Goal: Information Seeking & Learning: Compare options

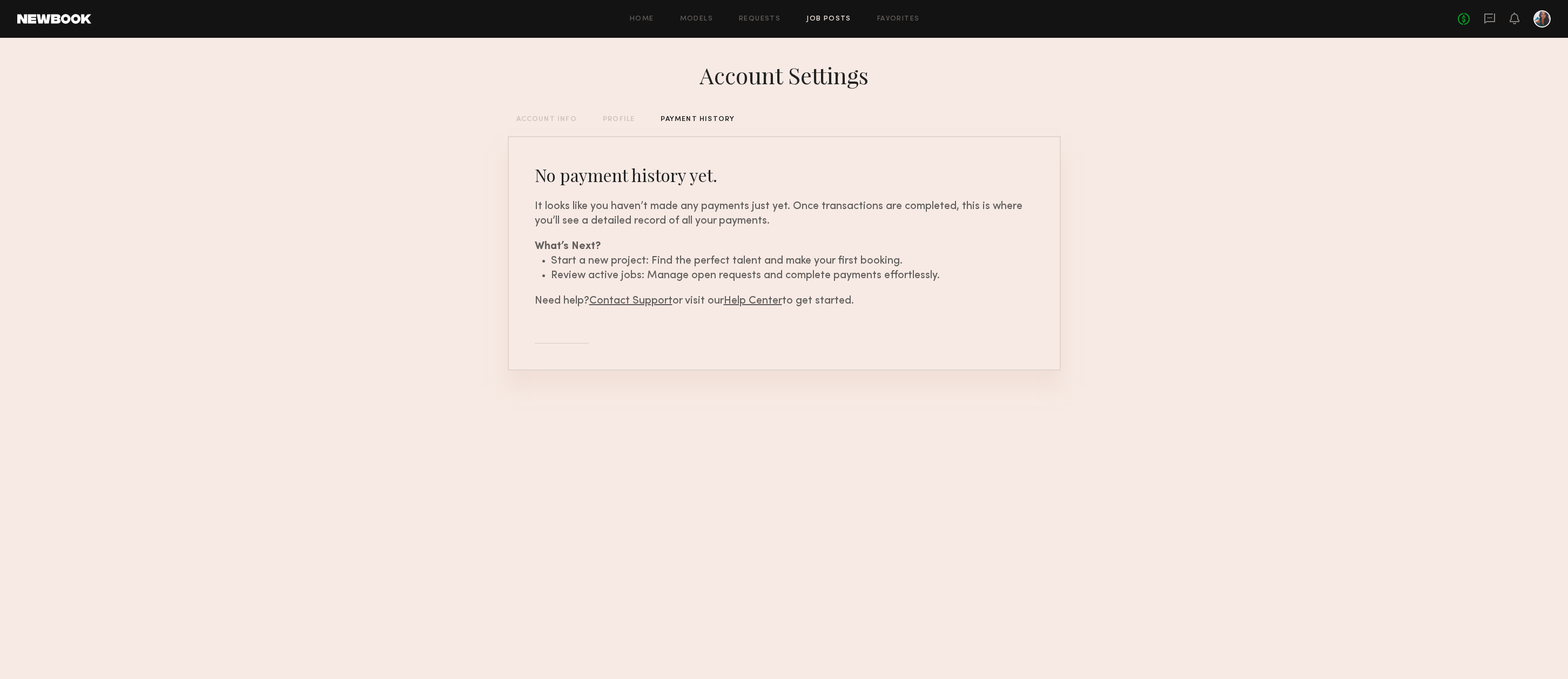
click at [832, 21] on link "Job Posts" at bounding box center [829, 19] width 45 height 7
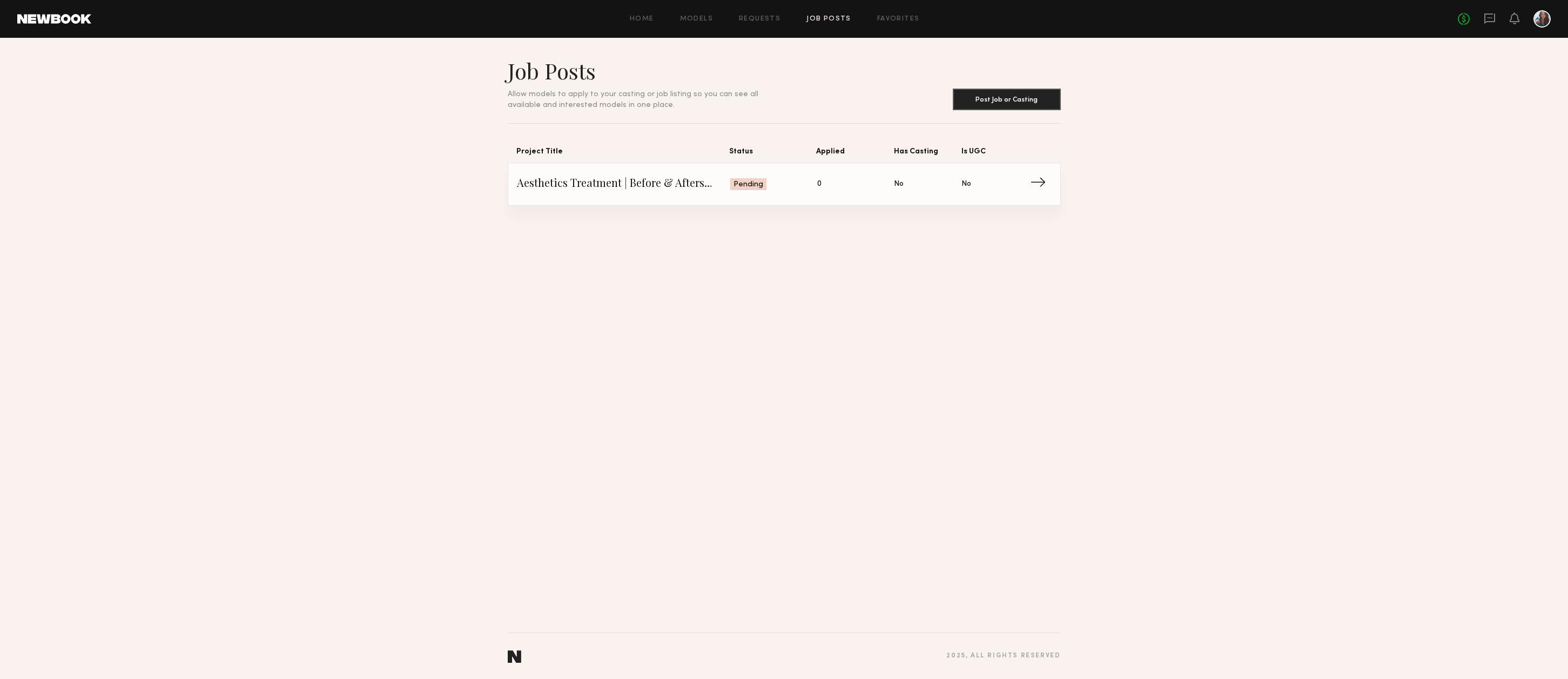
click at [643, 186] on span "Aesthetics Treatment | Before & Afters Shoot" at bounding box center [623, 184] width 214 height 16
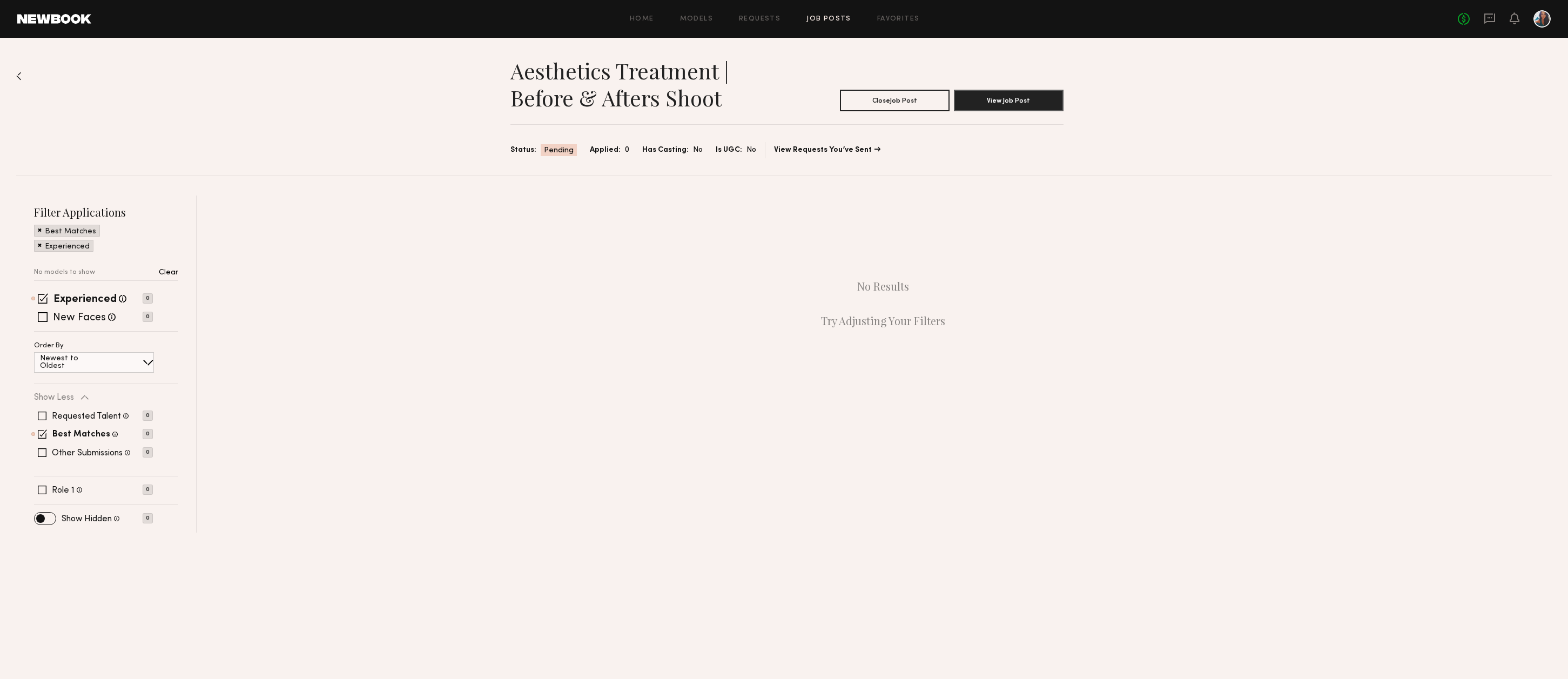
click at [180, 273] on div "Filter Applications Best Matches Experienced No models to show Clear Experience…" at bounding box center [107, 364] width 180 height 337
click at [171, 273] on p "Clear" at bounding box center [169, 273] width 19 height 7
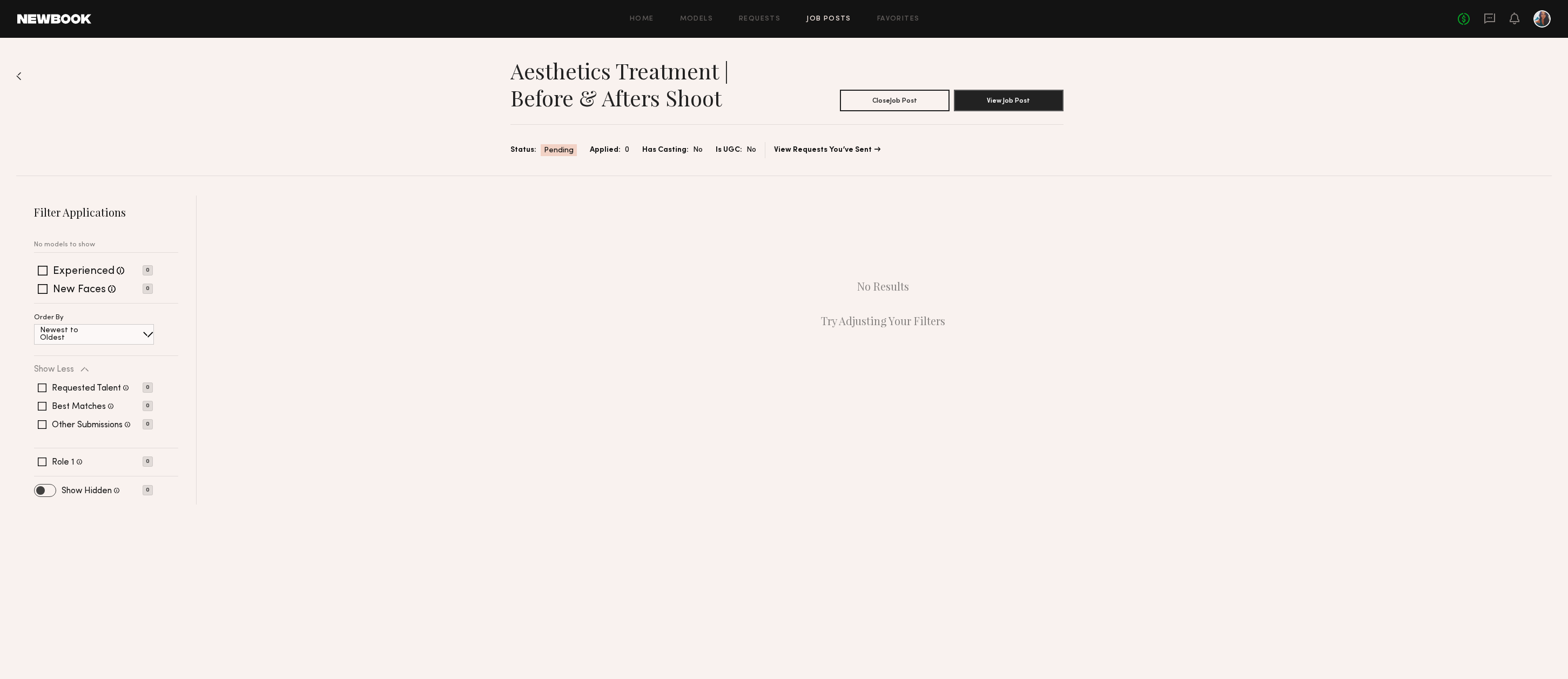
click at [40, 493] on span at bounding box center [45, 491] width 21 height 12
click at [49, 504] on span at bounding box center [45, 502] width 21 height 12
click at [703, 20] on link "Models" at bounding box center [696, 19] width 33 height 7
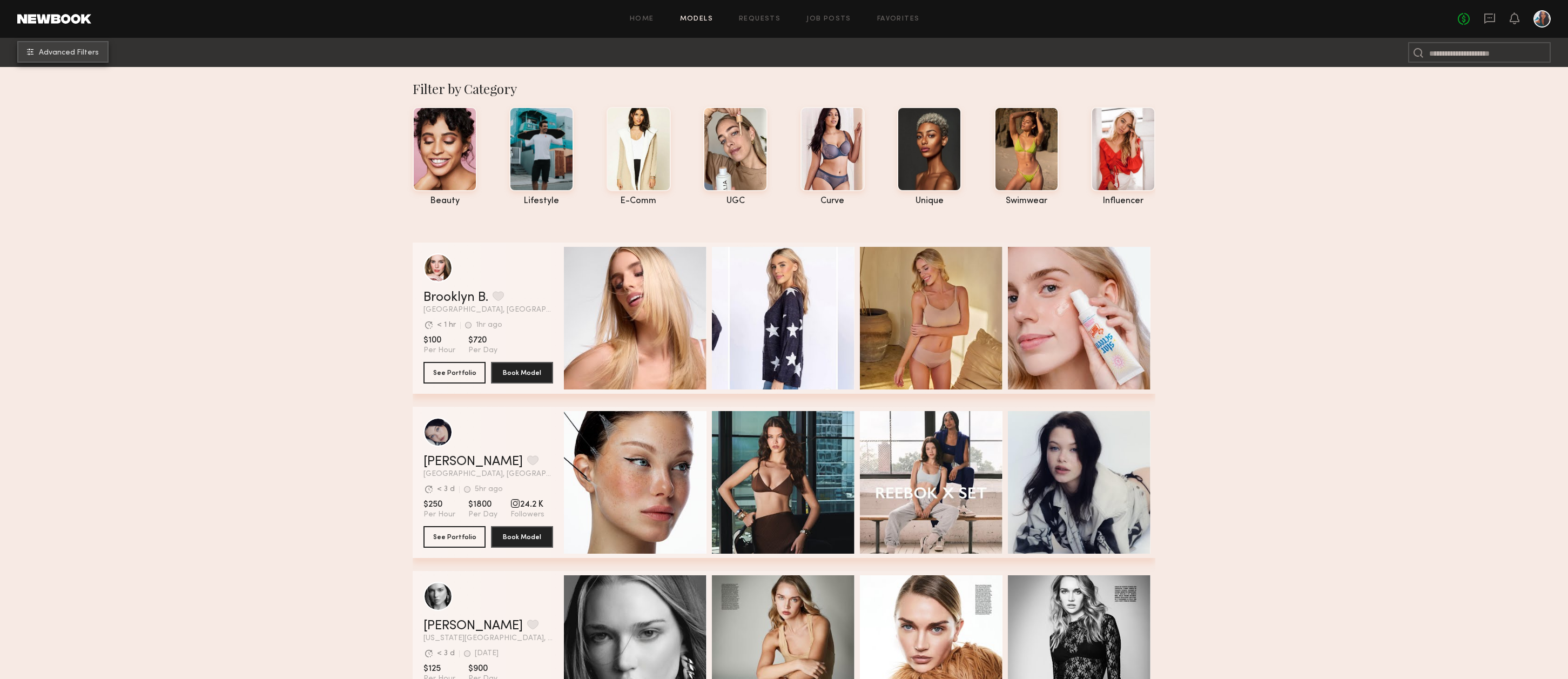
click at [35, 48] on button "Advanced Filters" at bounding box center [63, 51] width 91 height 21
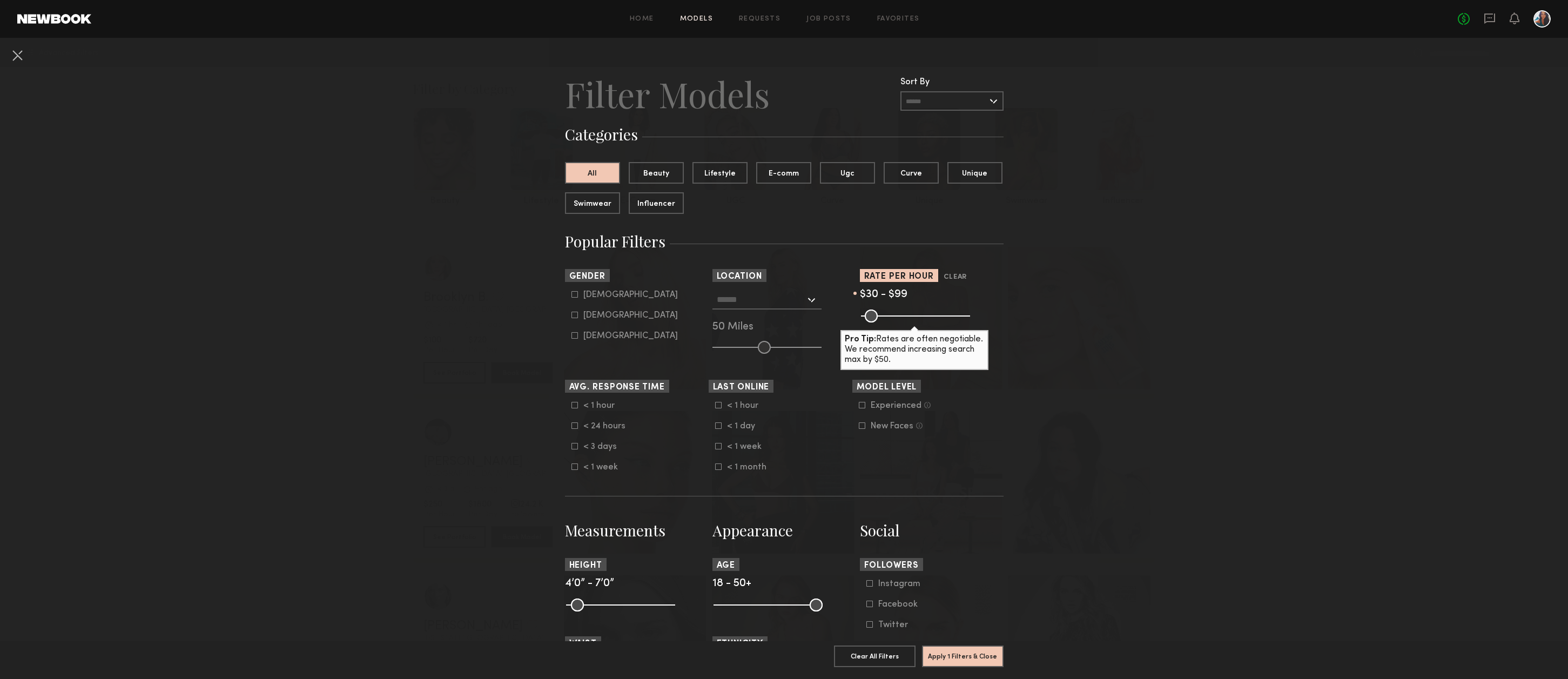
drag, startPoint x: 962, startPoint y: 316, endPoint x: 882, endPoint y: 315, distance: 80.0
click at [882, 315] on input "range" at bounding box center [915, 315] width 109 height 13
type input "***"
click at [883, 315] on input "range" at bounding box center [915, 315] width 109 height 13
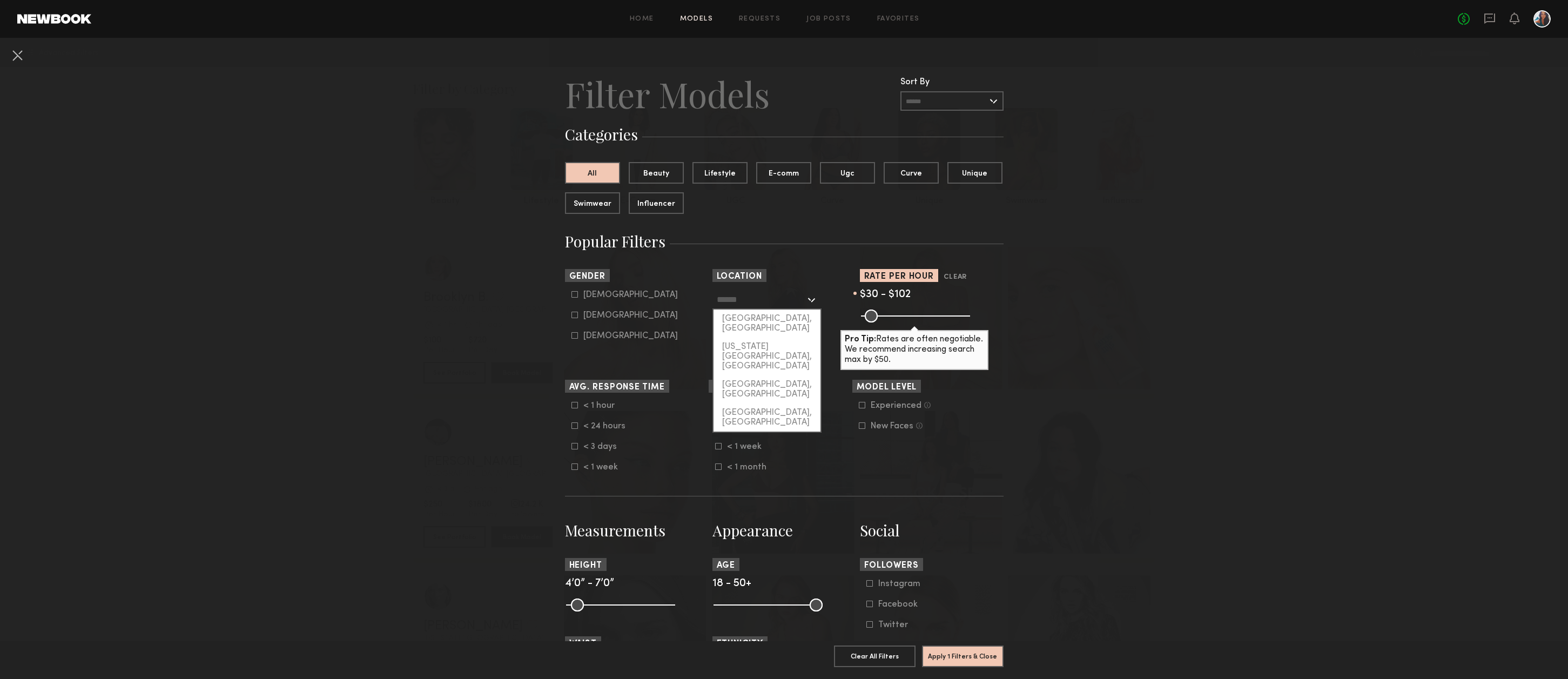
click at [757, 296] on input "text" at bounding box center [761, 300] width 89 height 18
click at [759, 319] on div "[GEOGRAPHIC_DATA], [GEOGRAPHIC_DATA]" at bounding box center [767, 323] width 107 height 28
type input "**********"
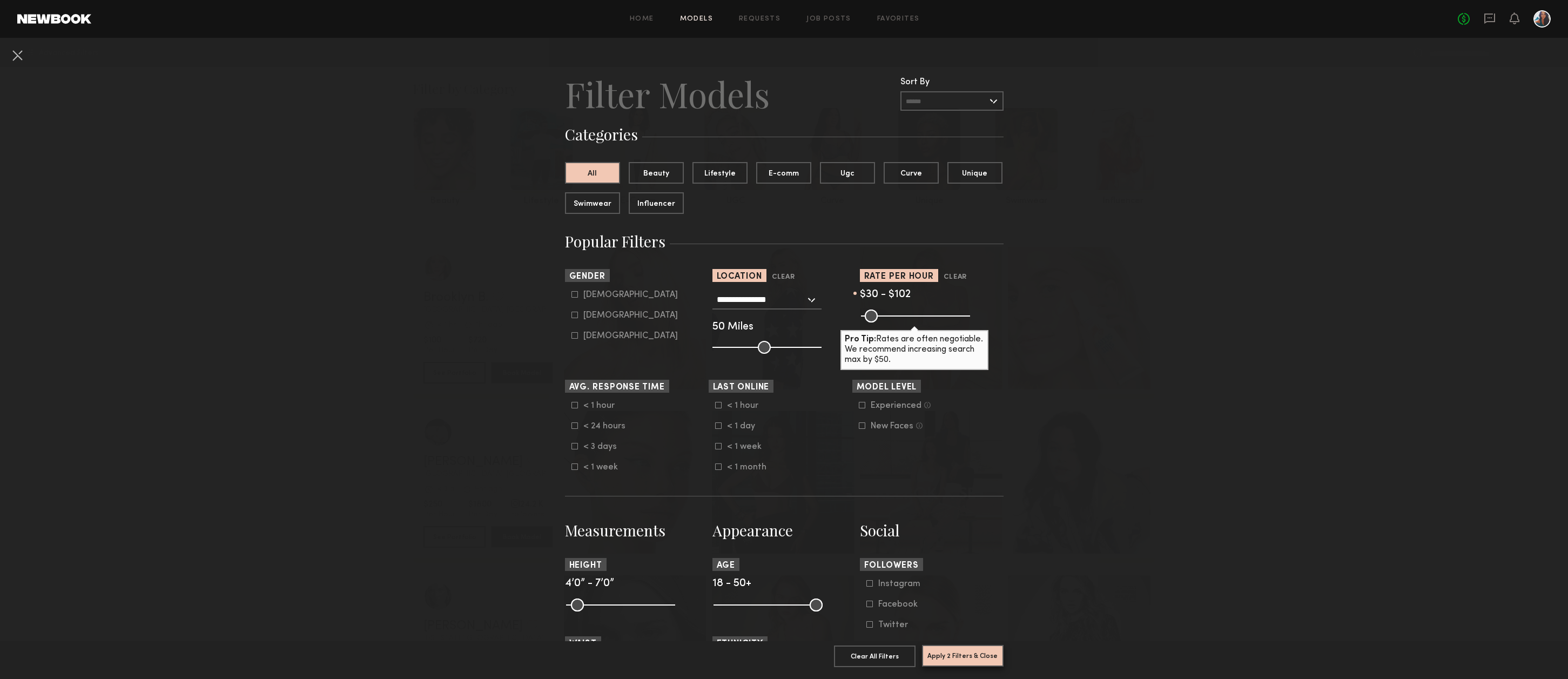
click at [968, 660] on button "Apply 2 Filters & Close" at bounding box center [963, 656] width 82 height 21
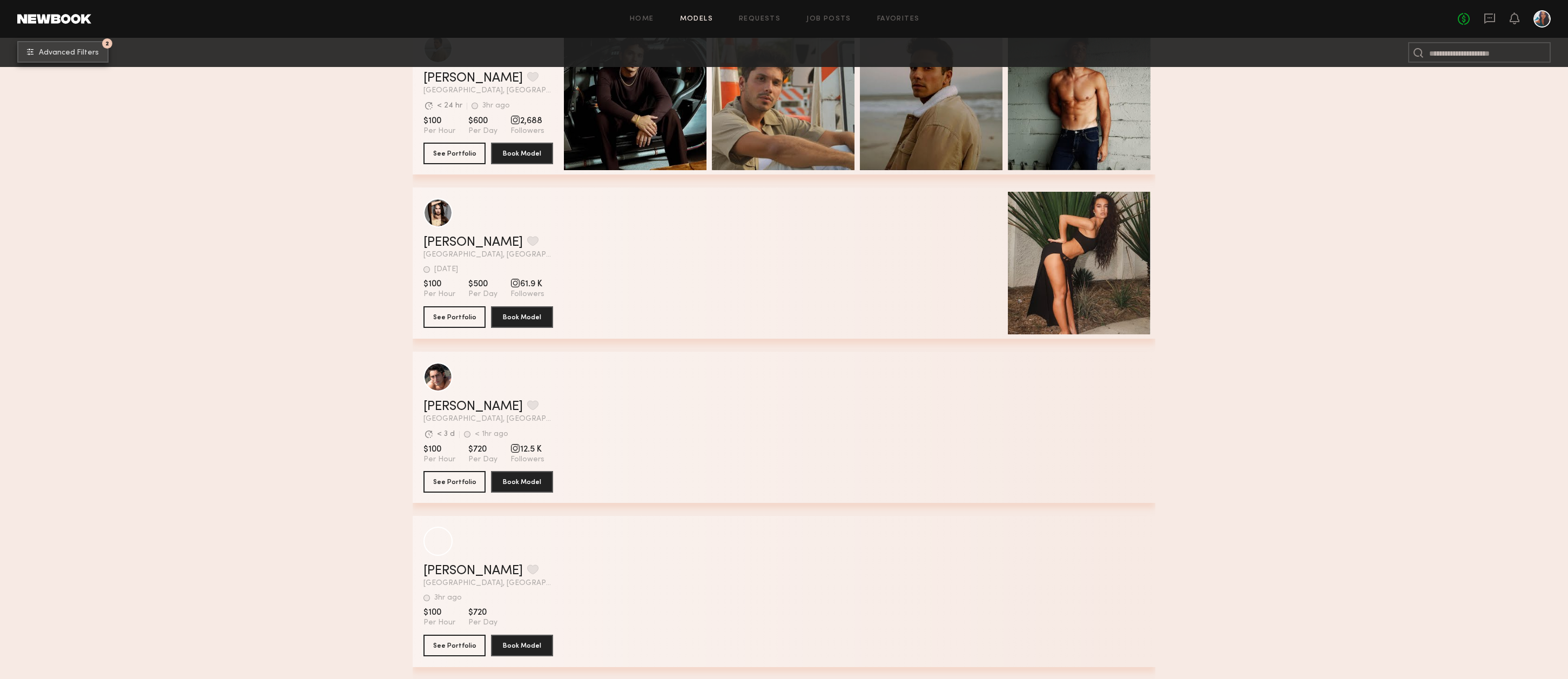
scroll to position [2535, 0]
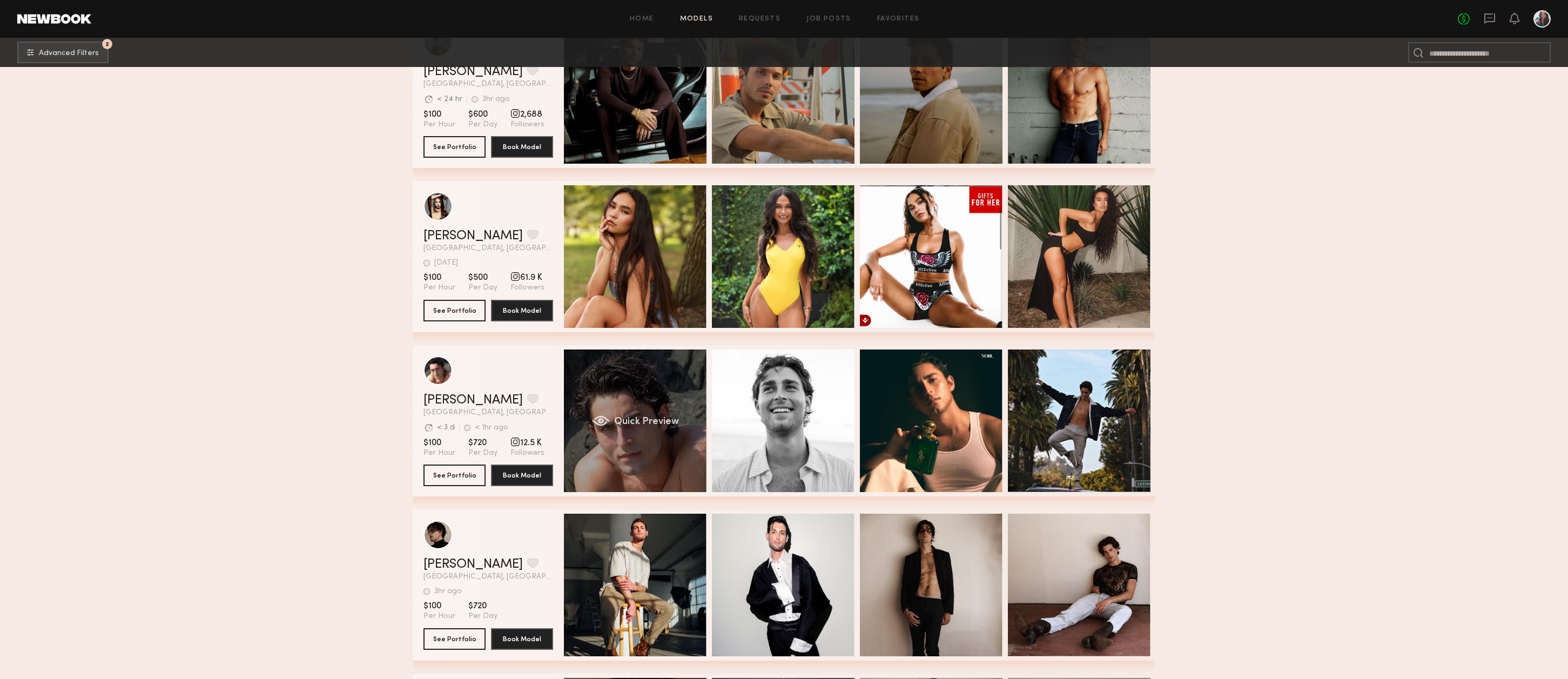
click at [647, 414] on div "Quick Preview" at bounding box center [635, 421] width 142 height 142
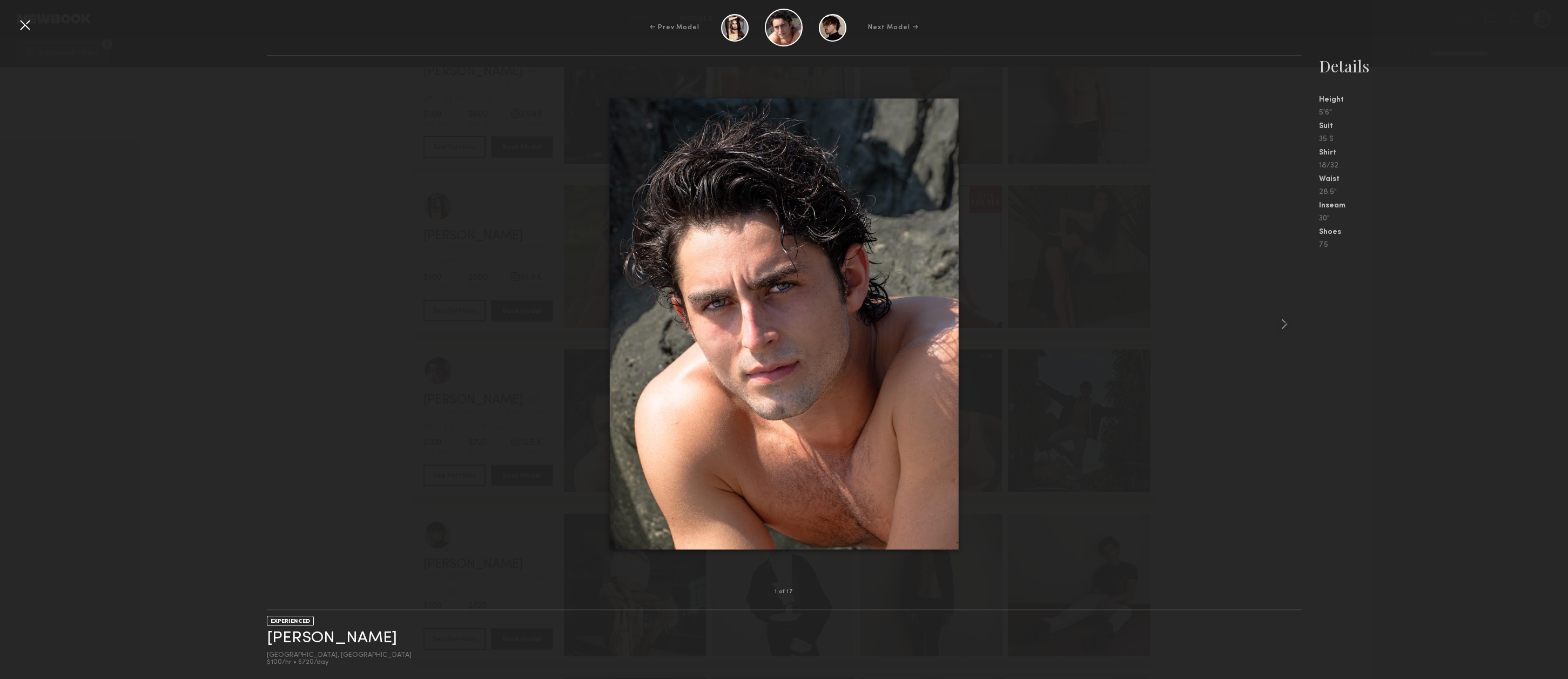
click at [236, 336] on div "1 of 17 EXPERIENCED [PERSON_NAME] [GEOGRAPHIC_DATA], [GEOGRAPHIC_DATA] $100/hr …" at bounding box center [784, 367] width 1568 height 624
click at [1464, 163] on div "18/32" at bounding box center [1444, 166] width 250 height 7
click at [24, 22] on div at bounding box center [25, 25] width 17 height 17
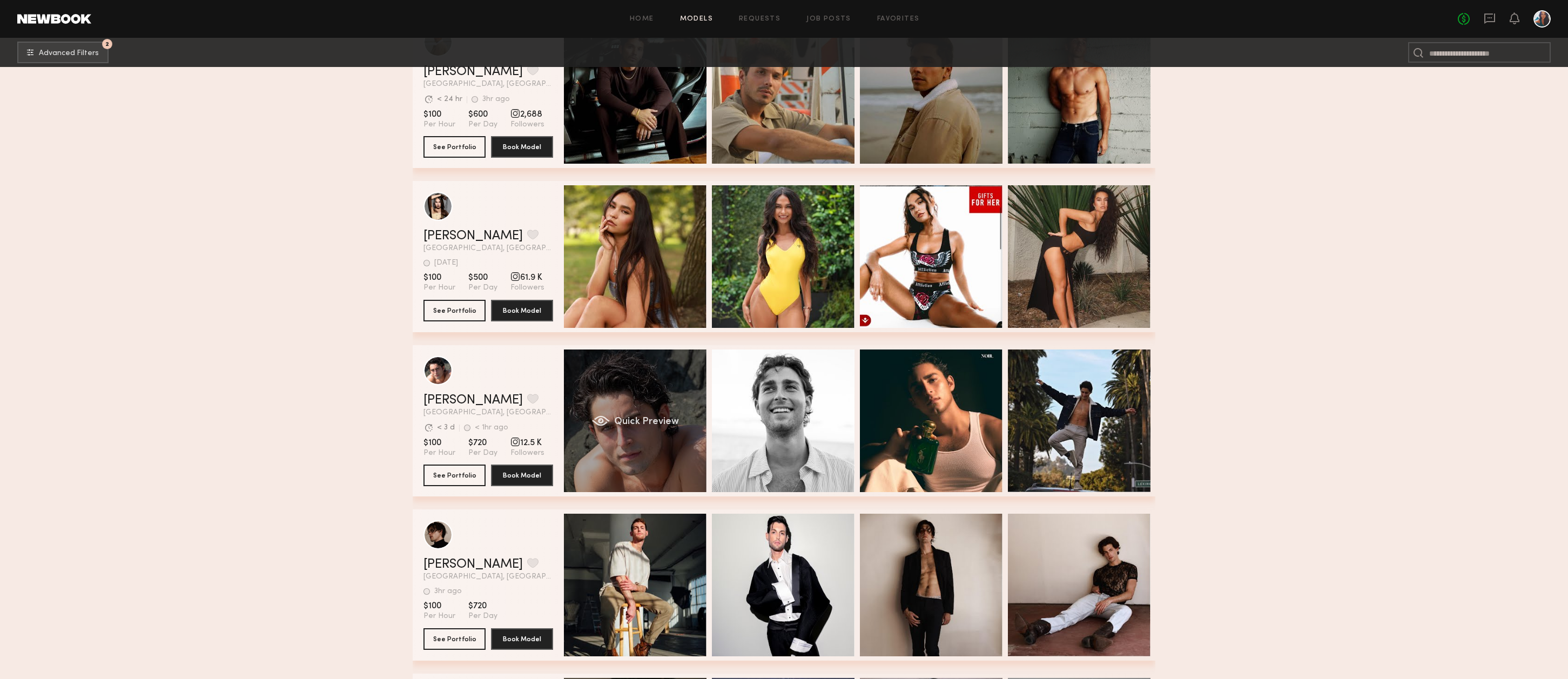
click at [669, 403] on div "Quick Preview" at bounding box center [635, 421] width 142 height 142
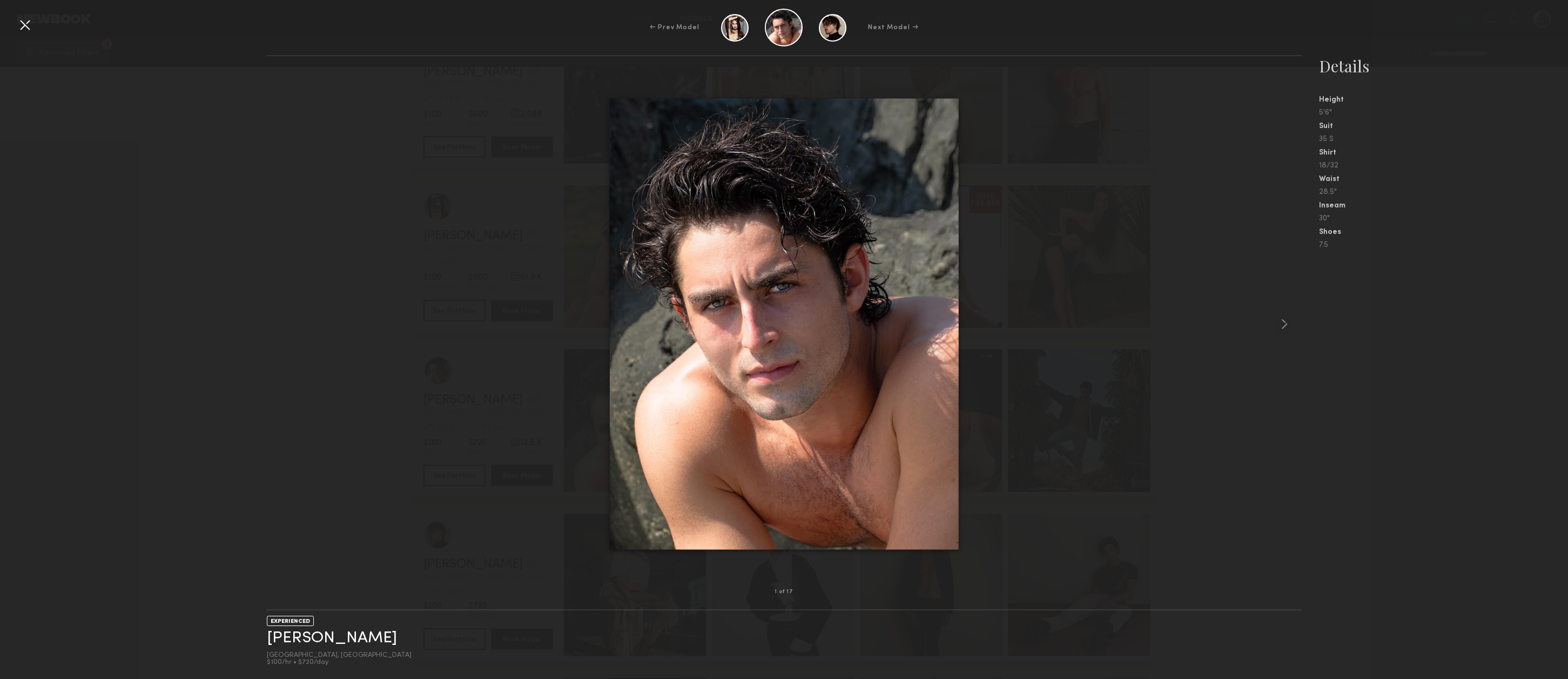
click at [23, 26] on div at bounding box center [25, 25] width 17 height 17
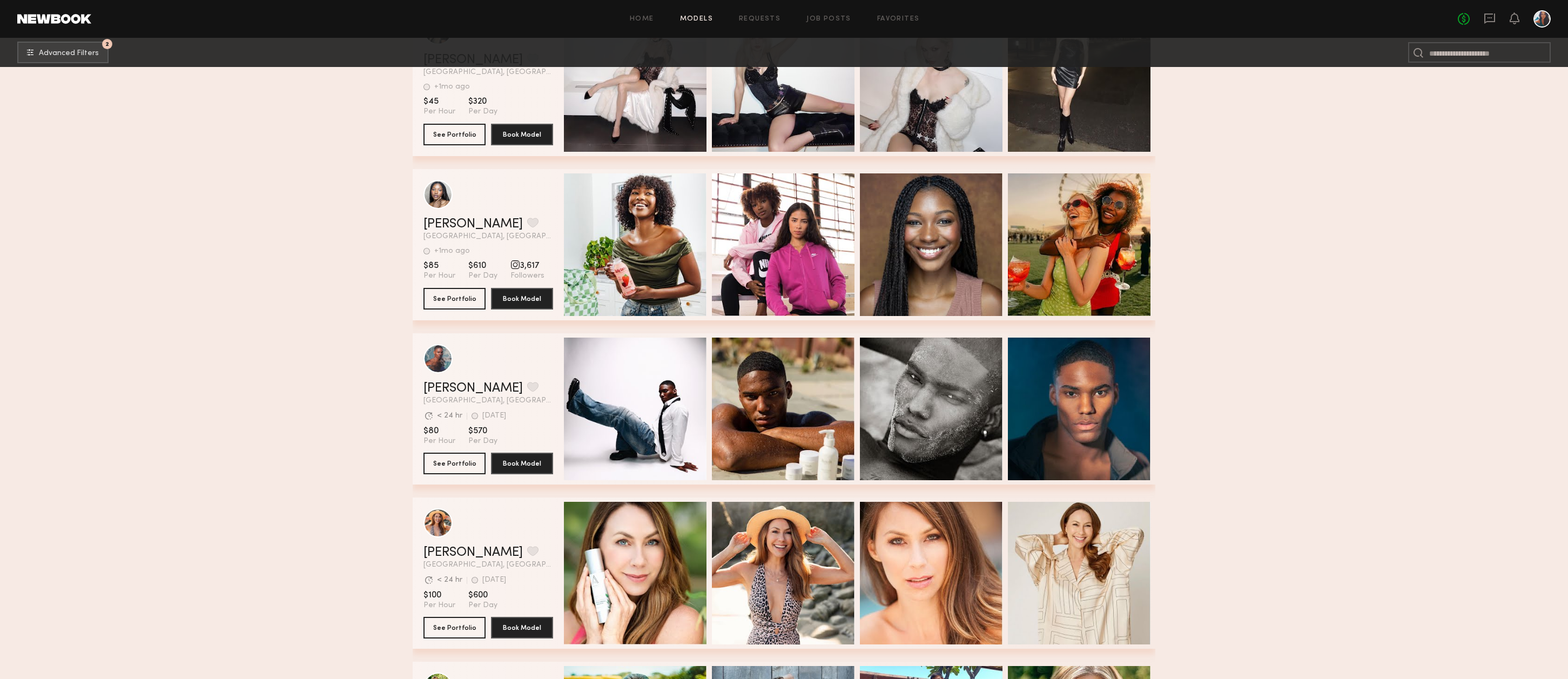
scroll to position [9957, 0]
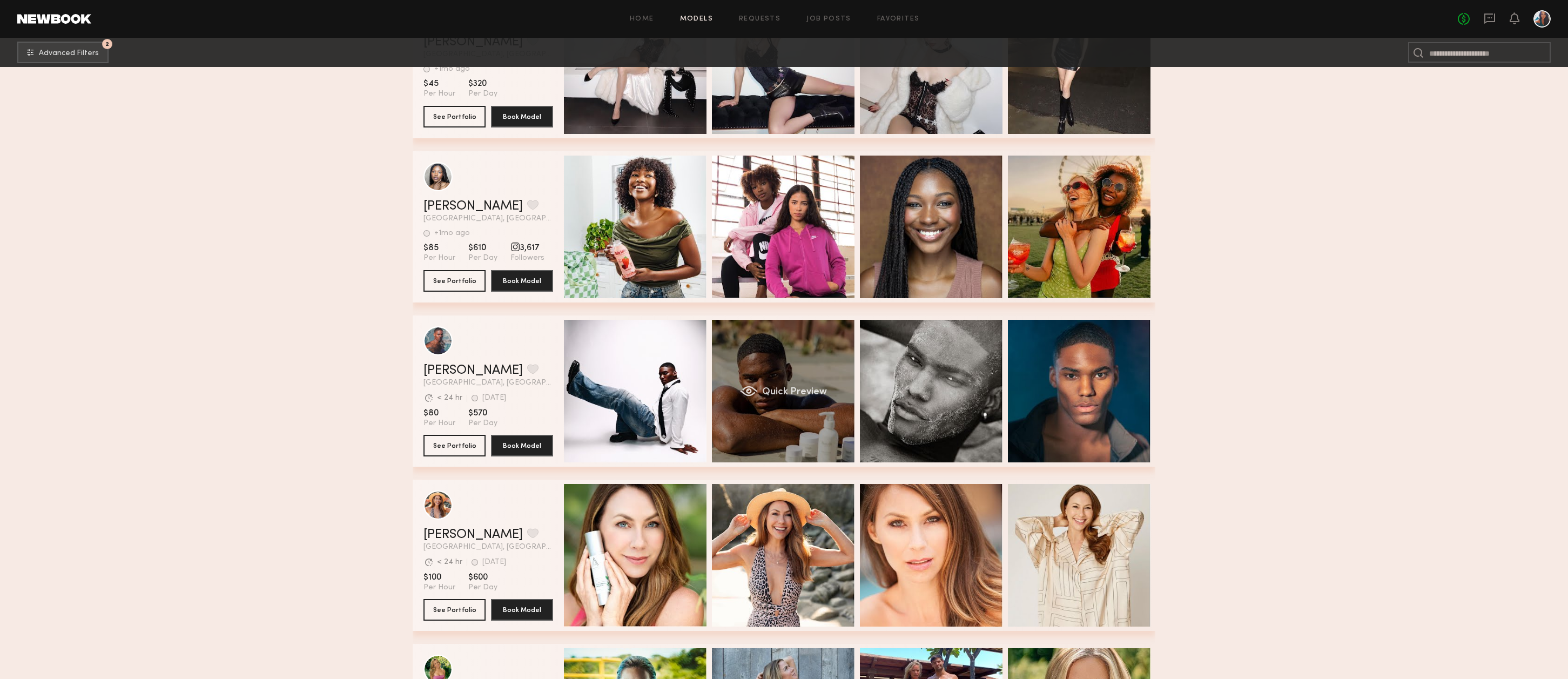
click at [773, 362] on div "Quick Preview" at bounding box center [783, 391] width 142 height 142
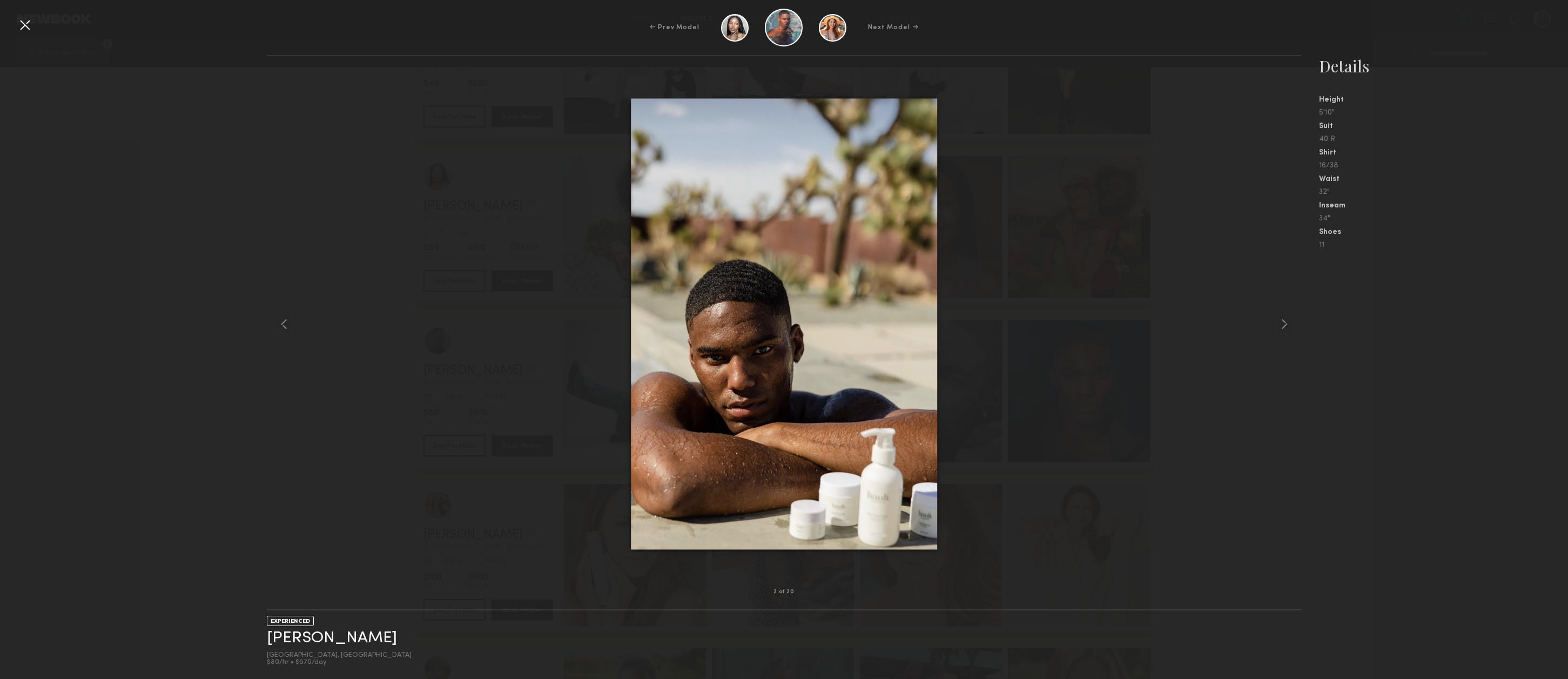
click at [26, 28] on div at bounding box center [25, 25] width 17 height 17
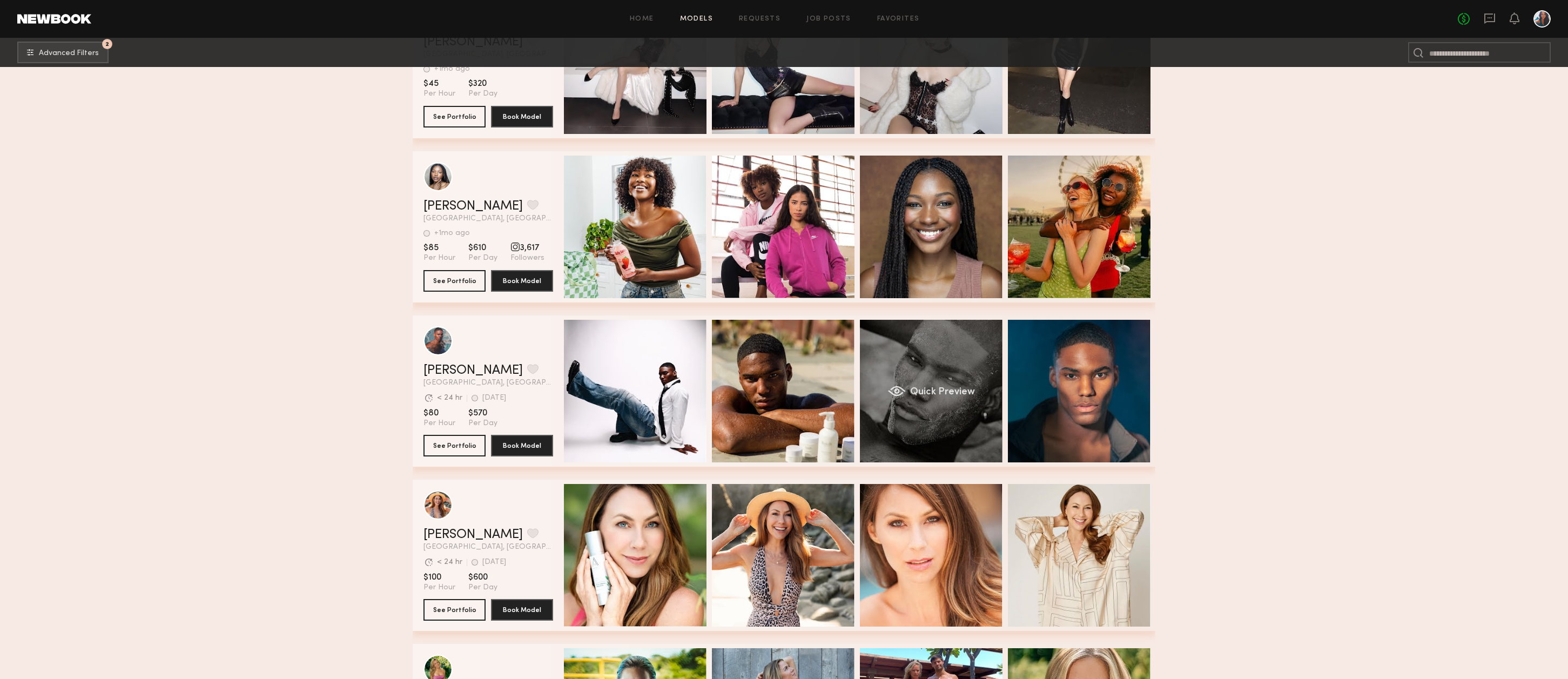
click at [946, 370] on div "Quick Preview" at bounding box center [931, 391] width 142 height 142
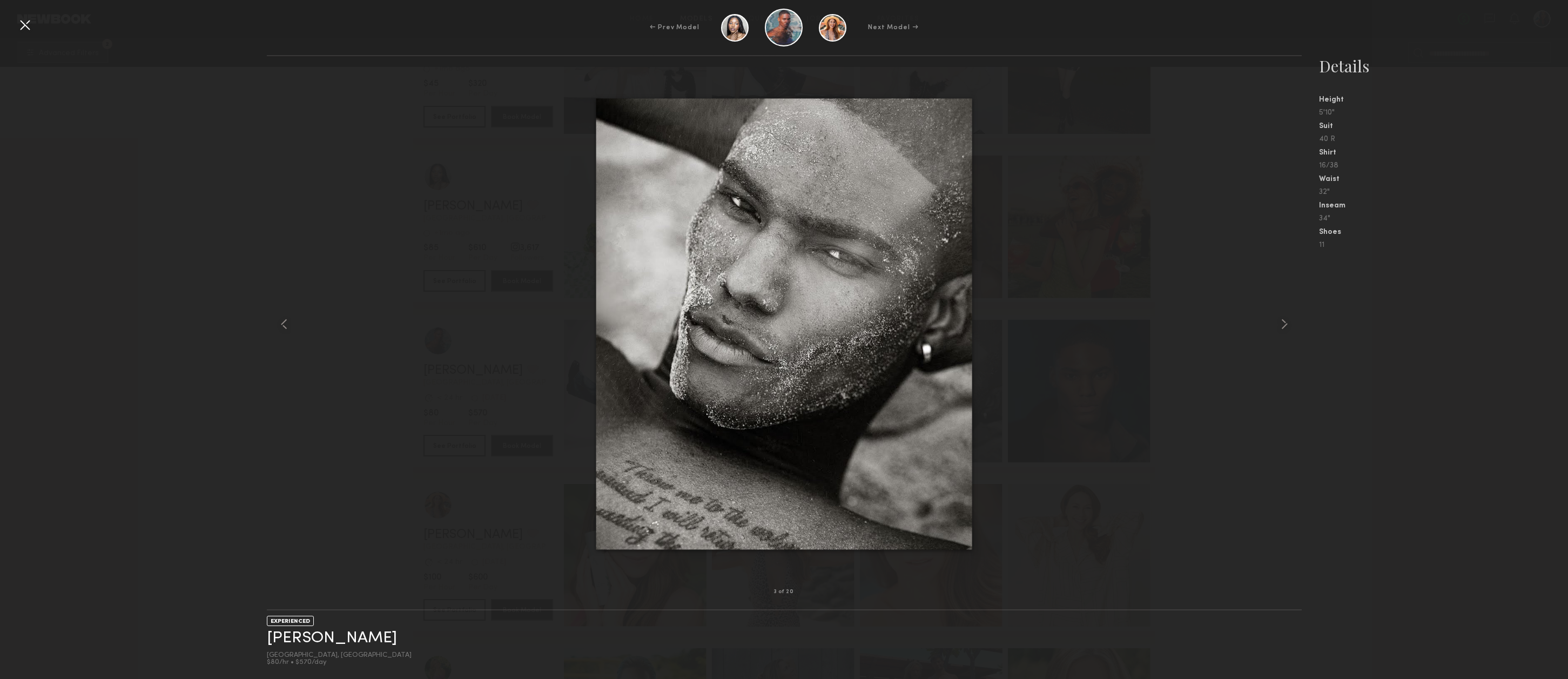
click at [26, 26] on div at bounding box center [25, 25] width 17 height 17
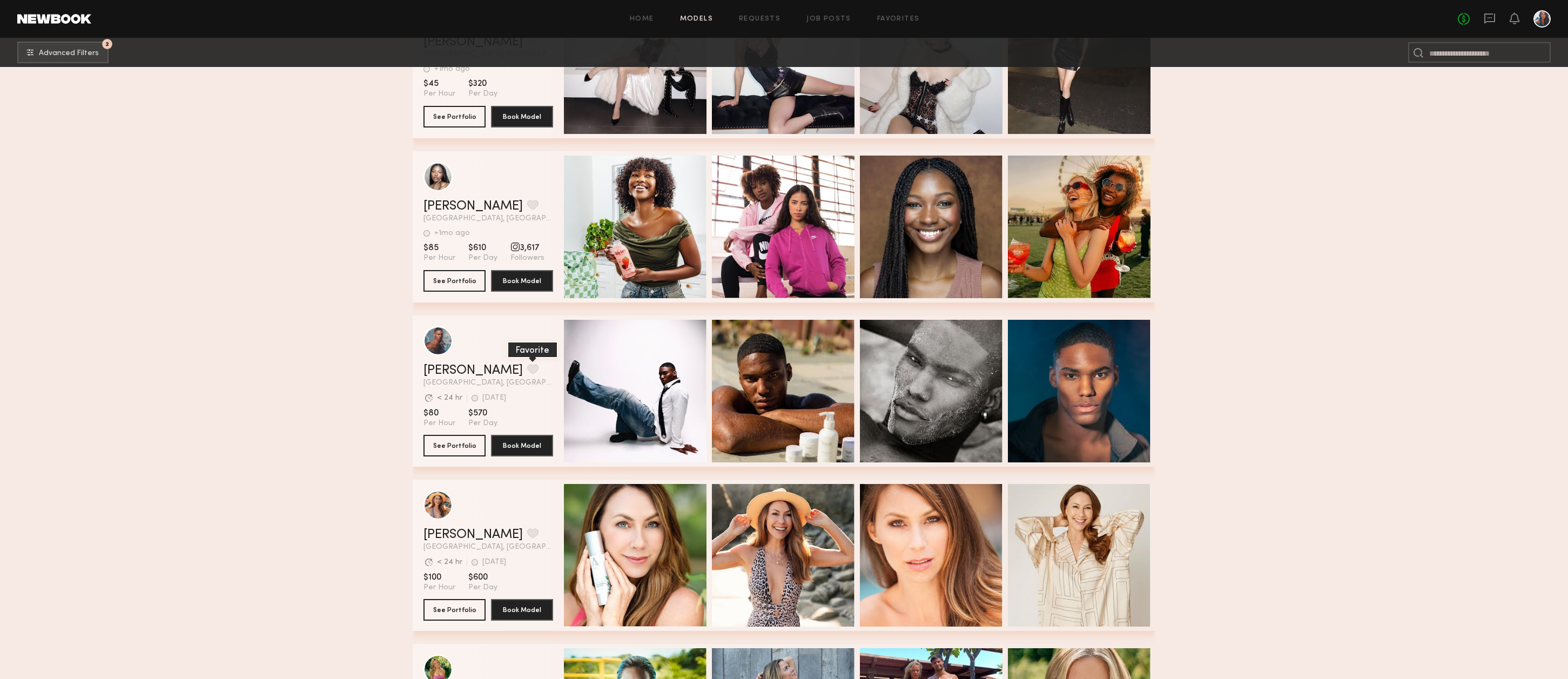
click at [527, 374] on button "grid" at bounding box center [533, 369] width 12 height 10
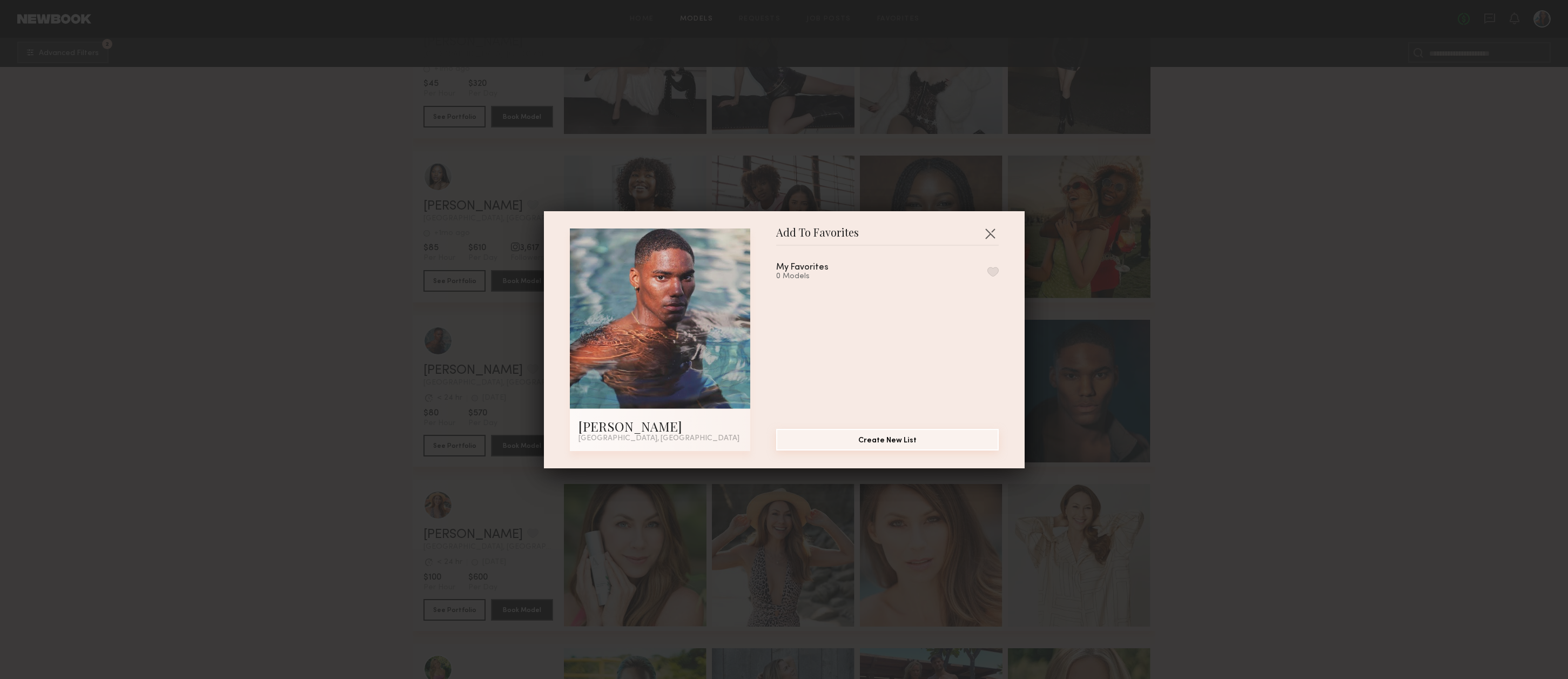
click at [875, 445] on button "Create New List" at bounding box center [887, 440] width 223 height 21
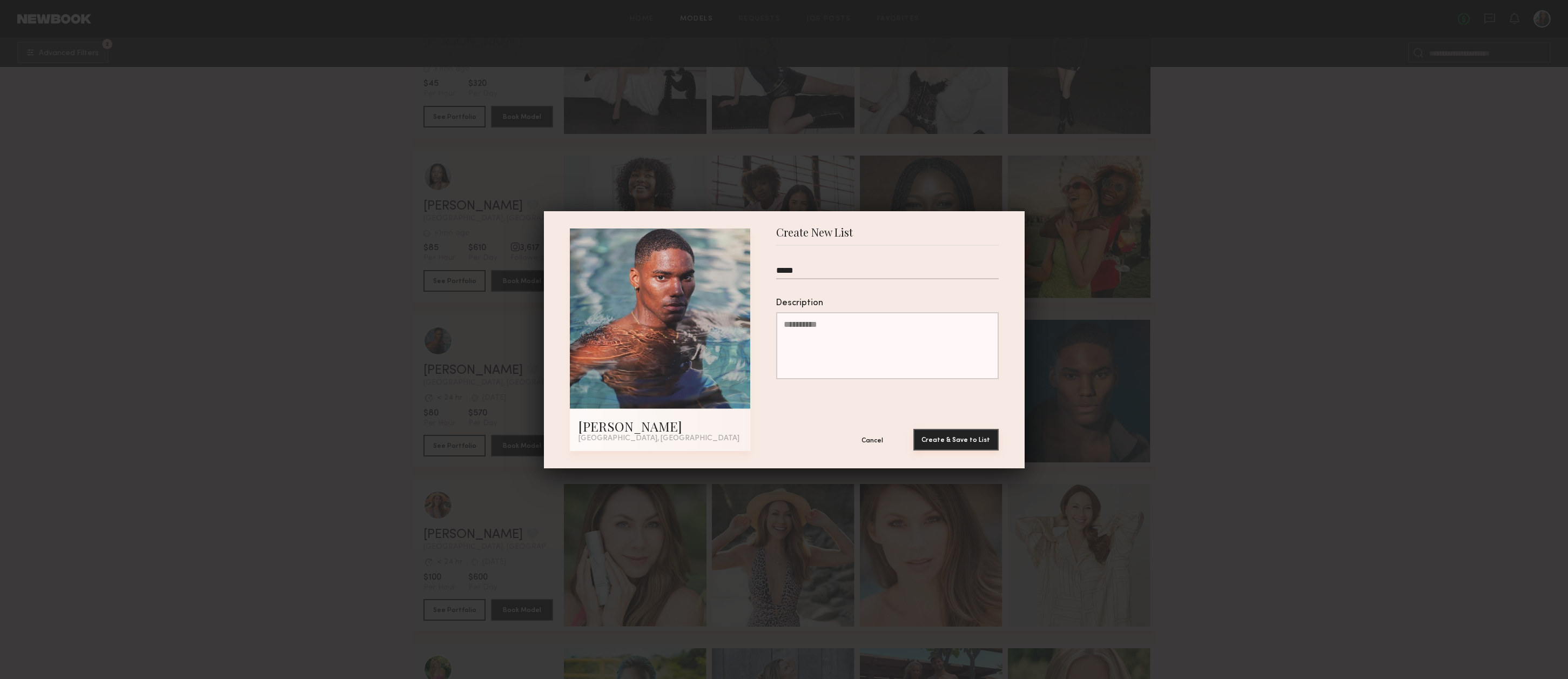
type input "*****"
click at [957, 441] on button "Create & Save to List" at bounding box center [956, 440] width 85 height 21
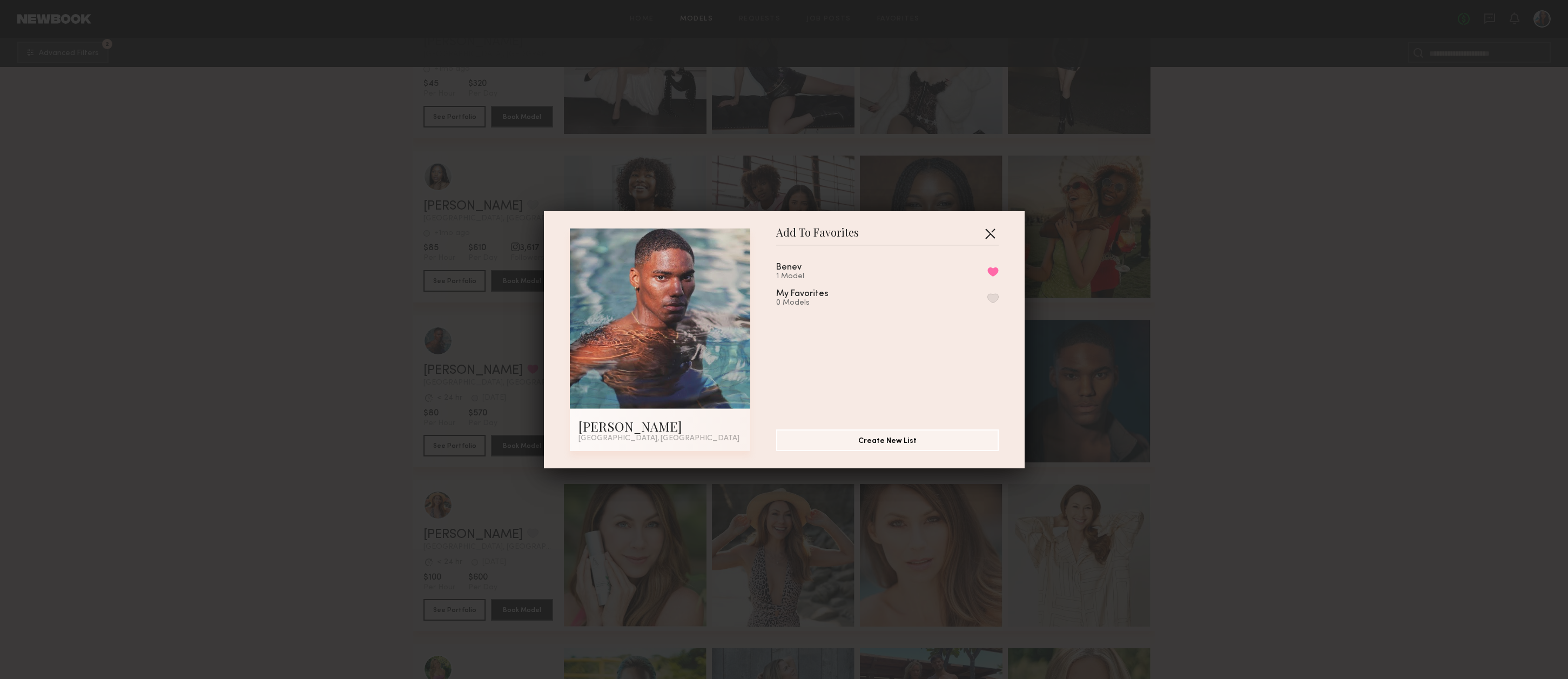
click at [991, 232] on button "button" at bounding box center [990, 233] width 17 height 17
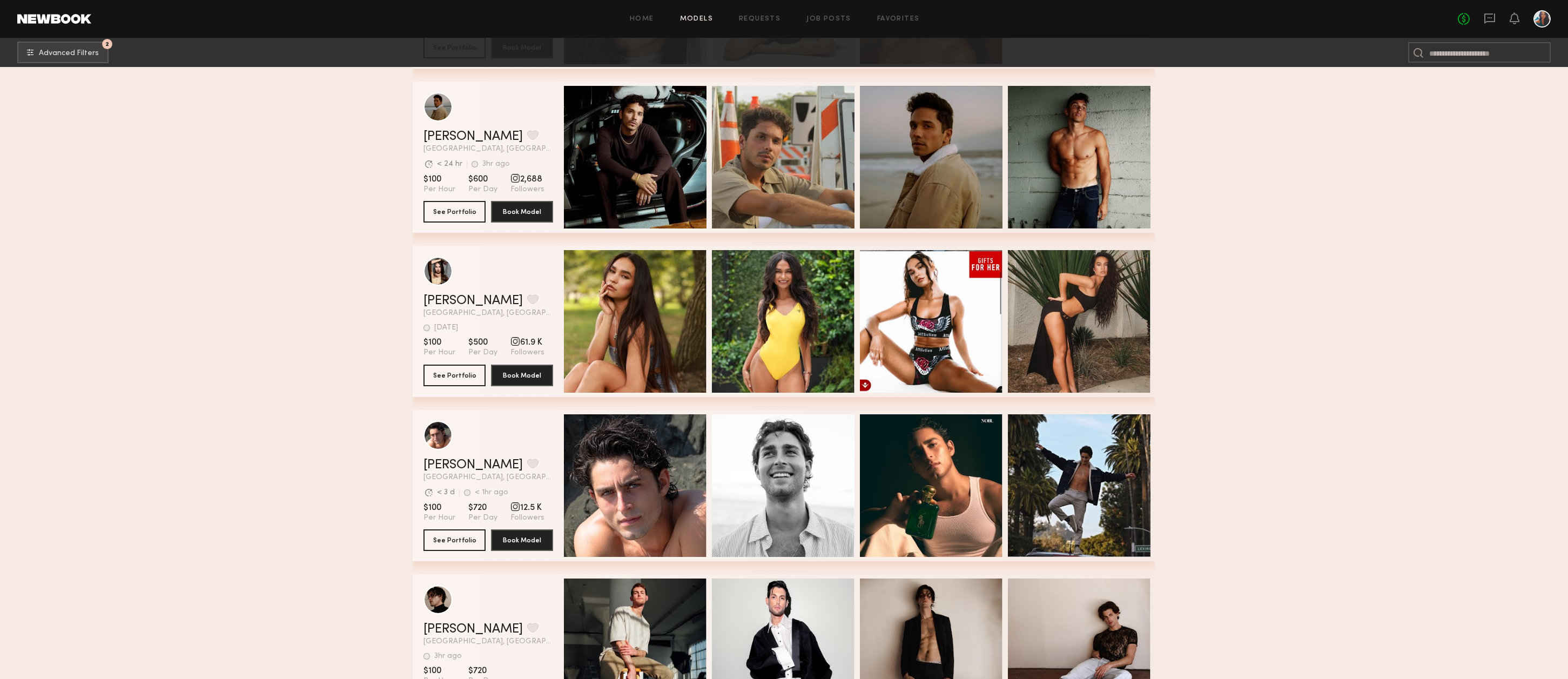
scroll to position [2461, 0]
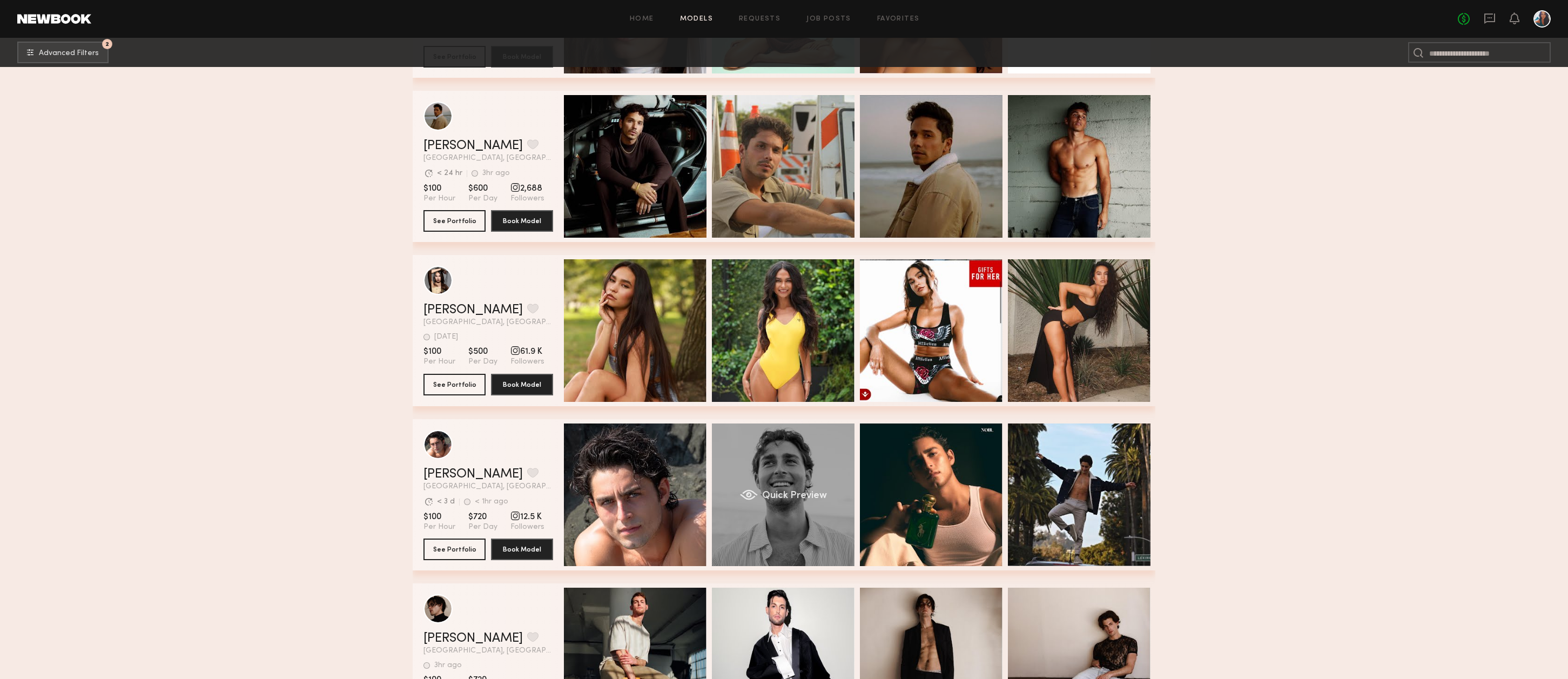
click at [799, 454] on div "Quick Preview" at bounding box center [783, 495] width 142 height 142
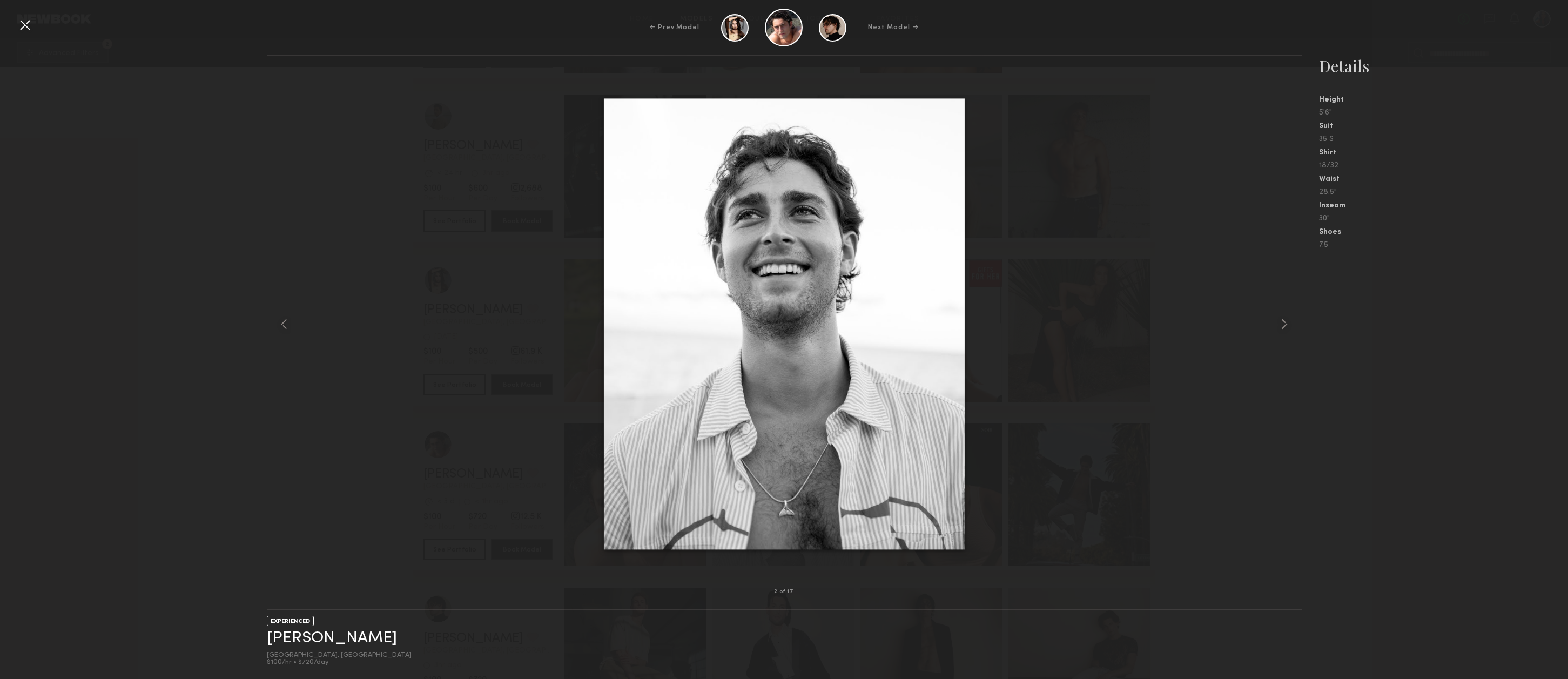
click at [26, 24] on div at bounding box center [25, 25] width 17 height 17
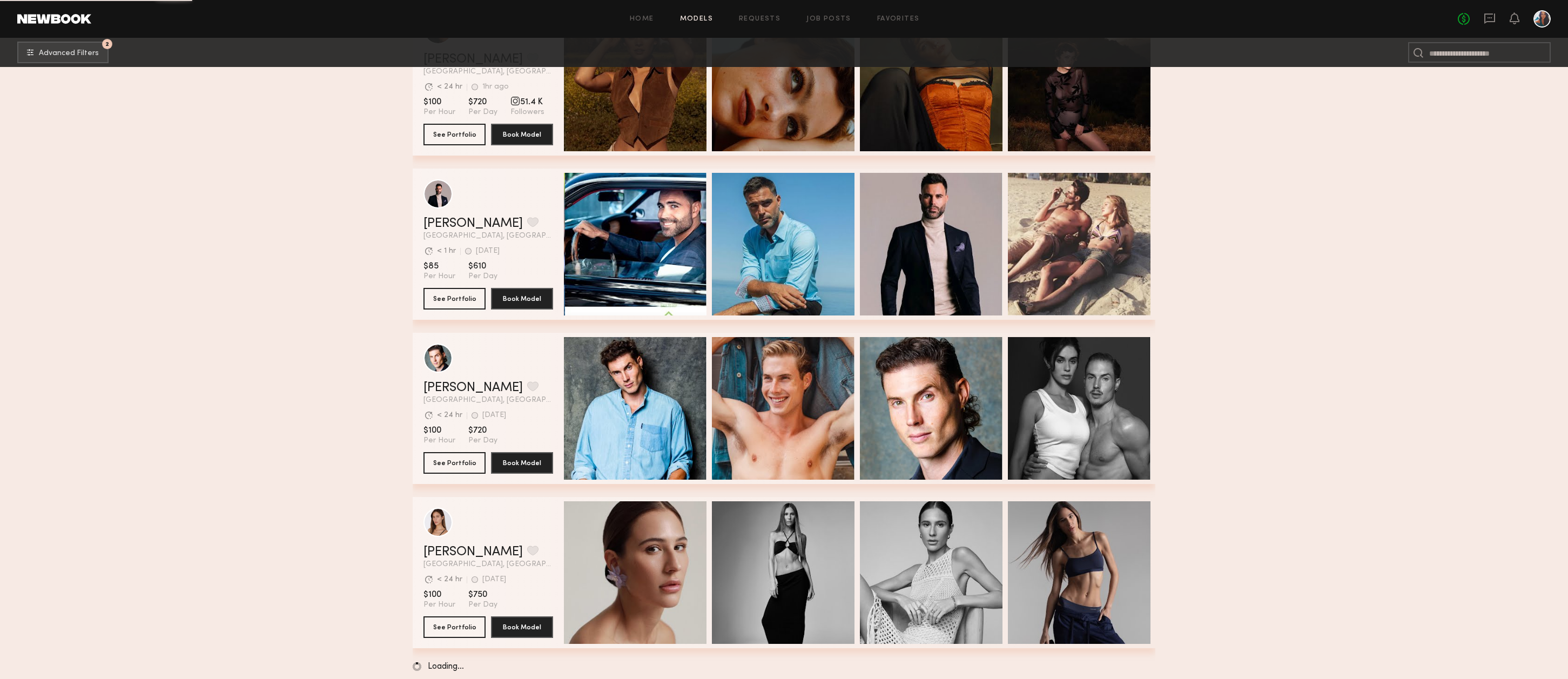
scroll to position [11433, 0]
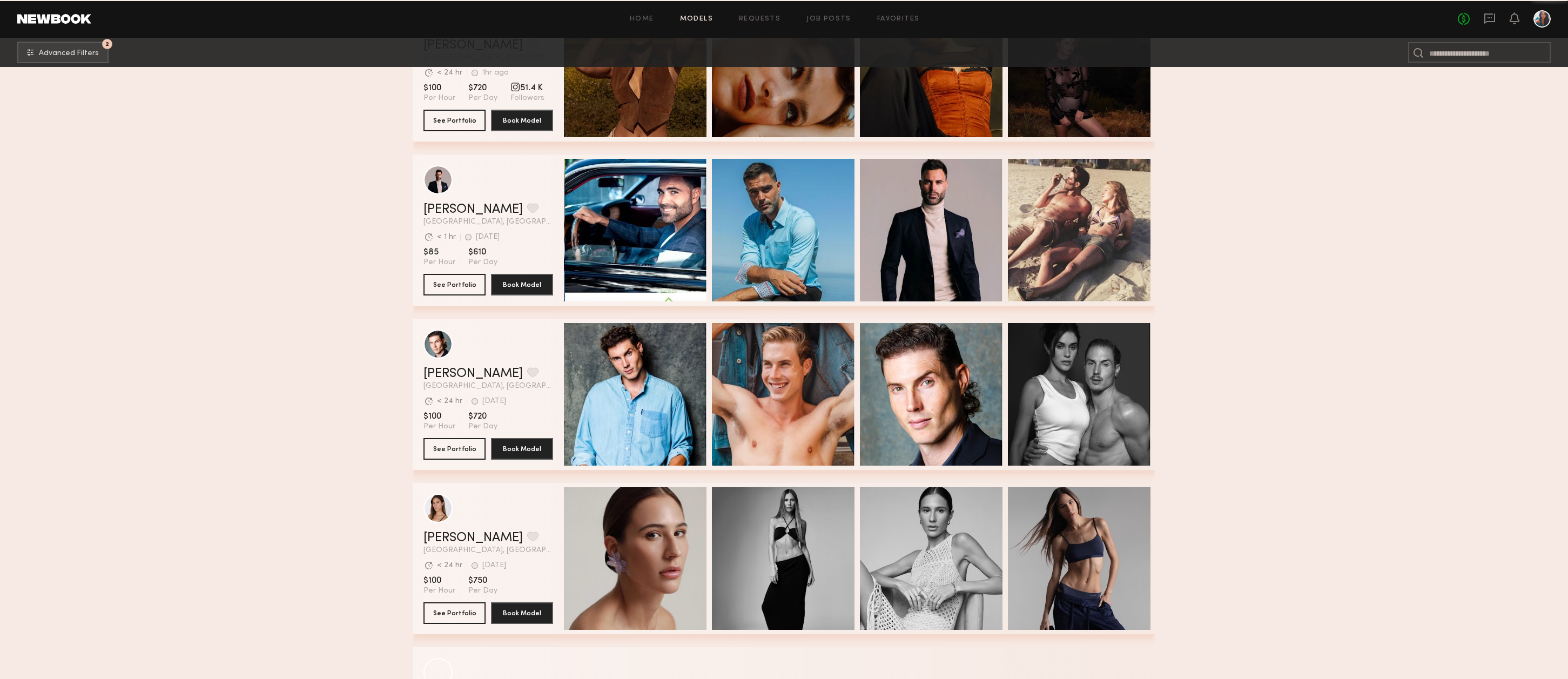
click at [671, 204] on div "Quick Preview" at bounding box center [635, 230] width 142 height 142
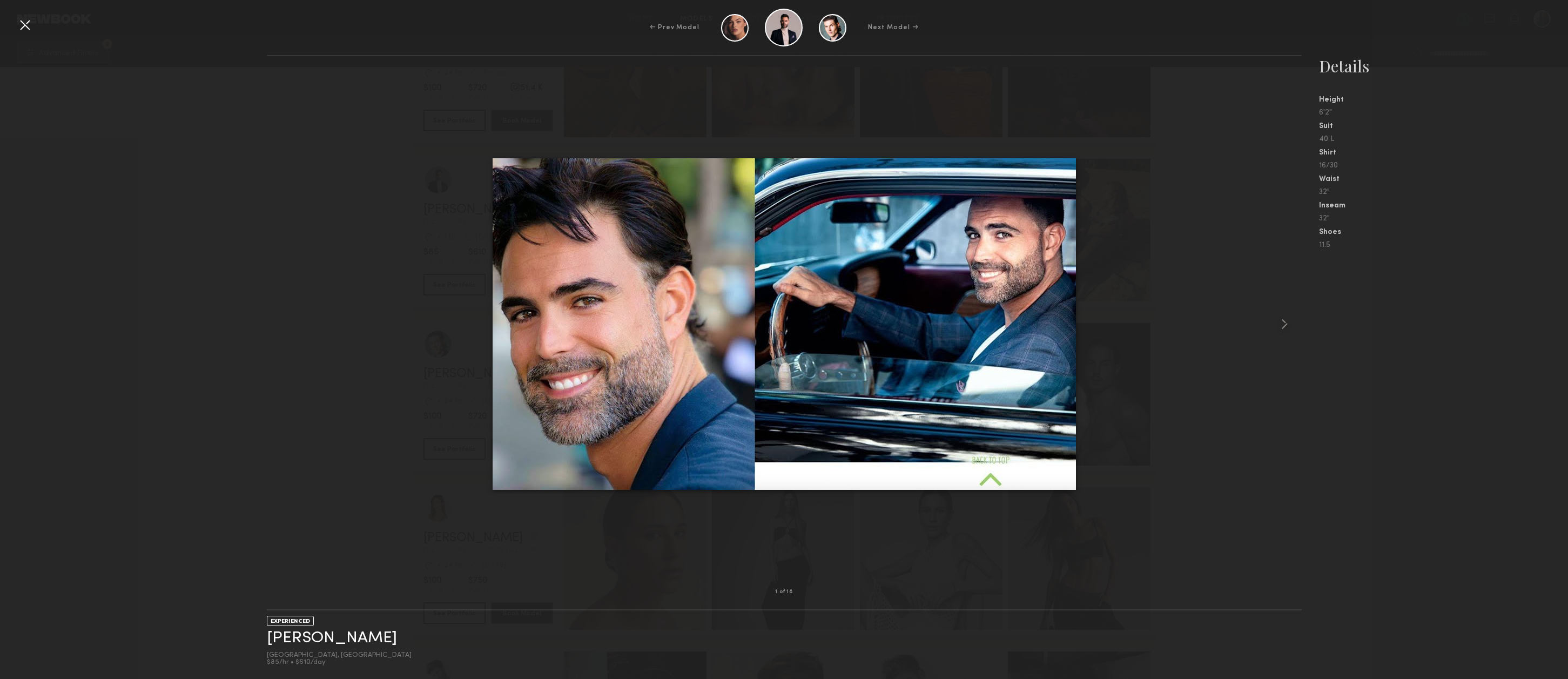
click at [26, 26] on div at bounding box center [25, 25] width 17 height 17
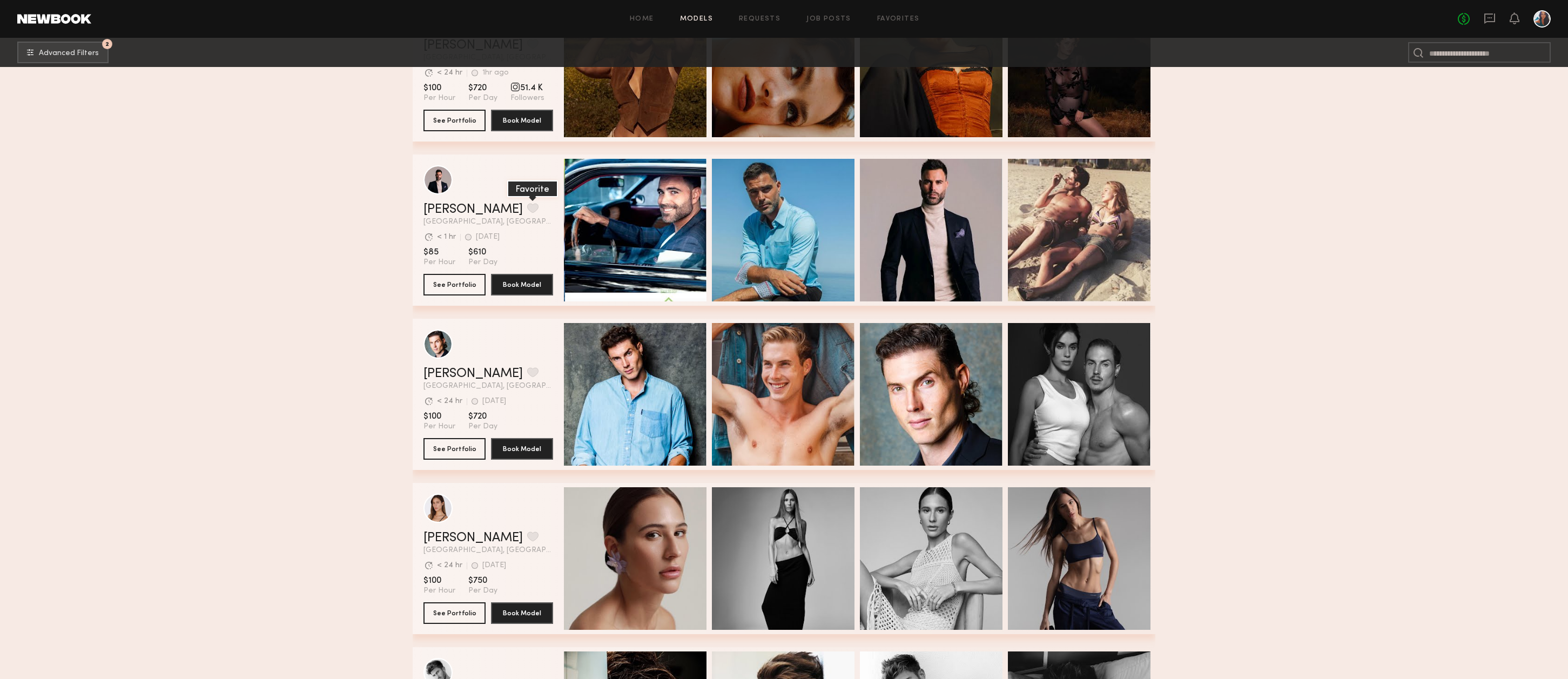
click at [527, 213] on button "grid" at bounding box center [533, 208] width 12 height 10
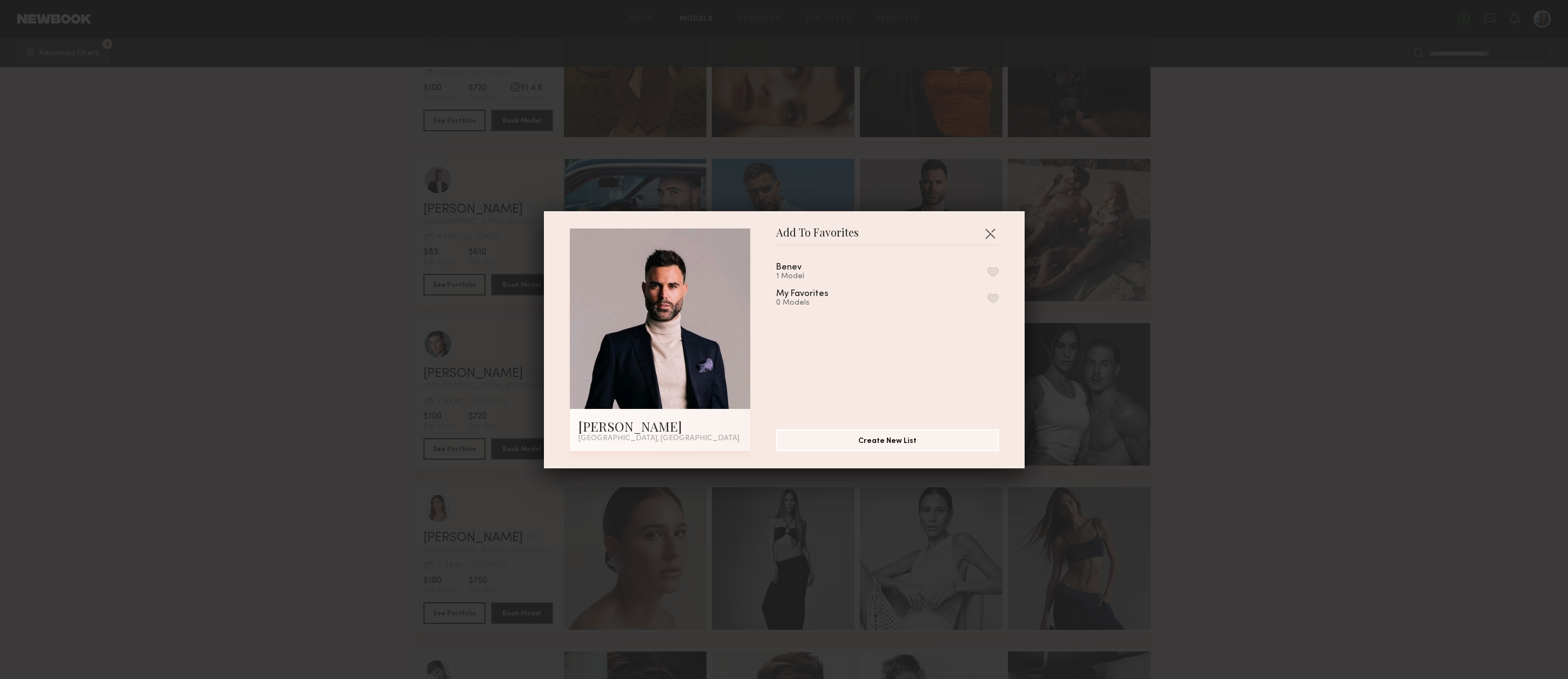
click at [995, 272] on button "button" at bounding box center [993, 272] width 12 height 10
click at [990, 233] on button "button" at bounding box center [990, 233] width 17 height 17
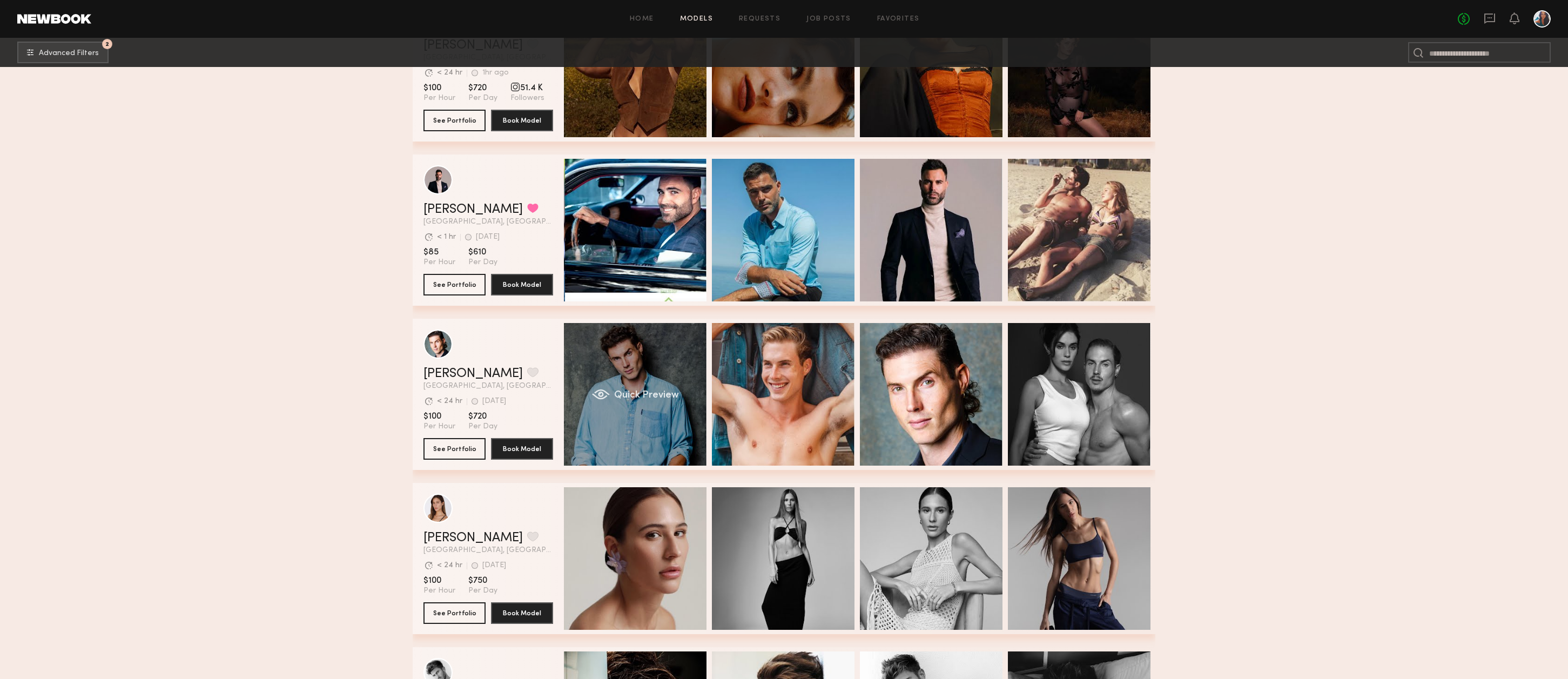
click at [635, 364] on div "Quick Preview" at bounding box center [635, 395] width 142 height 142
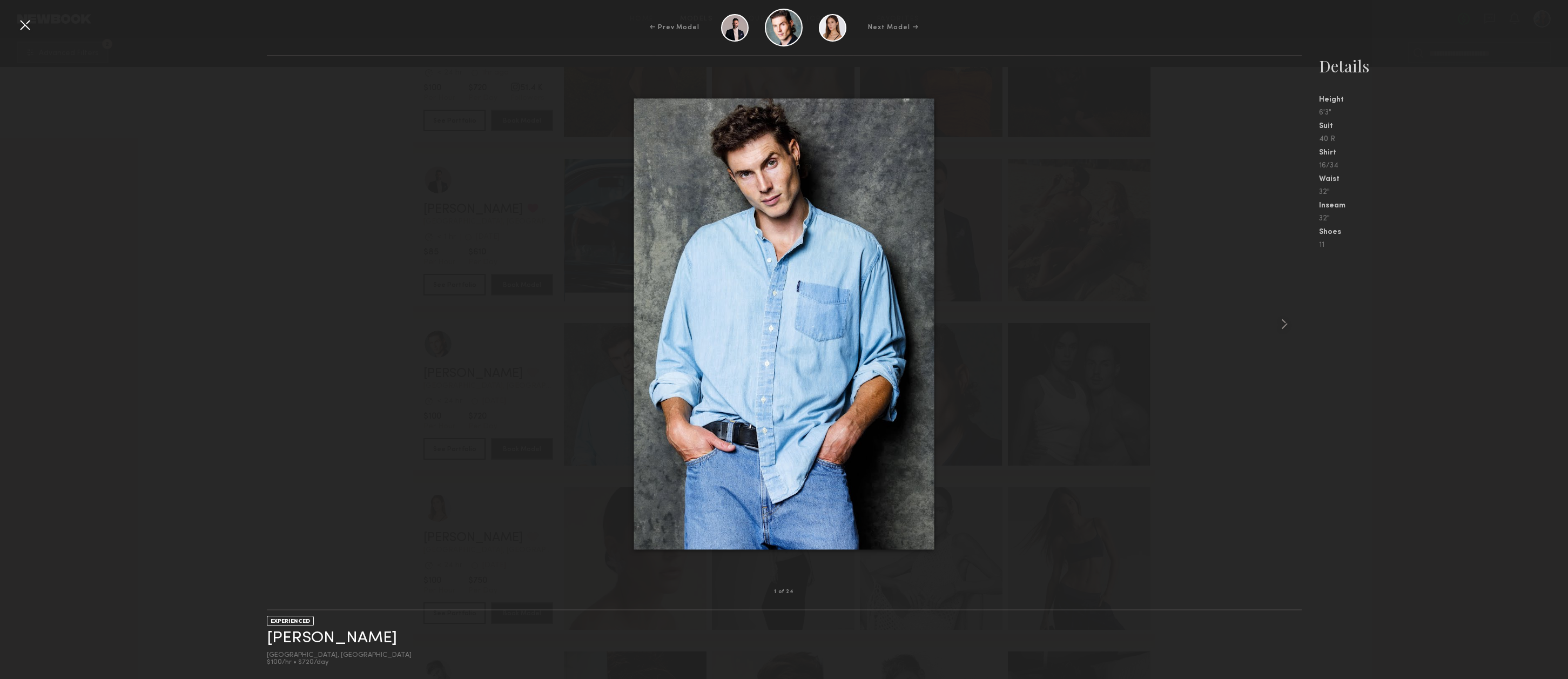
click at [23, 24] on div at bounding box center [25, 25] width 17 height 17
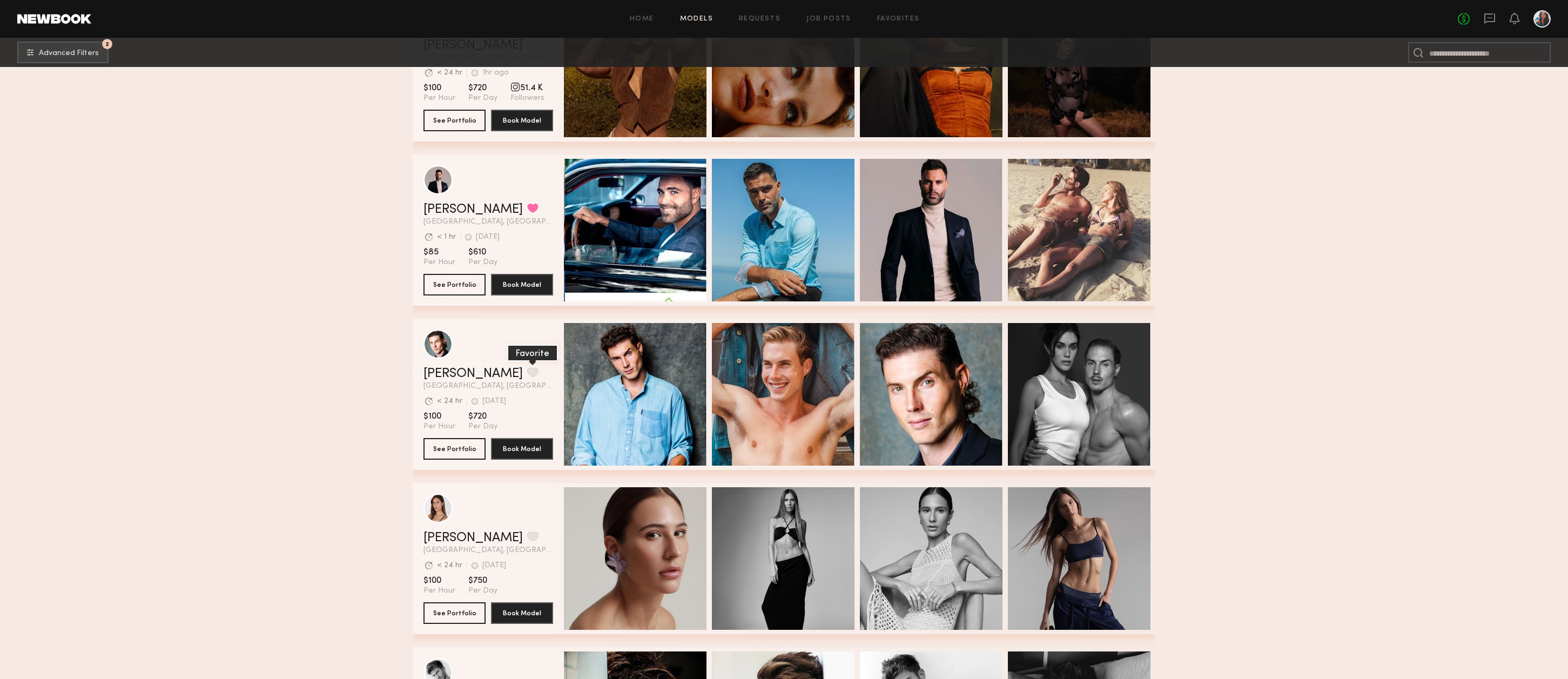
click at [527, 377] on button "grid" at bounding box center [533, 372] width 12 height 10
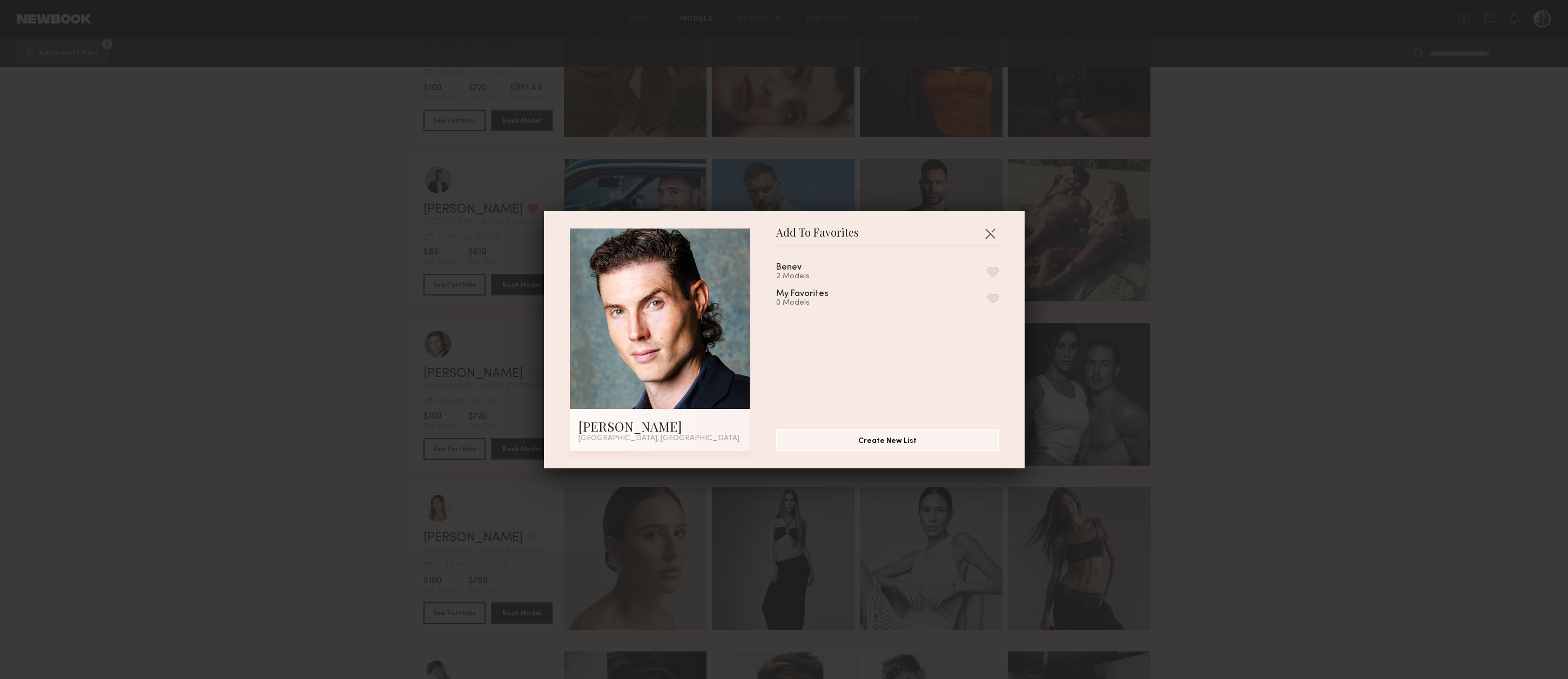
click at [995, 270] on button "button" at bounding box center [993, 272] width 12 height 10
click at [990, 231] on button "button" at bounding box center [990, 233] width 17 height 17
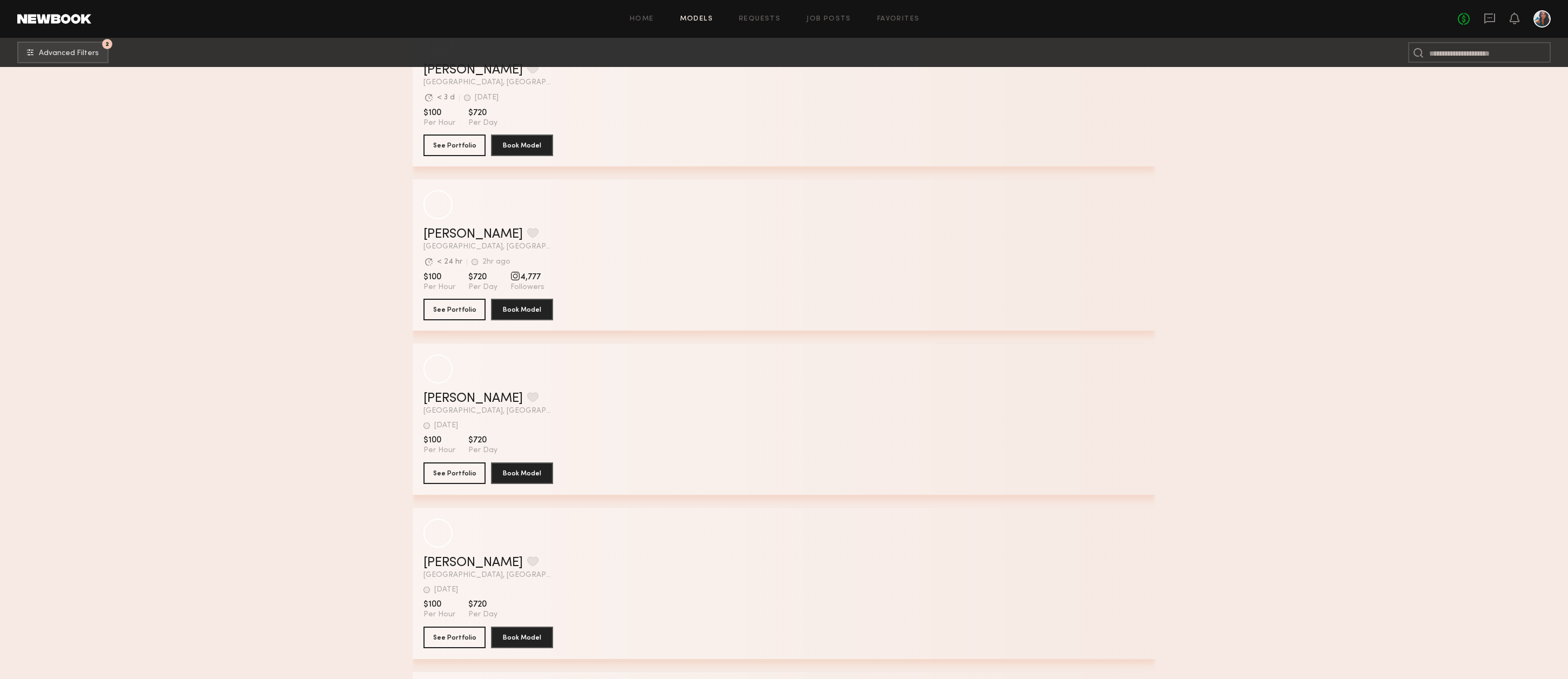
scroll to position [14354, 0]
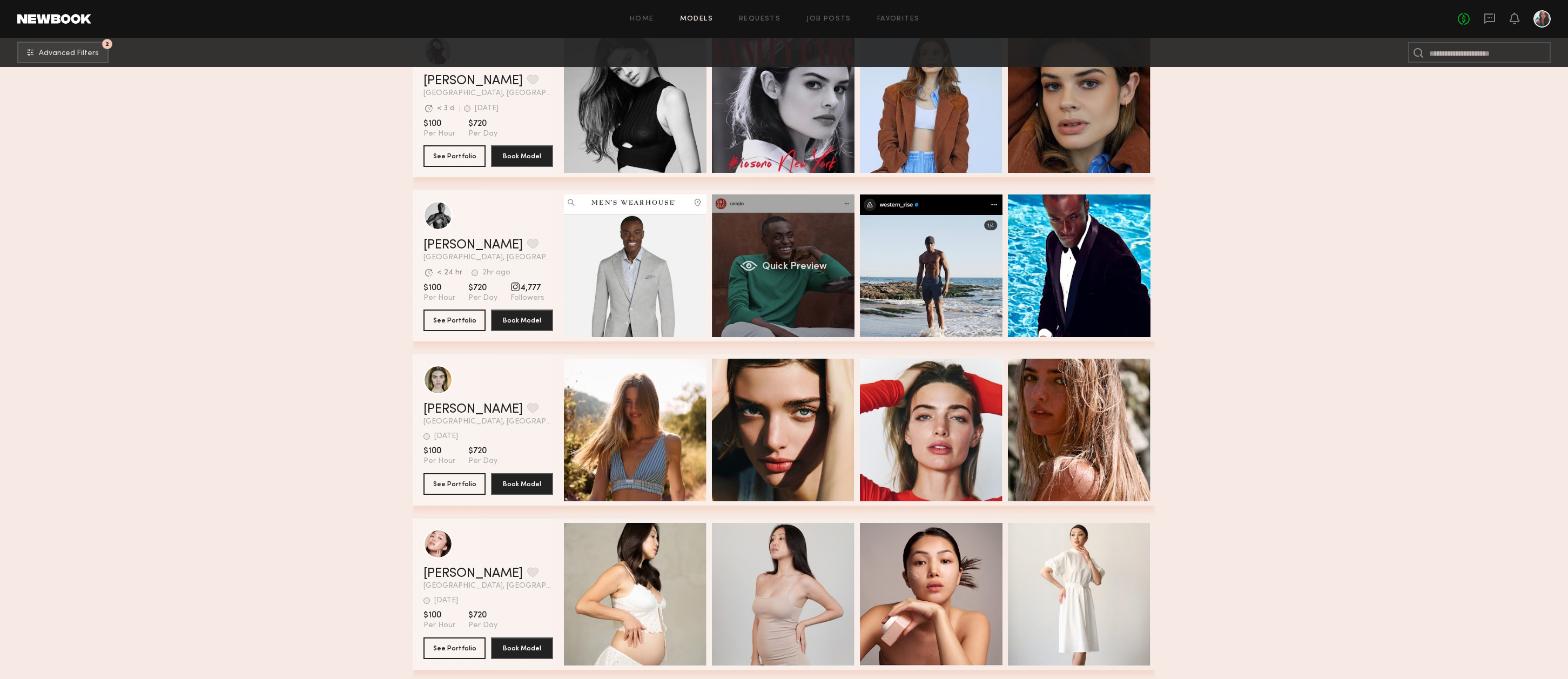
click at [771, 247] on div "Quick Preview" at bounding box center [783, 266] width 142 height 142
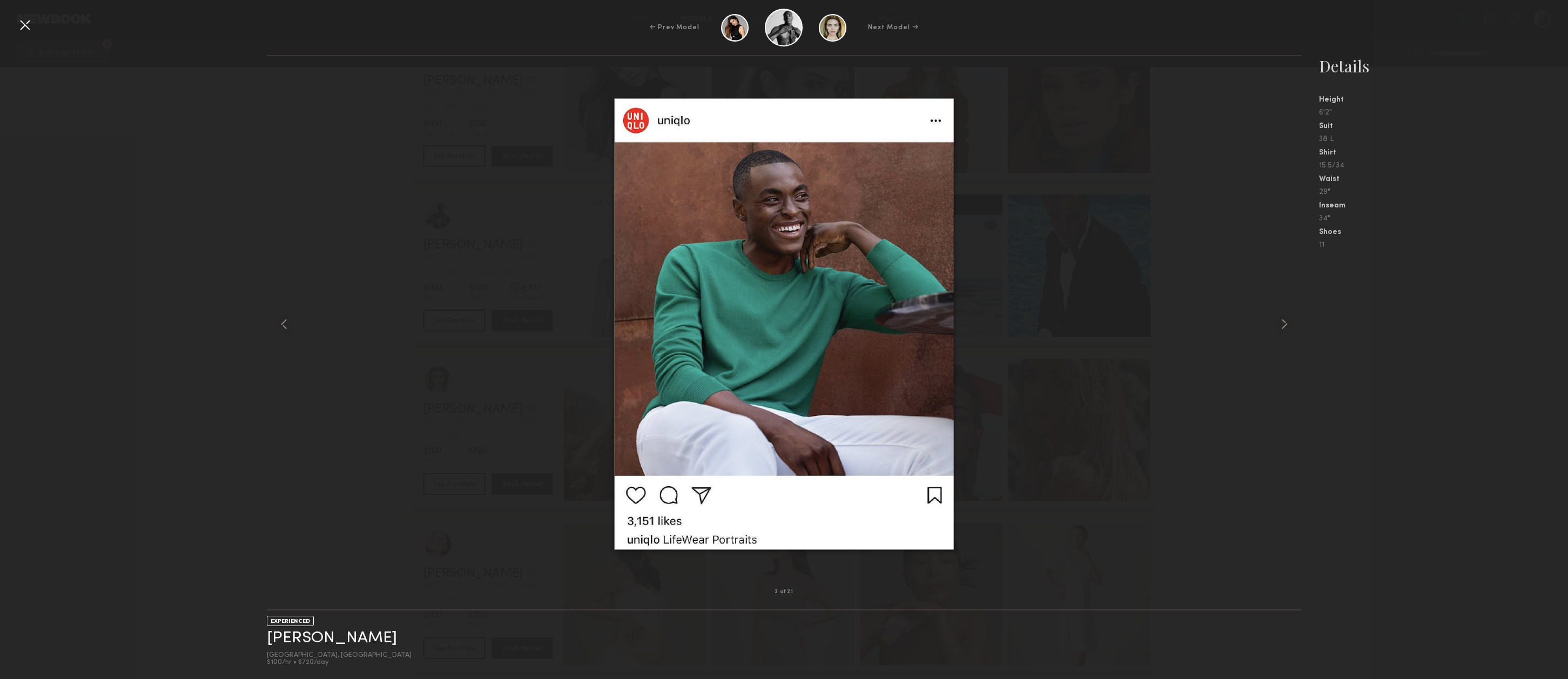
click at [208, 286] on div "2 of 21 EXPERIENCED [PERSON_NAME] [GEOGRAPHIC_DATA], [GEOGRAPHIC_DATA] $100/hr …" at bounding box center [784, 367] width 1568 height 624
click at [23, 24] on div at bounding box center [25, 25] width 17 height 17
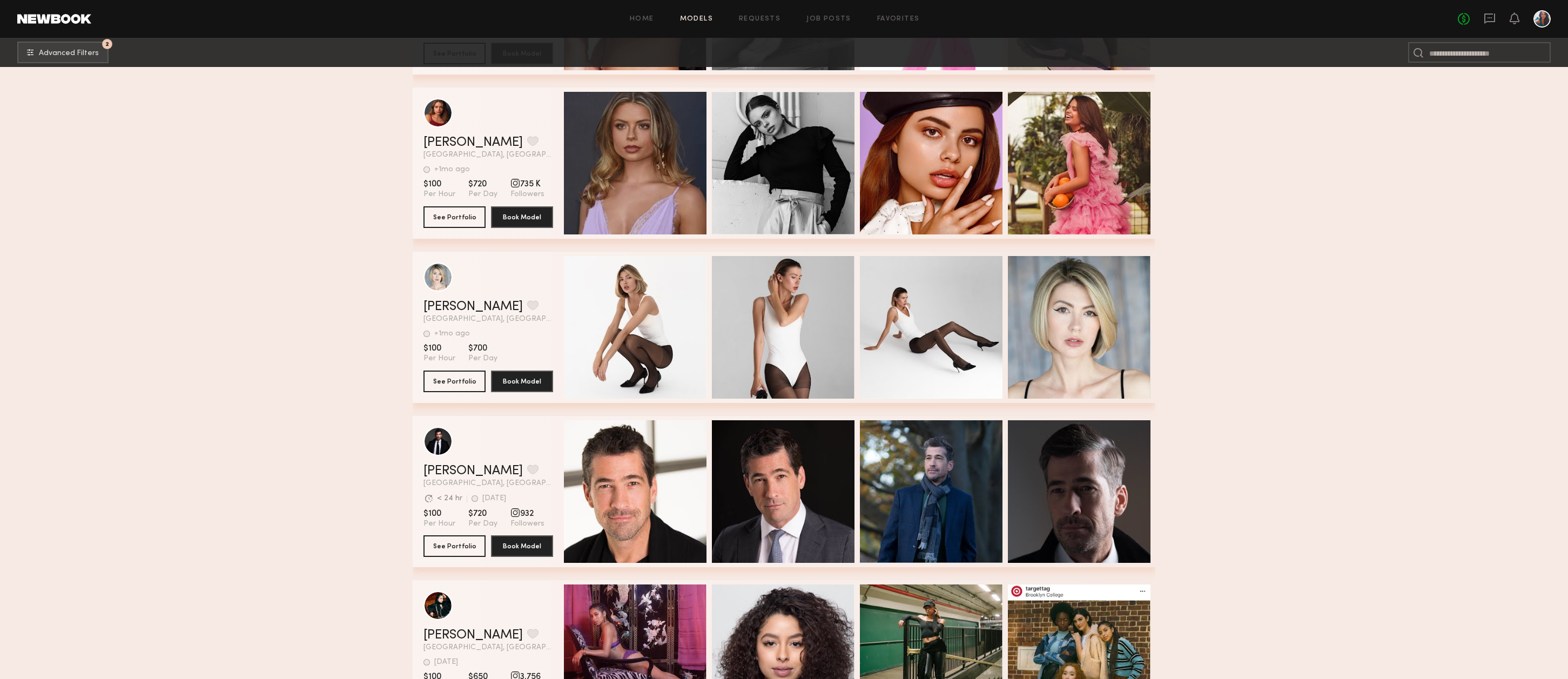
scroll to position [18725, 0]
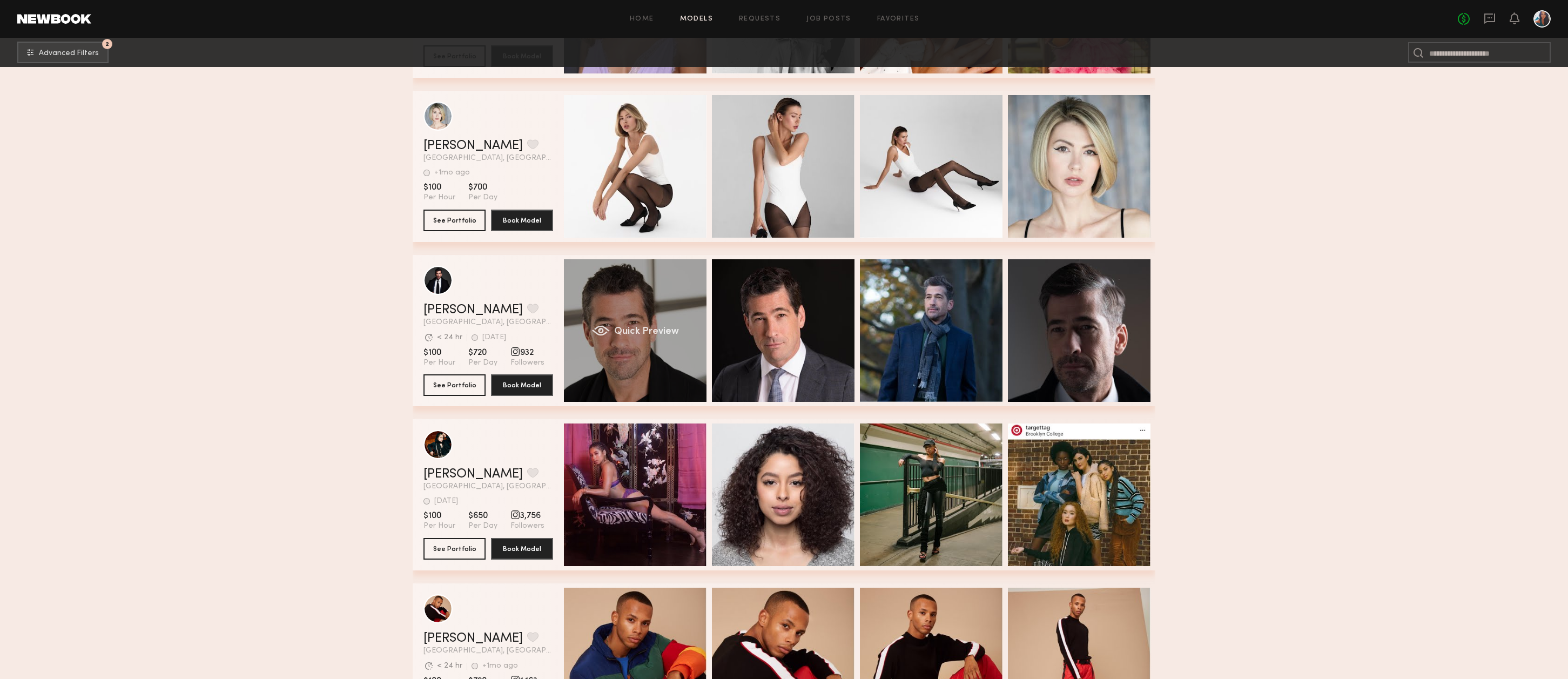
click at [629, 297] on div "Quick Preview" at bounding box center [635, 331] width 142 height 142
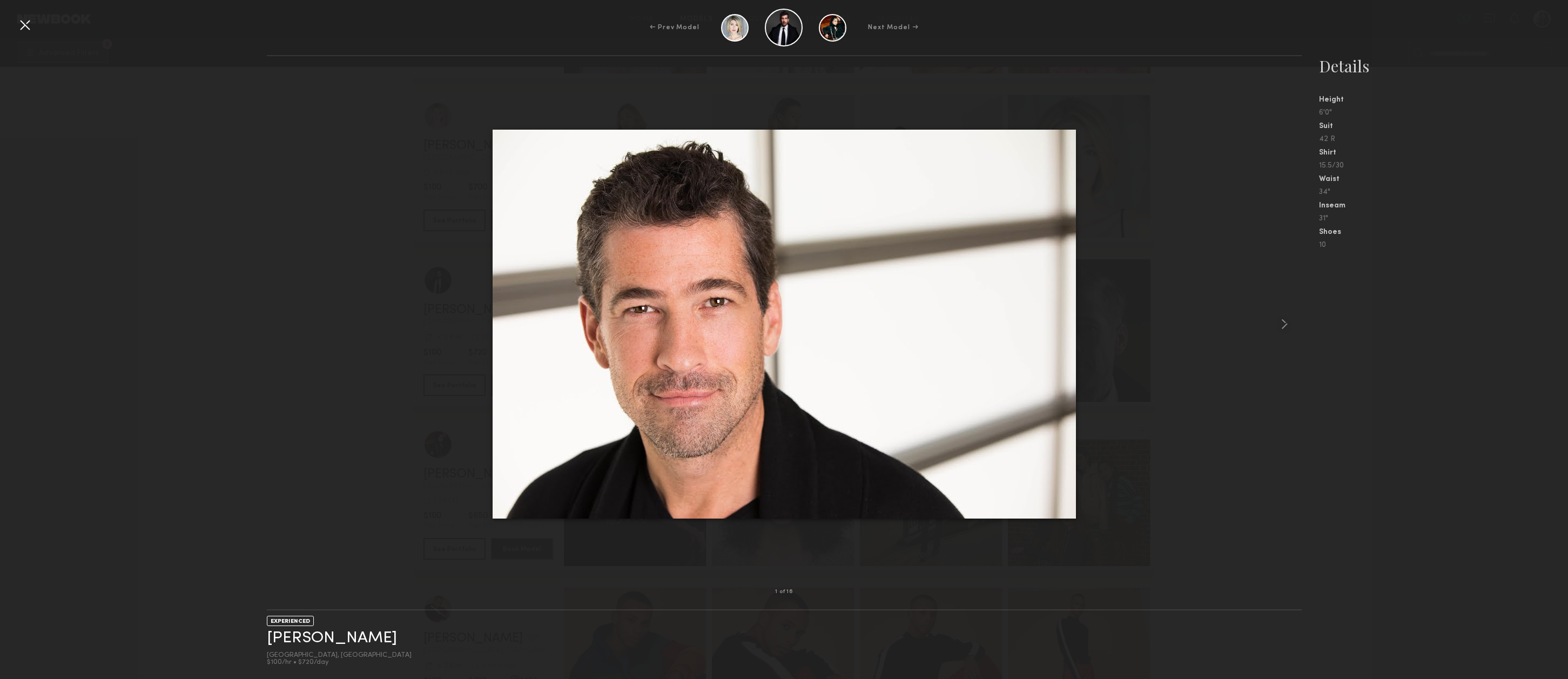
click at [28, 27] on div at bounding box center [25, 25] width 17 height 17
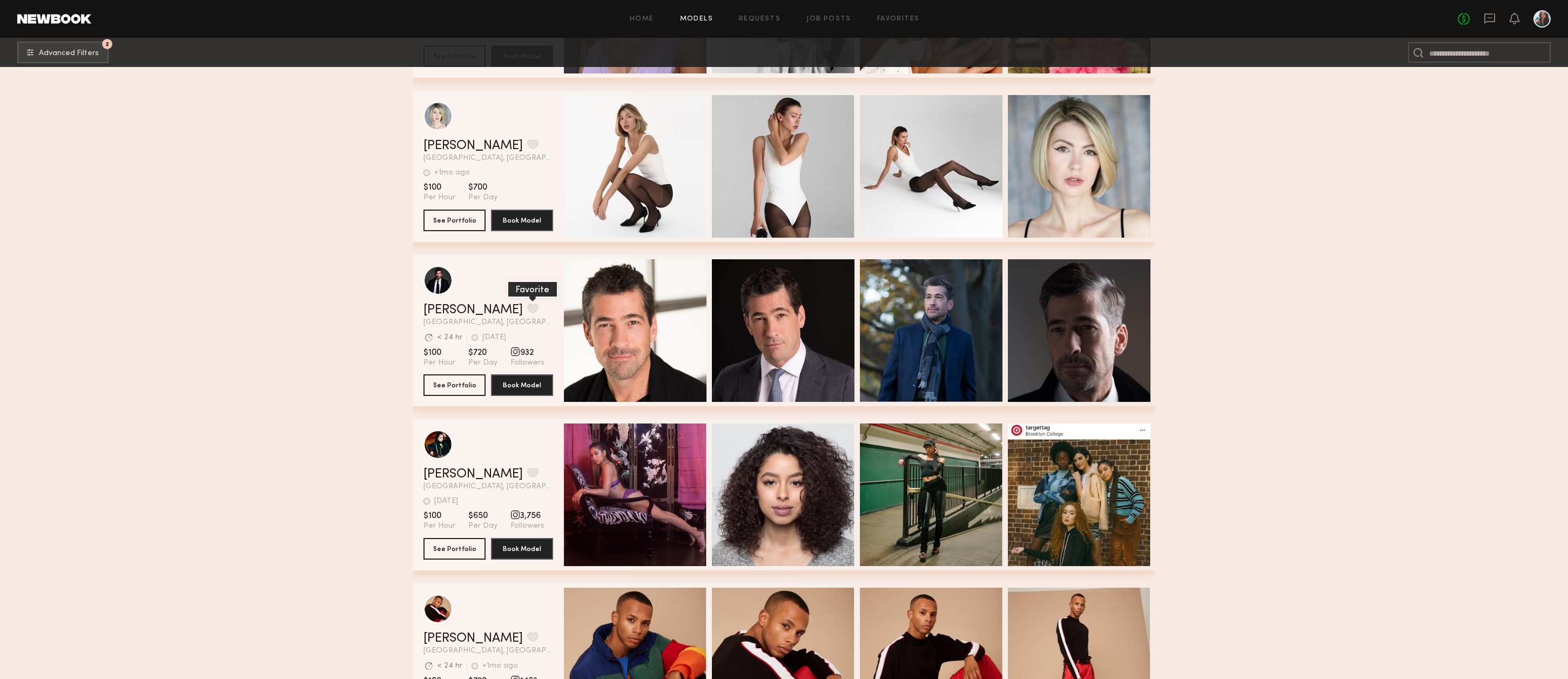
click at [527, 314] on button "grid" at bounding box center [533, 309] width 12 height 10
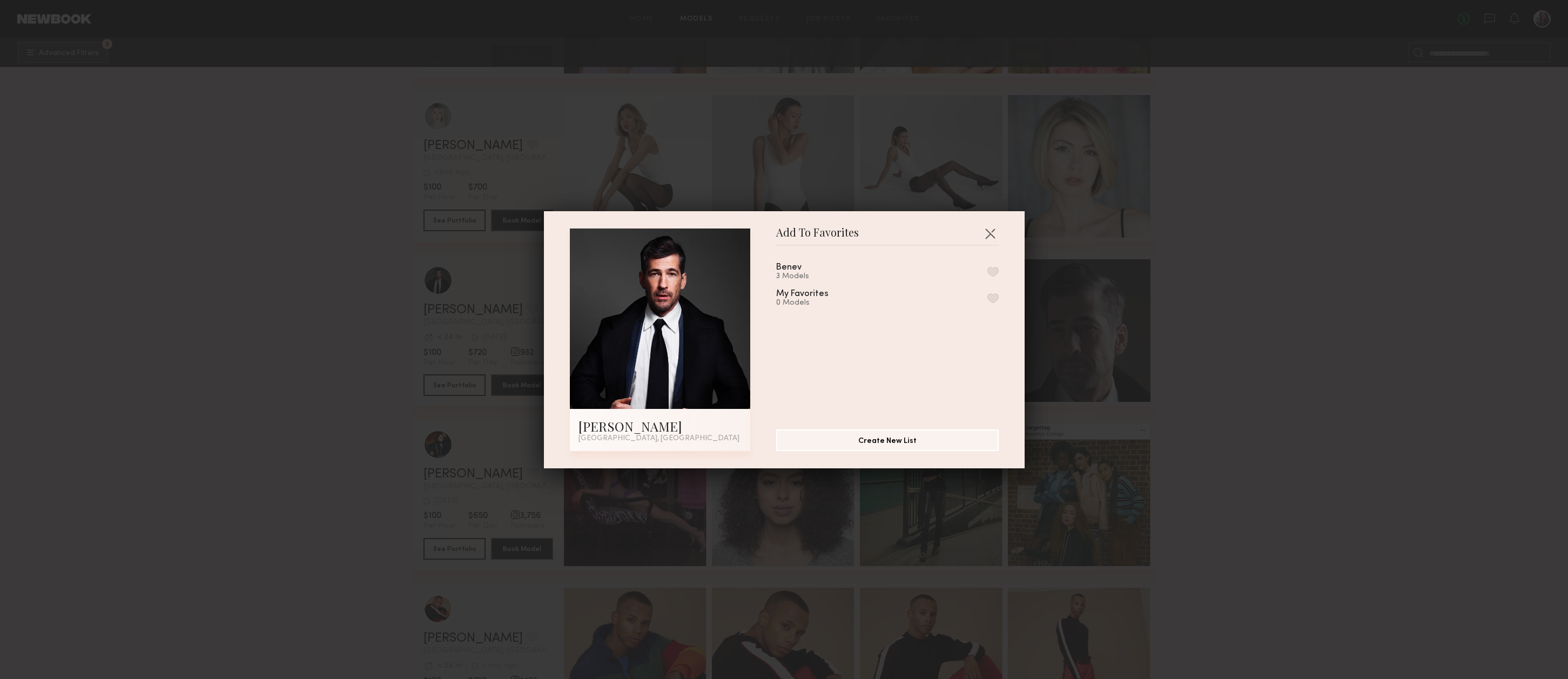
click at [994, 269] on button "button" at bounding box center [993, 272] width 12 height 10
click at [989, 232] on button "button" at bounding box center [990, 233] width 17 height 17
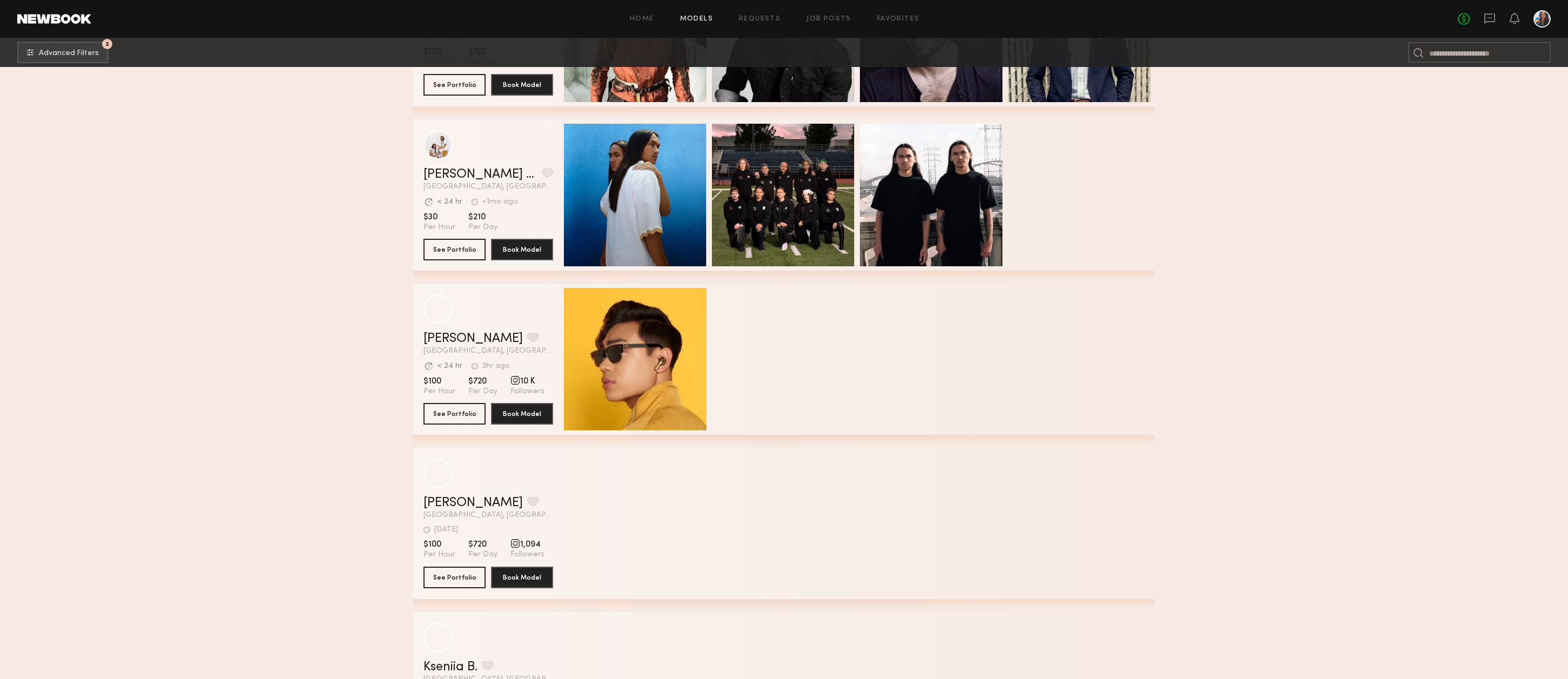
scroll to position [19814, 0]
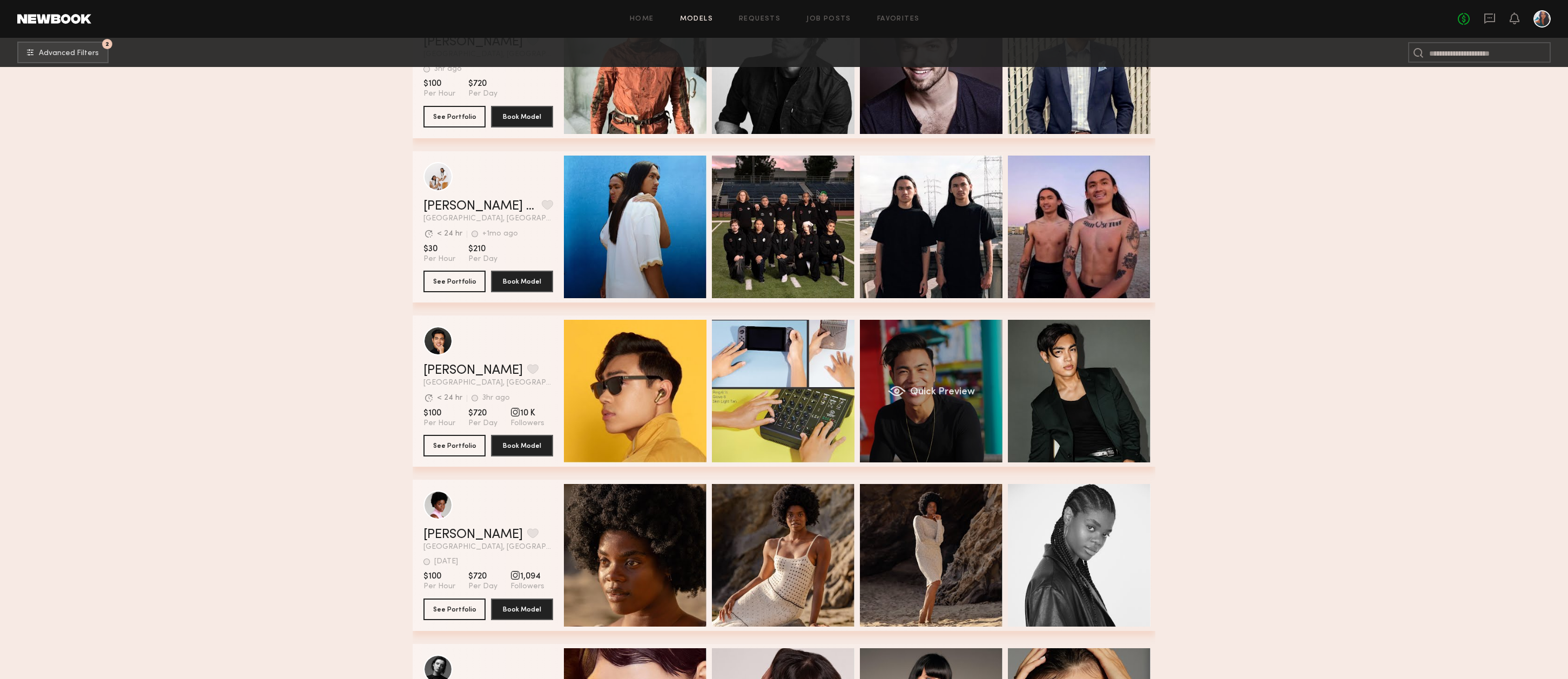
click at [904, 363] on div "Quick Preview" at bounding box center [931, 391] width 142 height 142
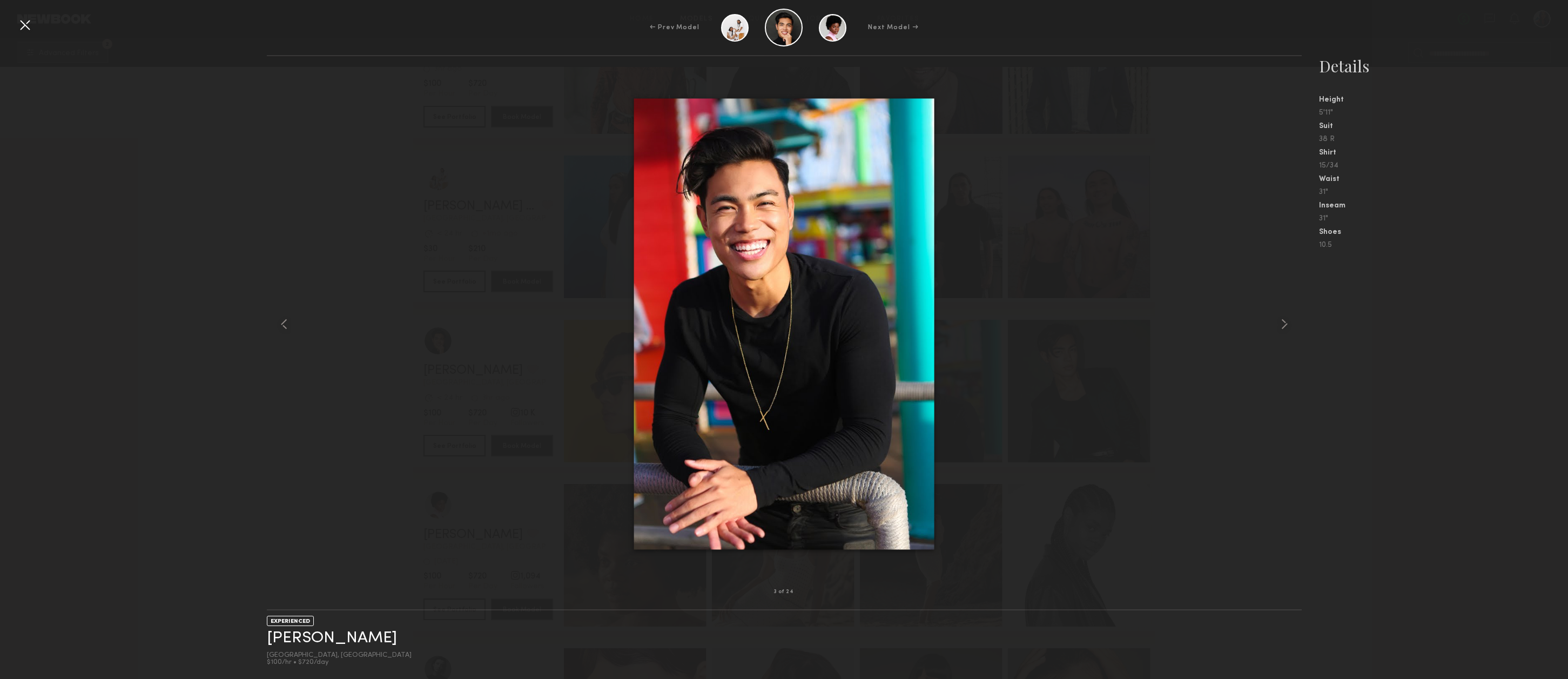
click at [24, 28] on div at bounding box center [25, 25] width 17 height 17
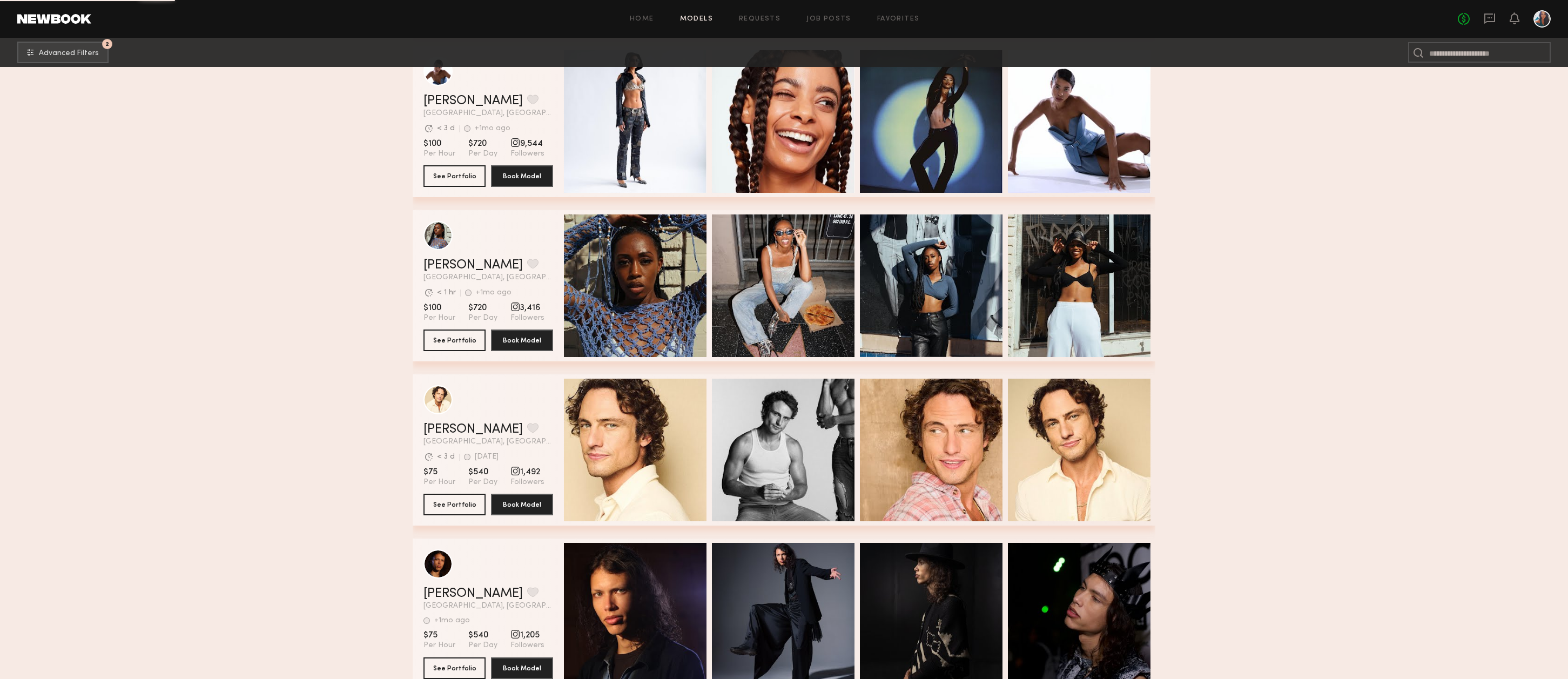
scroll to position [20971, 0]
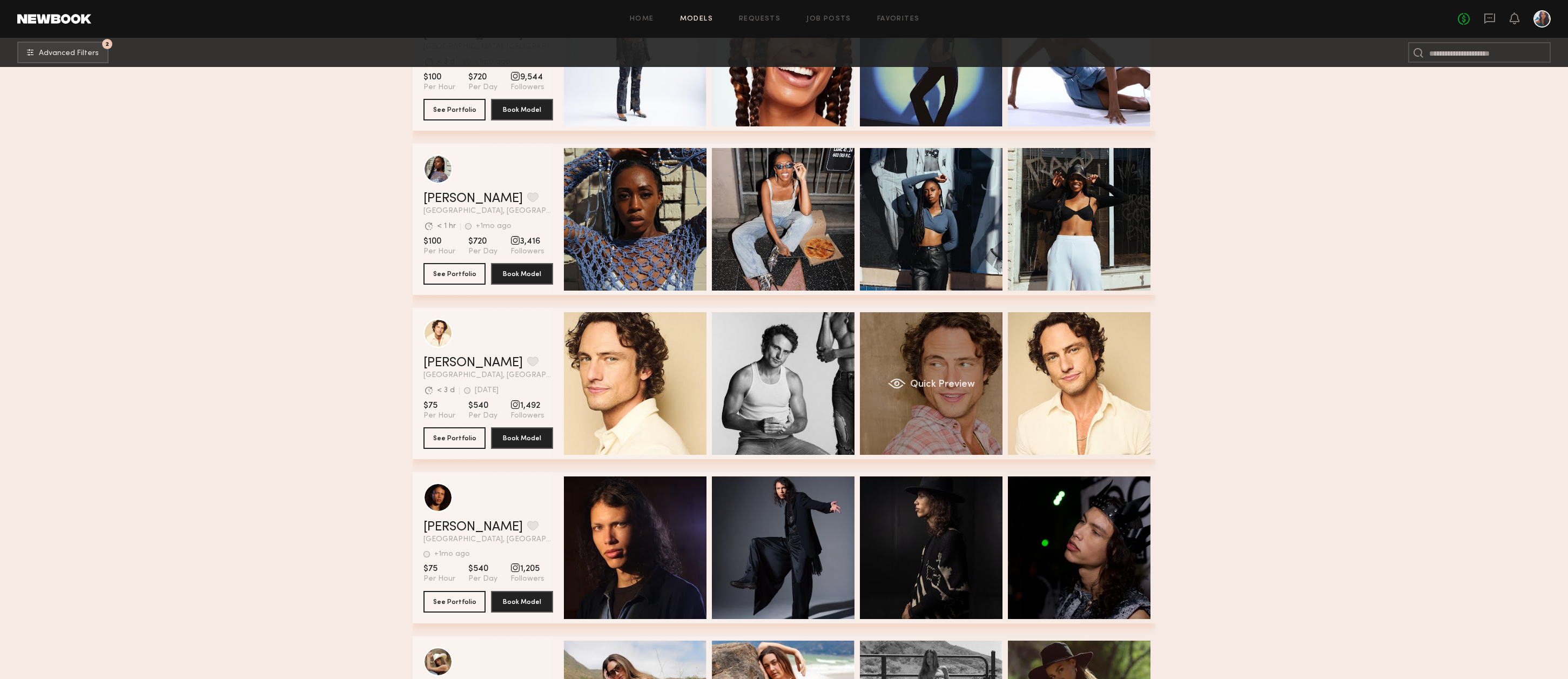
click at [928, 352] on div "Quick Preview" at bounding box center [931, 384] width 142 height 142
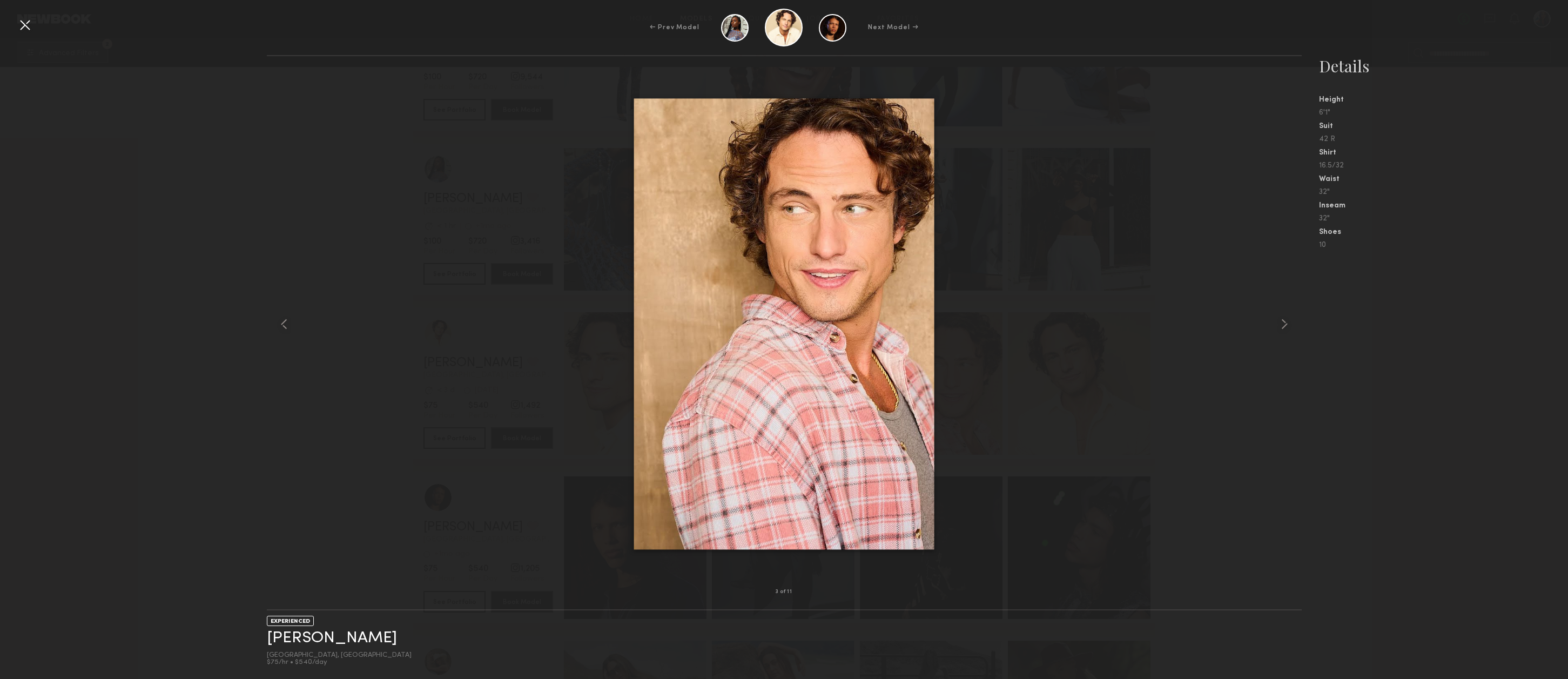
click at [22, 24] on div at bounding box center [25, 25] width 17 height 17
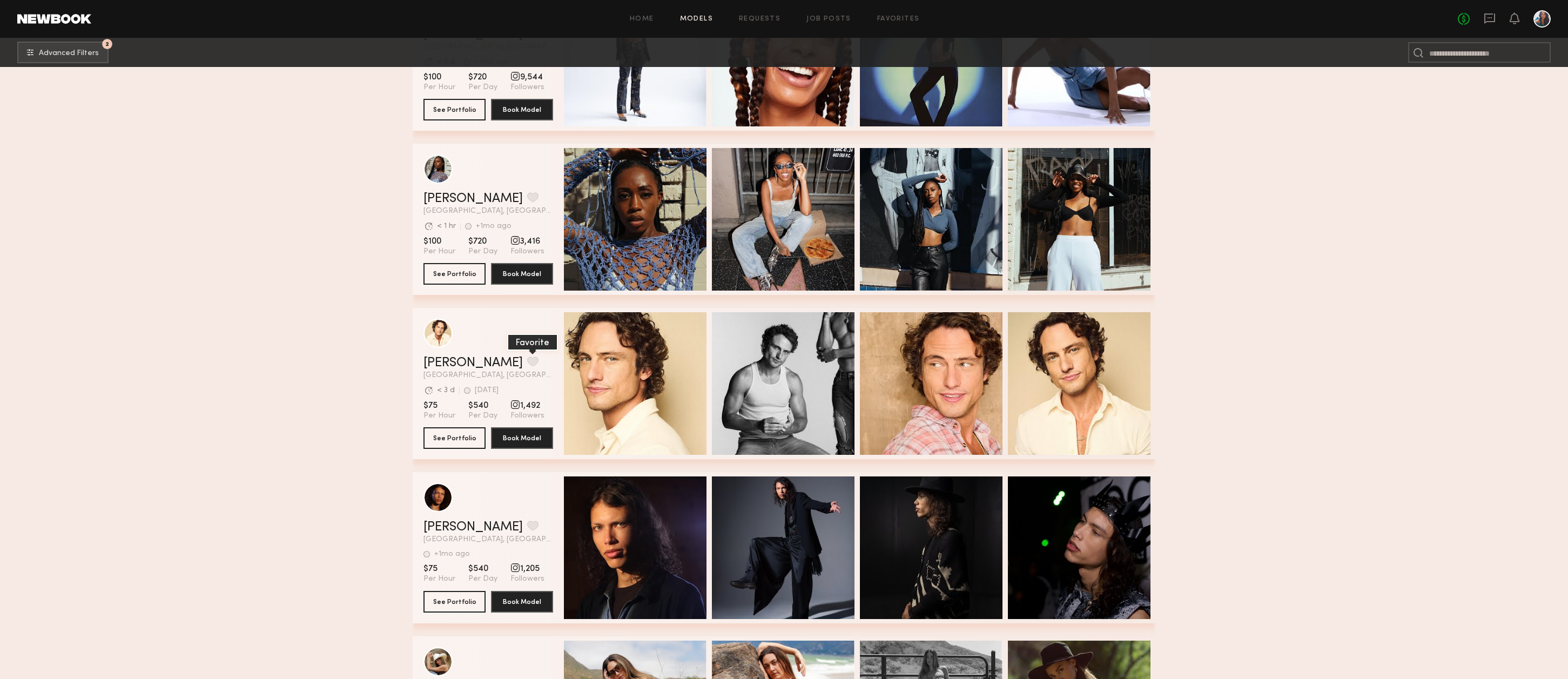
click at [527, 367] on button "grid" at bounding box center [533, 362] width 12 height 10
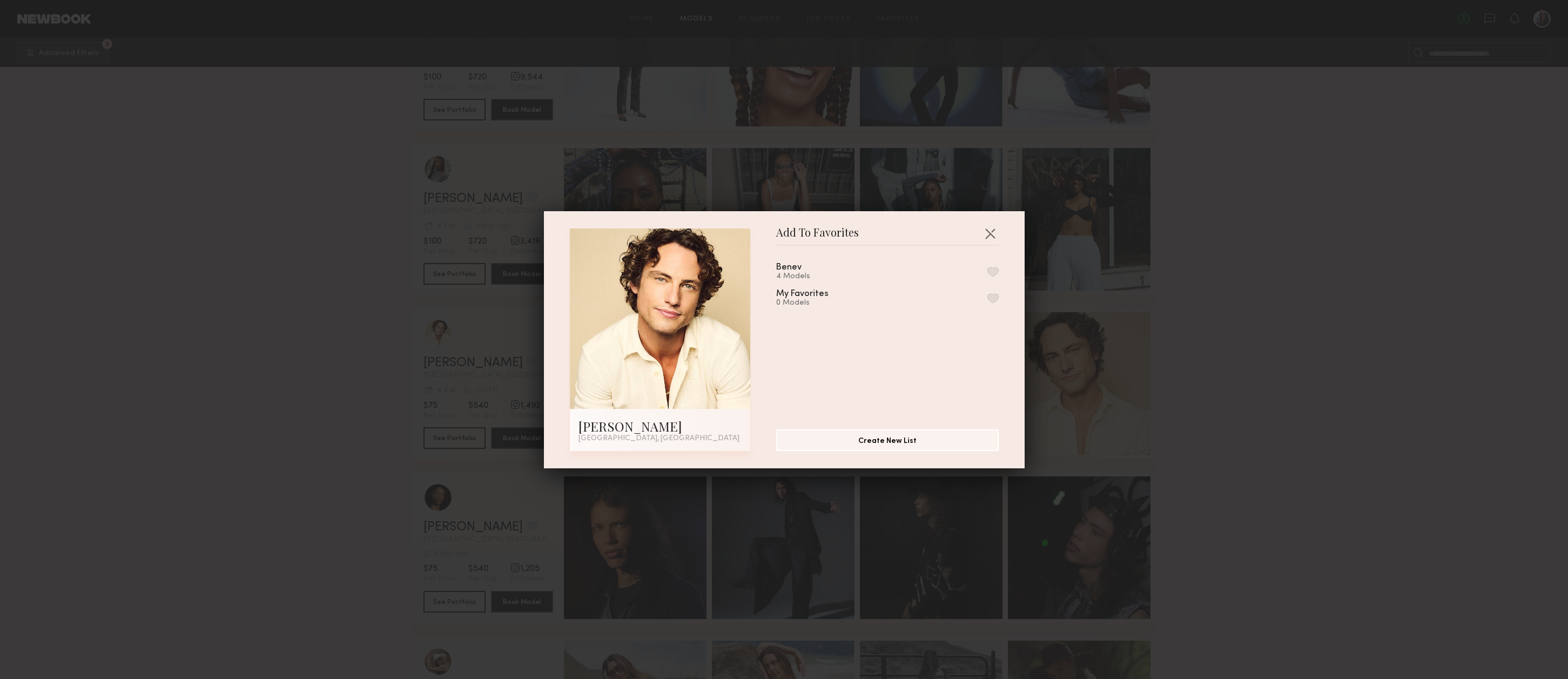
click at [990, 270] on button "button" at bounding box center [993, 272] width 12 height 10
click at [988, 233] on button "button" at bounding box center [990, 233] width 17 height 17
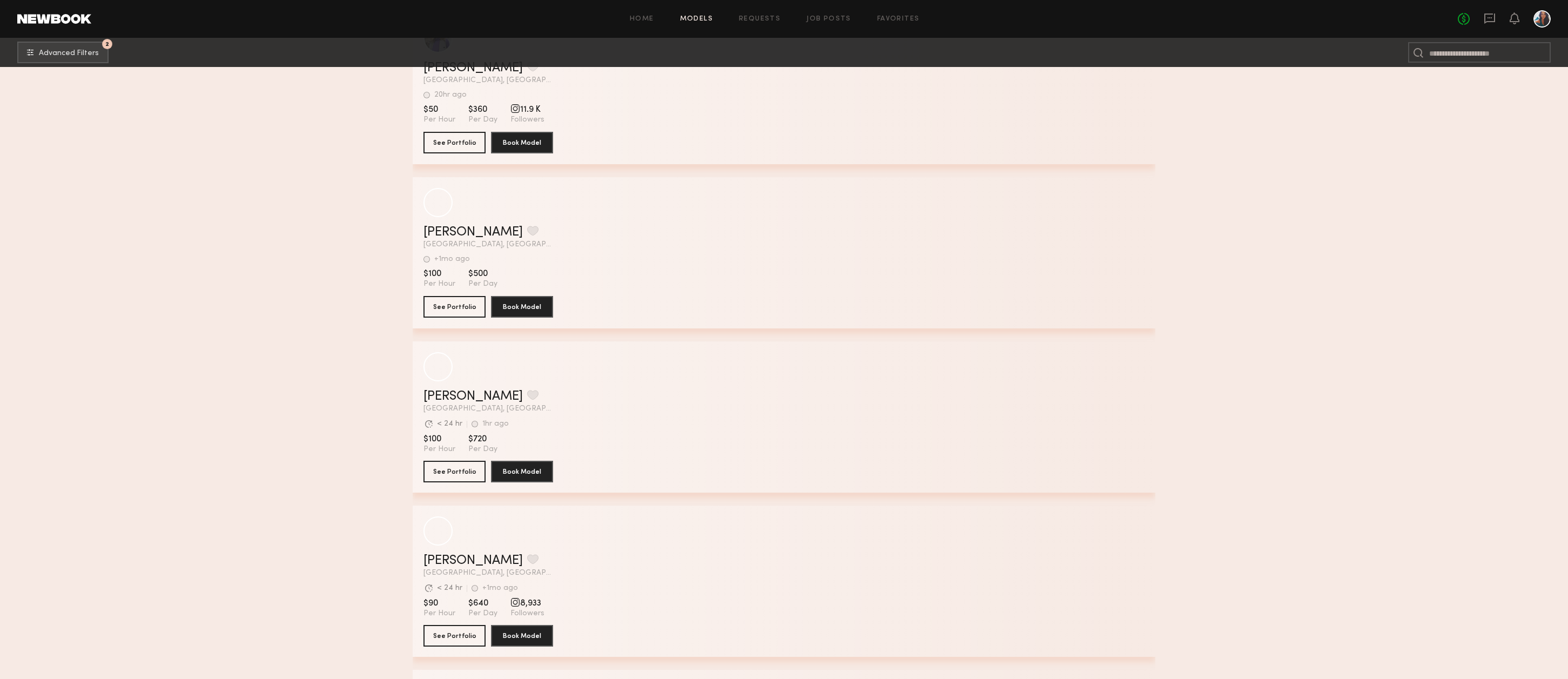
scroll to position [24278, 0]
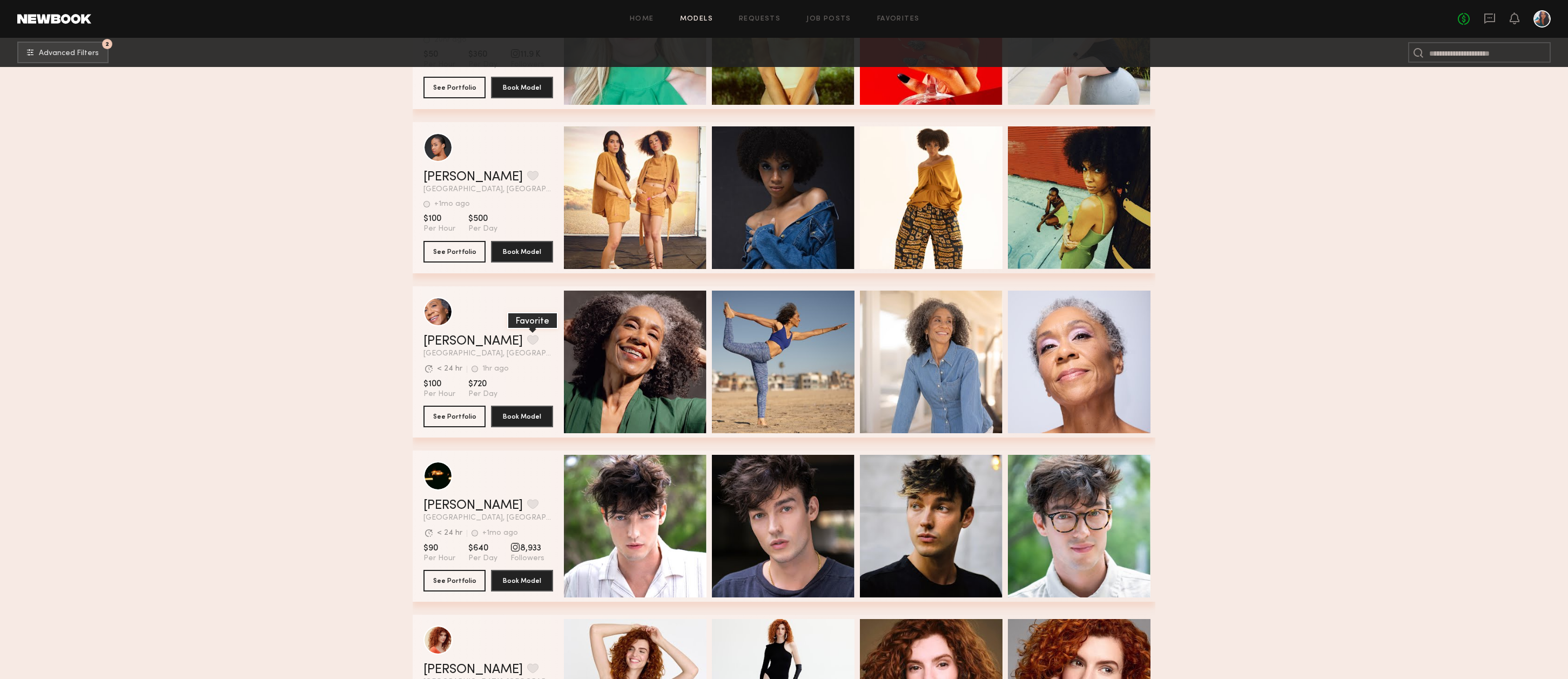
click at [527, 343] on button "grid" at bounding box center [533, 340] width 12 height 10
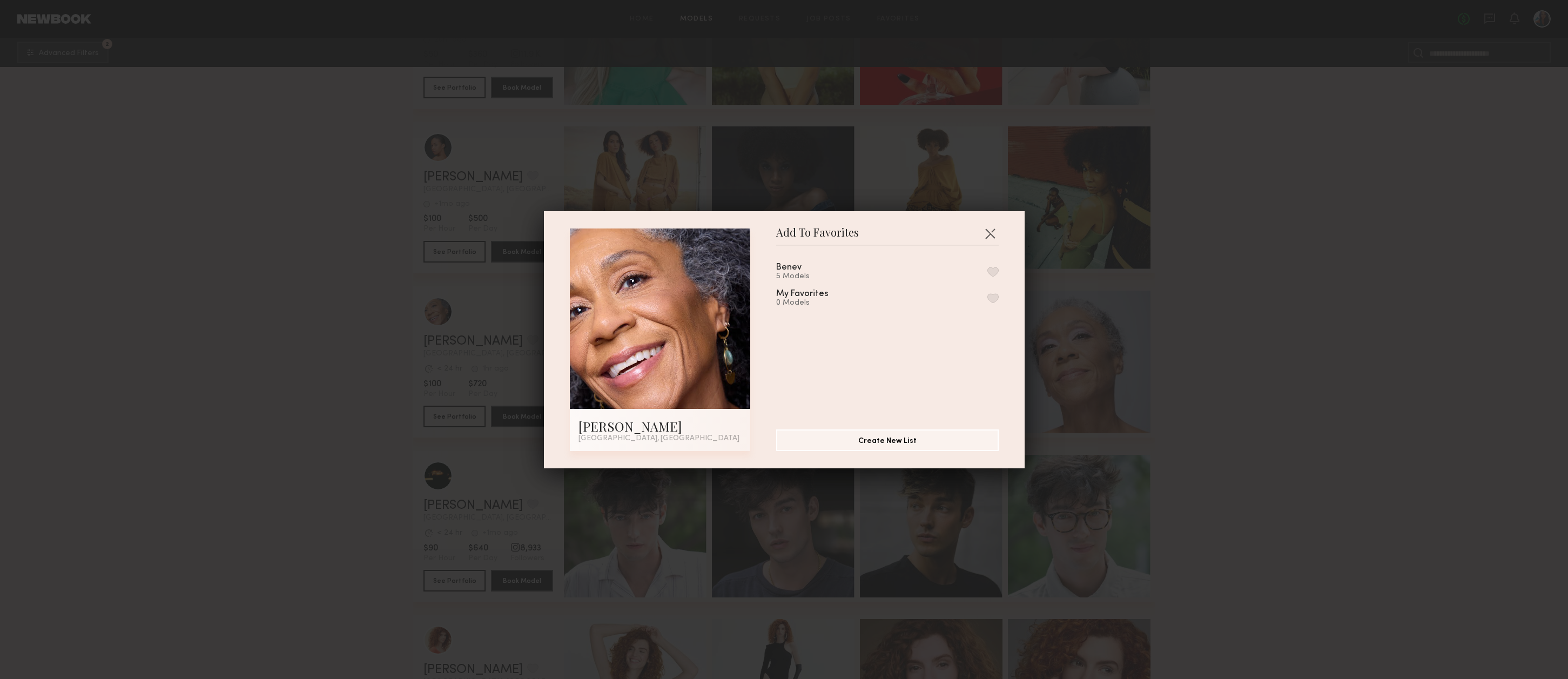
click at [991, 268] on button "button" at bounding box center [993, 272] width 12 height 10
click at [990, 232] on button "button" at bounding box center [990, 233] width 17 height 17
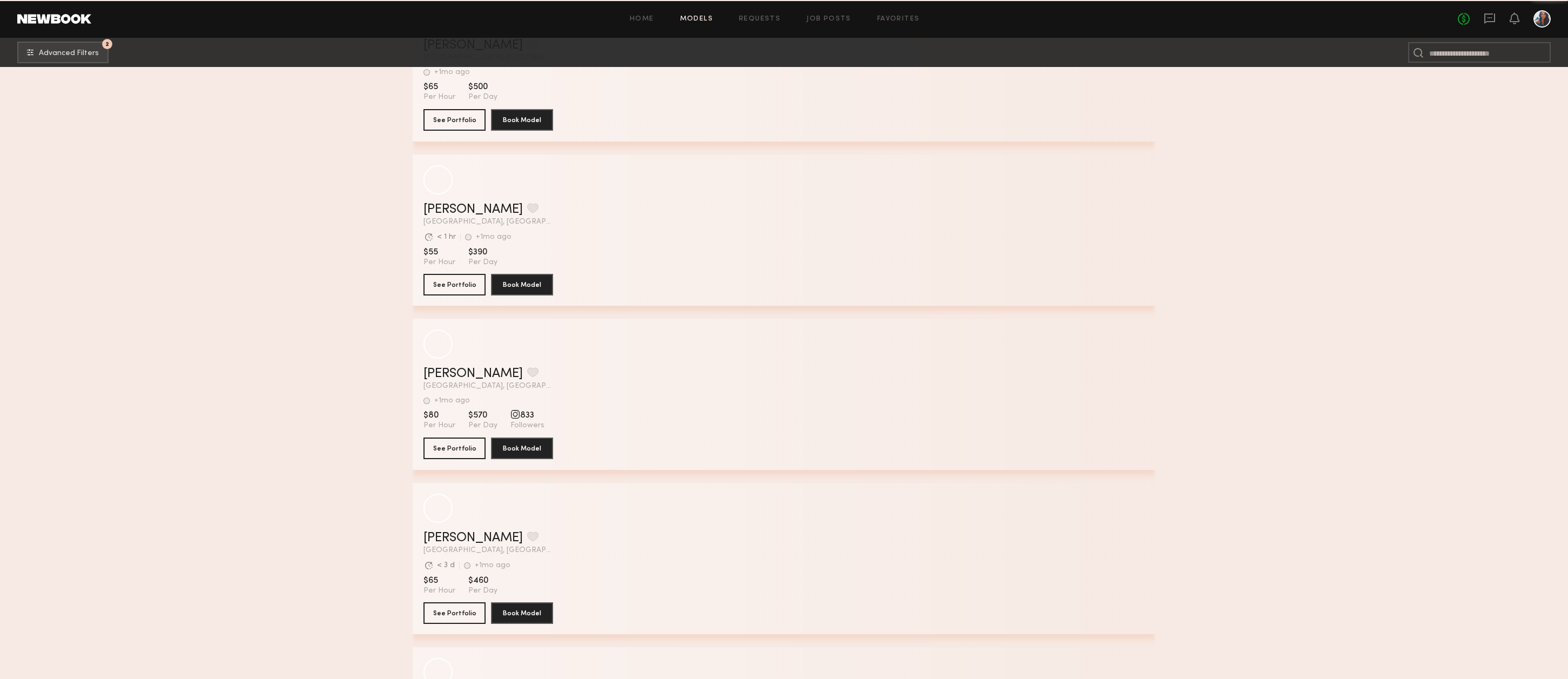
scroll to position [27258, 0]
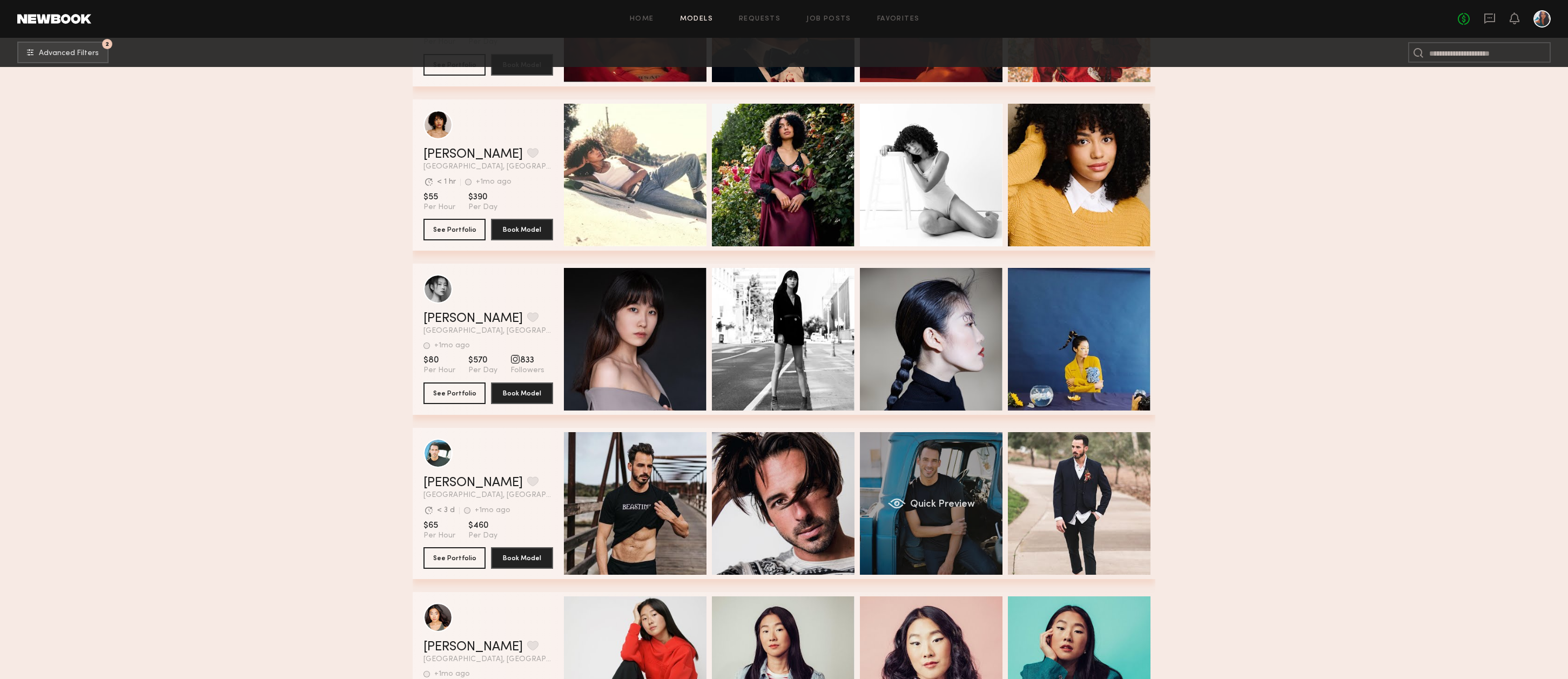
click at [952, 478] on div "Quick Preview" at bounding box center [931, 504] width 142 height 142
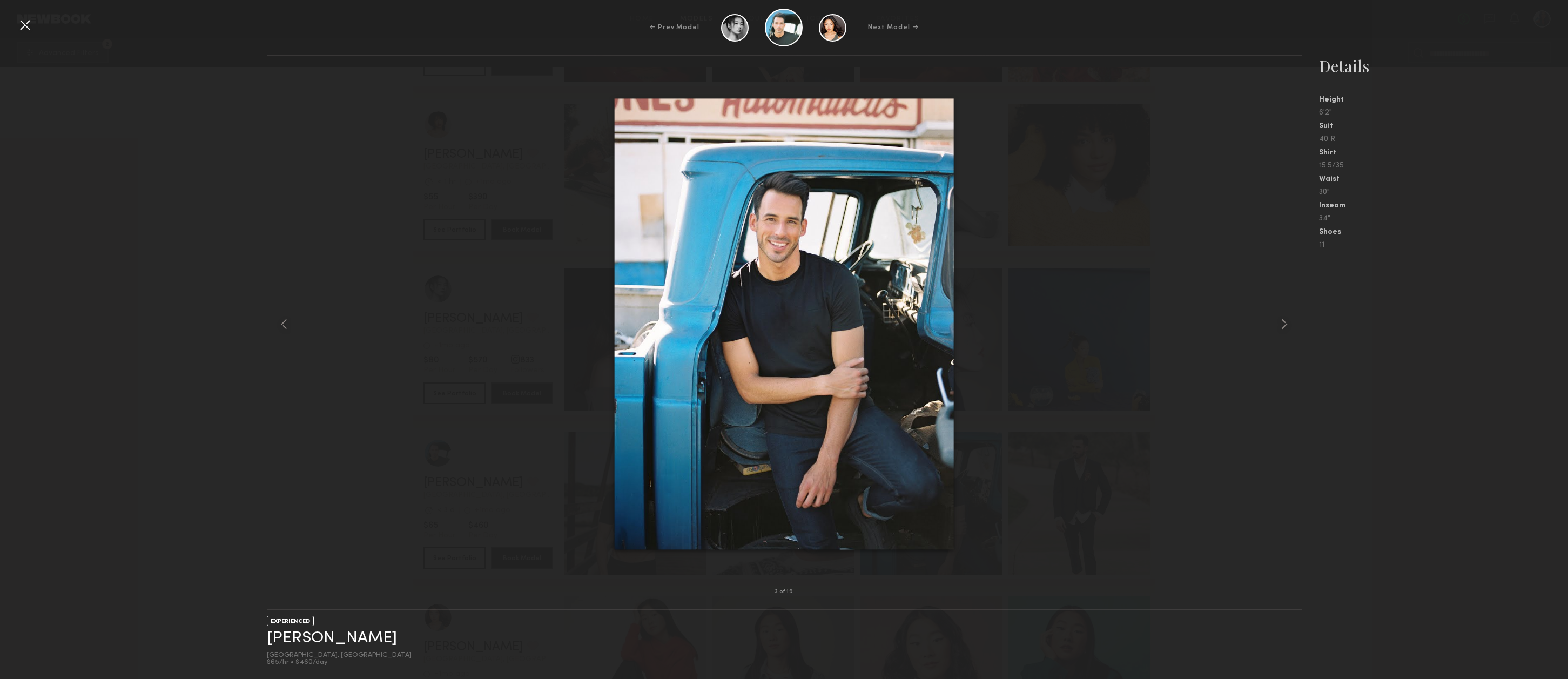
click at [23, 24] on div at bounding box center [25, 25] width 17 height 17
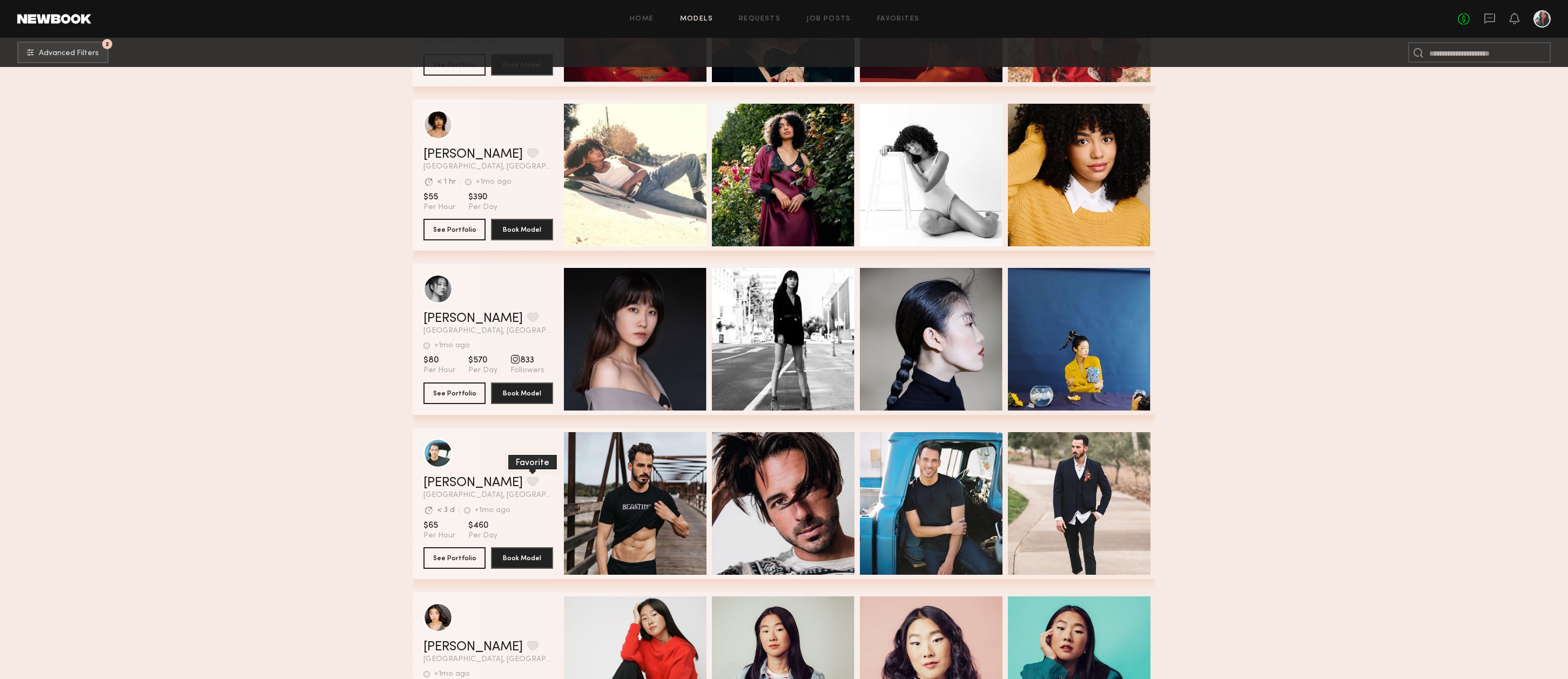
click at [527, 487] on button "grid" at bounding box center [533, 482] width 12 height 10
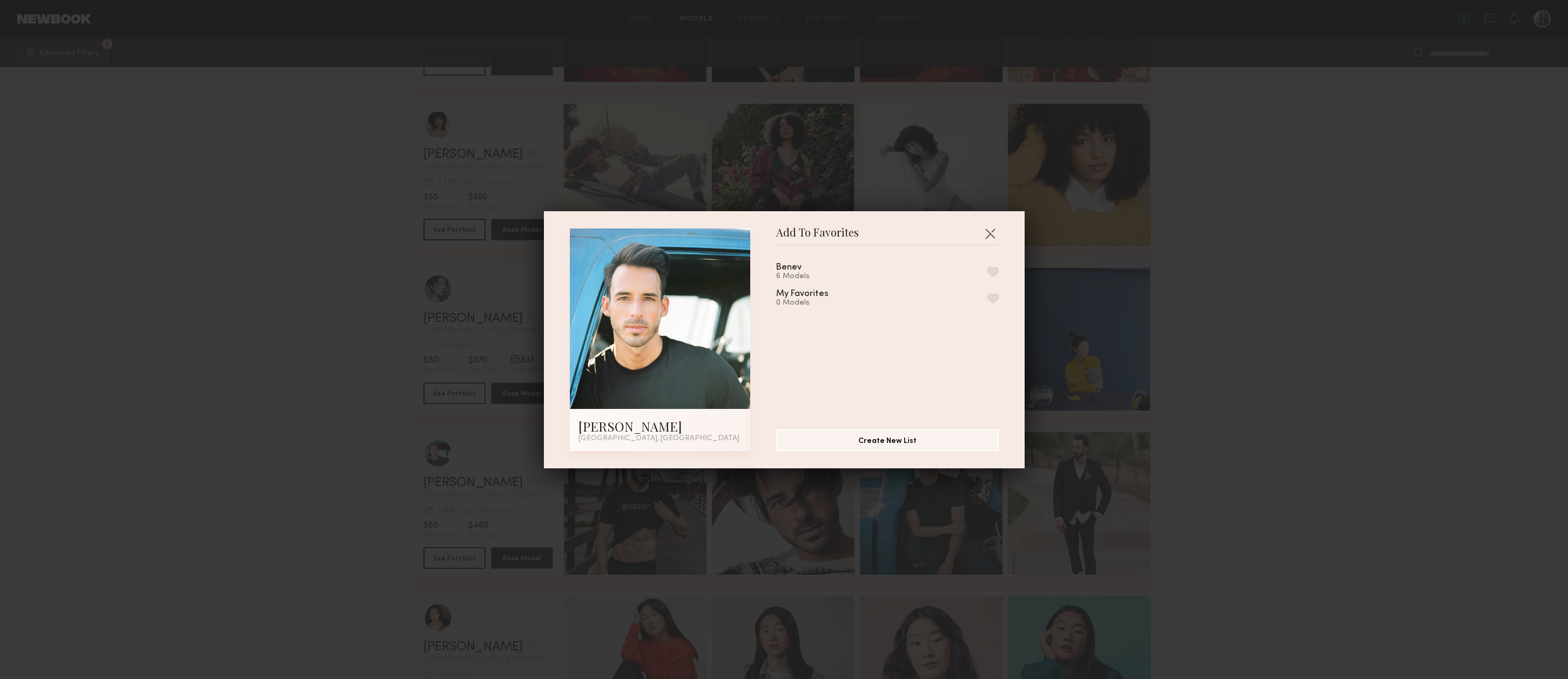
click at [994, 272] on button "button" at bounding box center [993, 272] width 12 height 10
click at [987, 232] on button "button" at bounding box center [990, 233] width 17 height 17
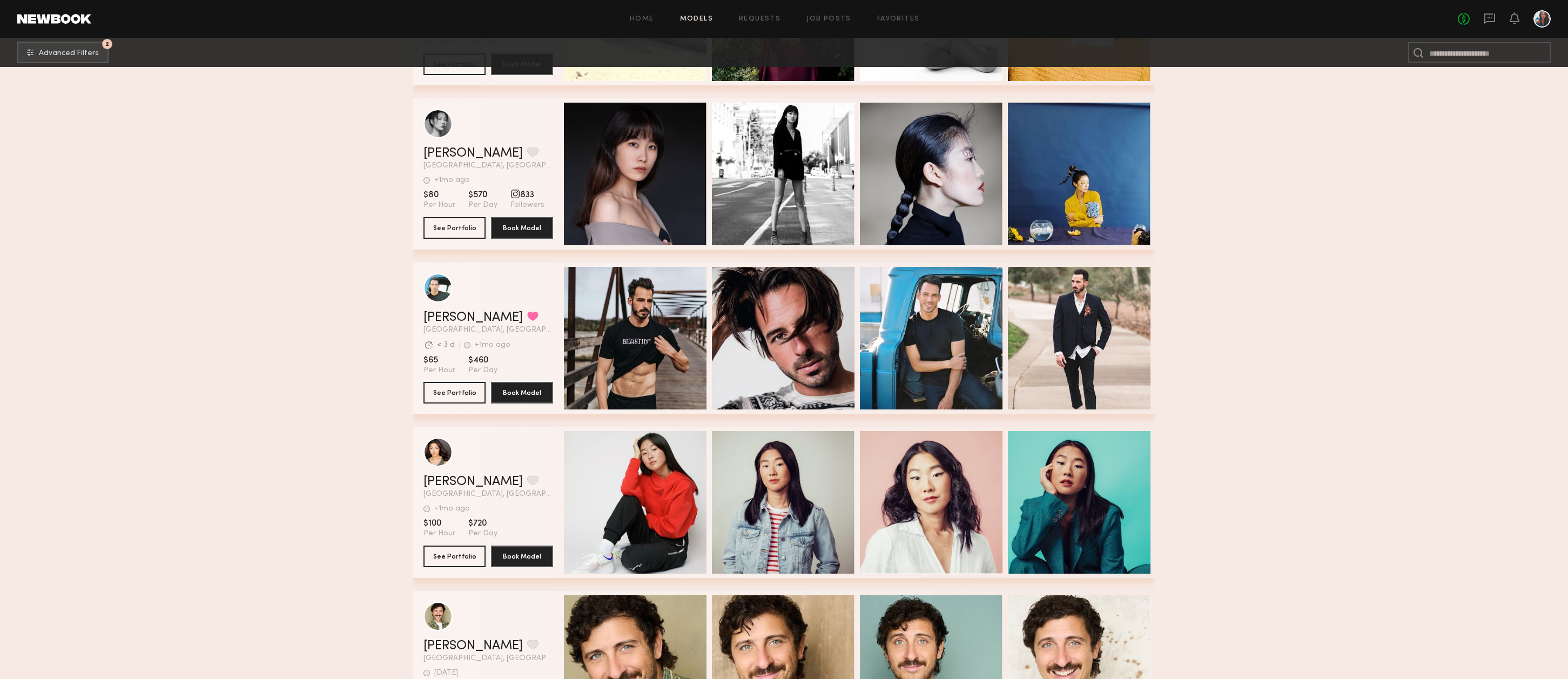
scroll to position [27589, 0]
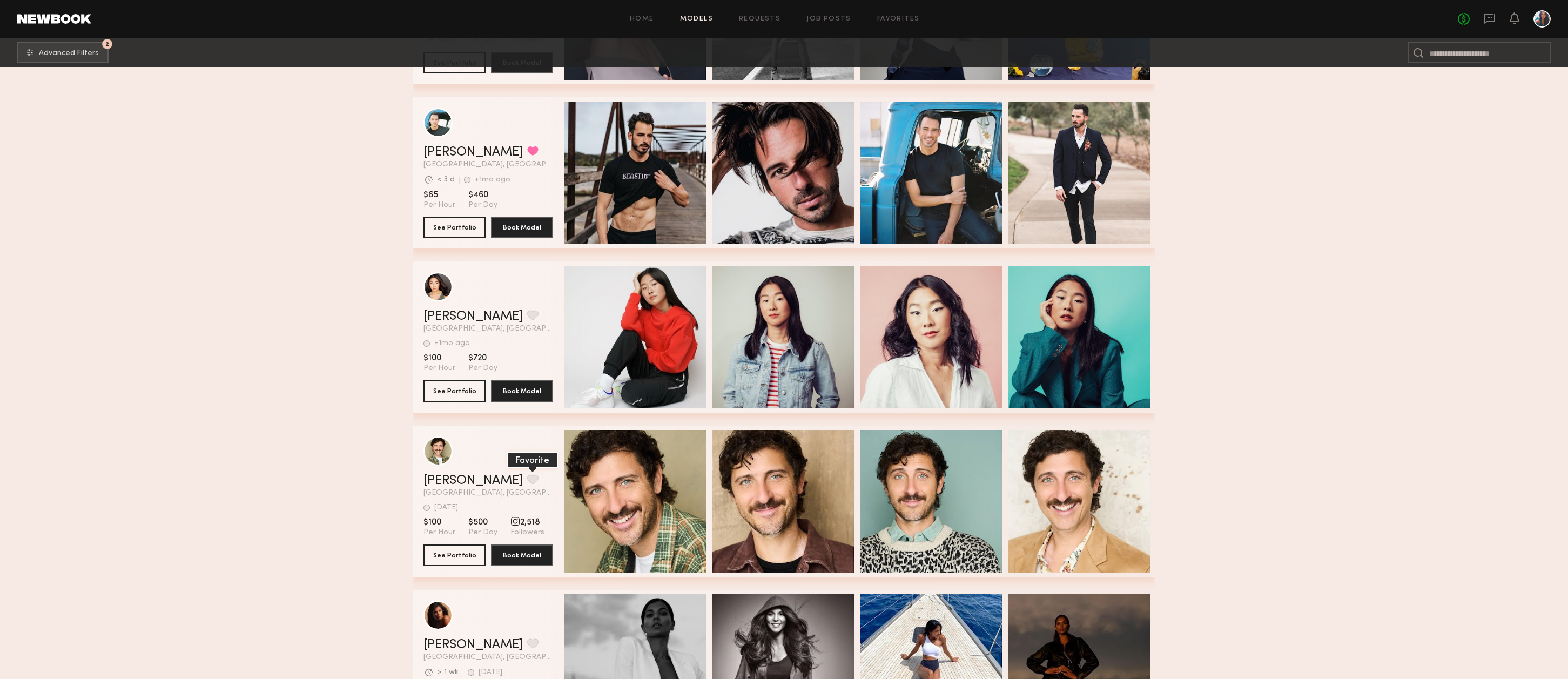
click at [527, 483] on button "grid" at bounding box center [533, 479] width 12 height 10
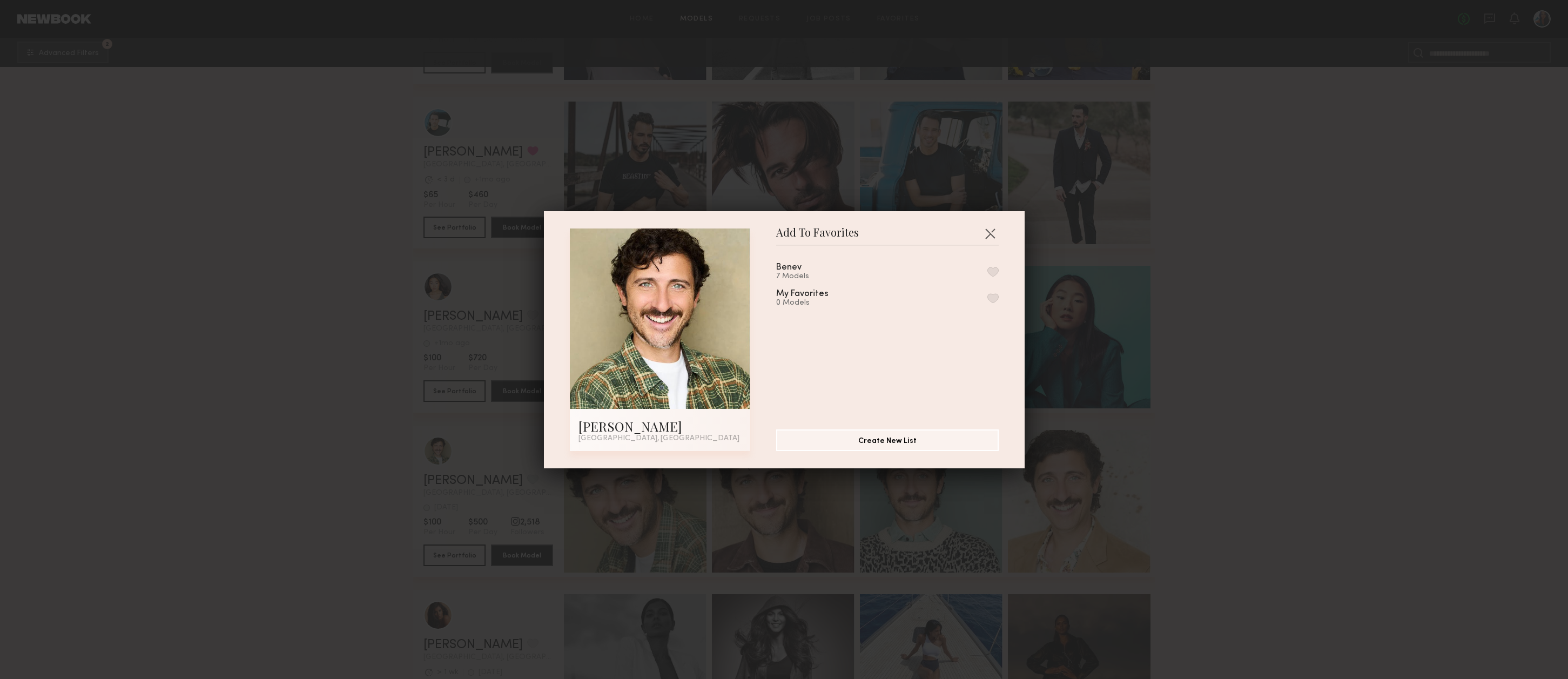
click at [992, 273] on button "button" at bounding box center [993, 272] width 12 height 10
click at [991, 230] on button "button" at bounding box center [990, 233] width 17 height 17
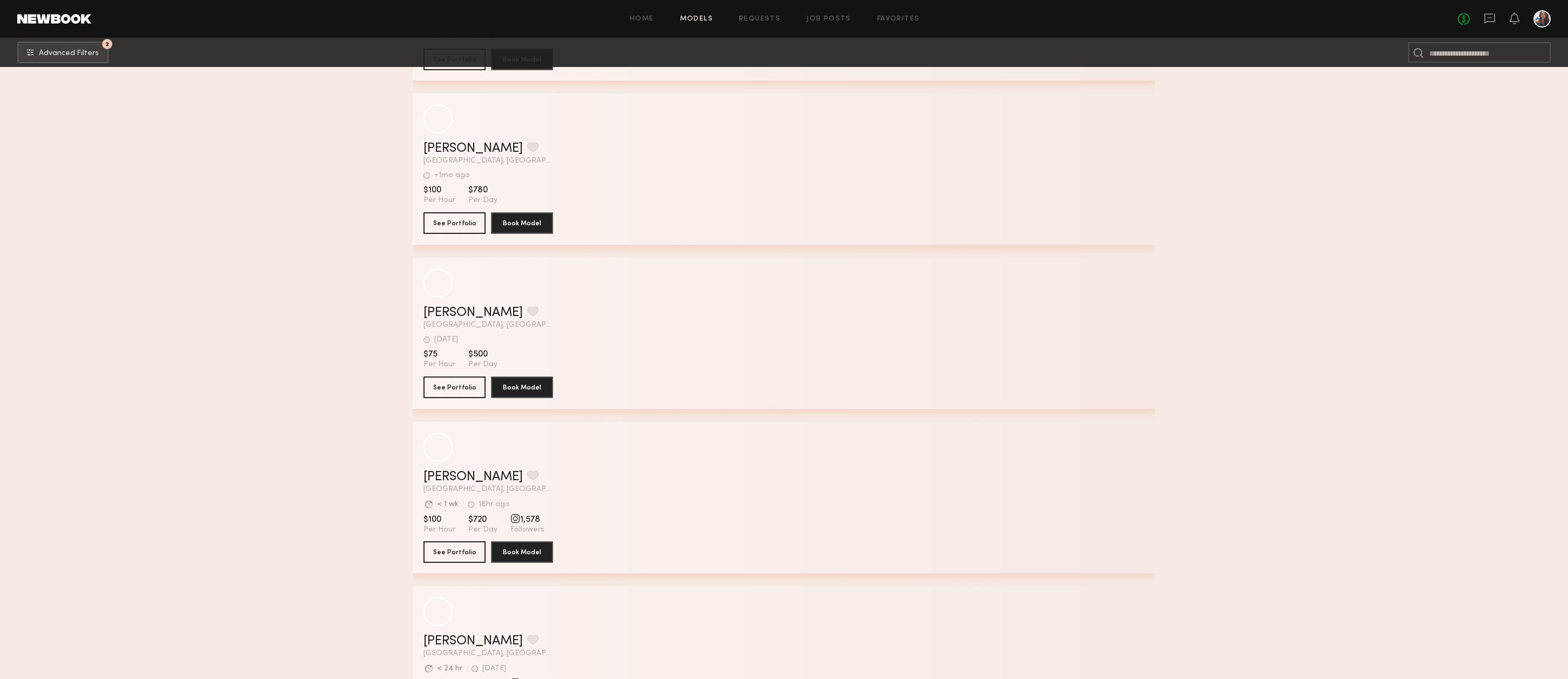
scroll to position [30565, 0]
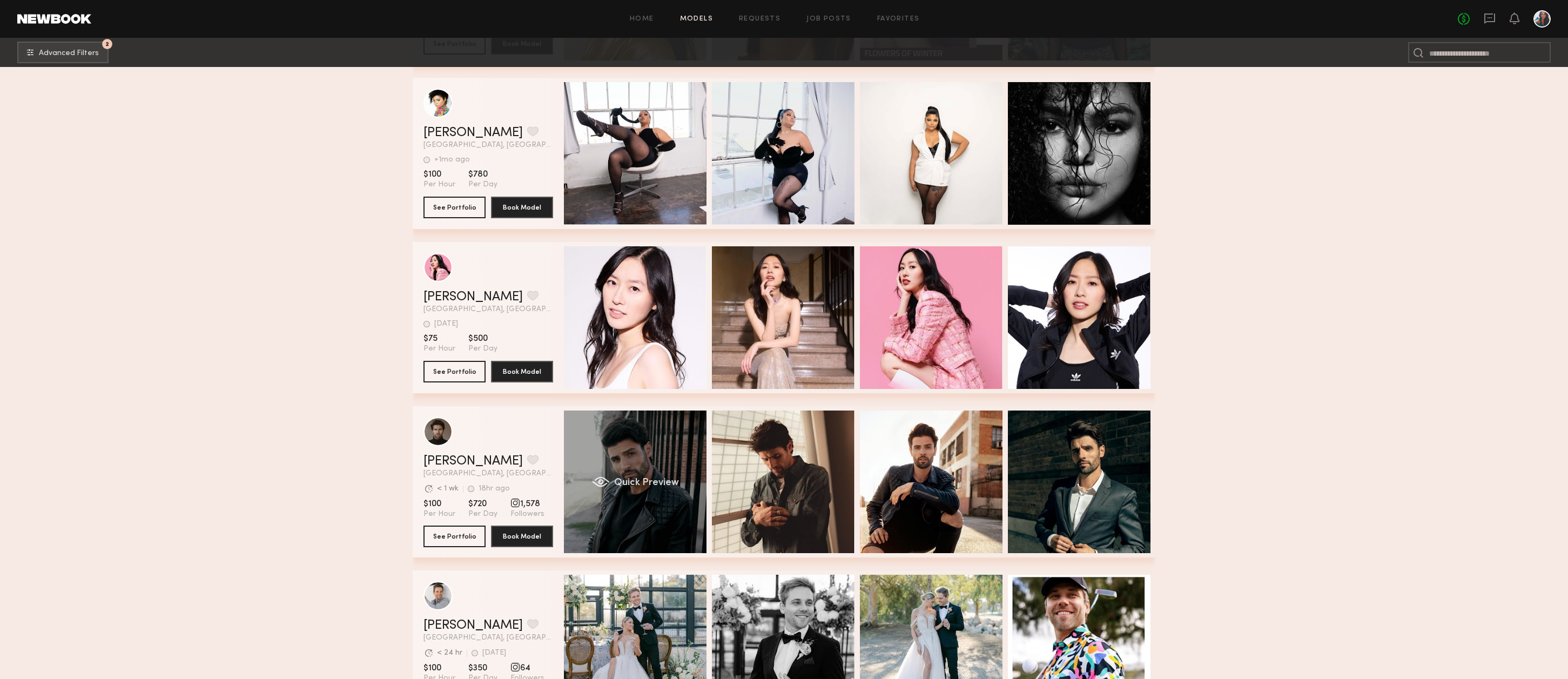
click at [659, 449] on div "Quick Preview" at bounding box center [635, 482] width 142 height 142
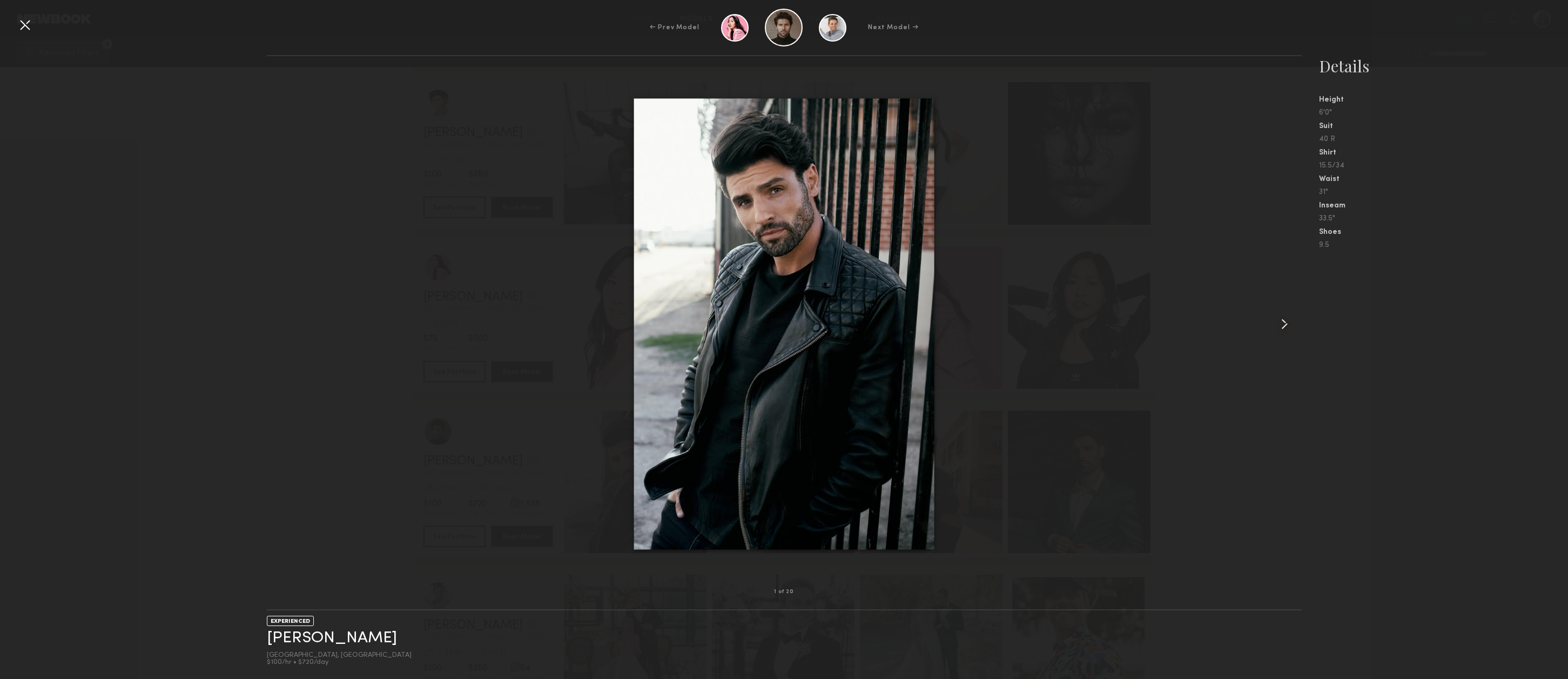
click at [1284, 322] on common-icon at bounding box center [1284, 324] width 17 height 17
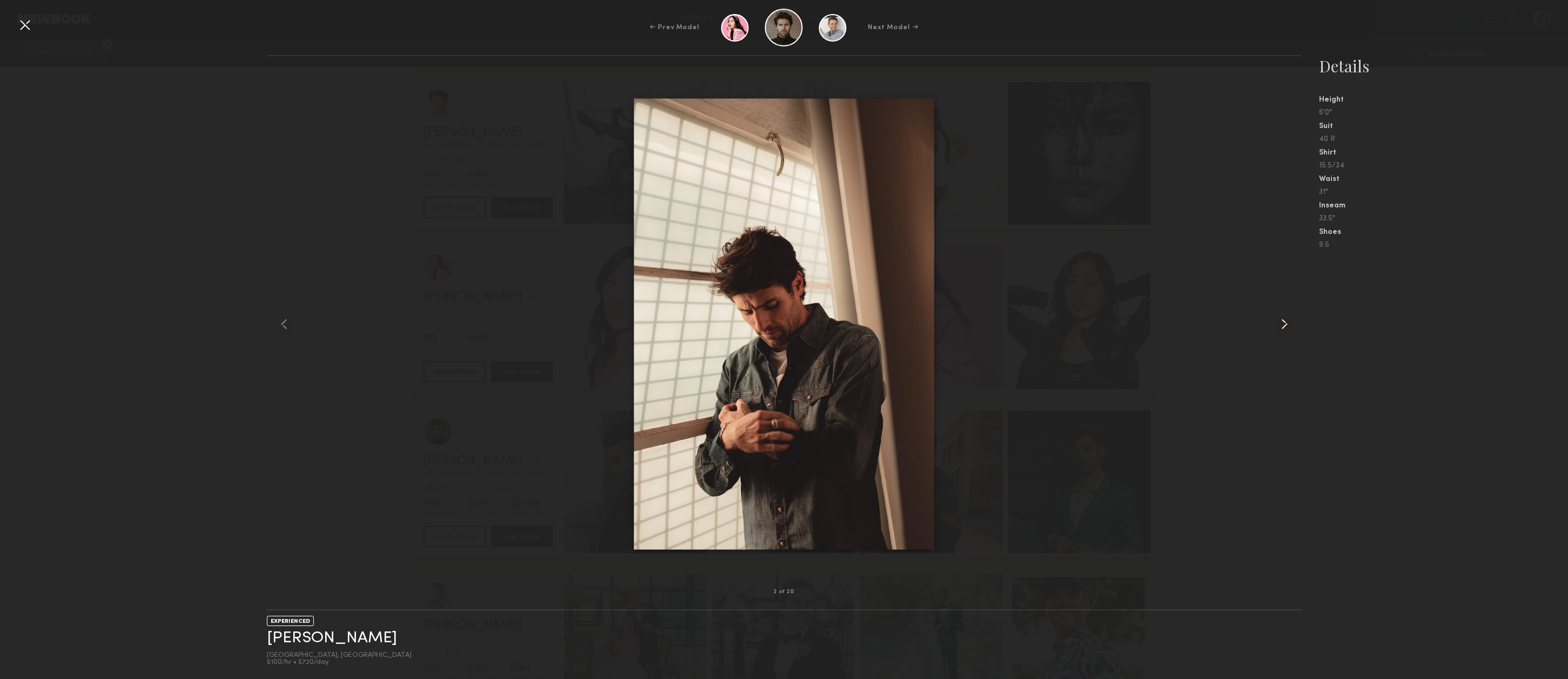
click at [1284, 322] on common-icon at bounding box center [1284, 324] width 17 height 17
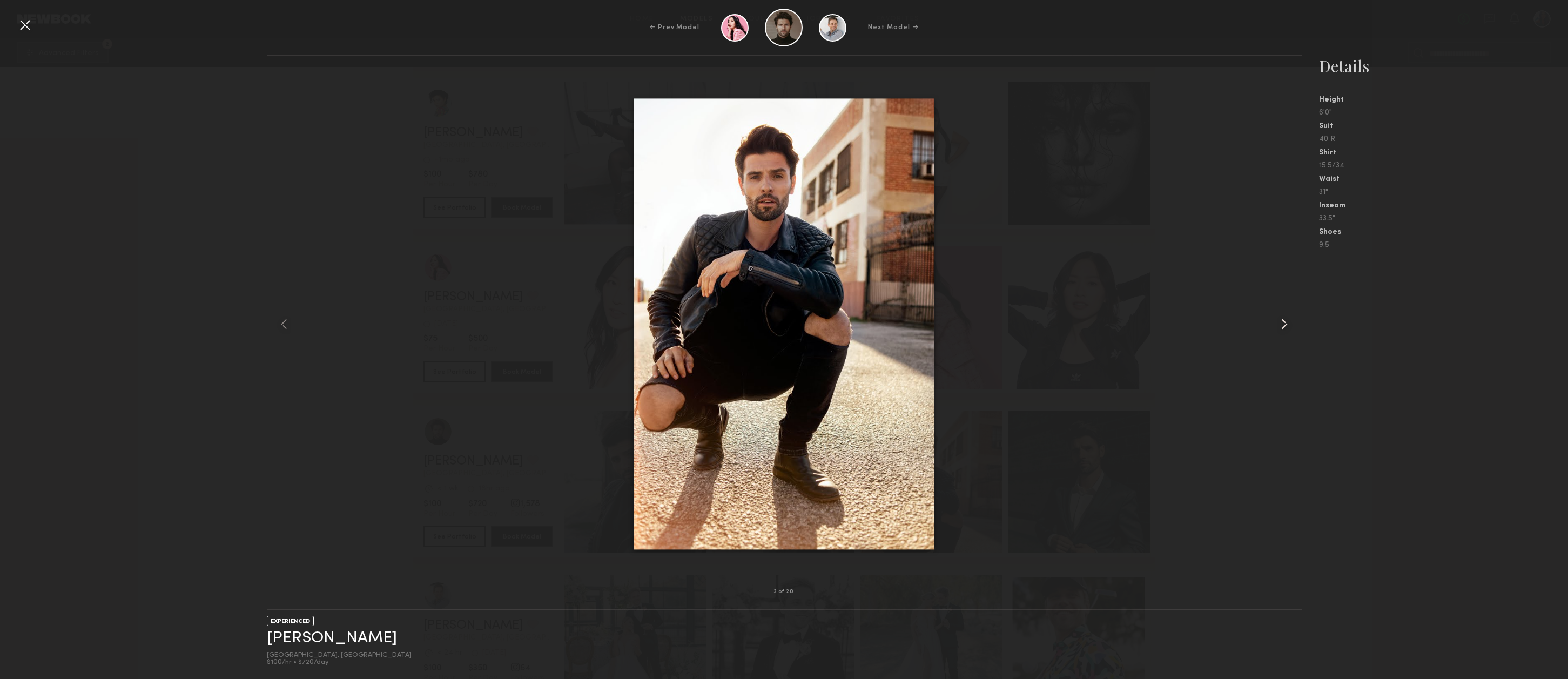
click at [1284, 322] on common-icon at bounding box center [1284, 324] width 17 height 17
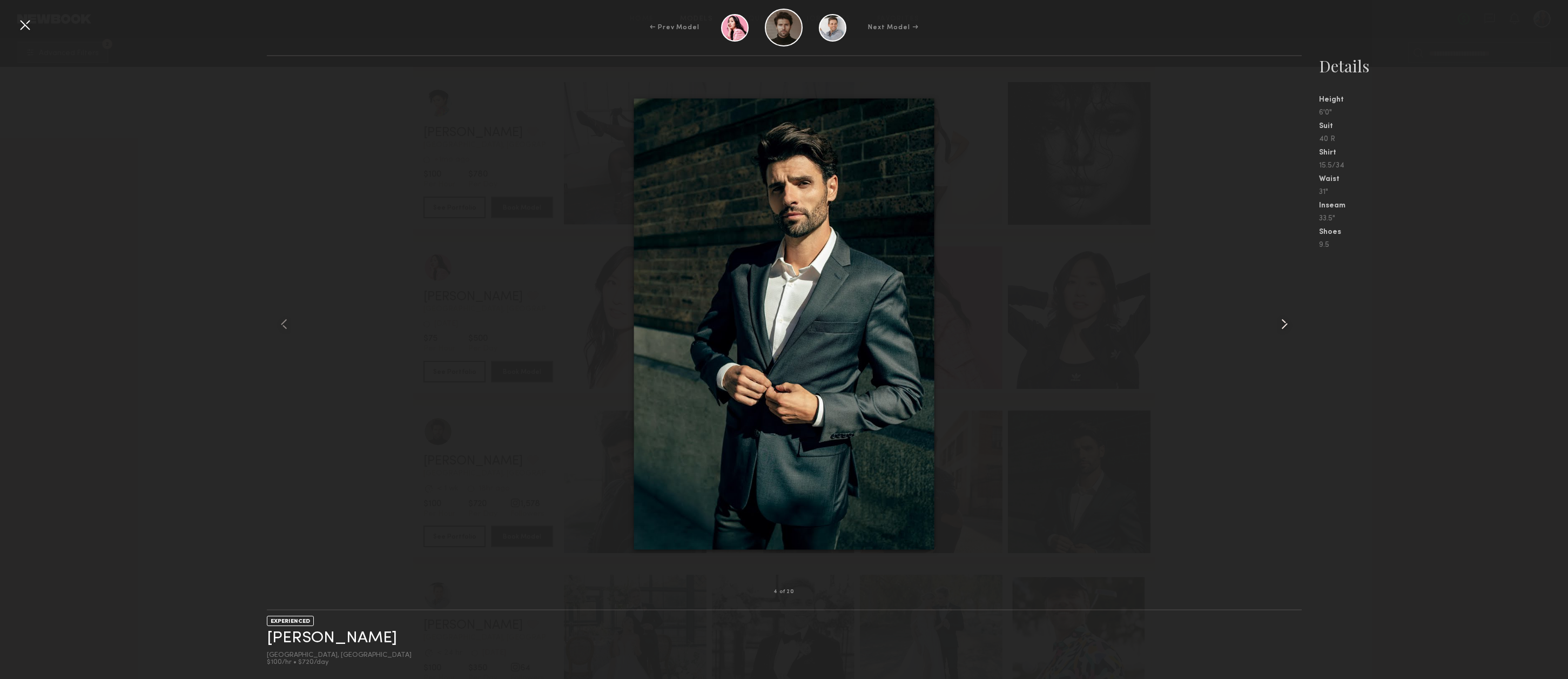
click at [1284, 322] on common-icon at bounding box center [1284, 324] width 17 height 17
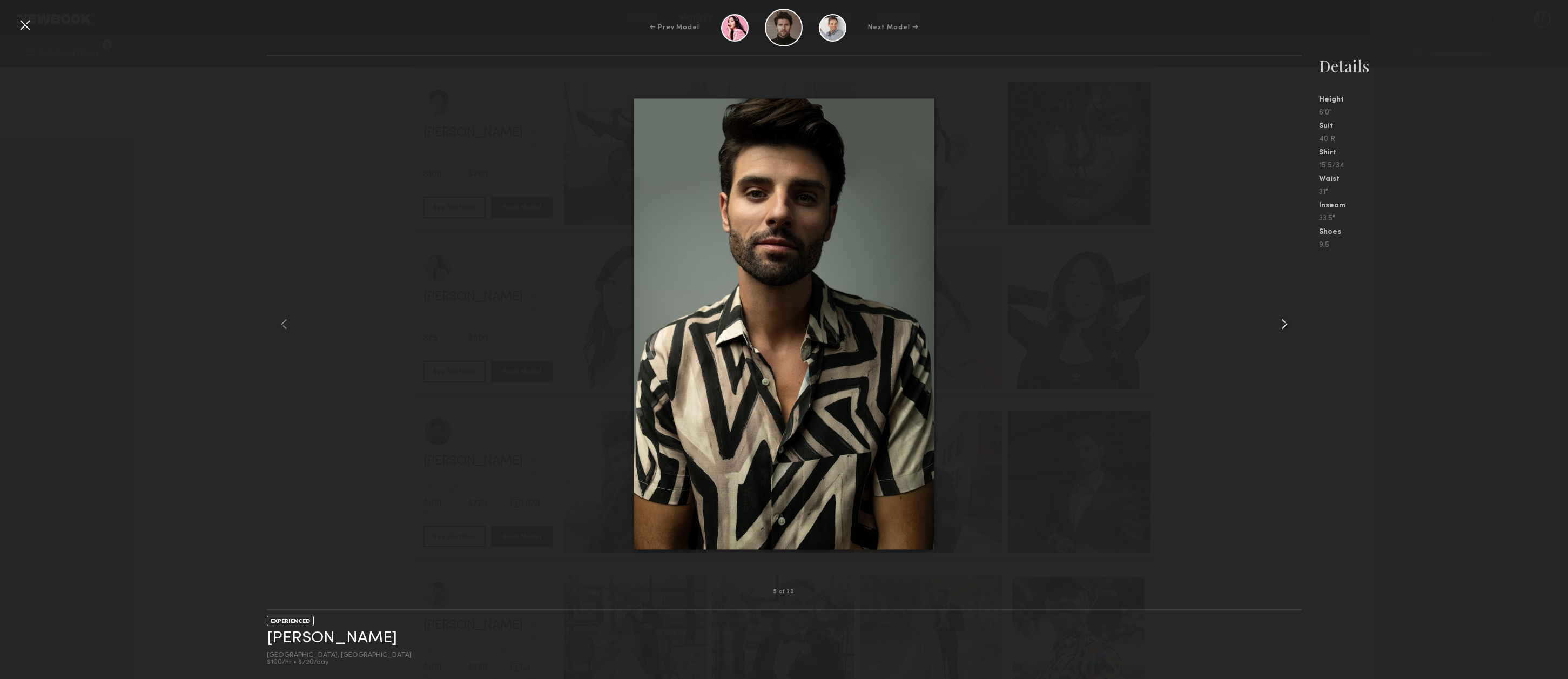
click at [1284, 322] on common-icon at bounding box center [1284, 324] width 17 height 17
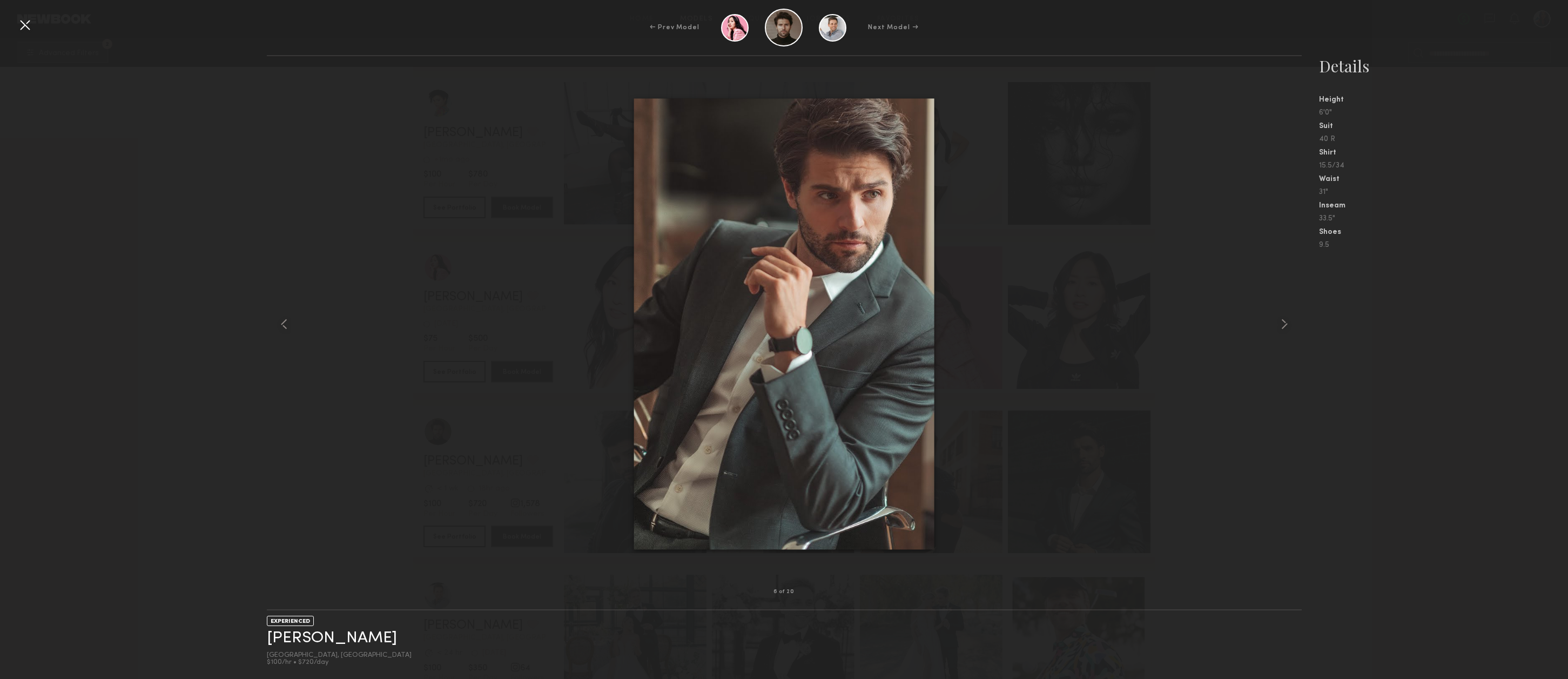
click at [24, 26] on div at bounding box center [25, 25] width 17 height 17
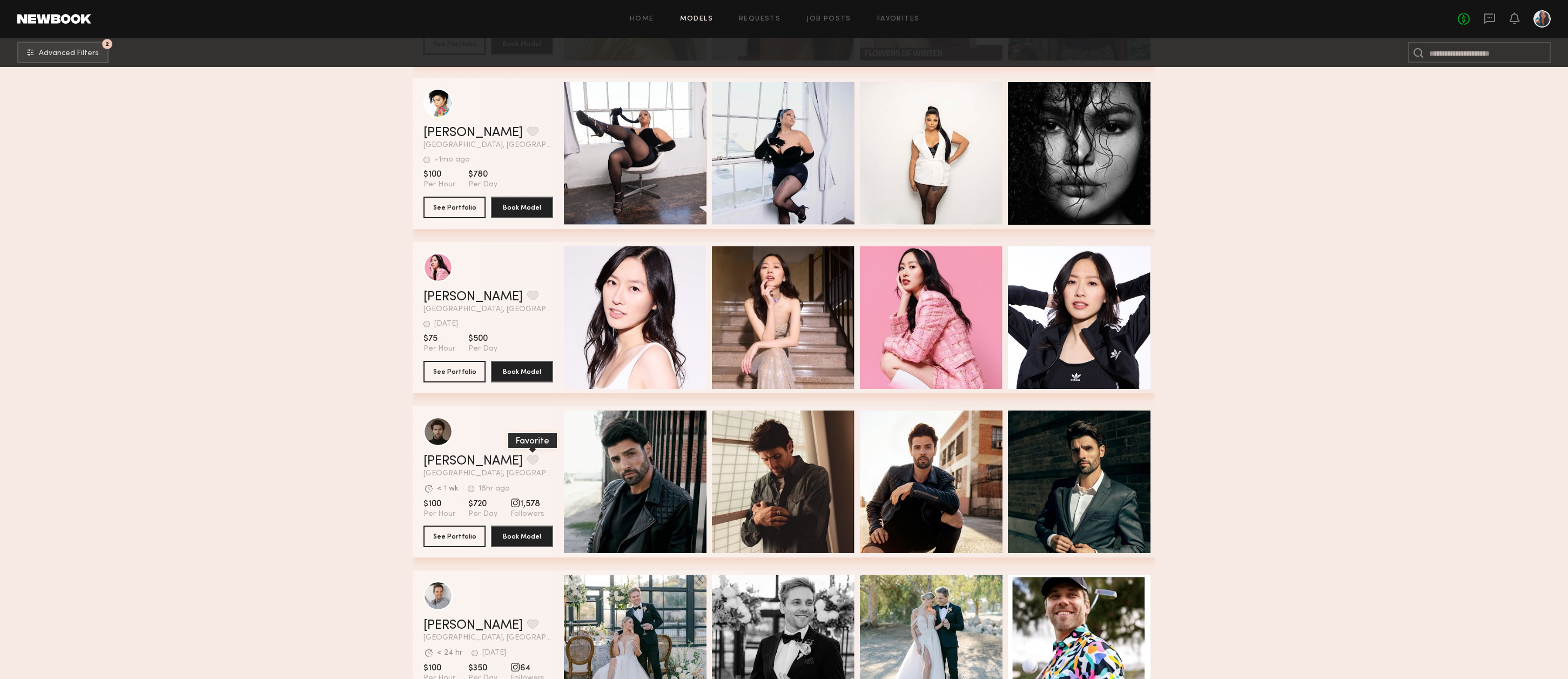
click at [527, 460] on button "grid" at bounding box center [533, 460] width 12 height 10
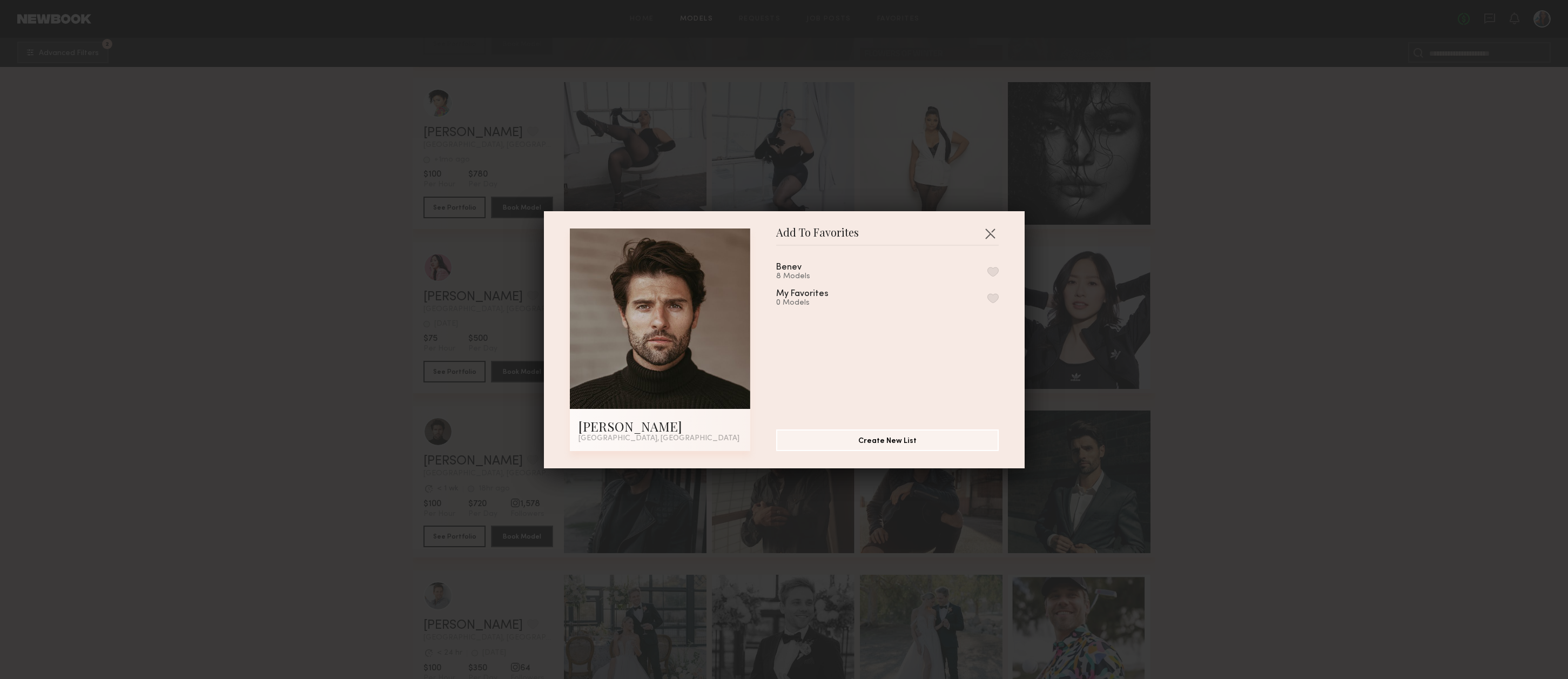
click at [994, 276] on button "button" at bounding box center [993, 272] width 12 height 10
click at [989, 232] on button "button" at bounding box center [990, 233] width 17 height 17
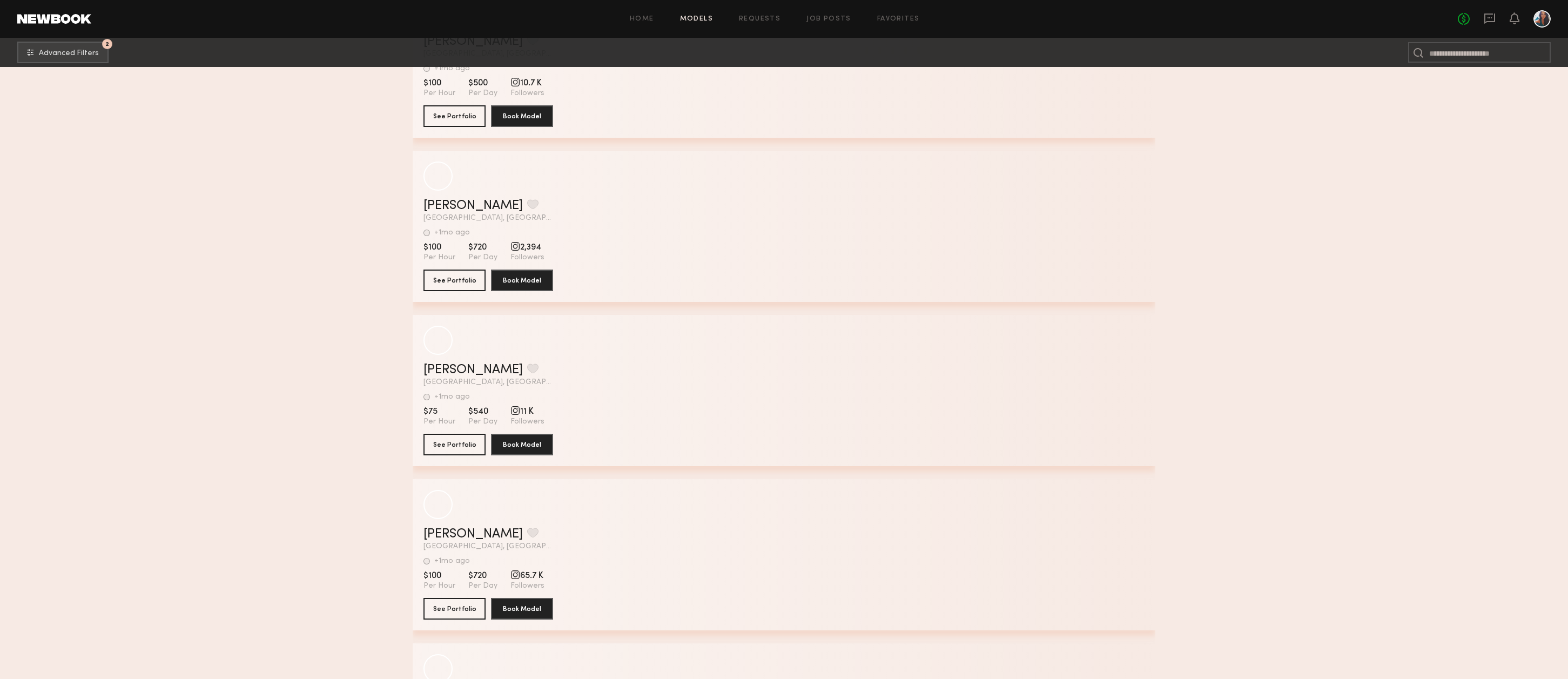
scroll to position [37886, 0]
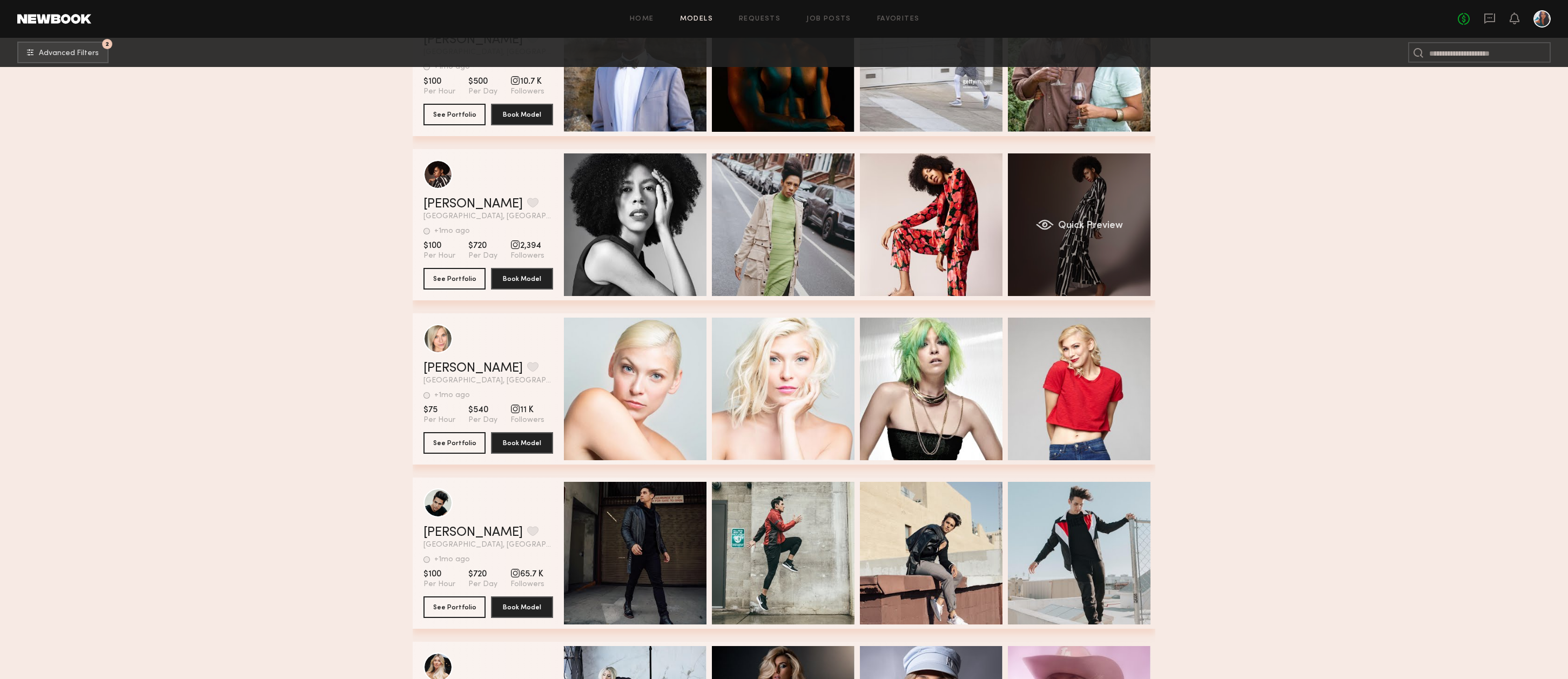
click at [1090, 199] on div "Quick Preview" at bounding box center [1079, 225] width 142 height 142
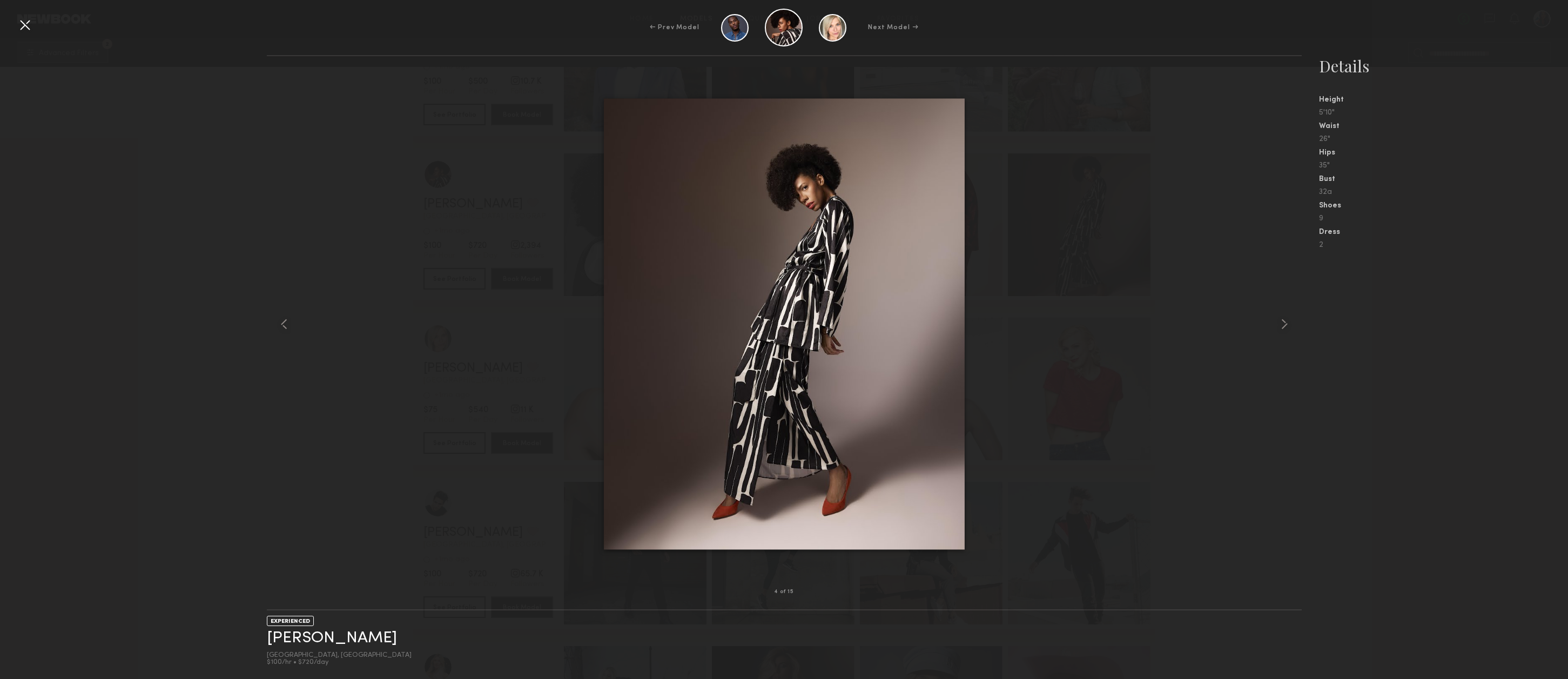
click at [22, 30] on div at bounding box center [25, 25] width 17 height 17
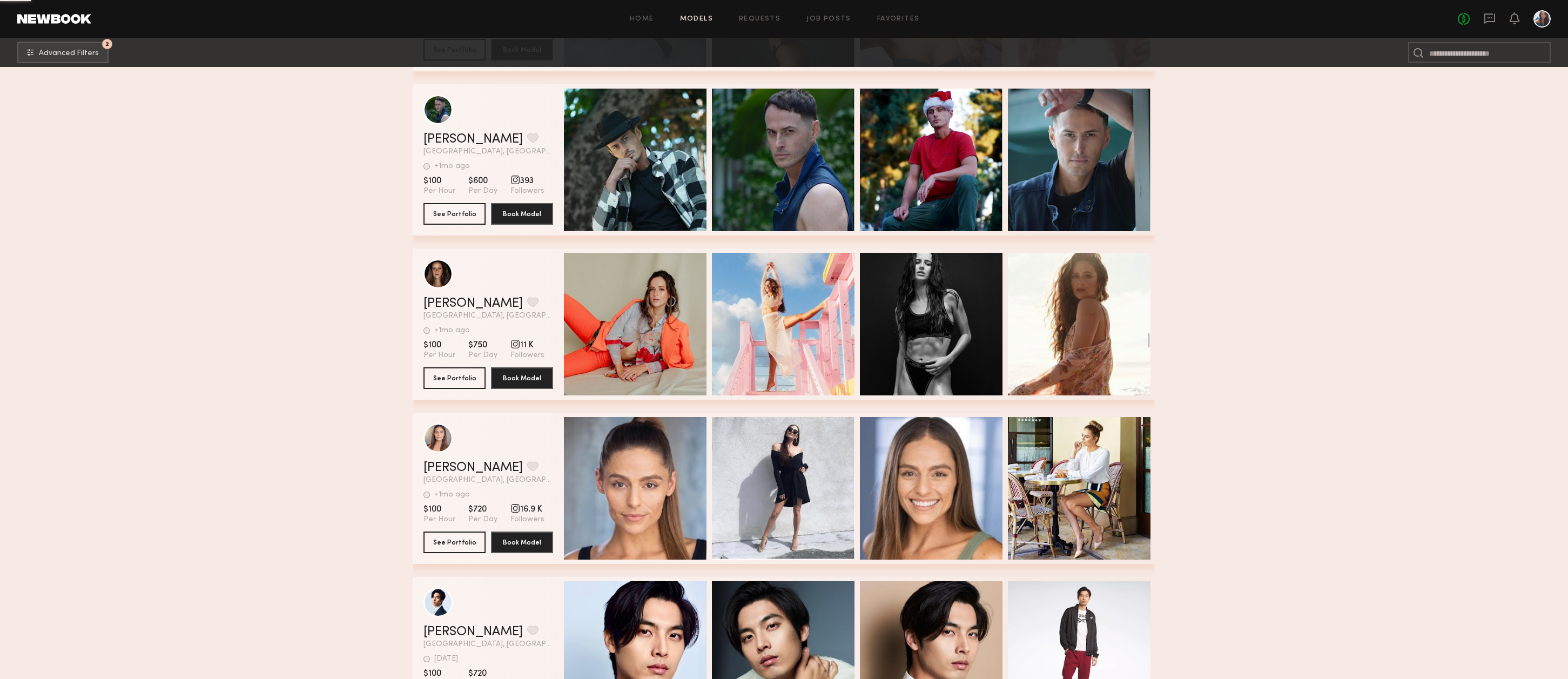
scroll to position [38658, 0]
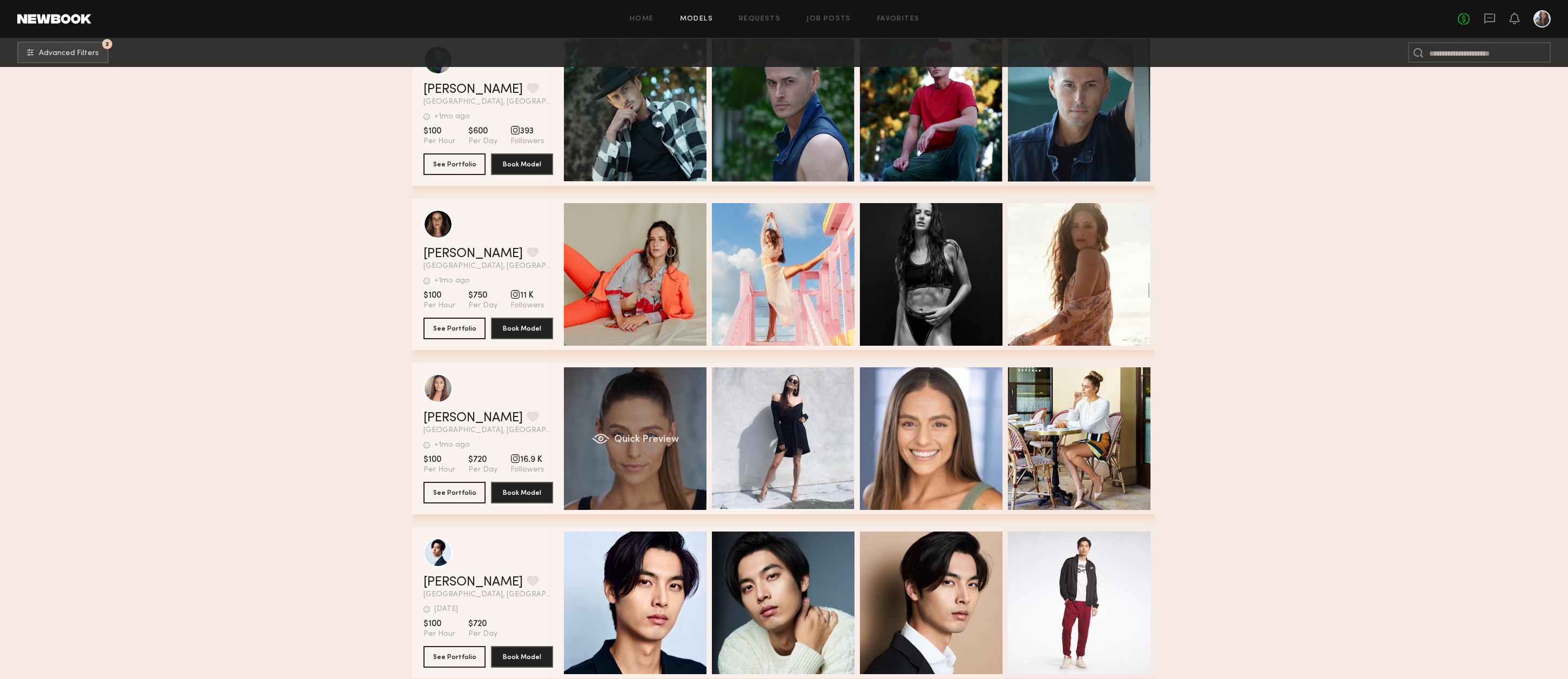
click at [649, 417] on div "Quick Preview" at bounding box center [635, 438] width 142 height 142
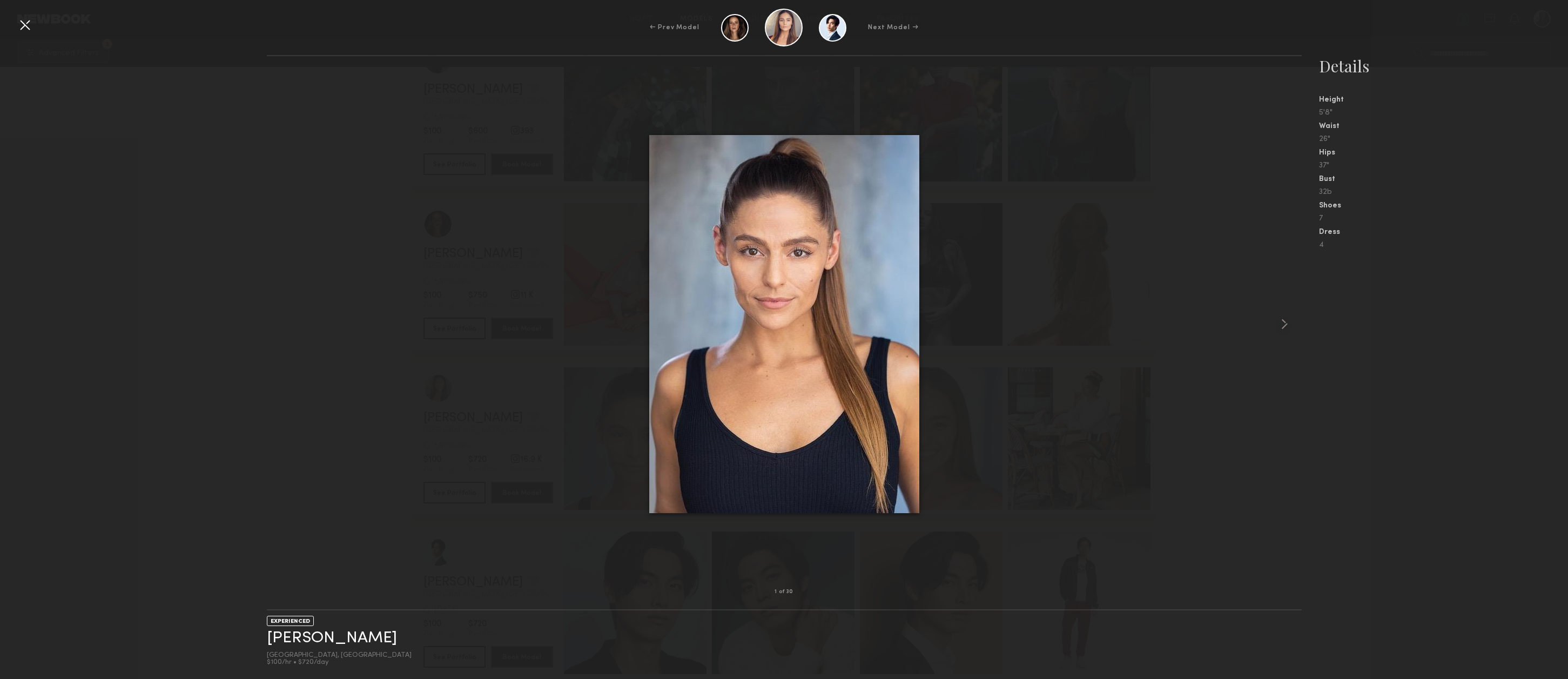
click at [30, 26] on div at bounding box center [25, 25] width 17 height 17
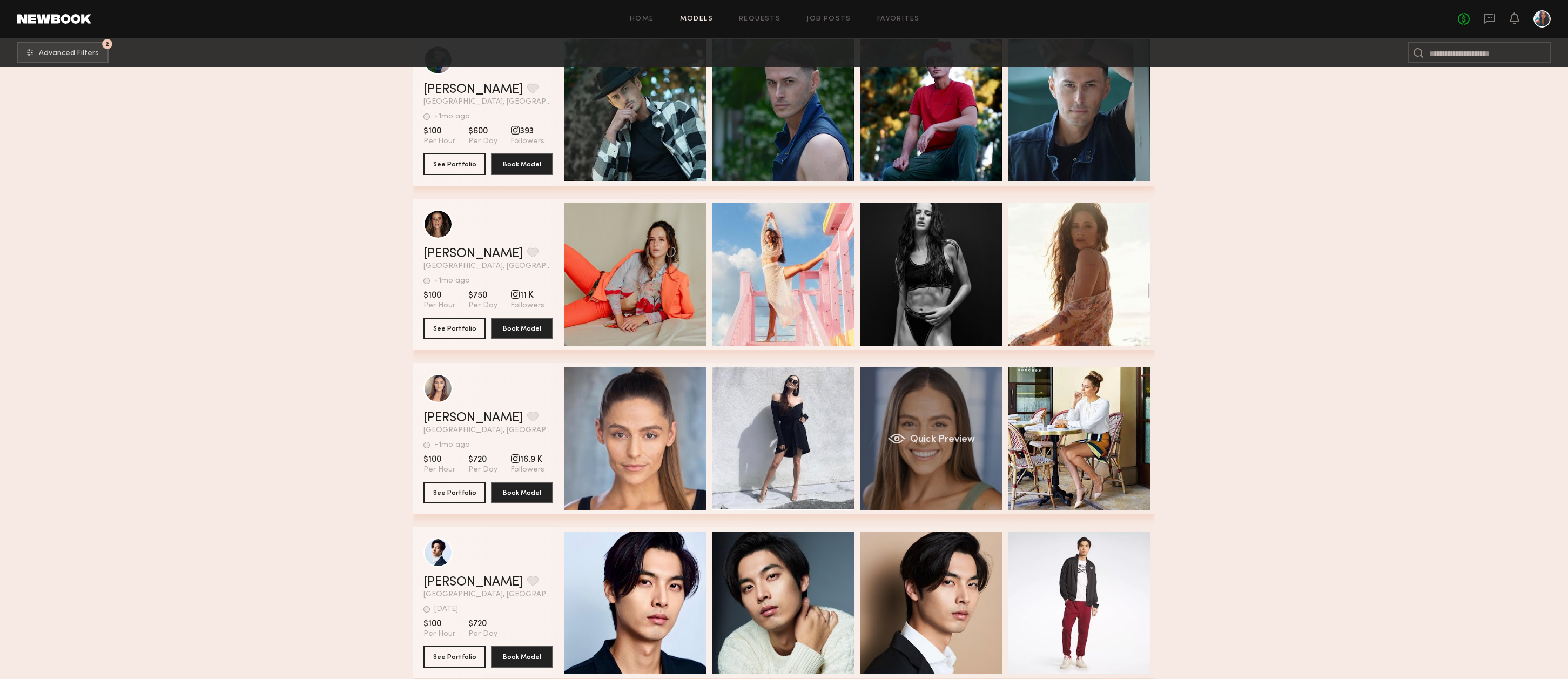
click at [953, 442] on span "Quick Preview" at bounding box center [942, 440] width 65 height 10
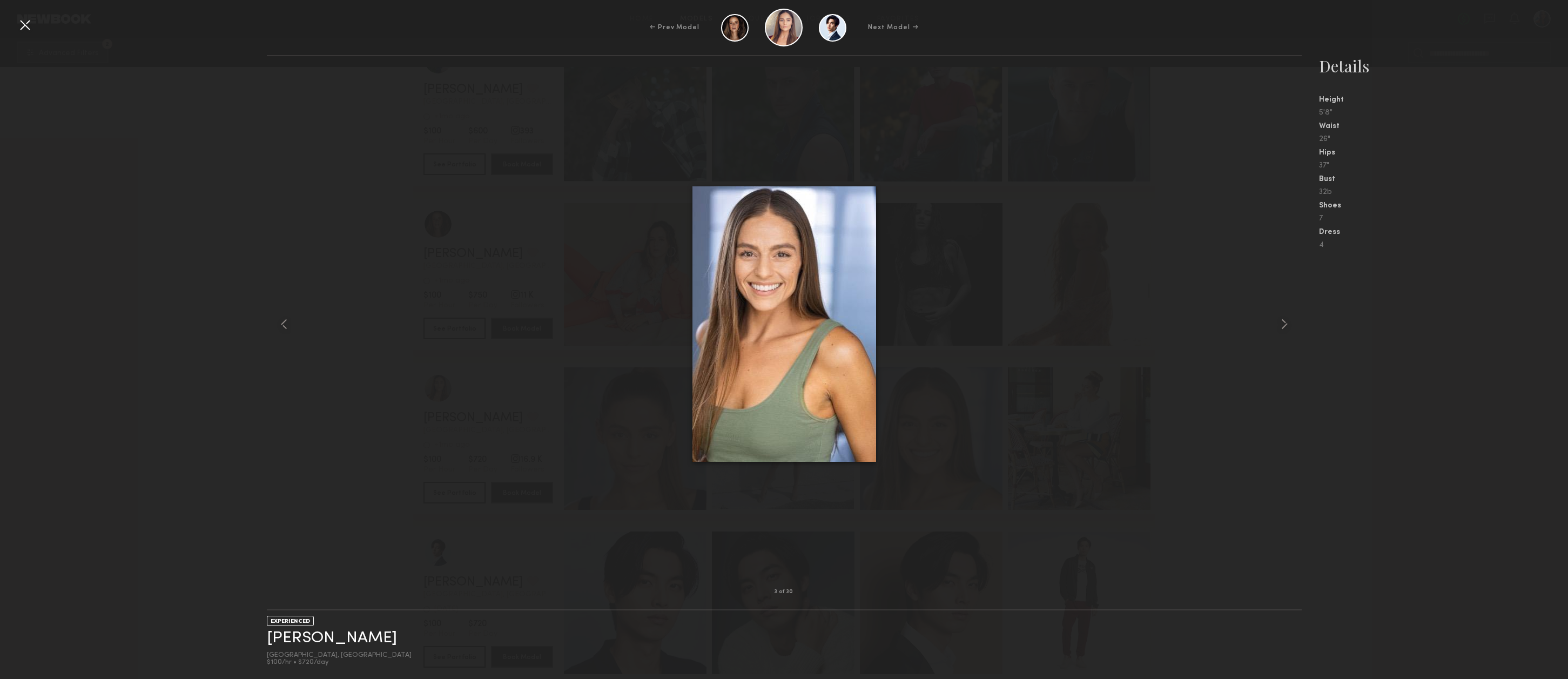
click at [27, 26] on div at bounding box center [25, 25] width 17 height 17
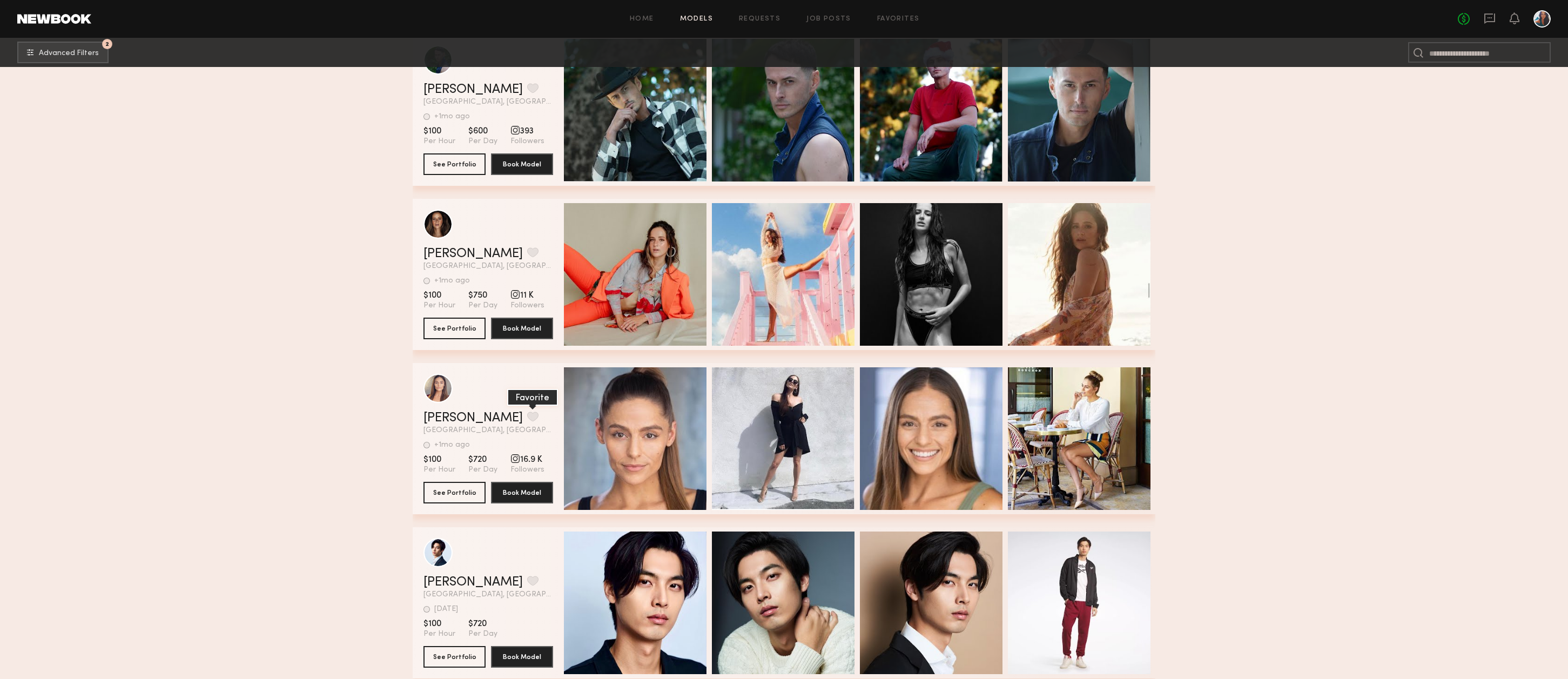
click at [534, 421] on button "grid" at bounding box center [533, 417] width 12 height 10
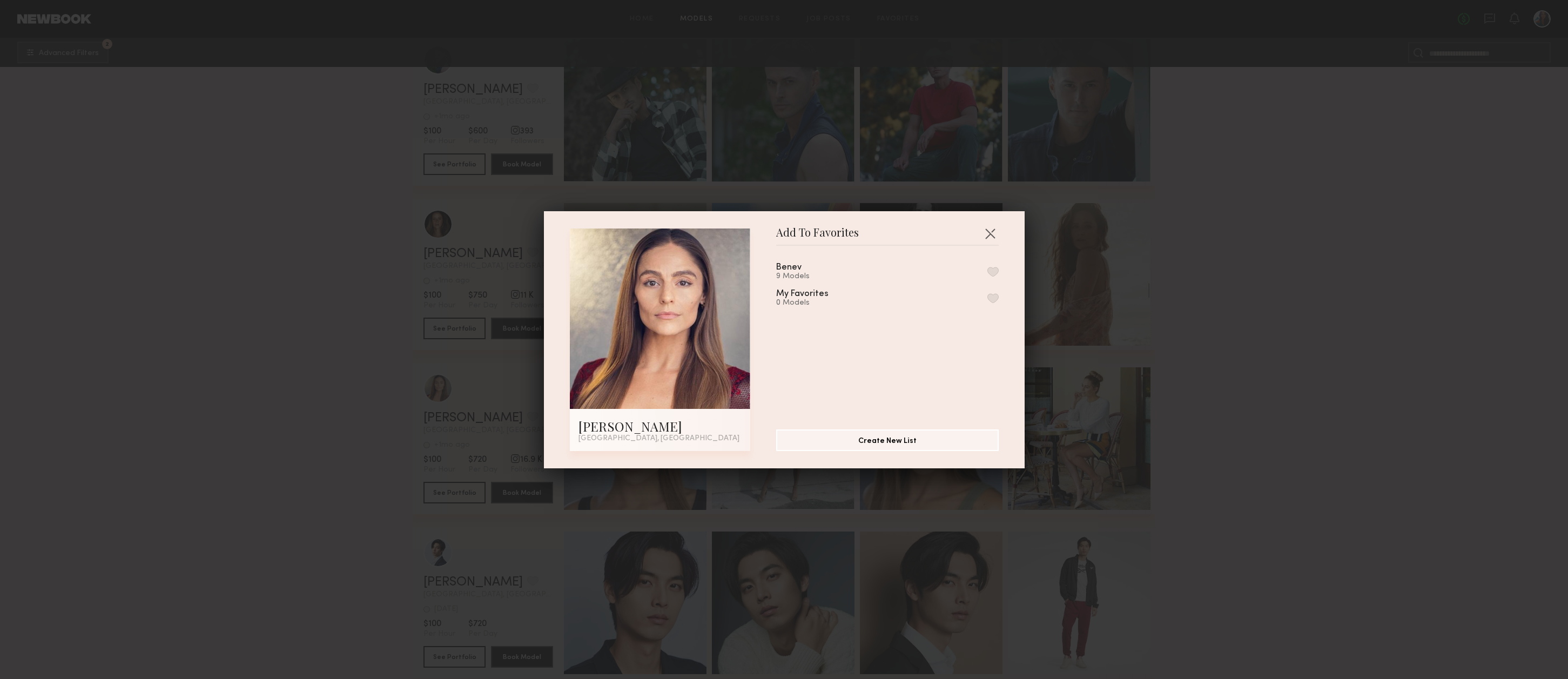
click at [993, 272] on button "button" at bounding box center [993, 272] width 12 height 10
click at [993, 231] on button "button" at bounding box center [990, 233] width 17 height 17
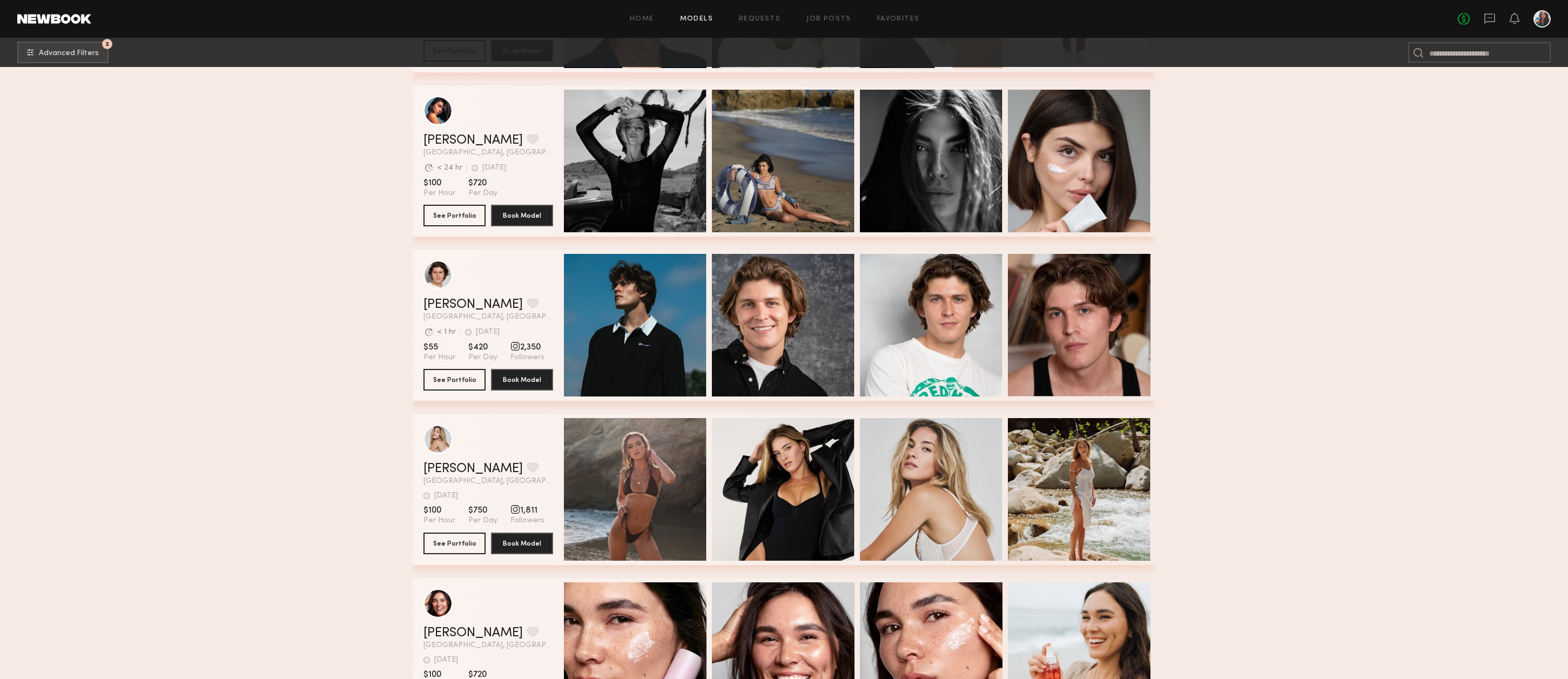
scroll to position [39429, 0]
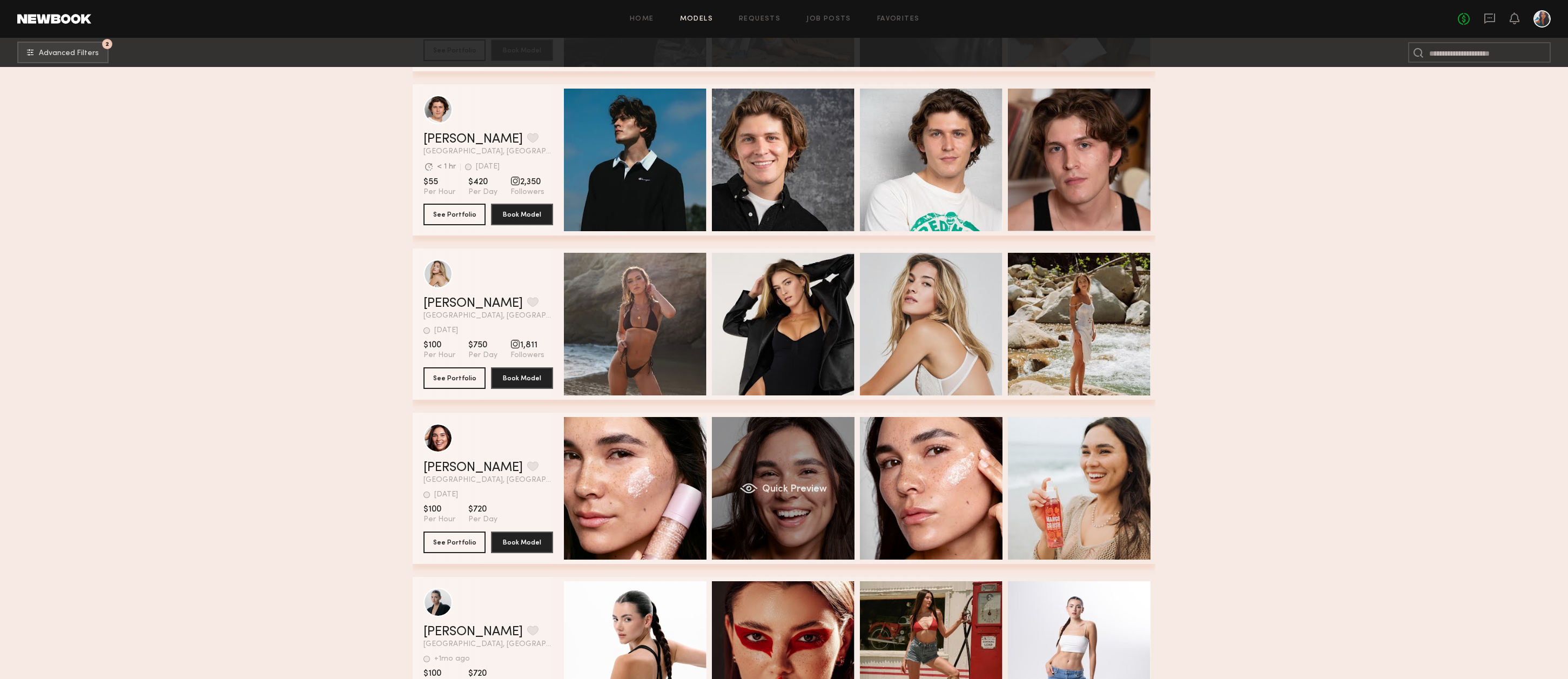
click at [796, 460] on div "Quick Preview" at bounding box center [783, 488] width 142 height 142
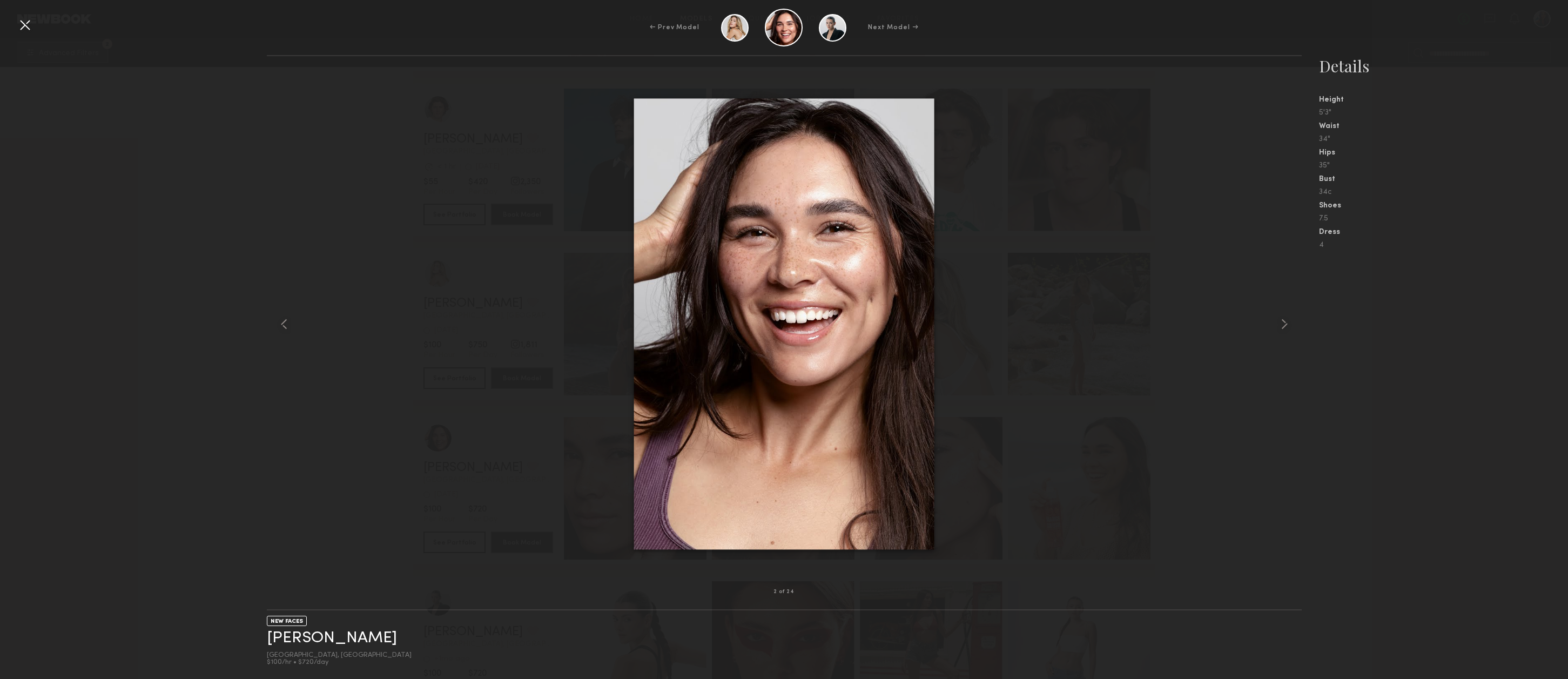
click at [25, 23] on div at bounding box center [25, 25] width 17 height 17
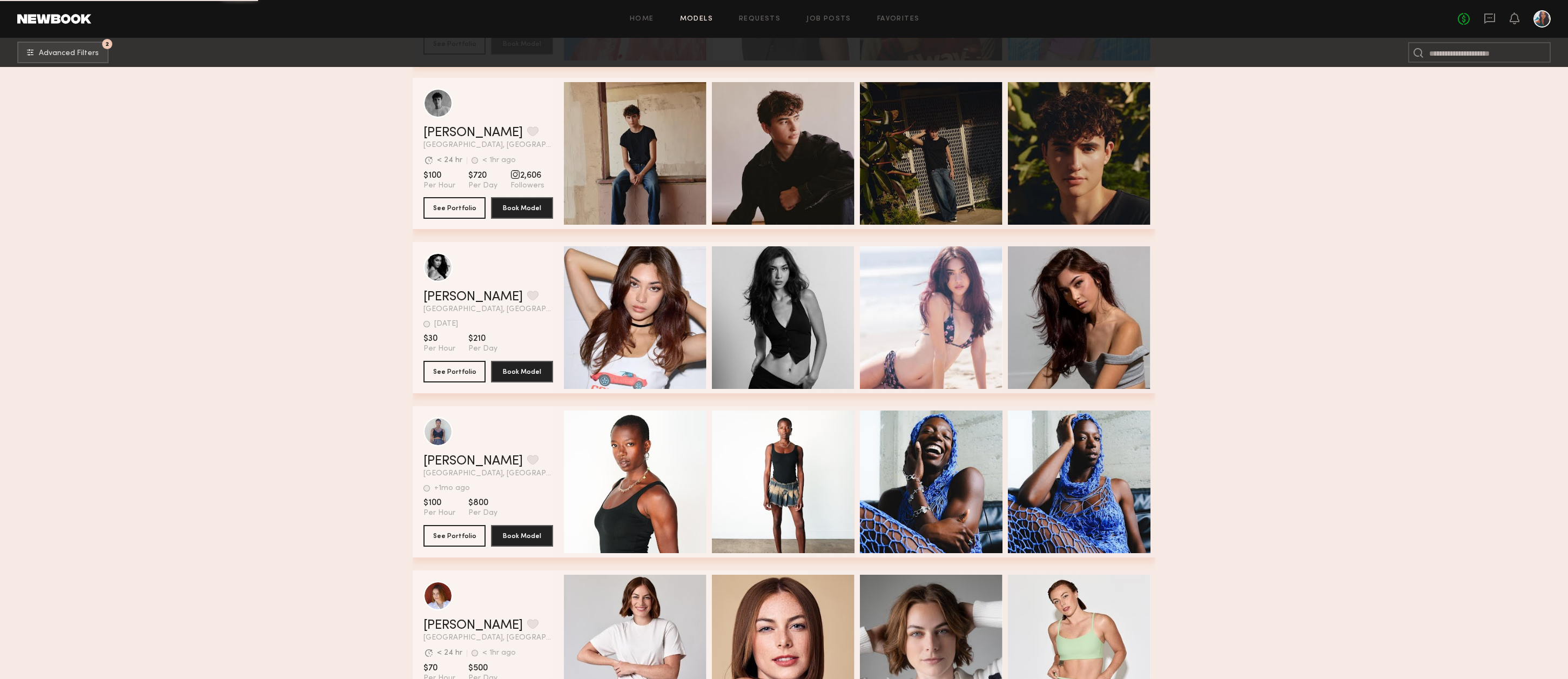
scroll to position [42600, 0]
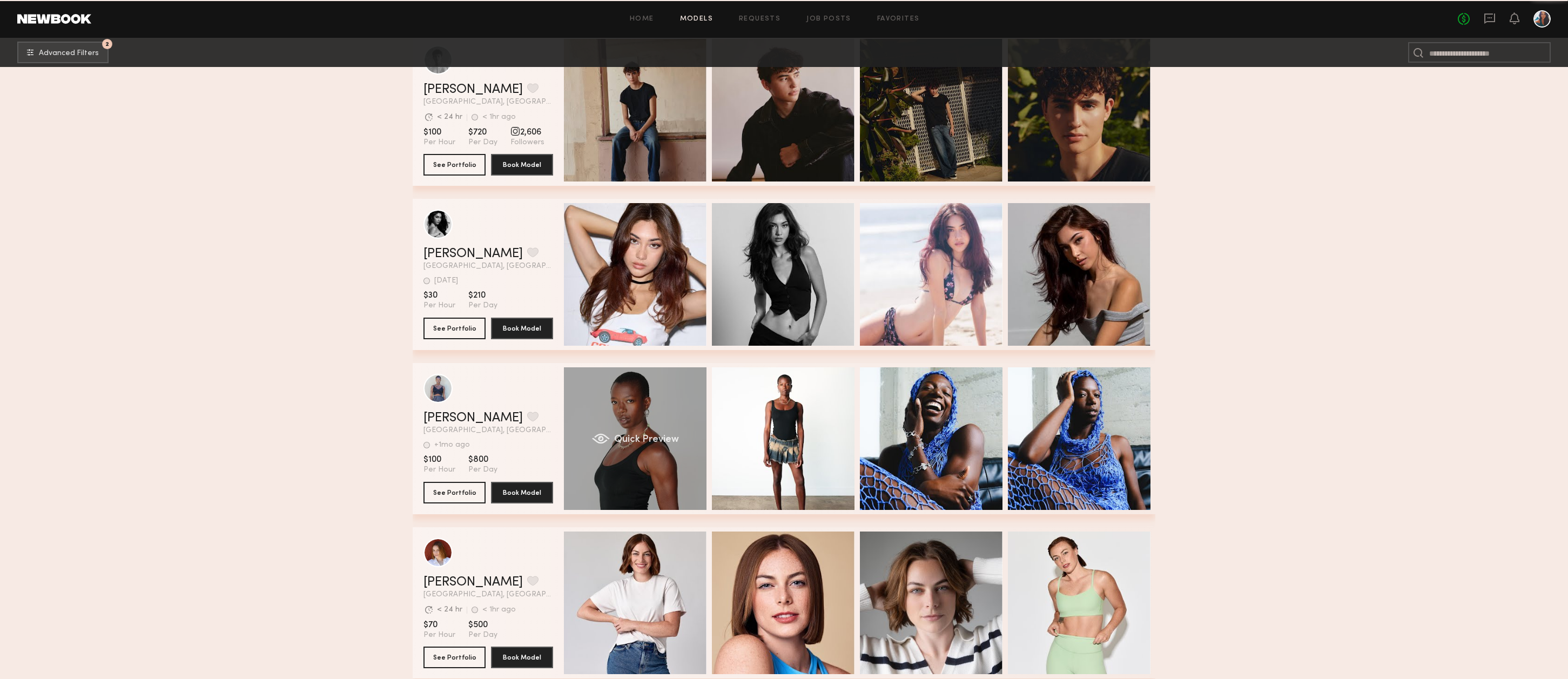
click at [631, 410] on div "Quick Preview" at bounding box center [635, 438] width 142 height 142
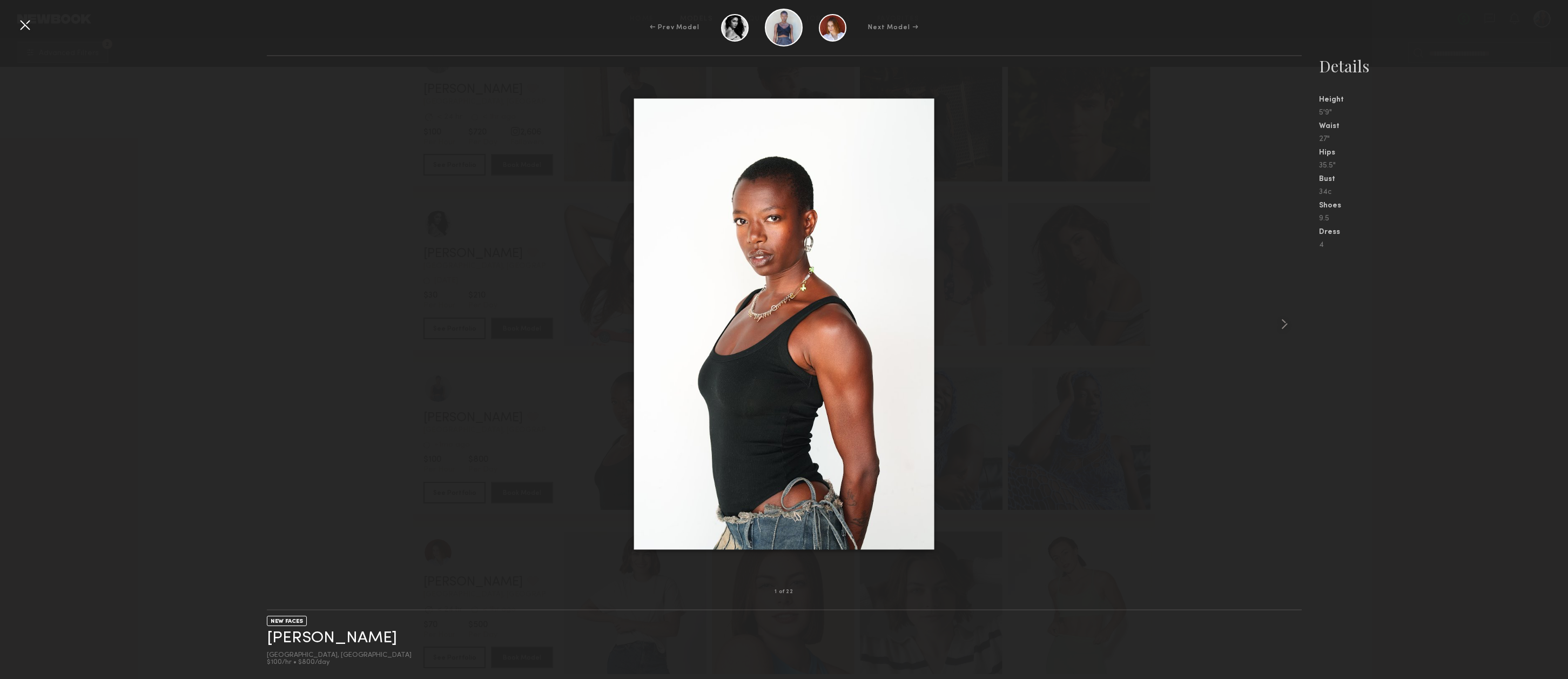
click at [29, 21] on div at bounding box center [25, 25] width 17 height 17
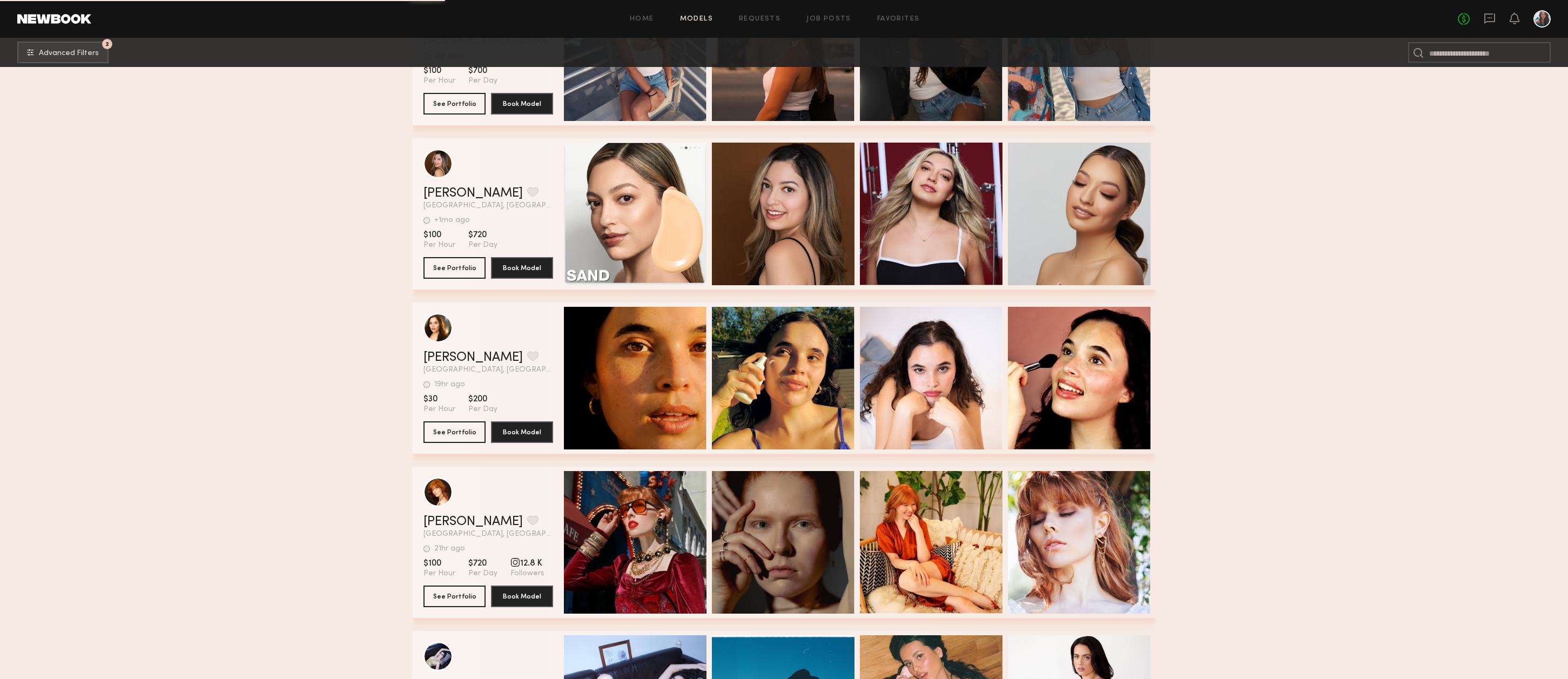
scroll to position [49383, 0]
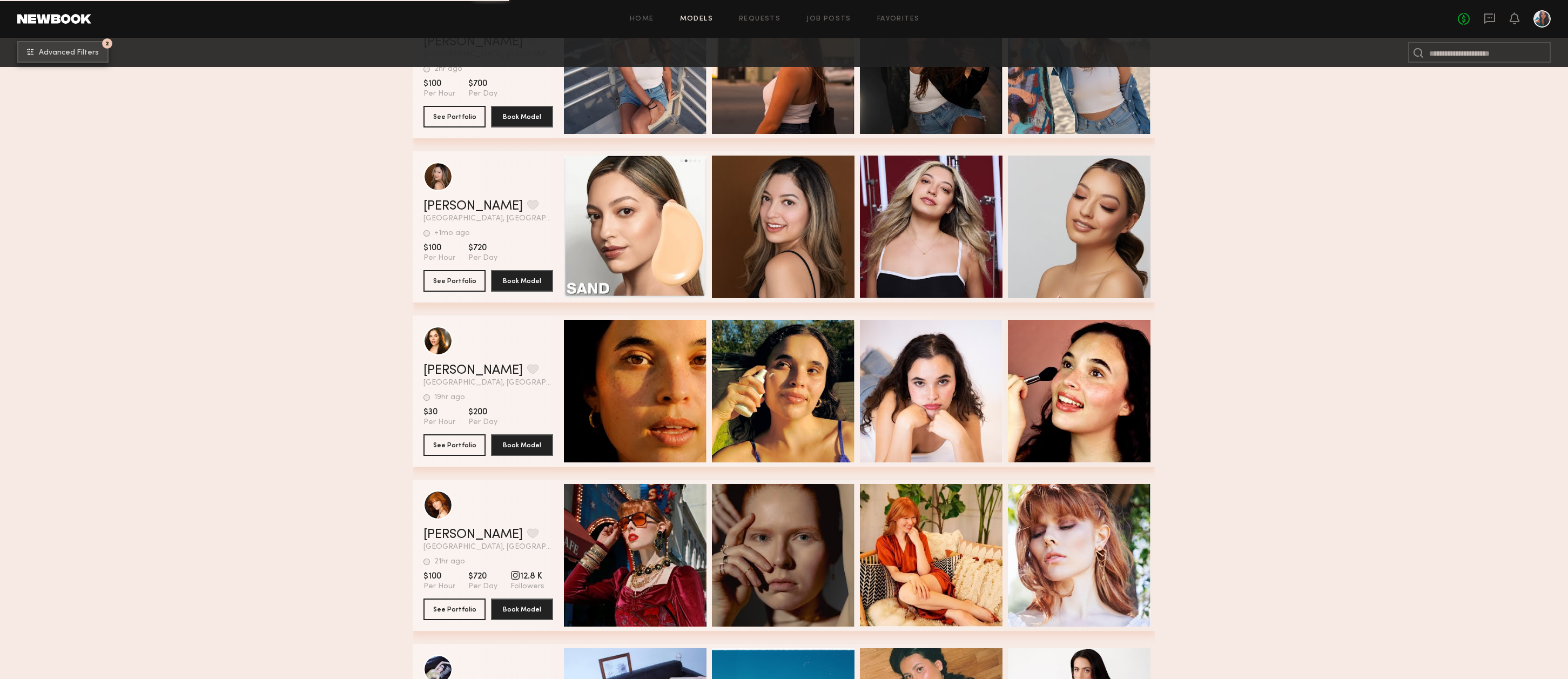
click at [65, 56] on span "Advanced Filters" at bounding box center [69, 53] width 60 height 7
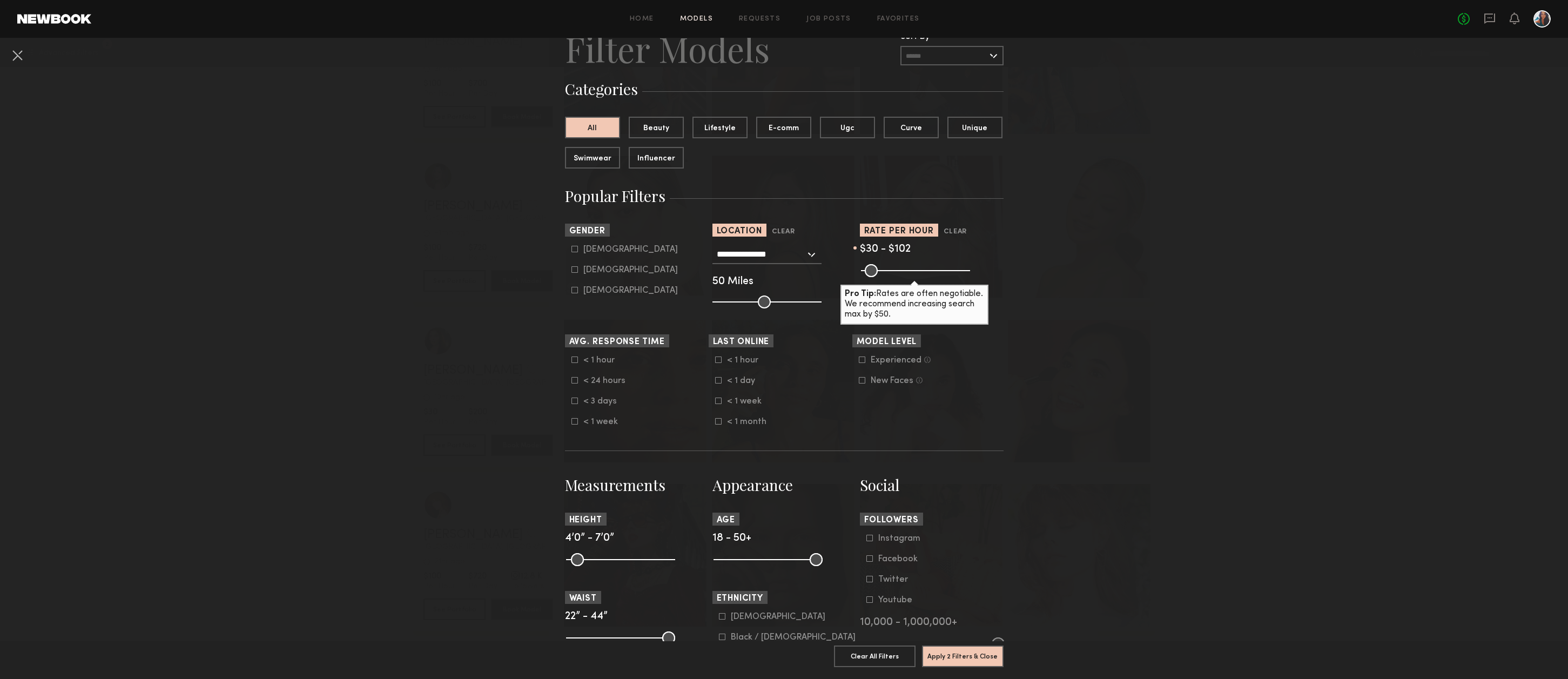
scroll to position [55, 0]
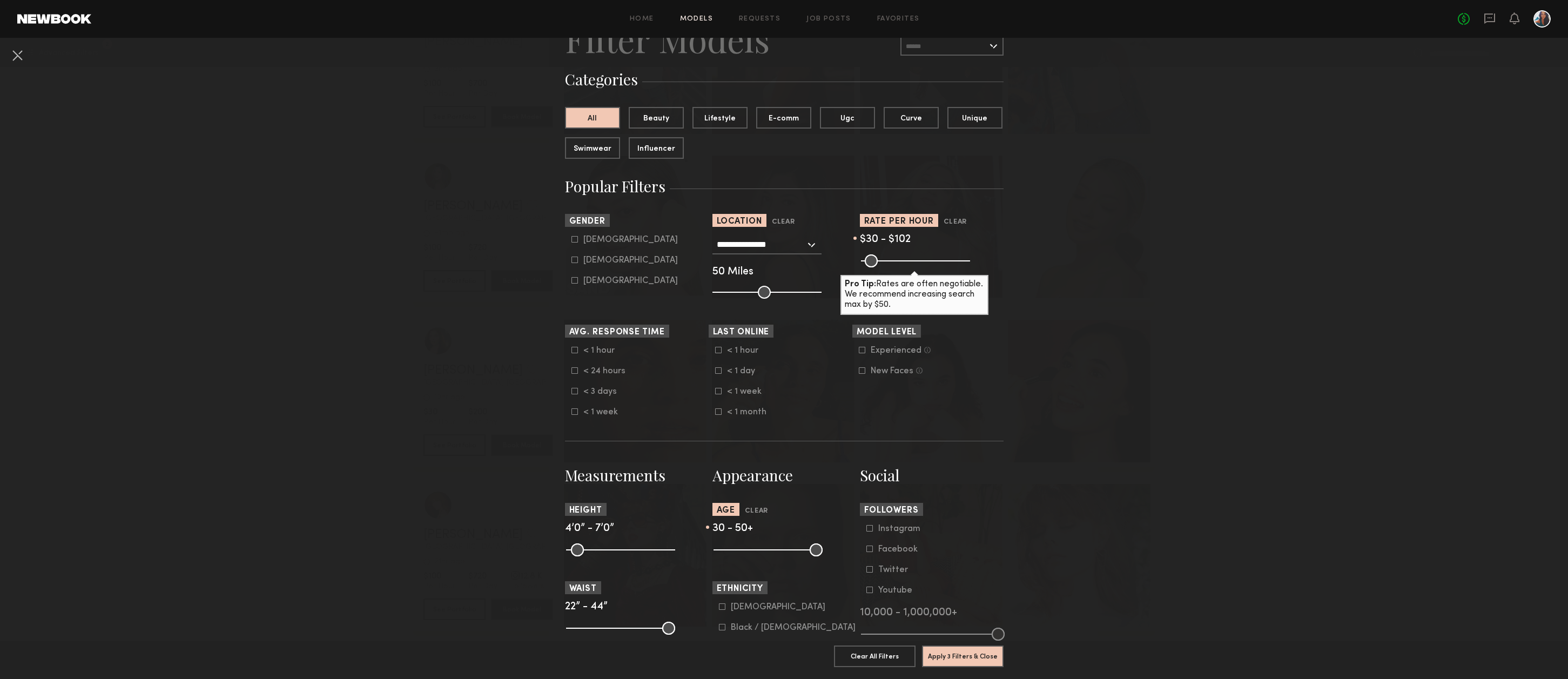
drag, startPoint x: 724, startPoint y: 552, endPoint x: 757, endPoint y: 554, distance: 33.1
type input "**"
click at [757, 554] on input "range" at bounding box center [768, 550] width 109 height 13
click at [968, 661] on button "Apply 3 Filters & Close" at bounding box center [963, 656] width 82 height 21
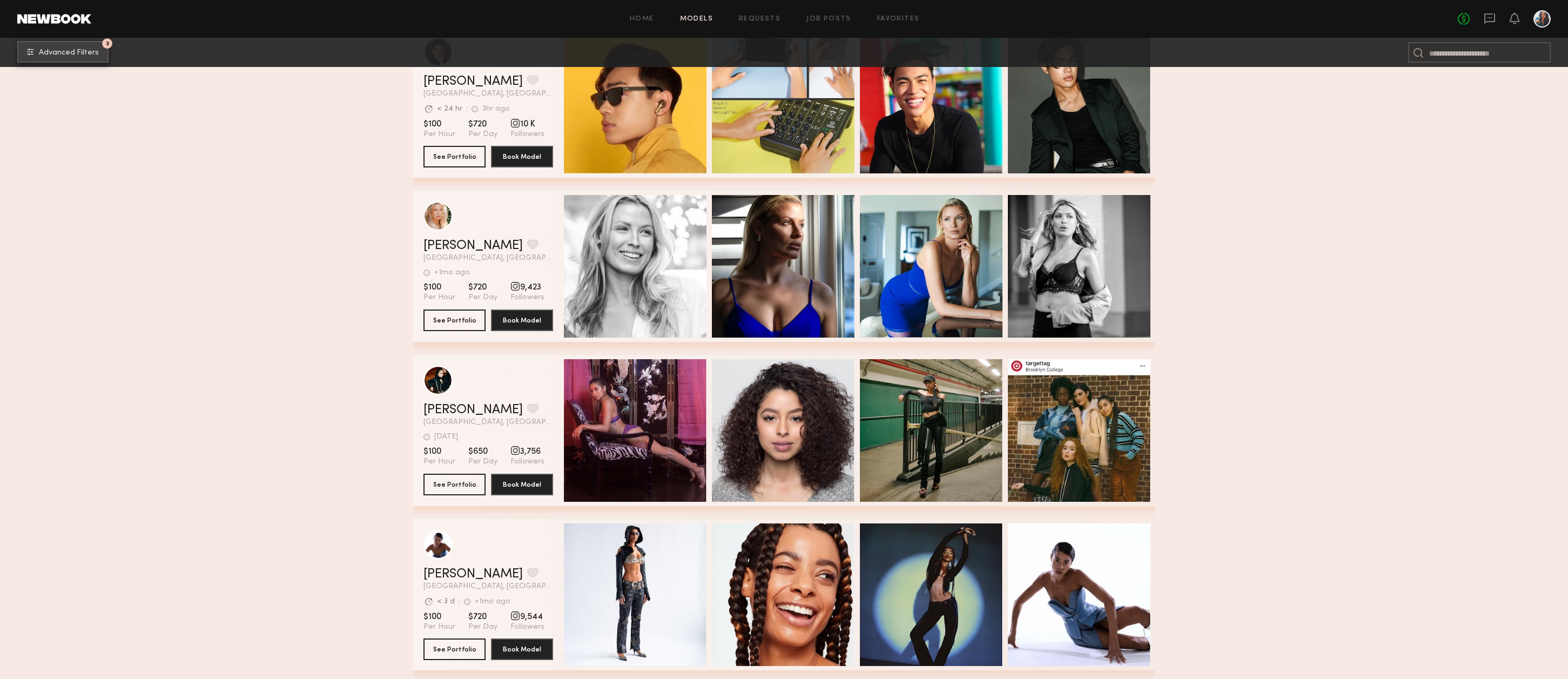
scroll to position [8605, 0]
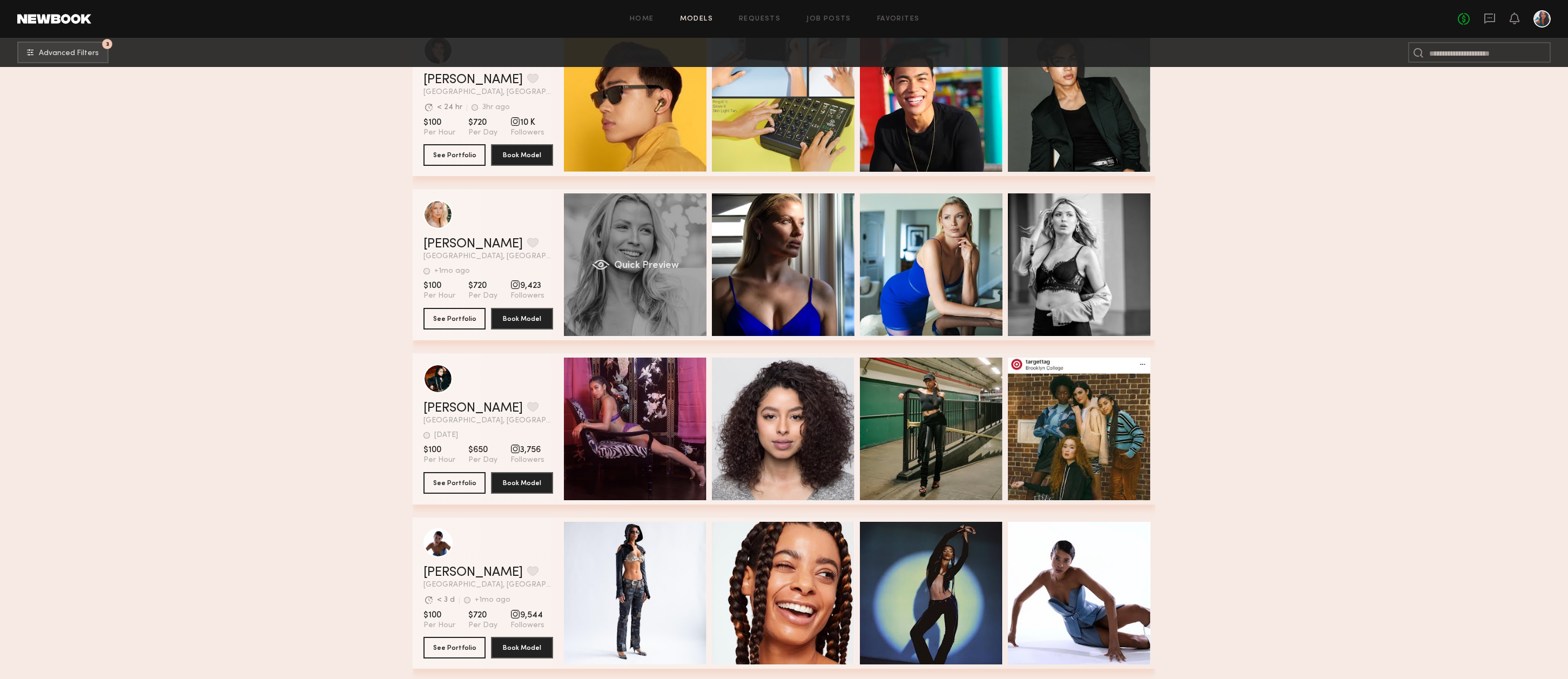
click at [645, 243] on div "Quick Preview" at bounding box center [635, 265] width 142 height 142
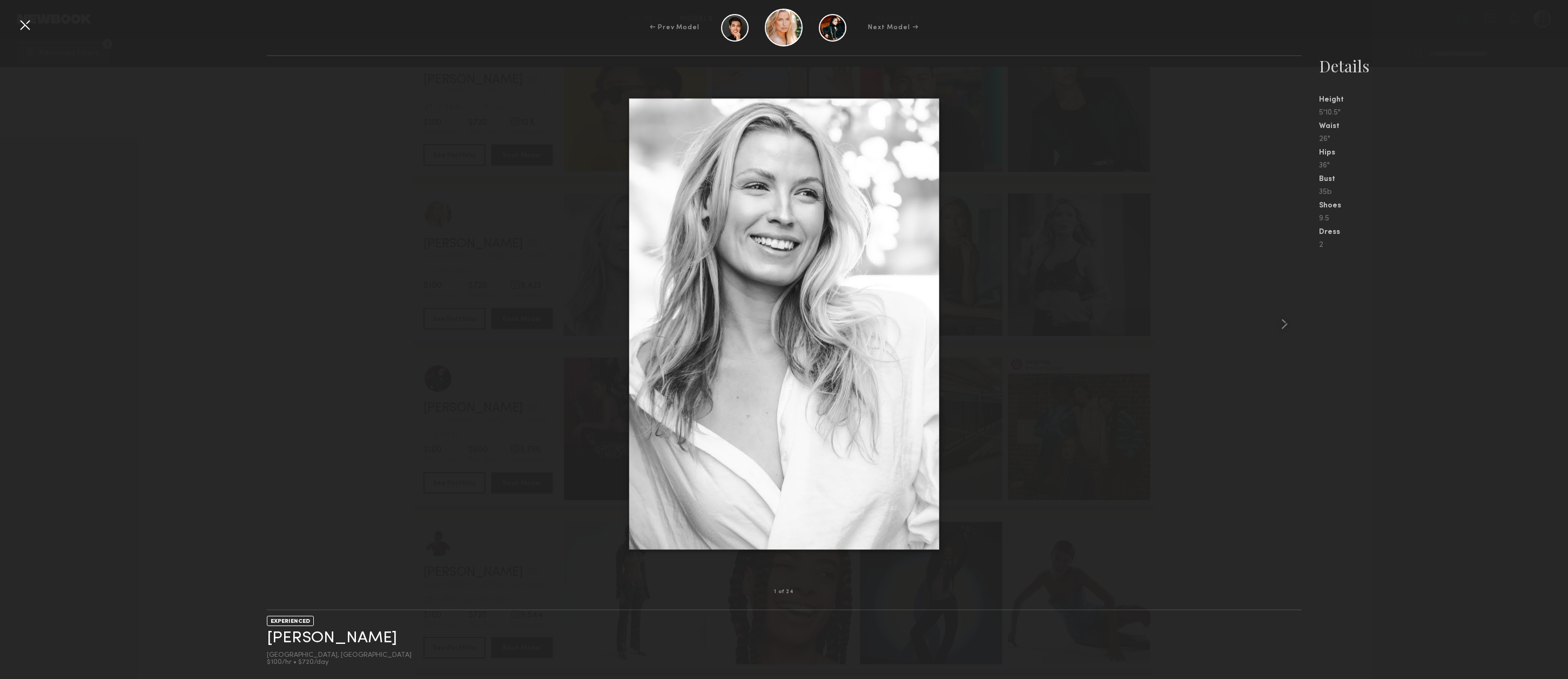
click at [26, 26] on div at bounding box center [25, 25] width 17 height 17
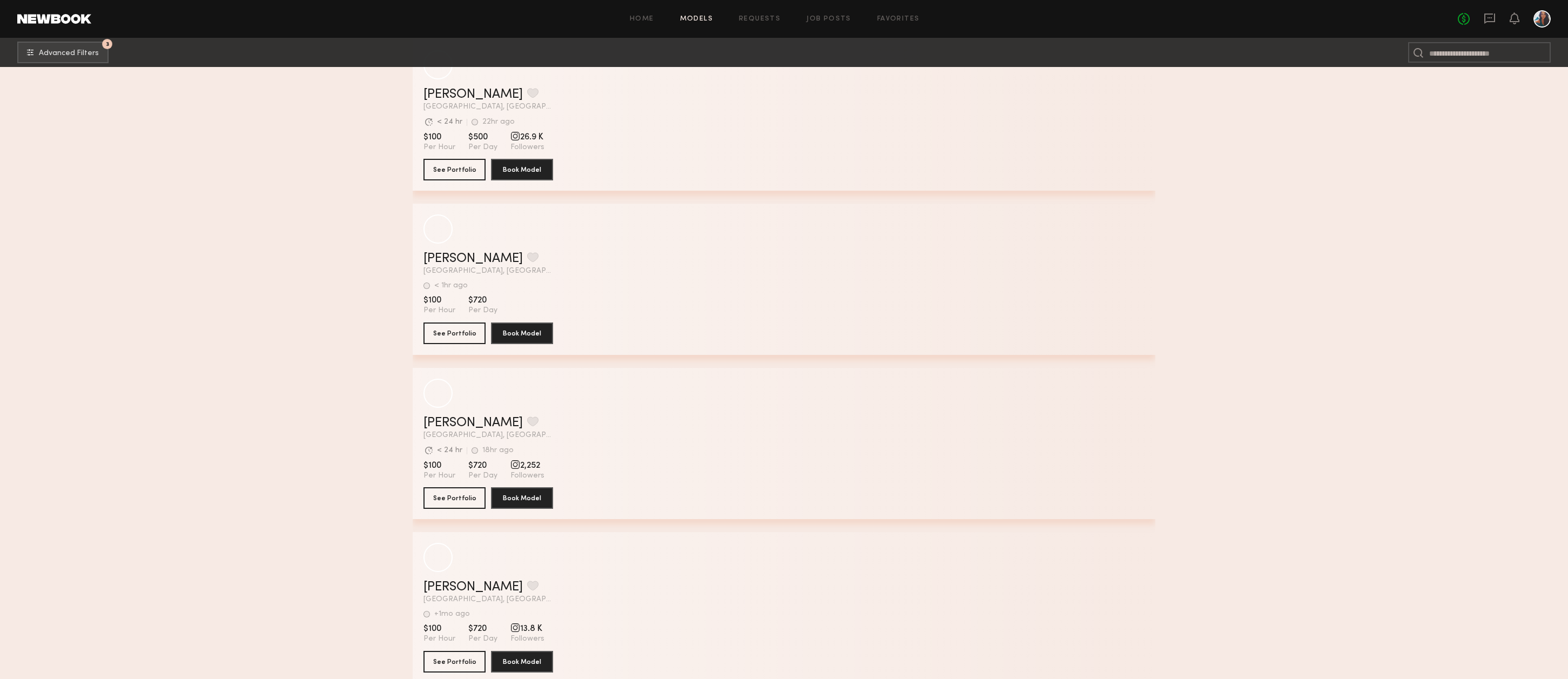
scroll to position [25562, 0]
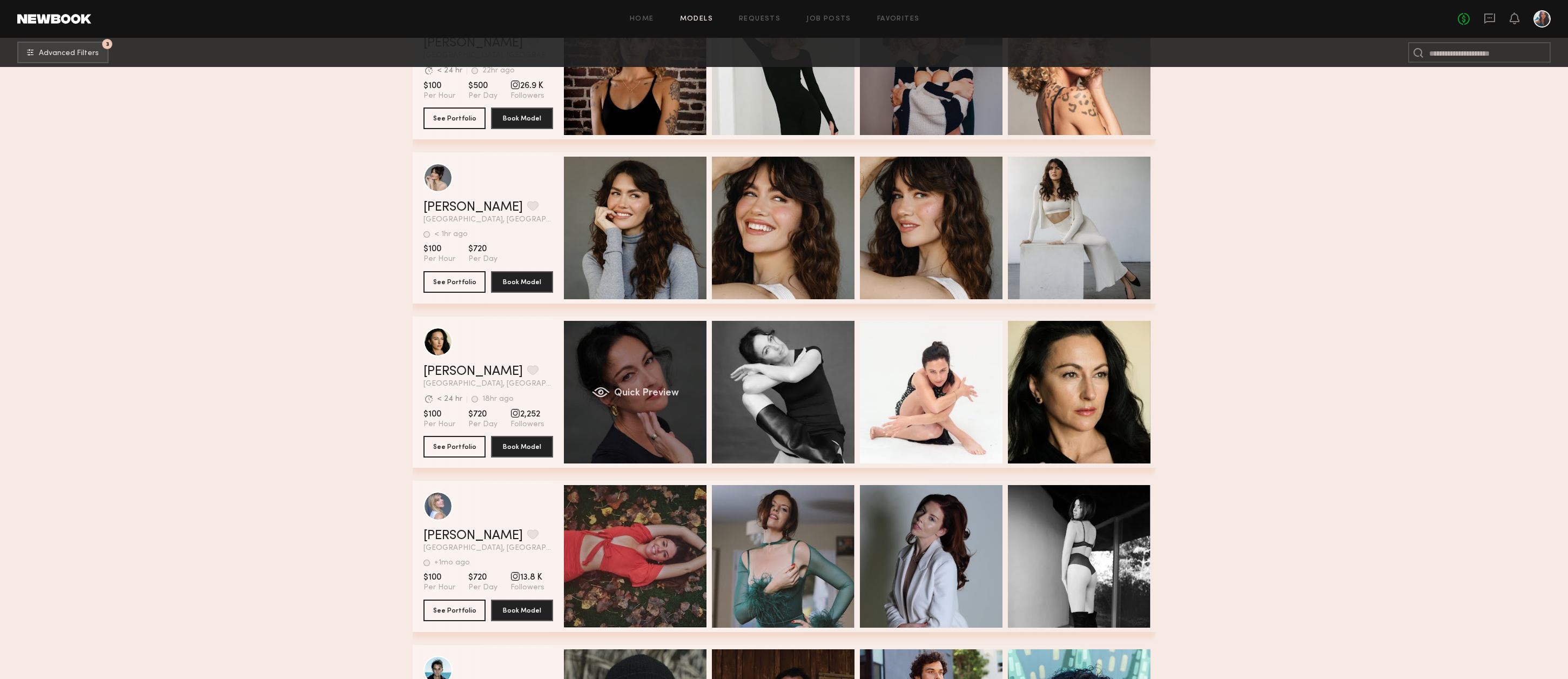
click at [659, 376] on div "Quick Preview" at bounding box center [635, 392] width 142 height 142
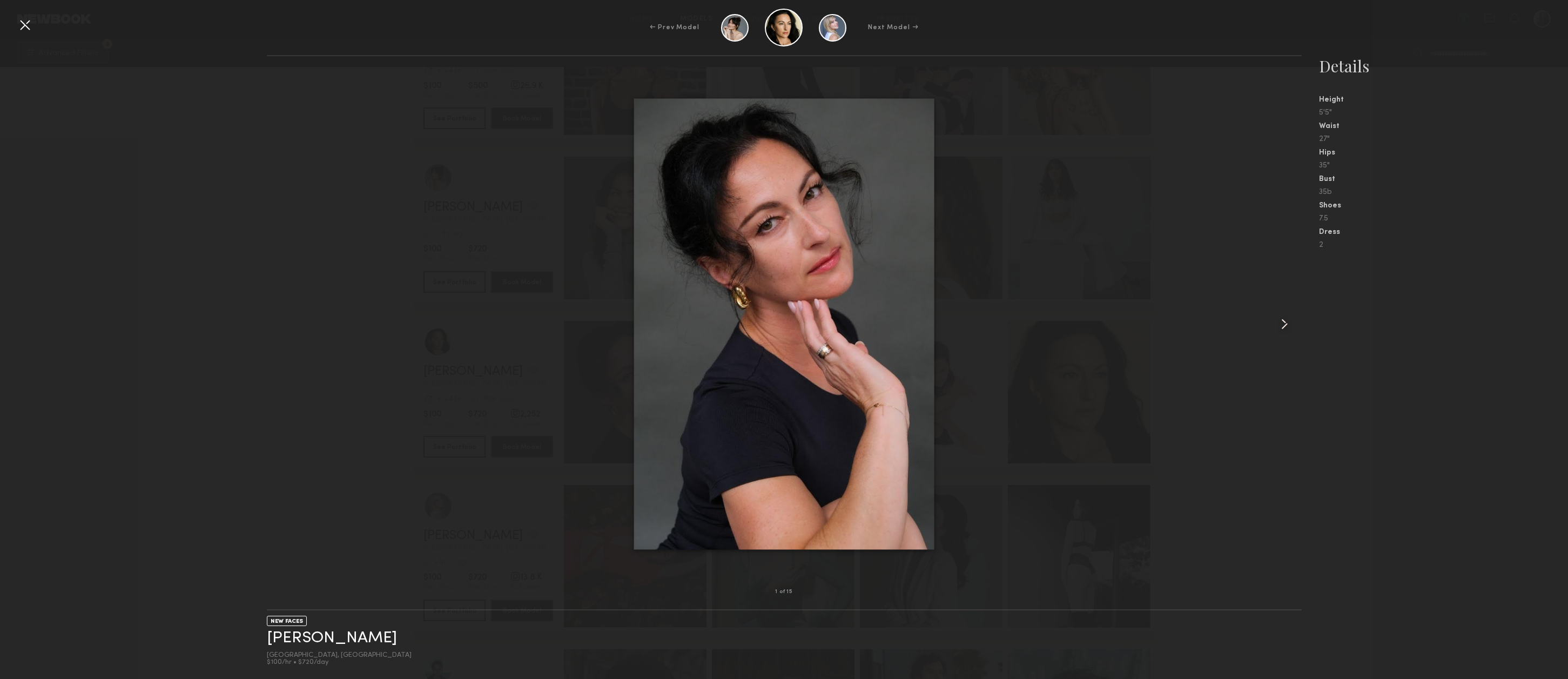
click at [1287, 324] on common-icon at bounding box center [1284, 324] width 17 height 17
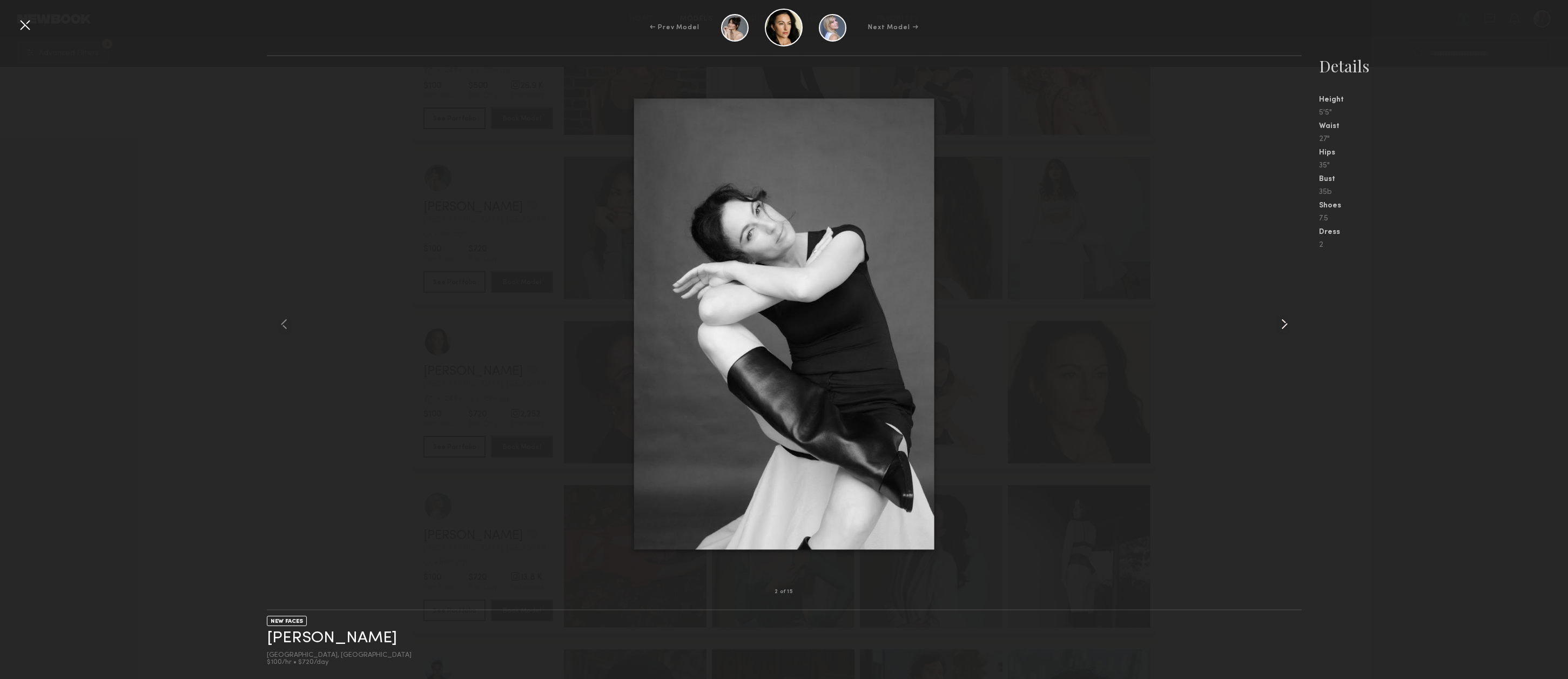
click at [1286, 324] on common-icon at bounding box center [1284, 324] width 17 height 17
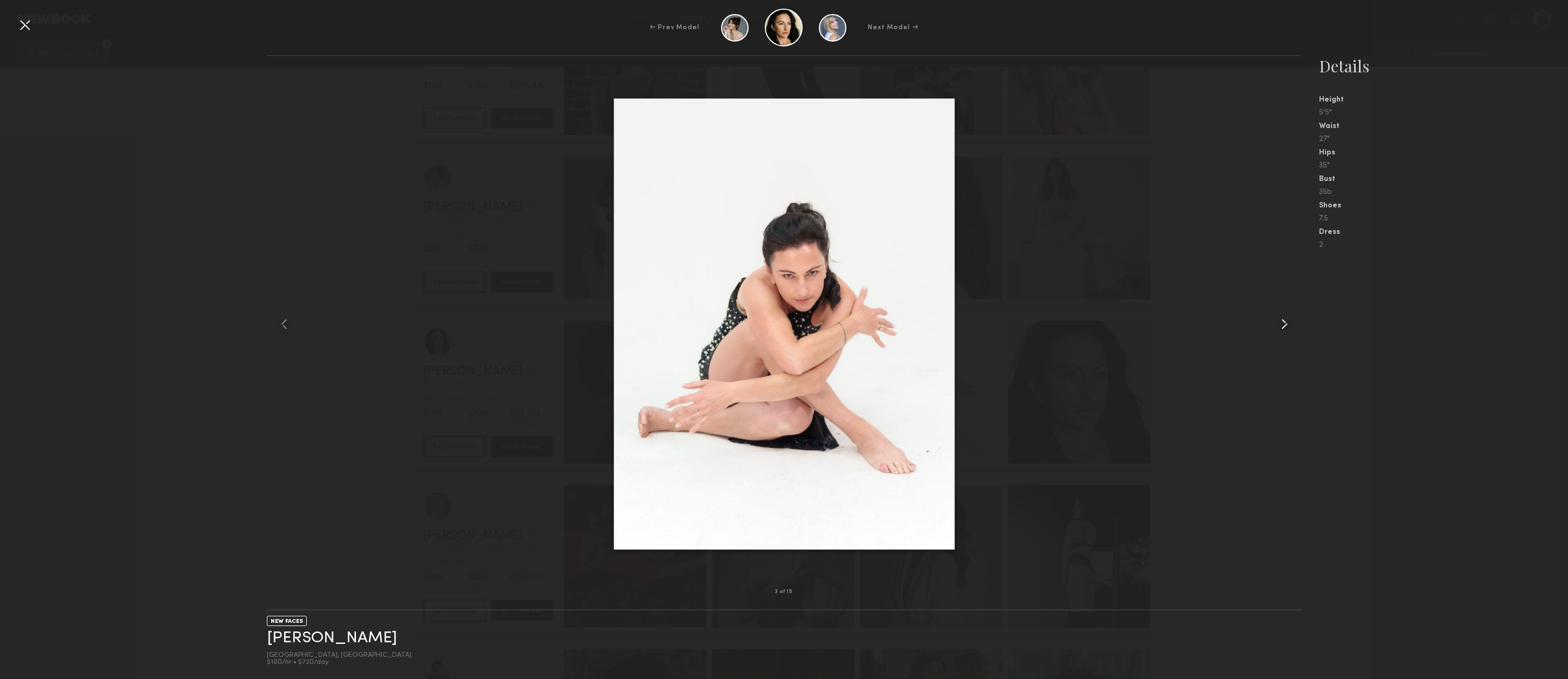
click at [1286, 324] on common-icon at bounding box center [1284, 324] width 17 height 17
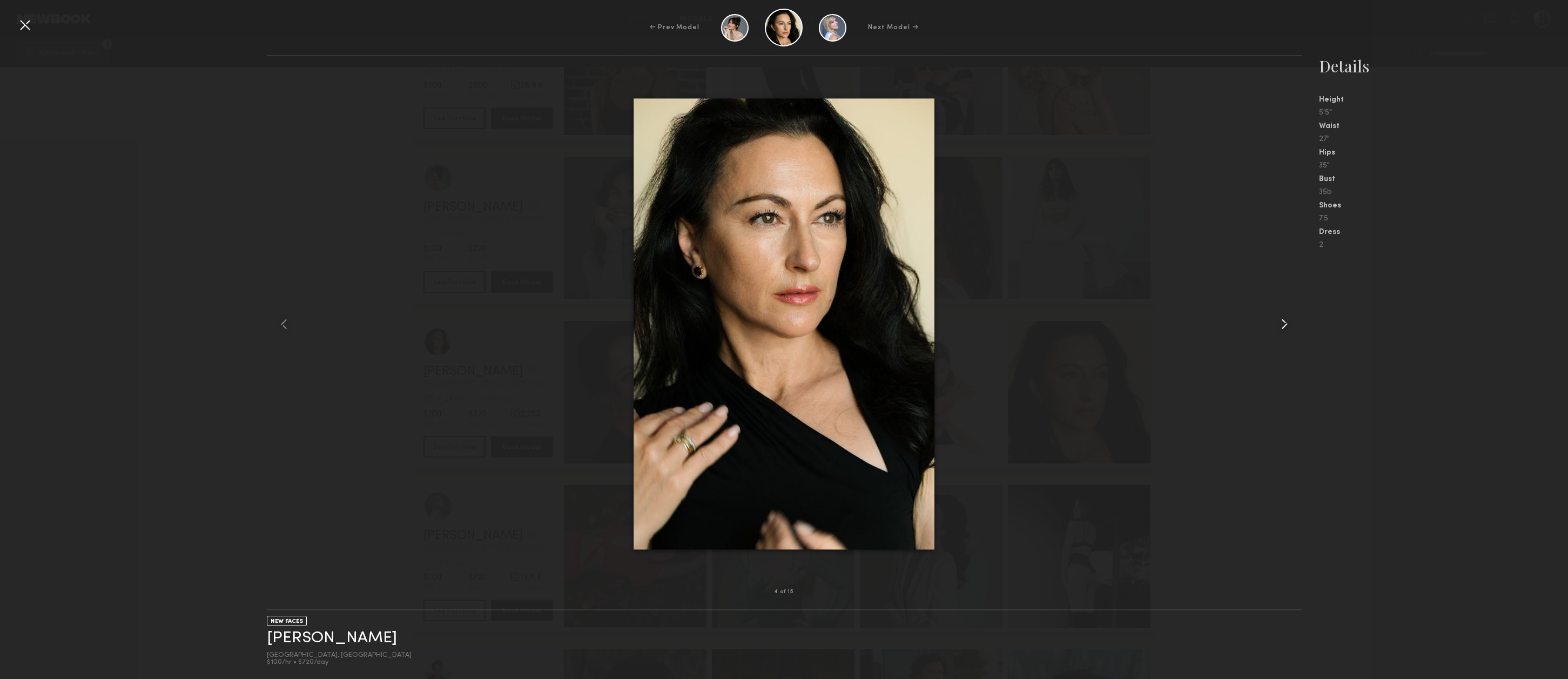
click at [1287, 324] on common-icon at bounding box center [1284, 324] width 17 height 17
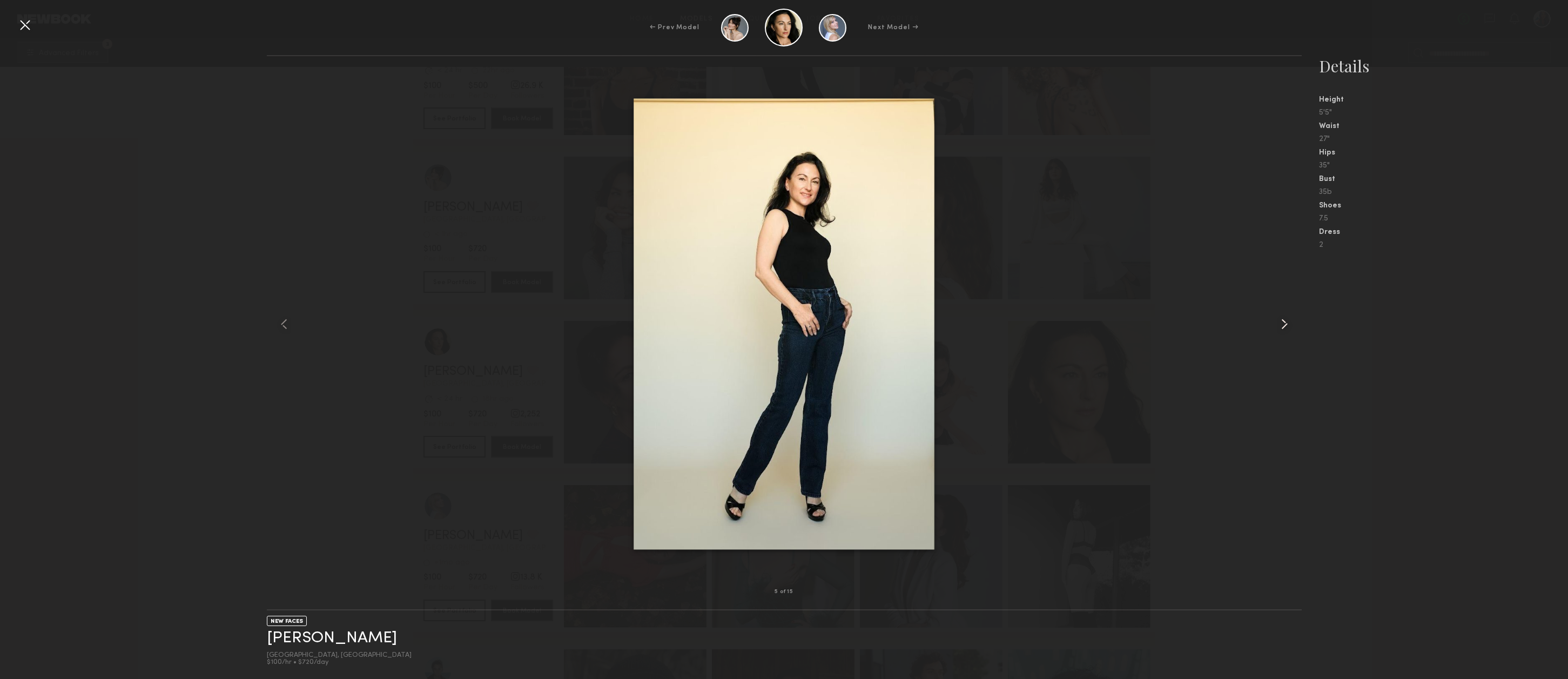
click at [1287, 324] on common-icon at bounding box center [1284, 324] width 17 height 17
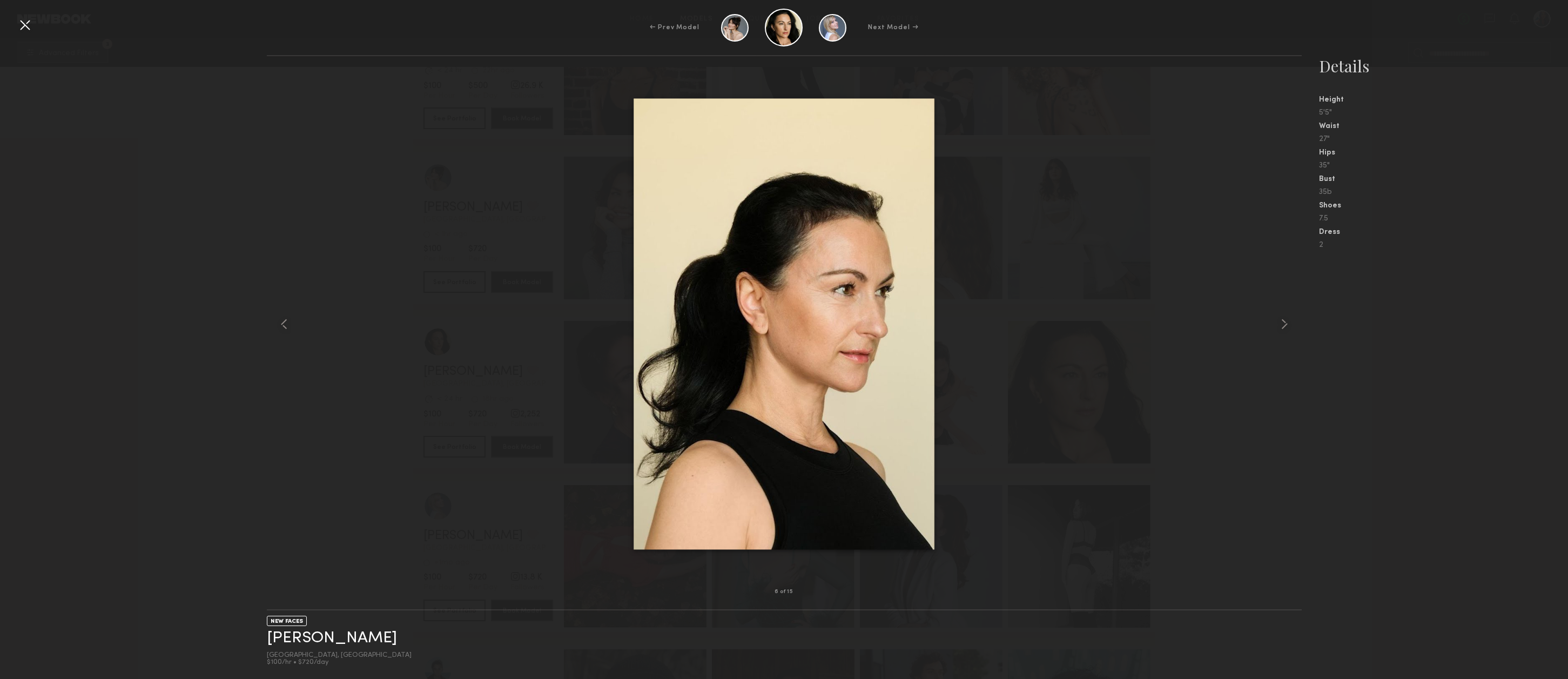
click at [29, 25] on div at bounding box center [25, 25] width 17 height 17
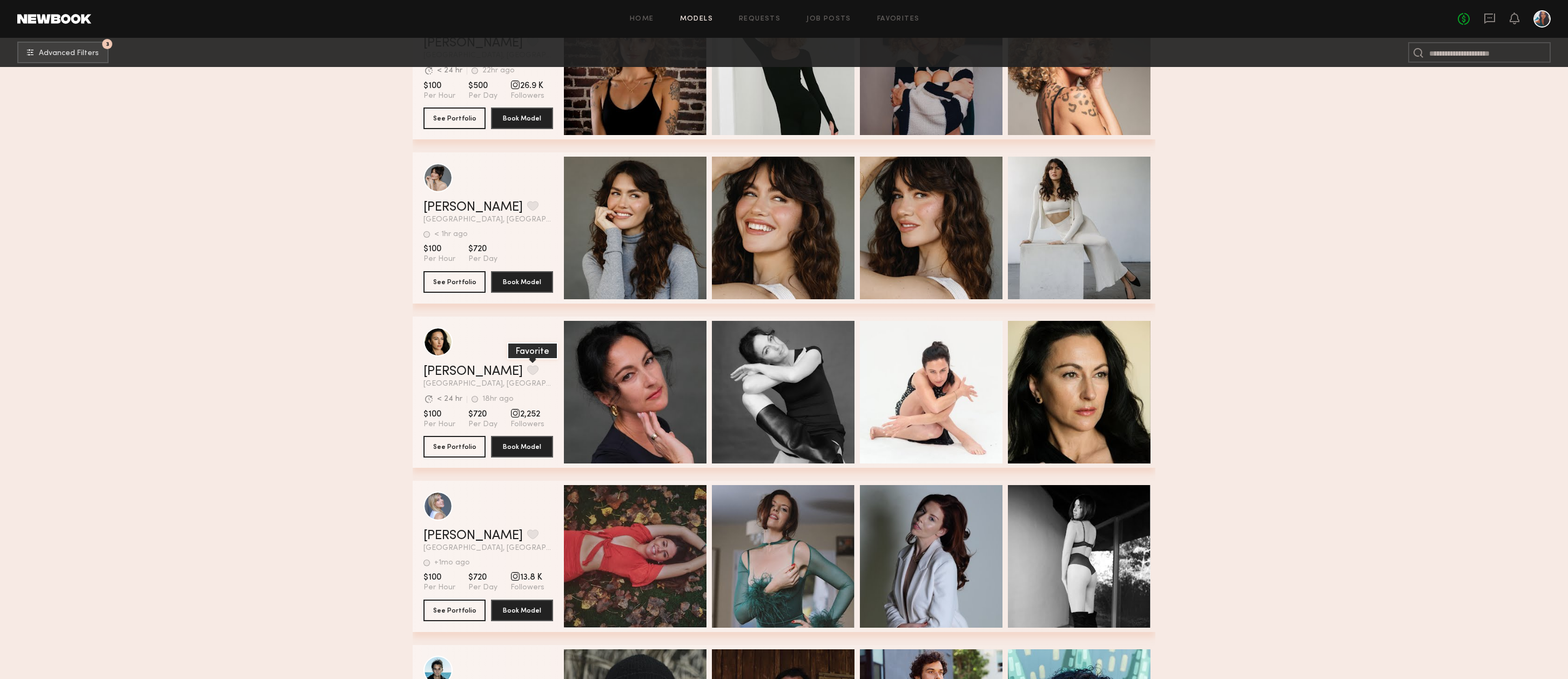
click at [527, 375] on button "grid" at bounding box center [533, 370] width 12 height 10
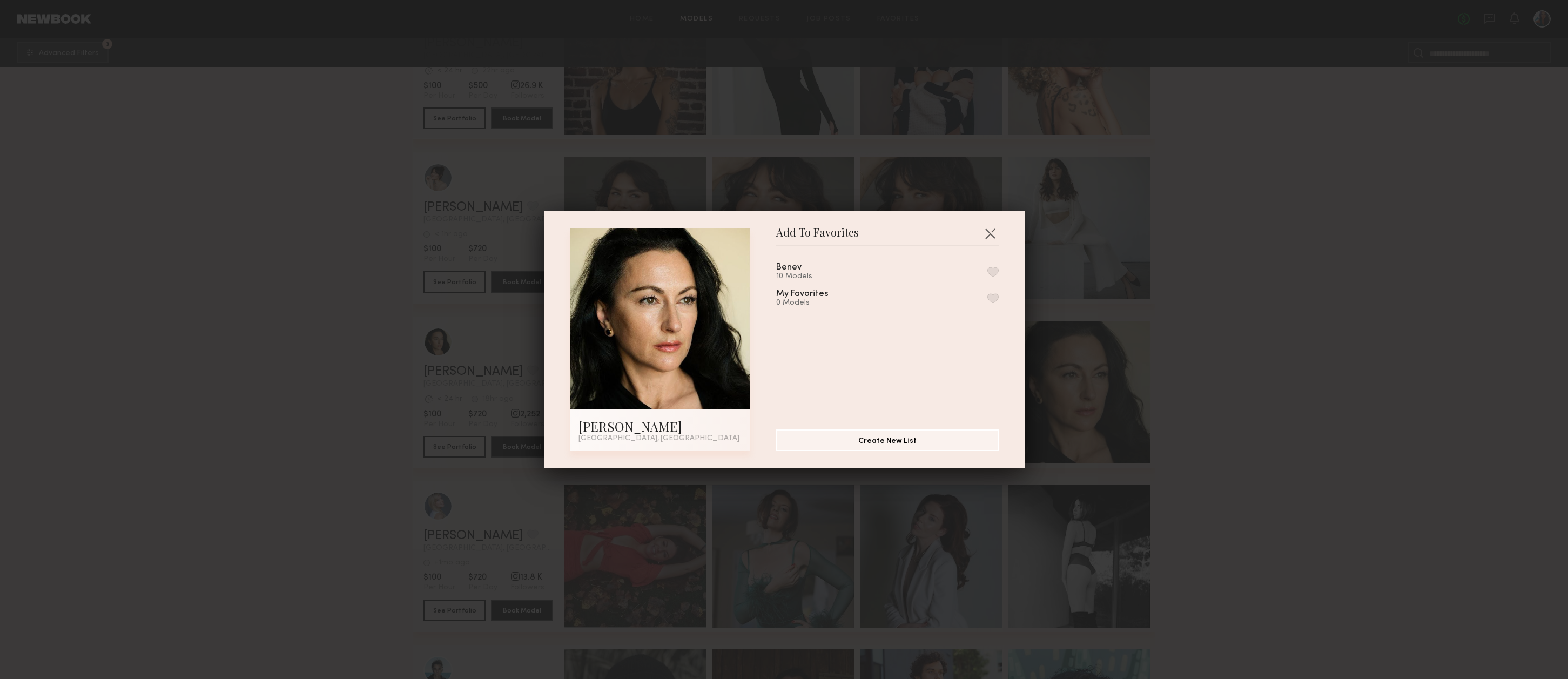
click at [991, 271] on button "button" at bounding box center [993, 272] width 12 height 10
click at [990, 230] on button "button" at bounding box center [990, 233] width 17 height 17
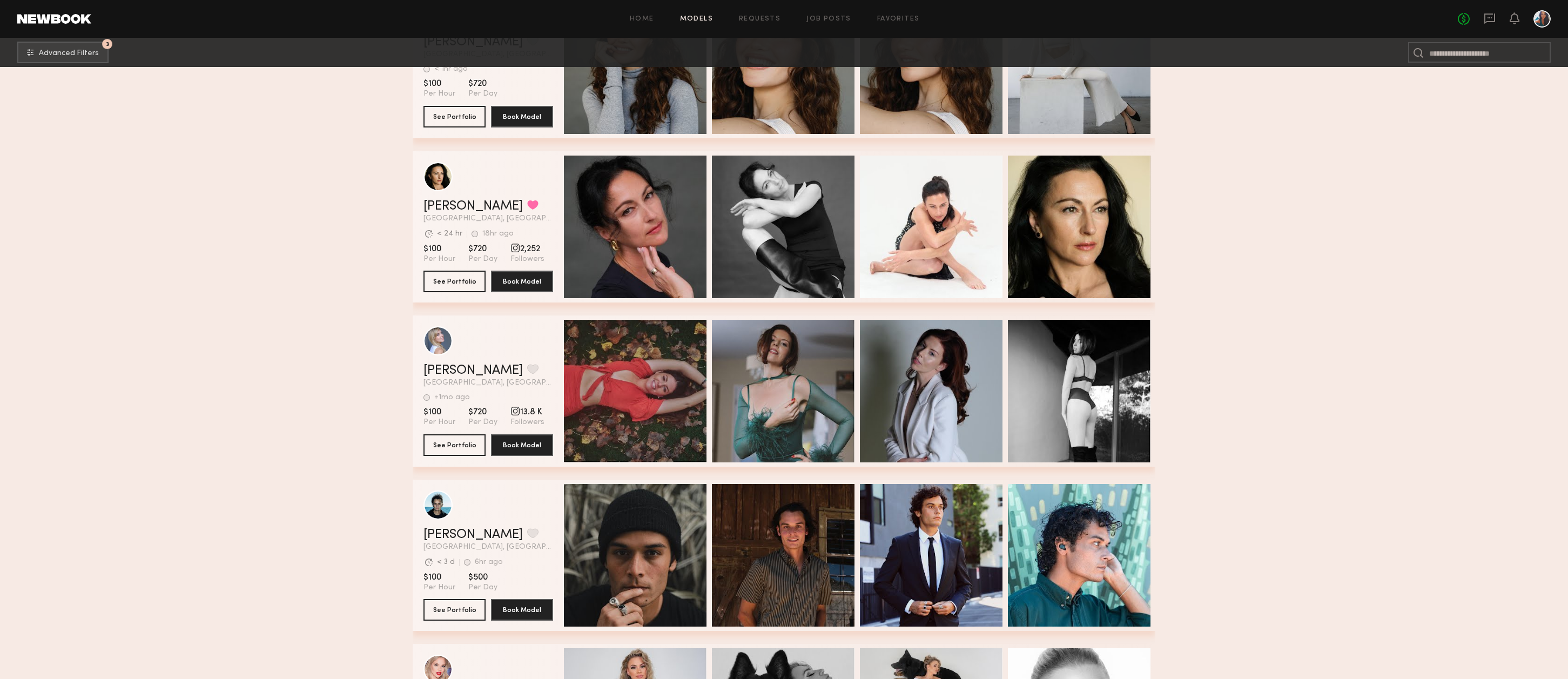
scroll to position [25893, 0]
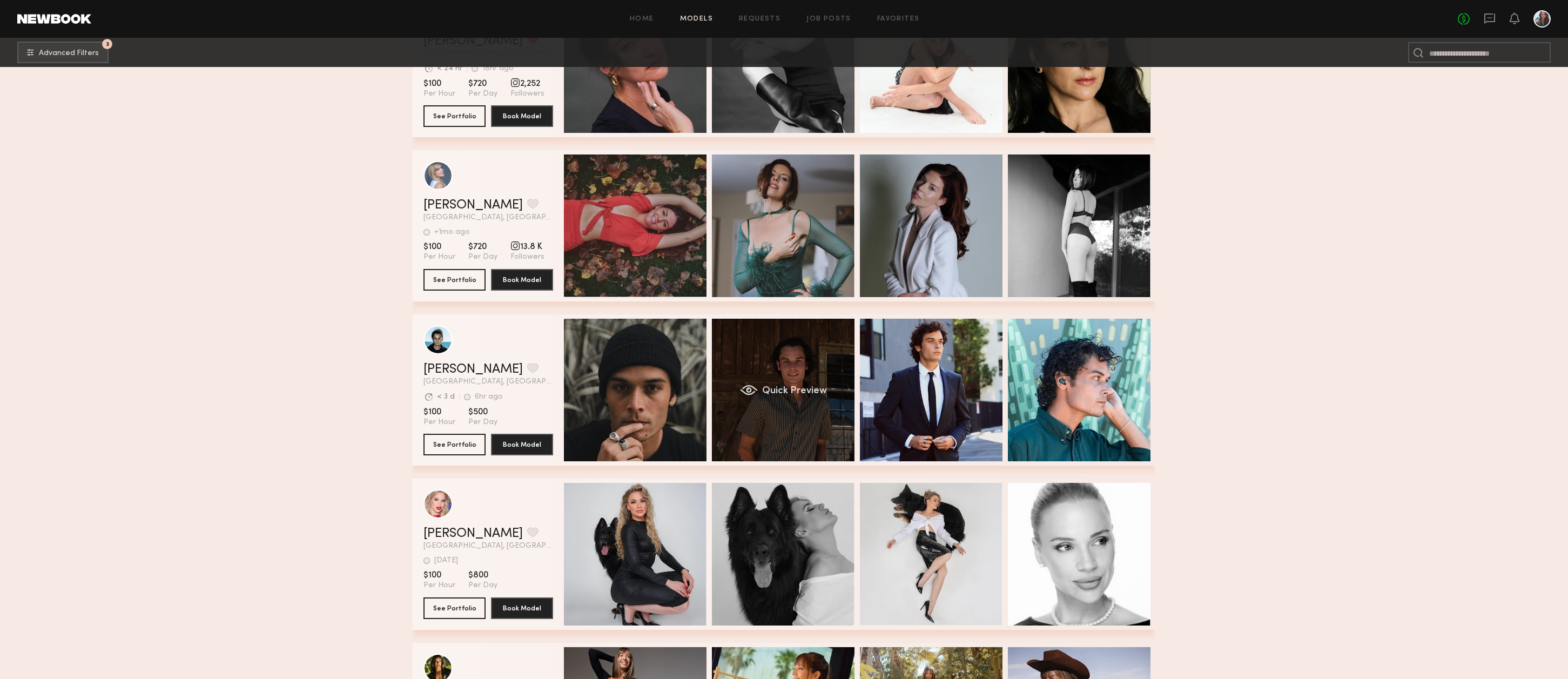
click at [796, 378] on div "Quick Preview" at bounding box center [783, 390] width 142 height 142
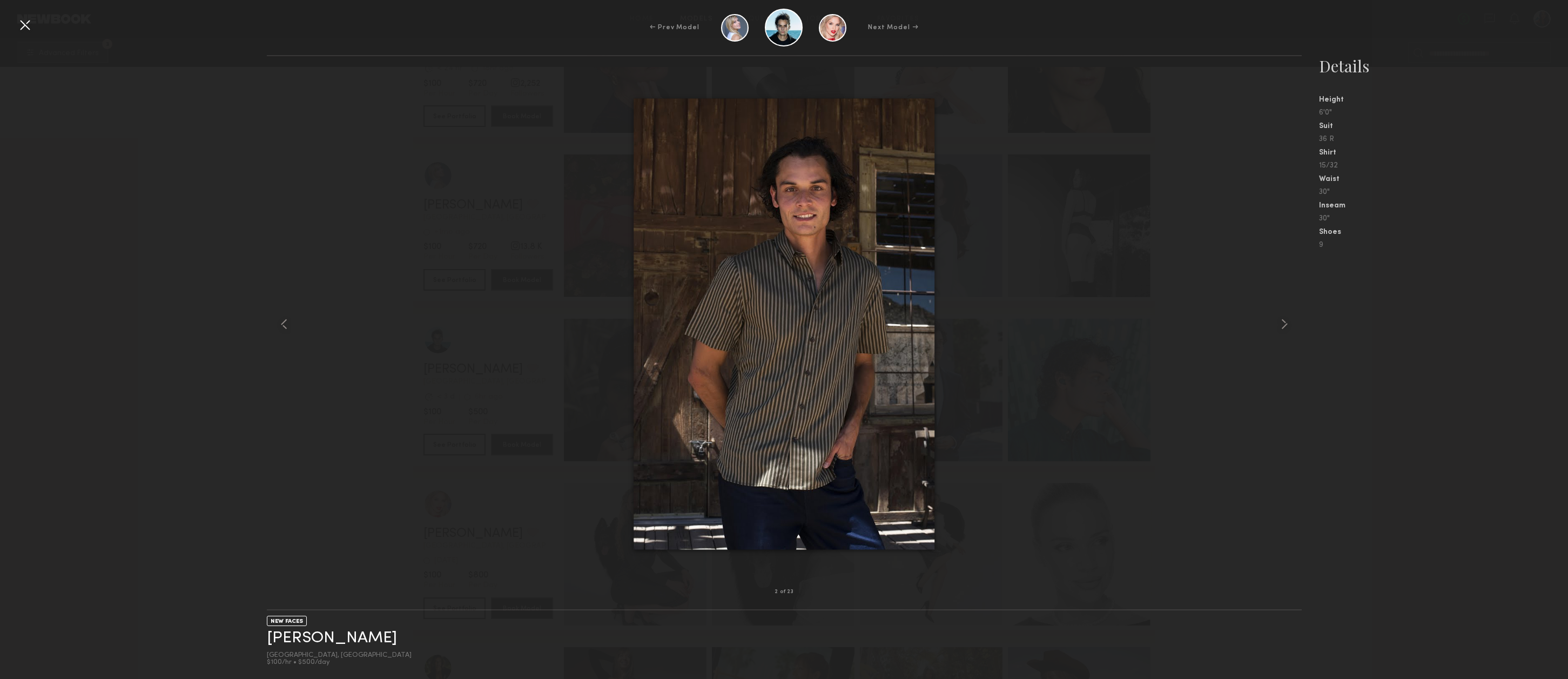
click at [24, 24] on div at bounding box center [25, 25] width 17 height 17
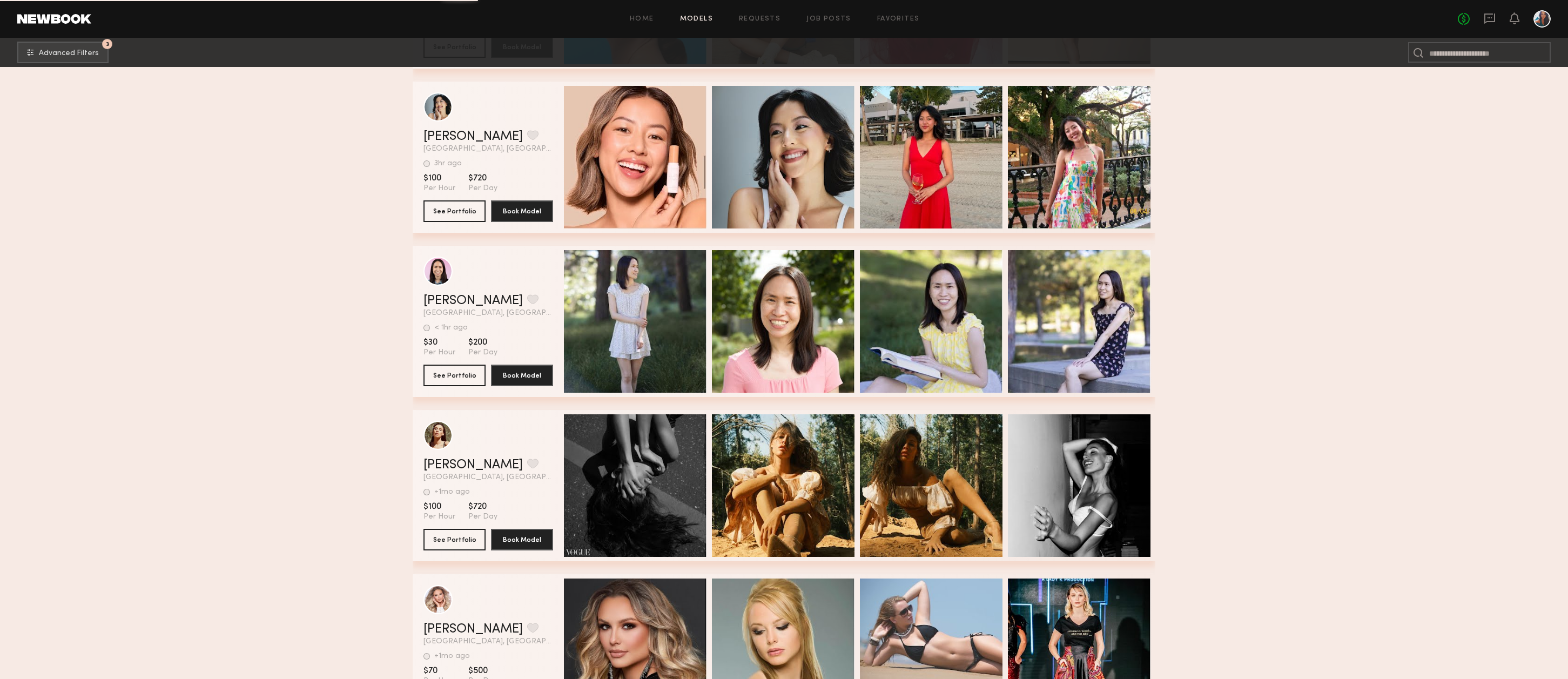
scroll to position [28416, 0]
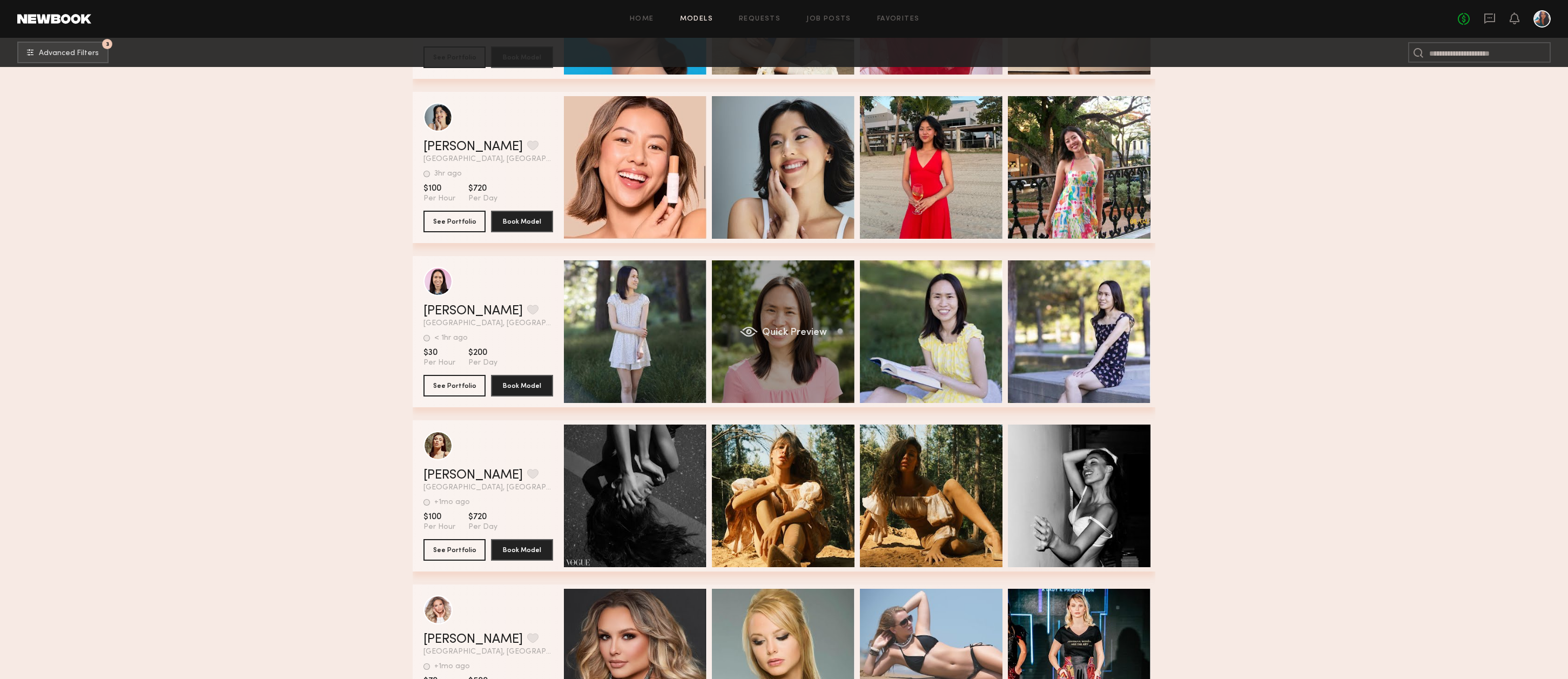
click at [790, 319] on div "Quick Preview" at bounding box center [783, 332] width 142 height 142
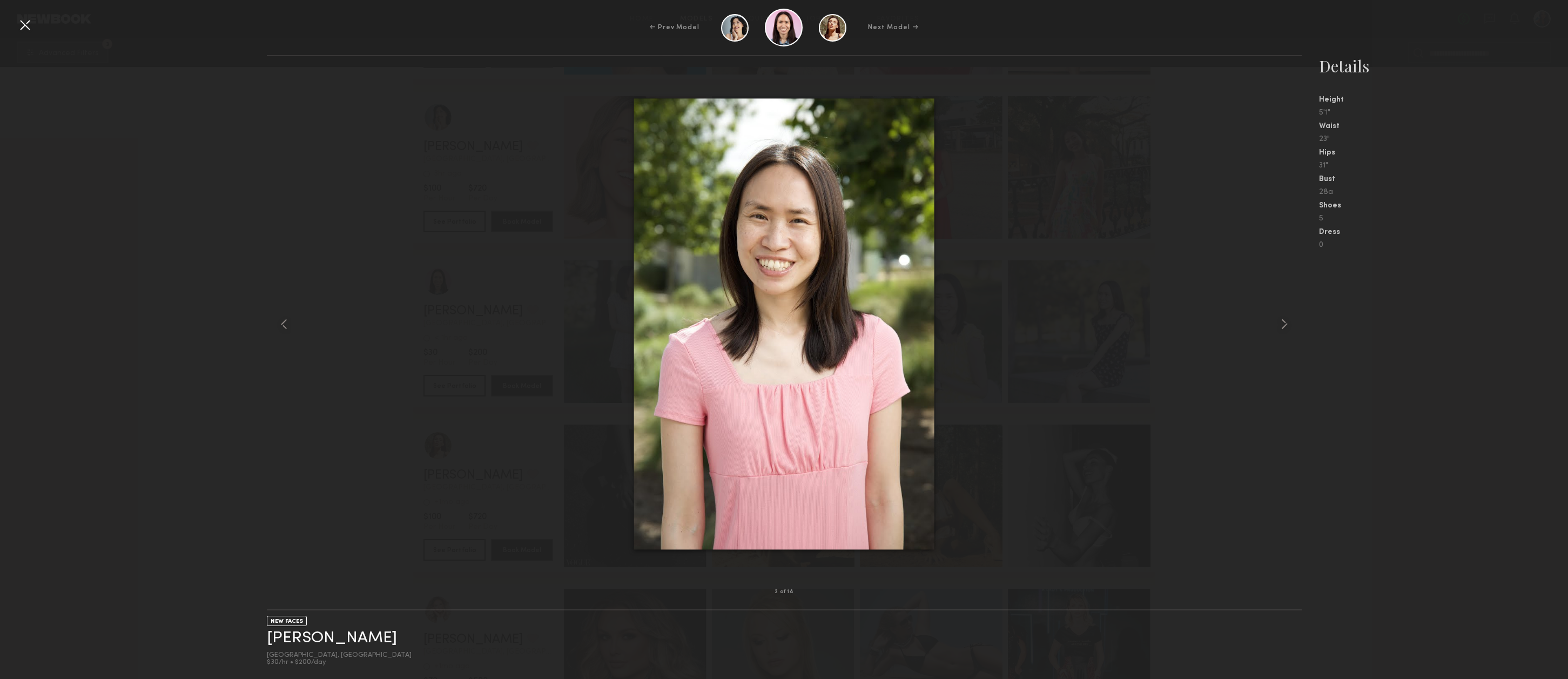
click at [22, 26] on div at bounding box center [25, 25] width 17 height 17
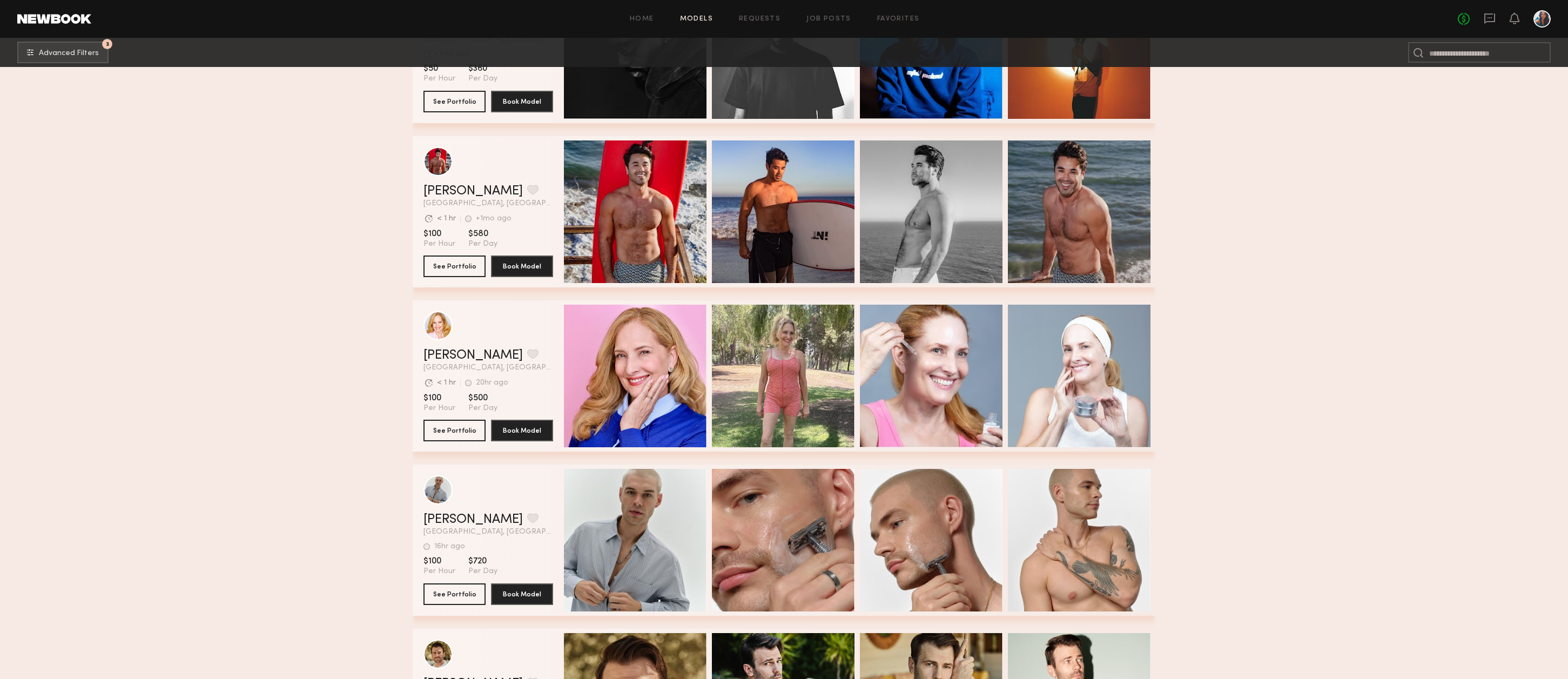
scroll to position [29959, 0]
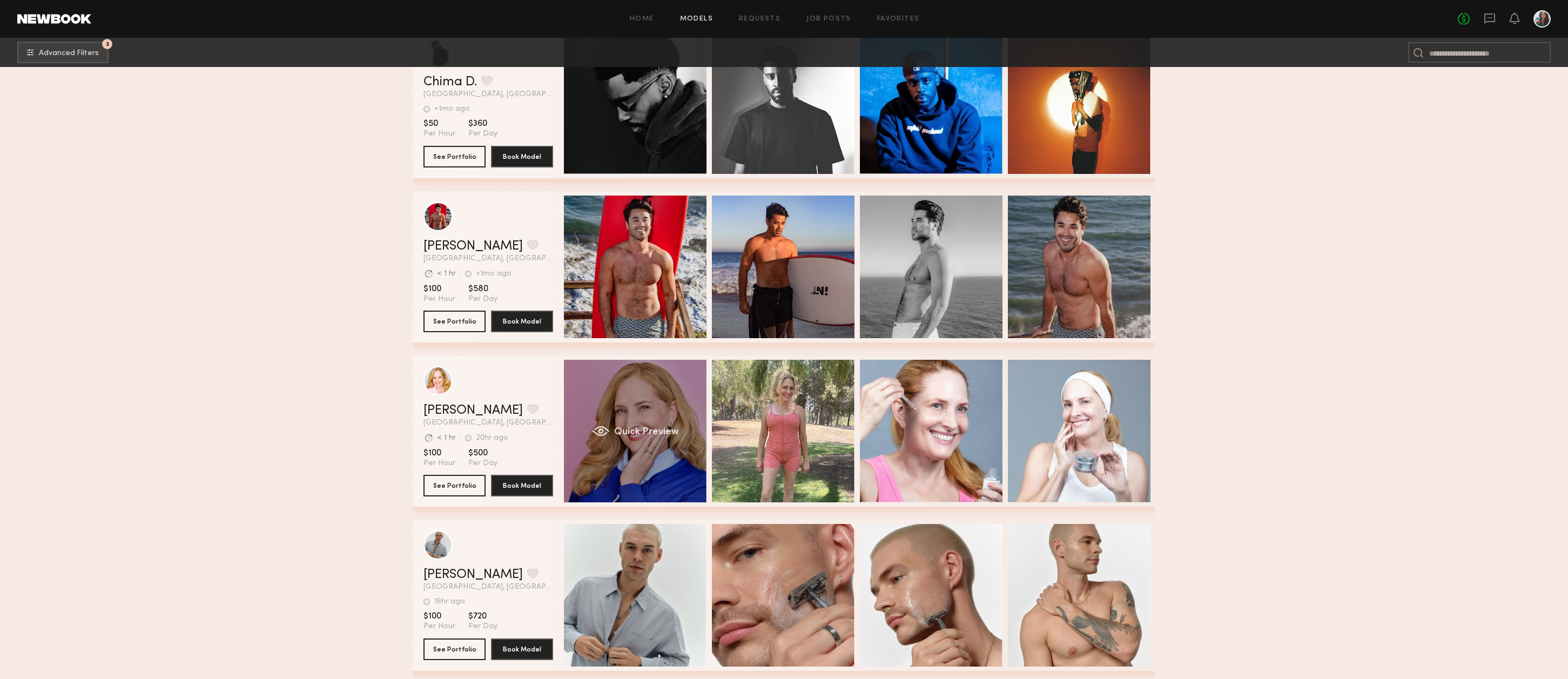
click at [655, 413] on div "Quick Preview" at bounding box center [635, 431] width 142 height 142
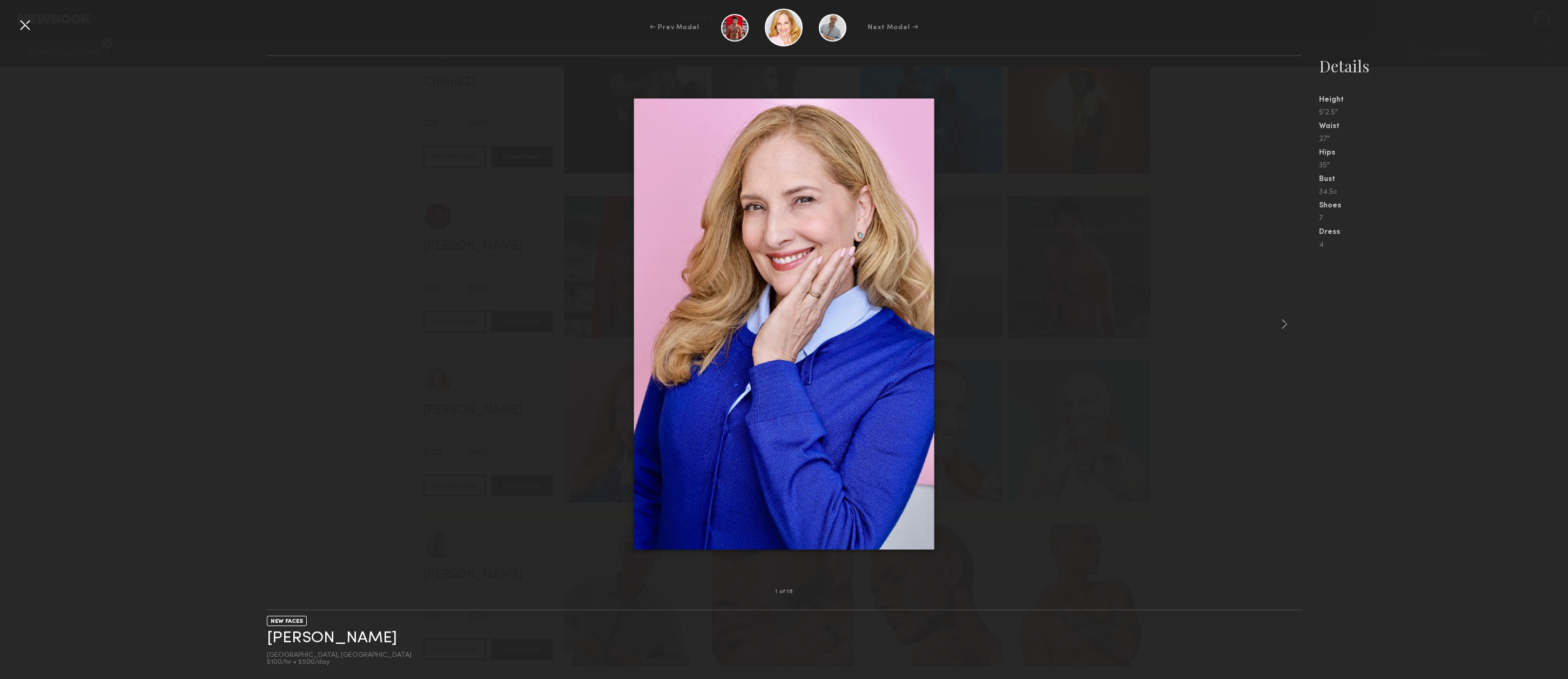
click at [29, 24] on div at bounding box center [25, 25] width 17 height 17
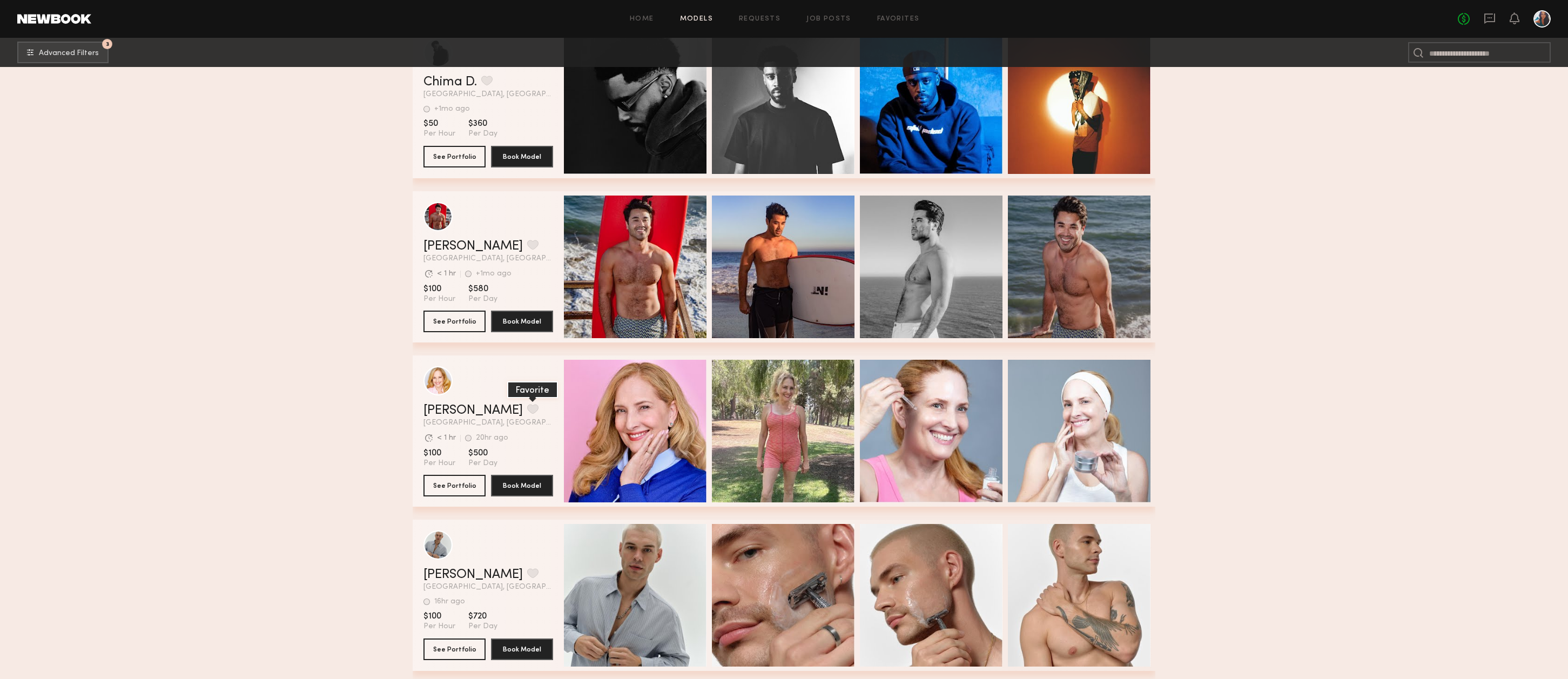
click at [527, 414] on button "grid" at bounding box center [533, 409] width 12 height 10
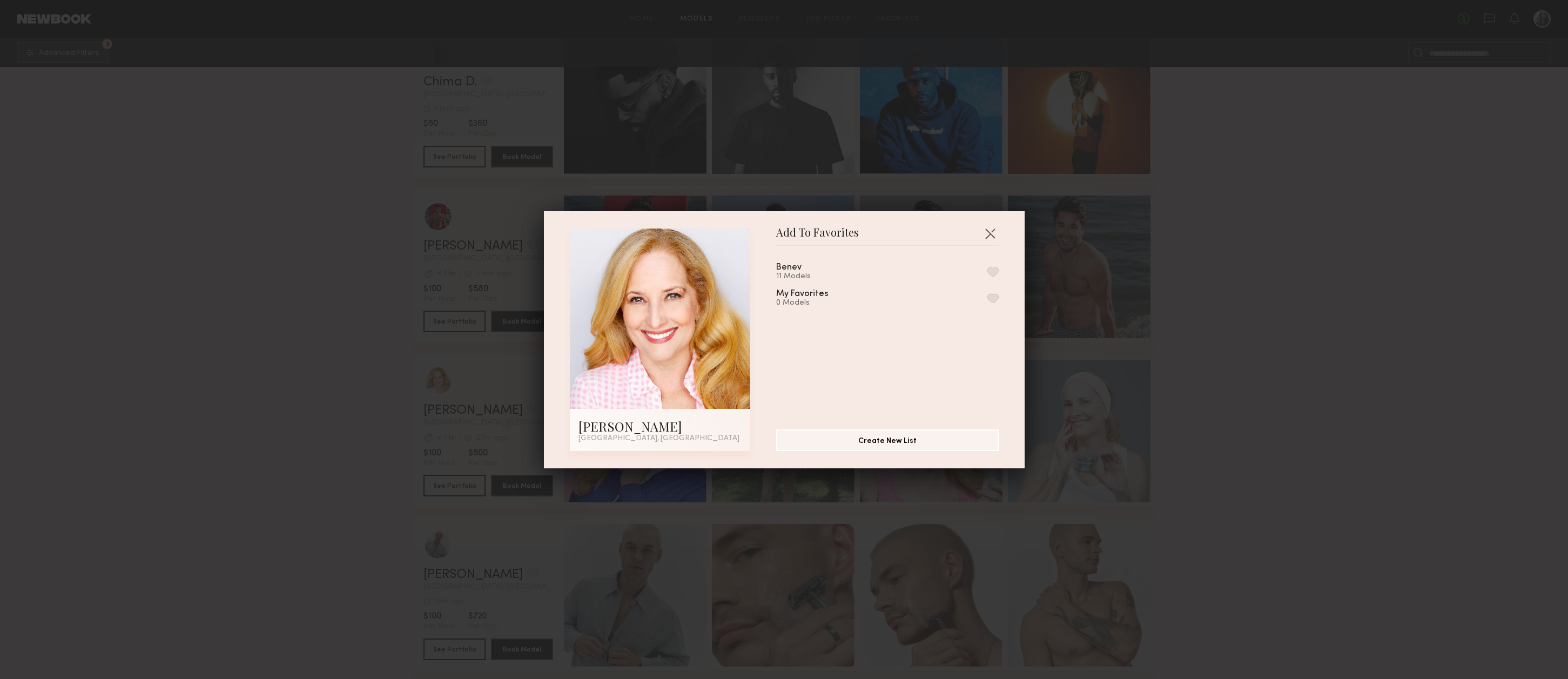
click at [991, 273] on button "button" at bounding box center [993, 272] width 12 height 10
click at [993, 233] on button "button" at bounding box center [990, 233] width 17 height 17
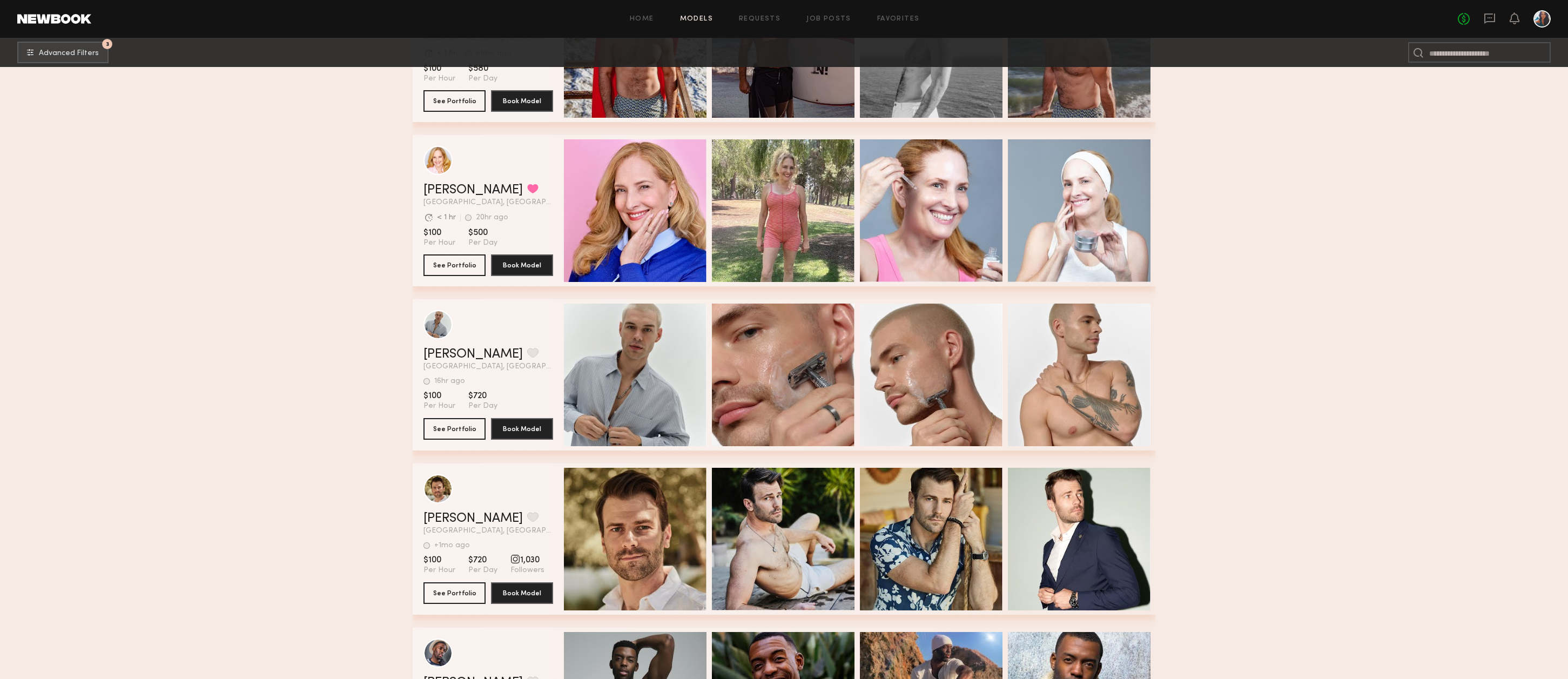
scroll to position [30345, 0]
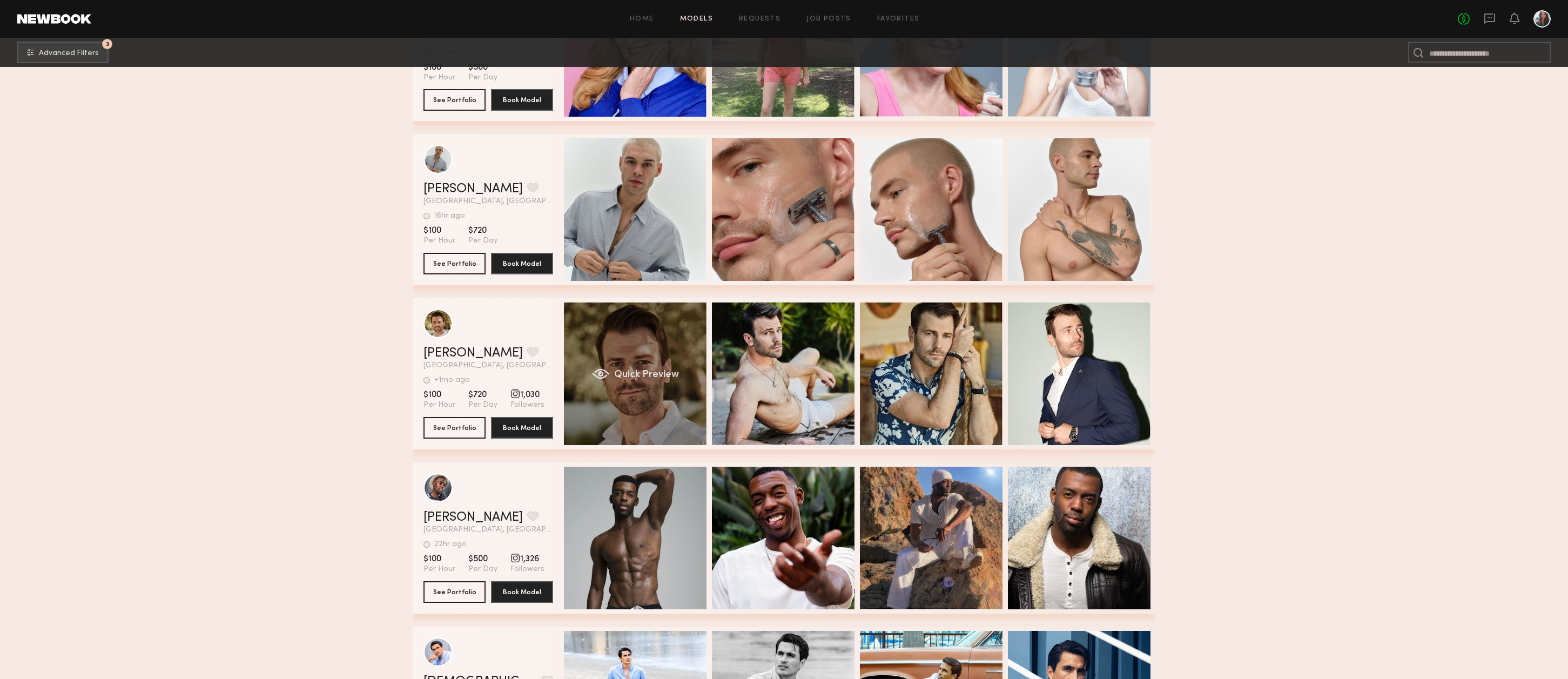
click at [661, 338] on div "Quick Preview" at bounding box center [635, 374] width 142 height 142
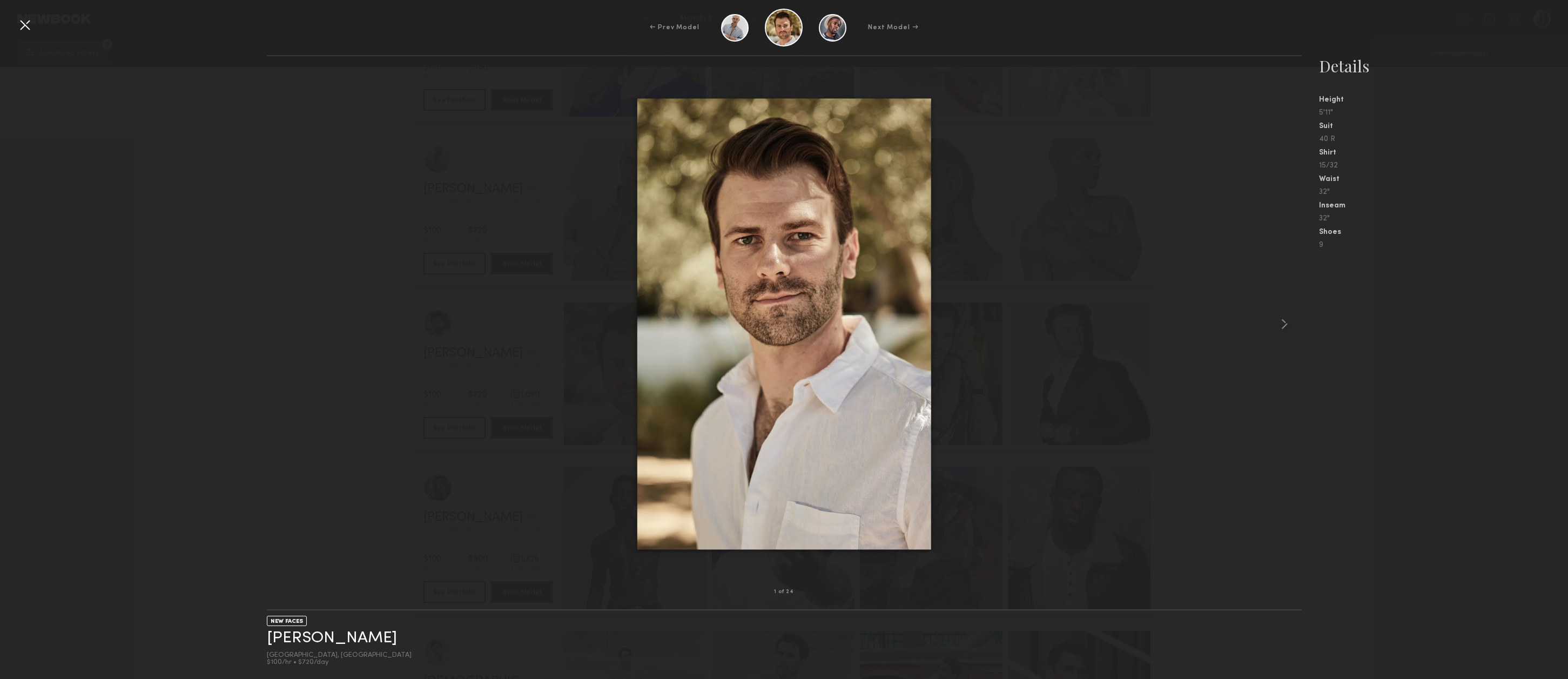
click at [26, 24] on div at bounding box center [25, 25] width 17 height 17
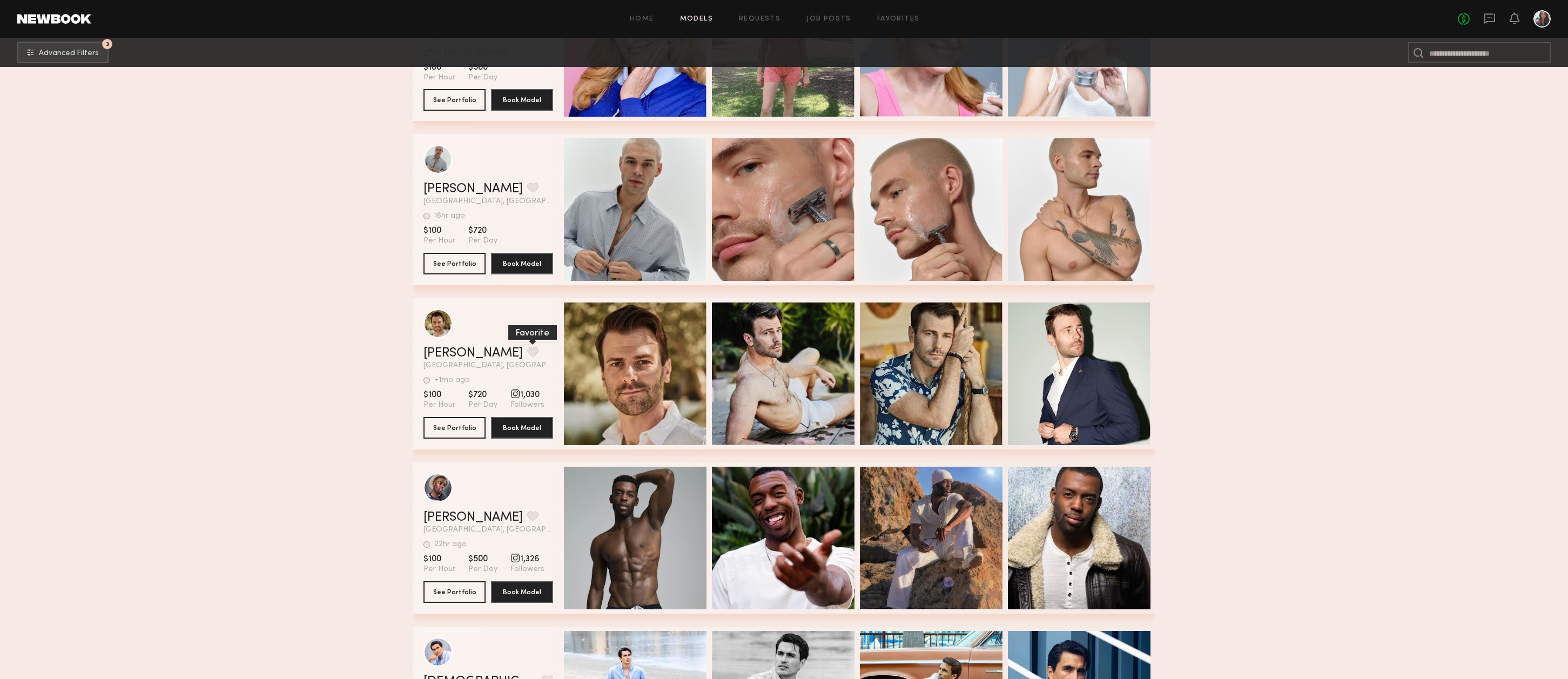
click at [527, 357] on button "grid" at bounding box center [533, 352] width 12 height 10
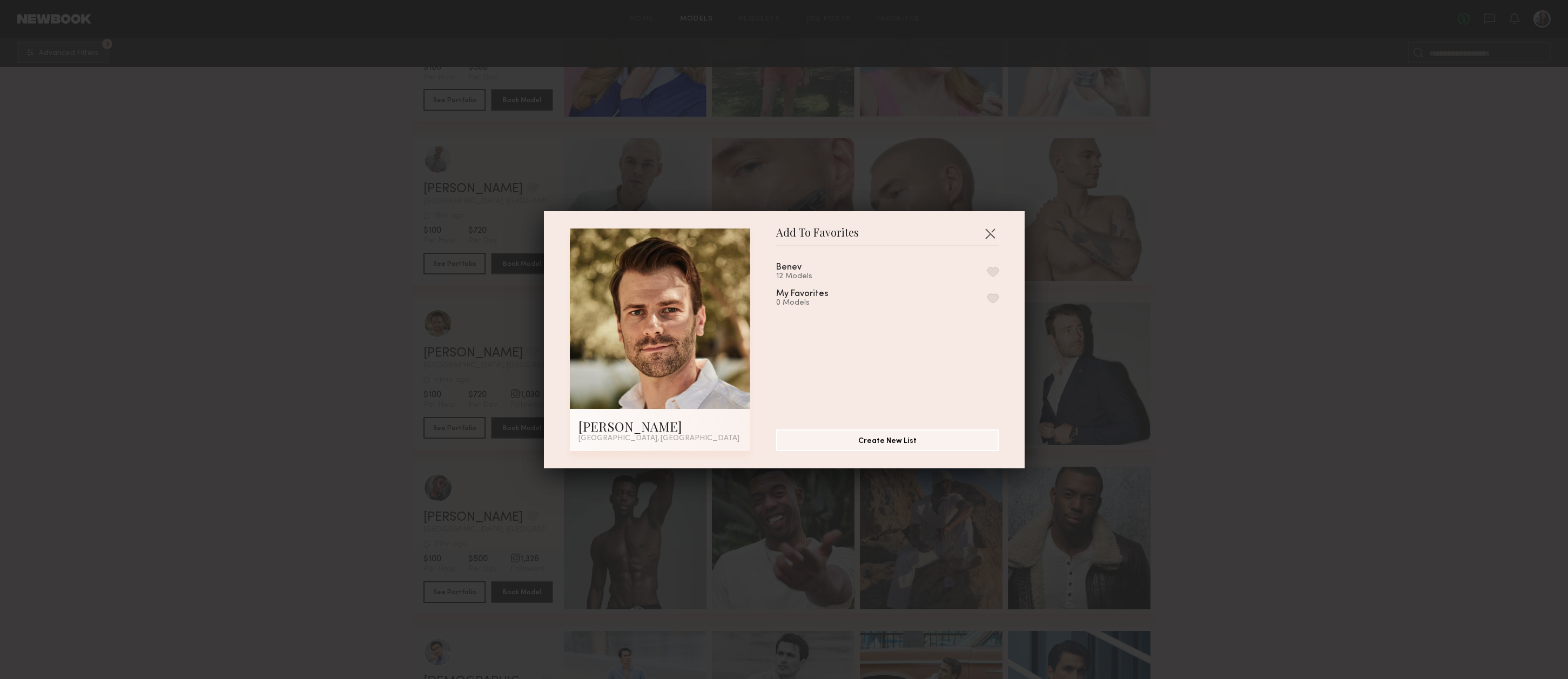
click at [995, 271] on button "button" at bounding box center [993, 272] width 12 height 10
click at [992, 233] on button "button" at bounding box center [990, 233] width 17 height 17
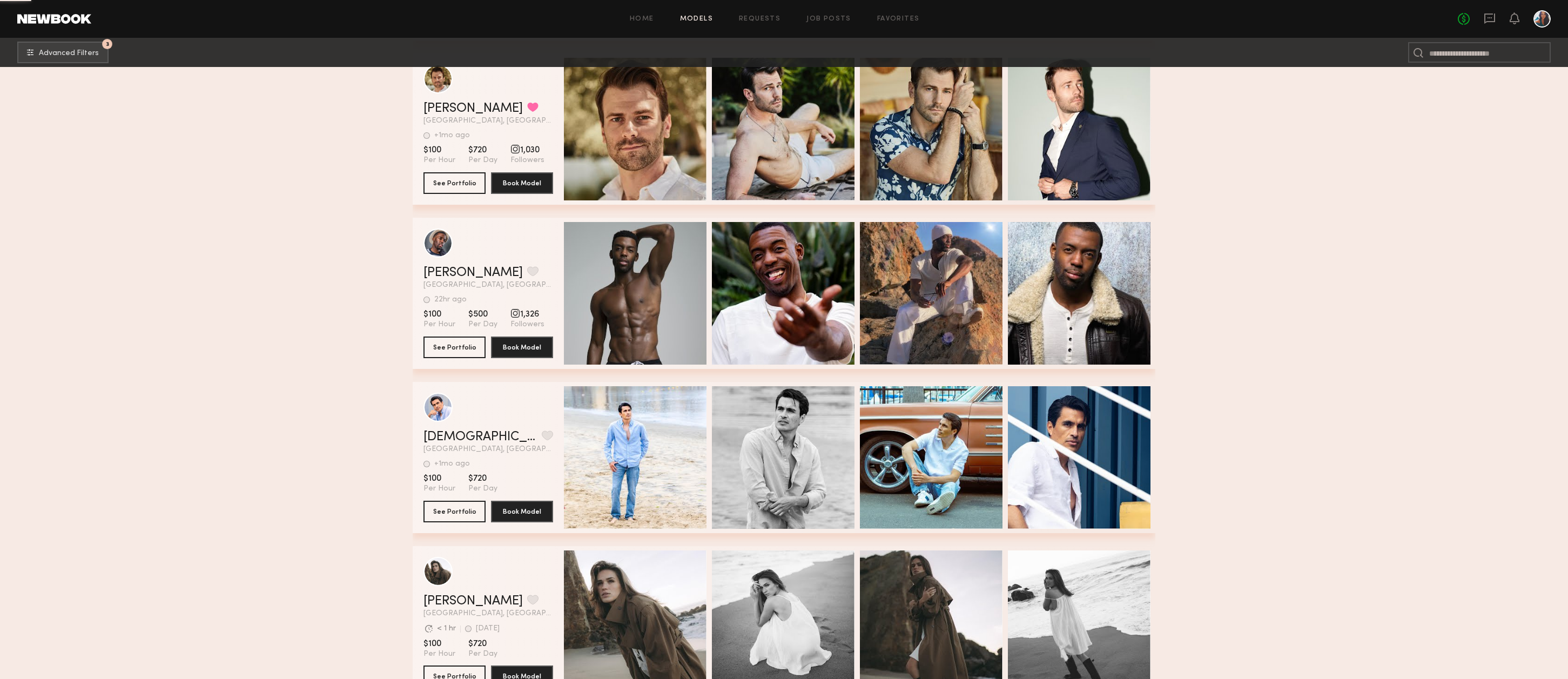
scroll to position [30676, 0]
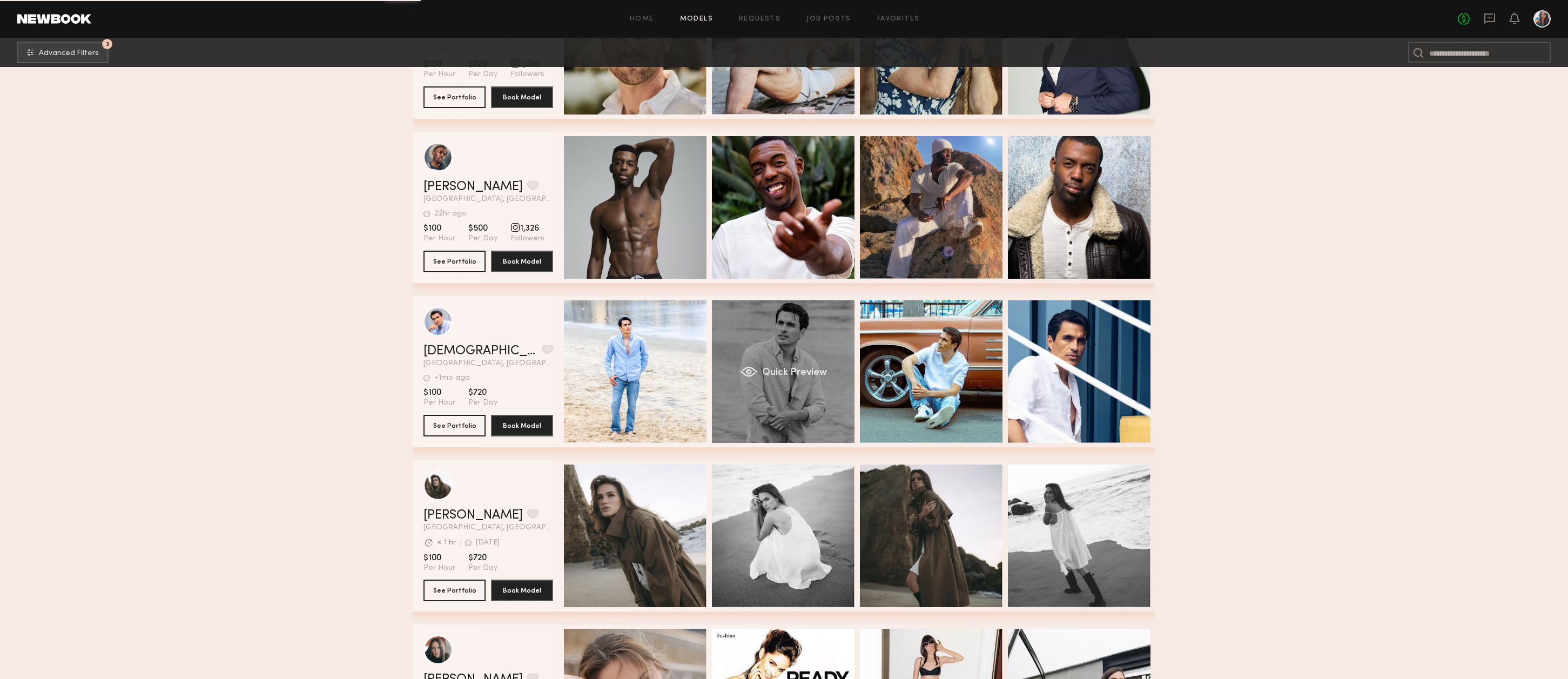
click at [783, 351] on div "Quick Preview" at bounding box center [783, 371] width 142 height 142
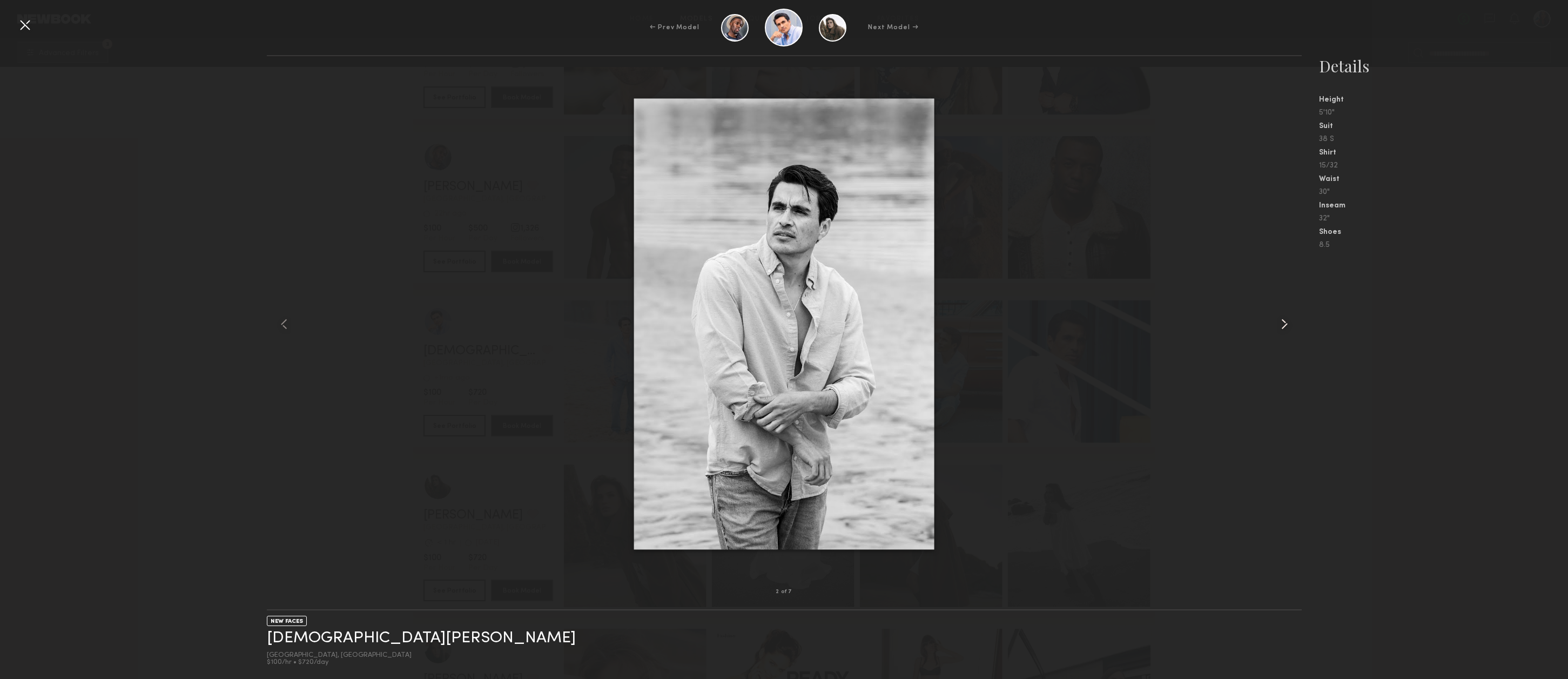
click at [1287, 328] on common-icon at bounding box center [1284, 324] width 17 height 17
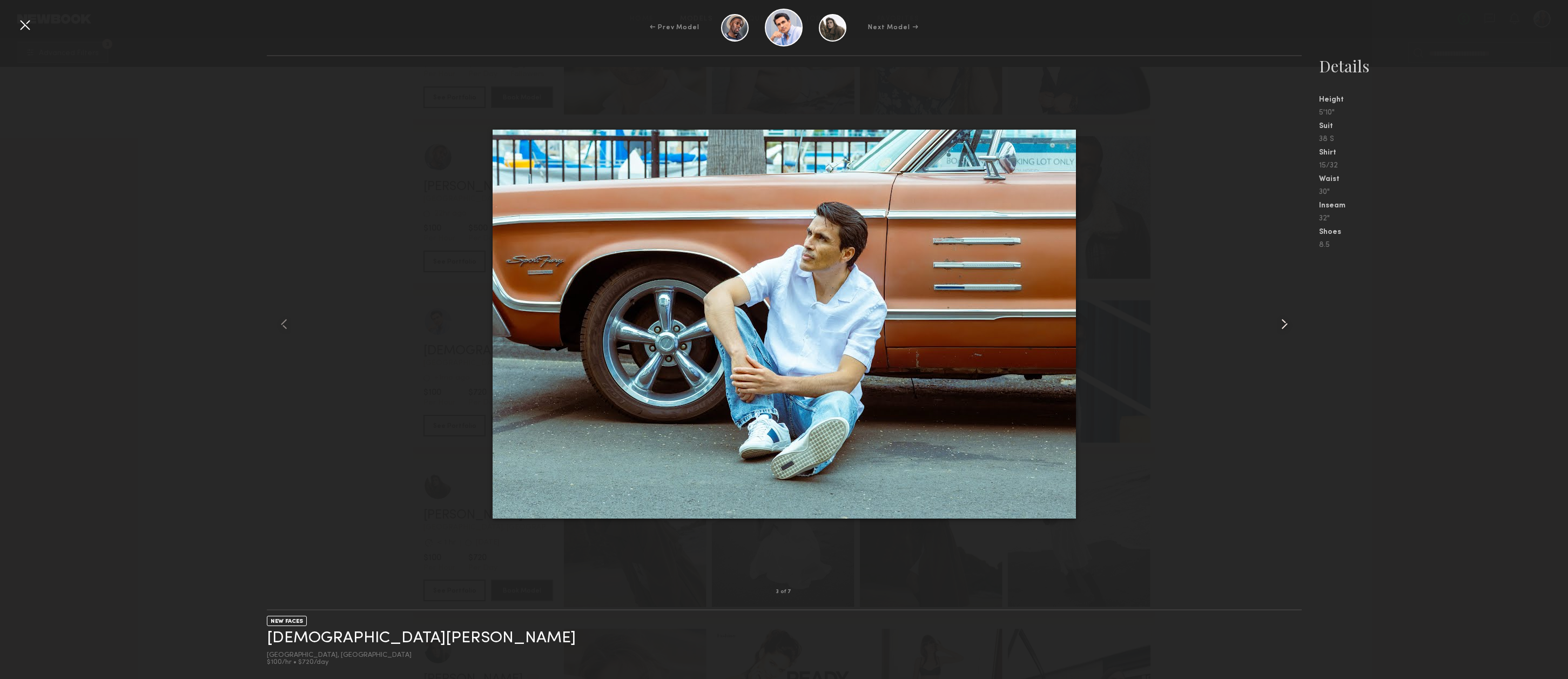
click at [1287, 328] on common-icon at bounding box center [1284, 324] width 17 height 17
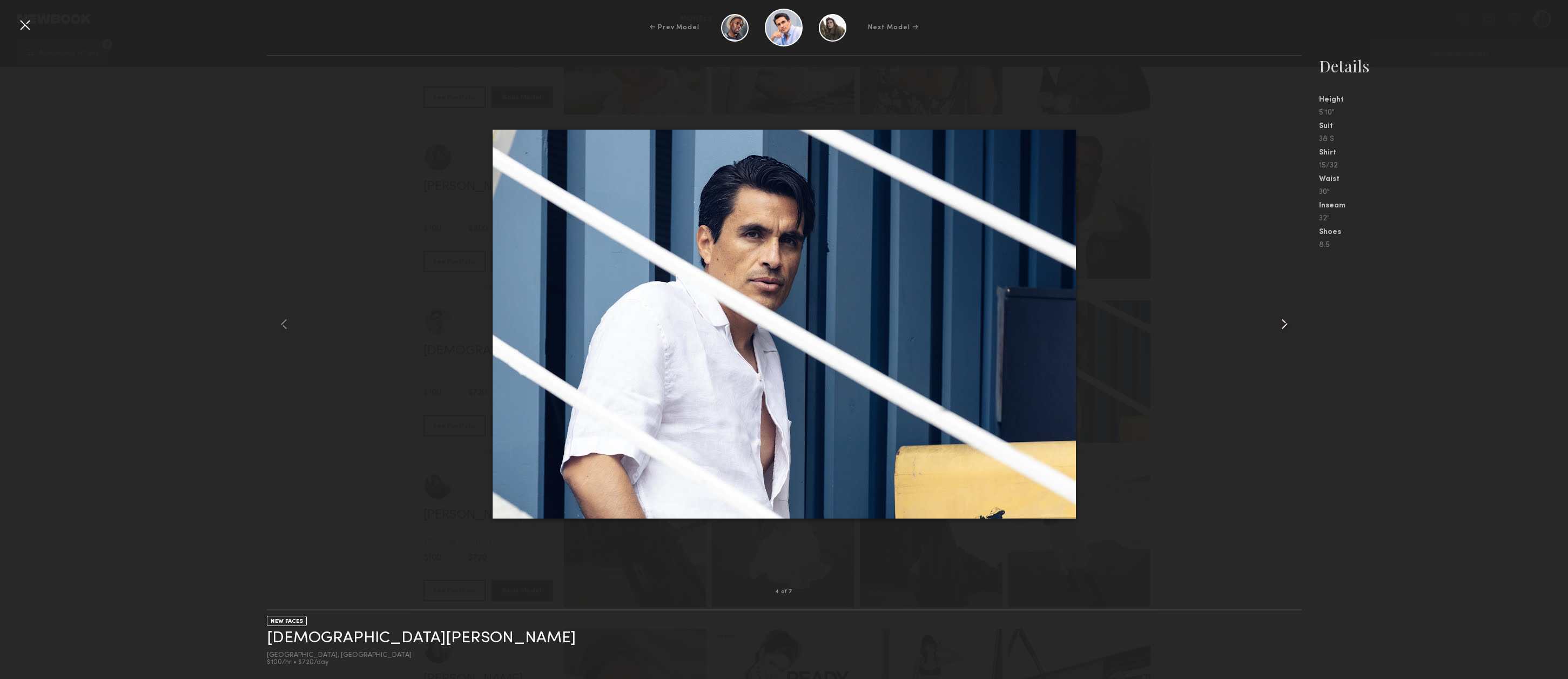
click at [1287, 328] on common-icon at bounding box center [1284, 324] width 17 height 17
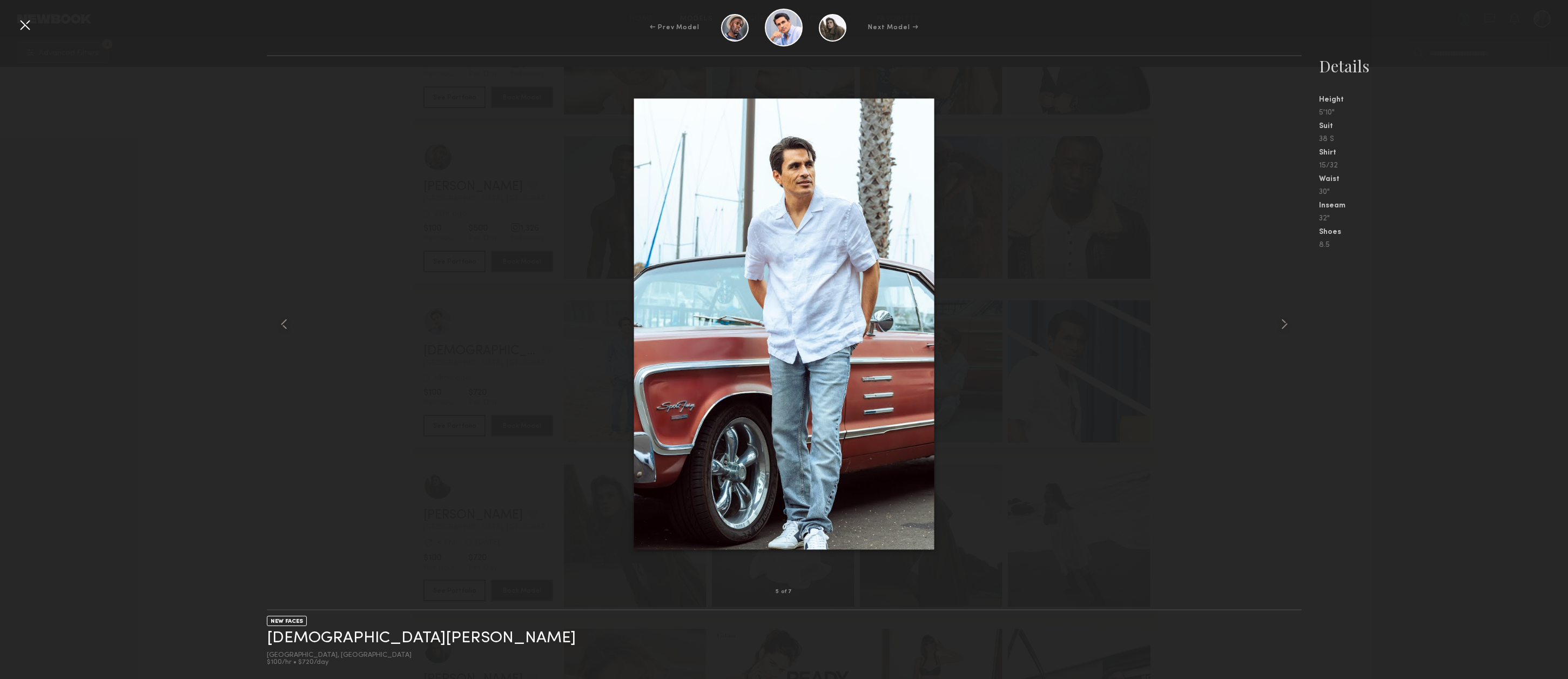
click at [26, 26] on div at bounding box center [25, 25] width 17 height 17
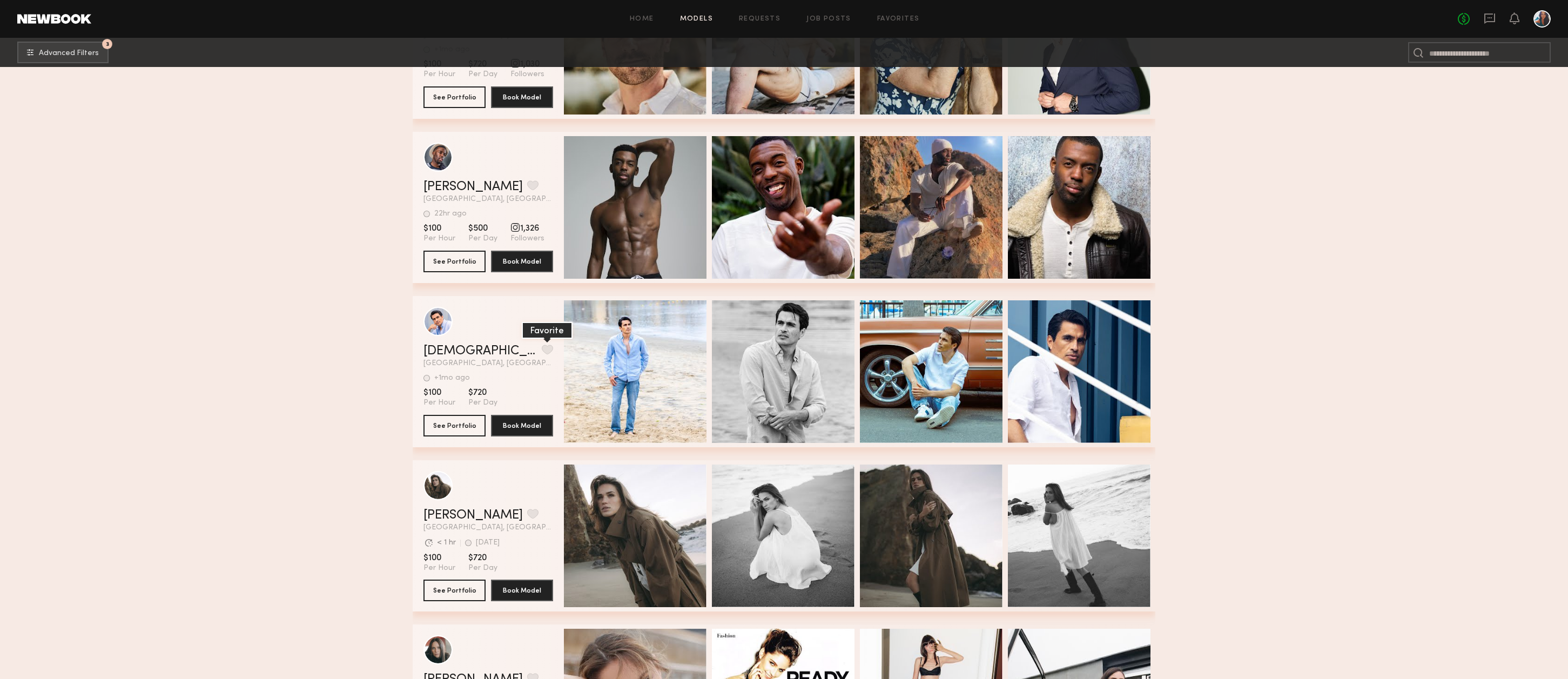
click at [542, 353] on button "grid" at bounding box center [547, 350] width 12 height 10
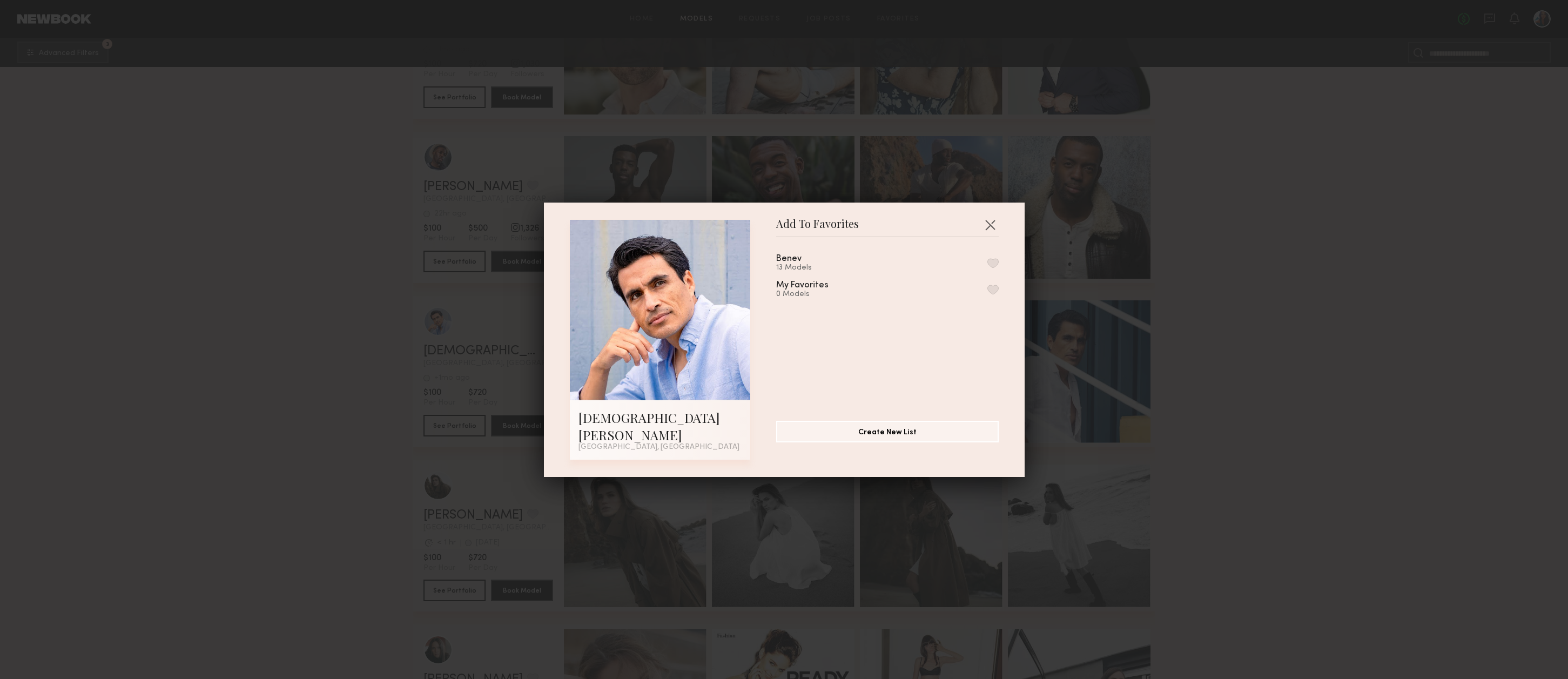
click at [990, 268] on button "button" at bounding box center [993, 263] width 12 height 10
click at [992, 230] on button "button" at bounding box center [990, 225] width 17 height 17
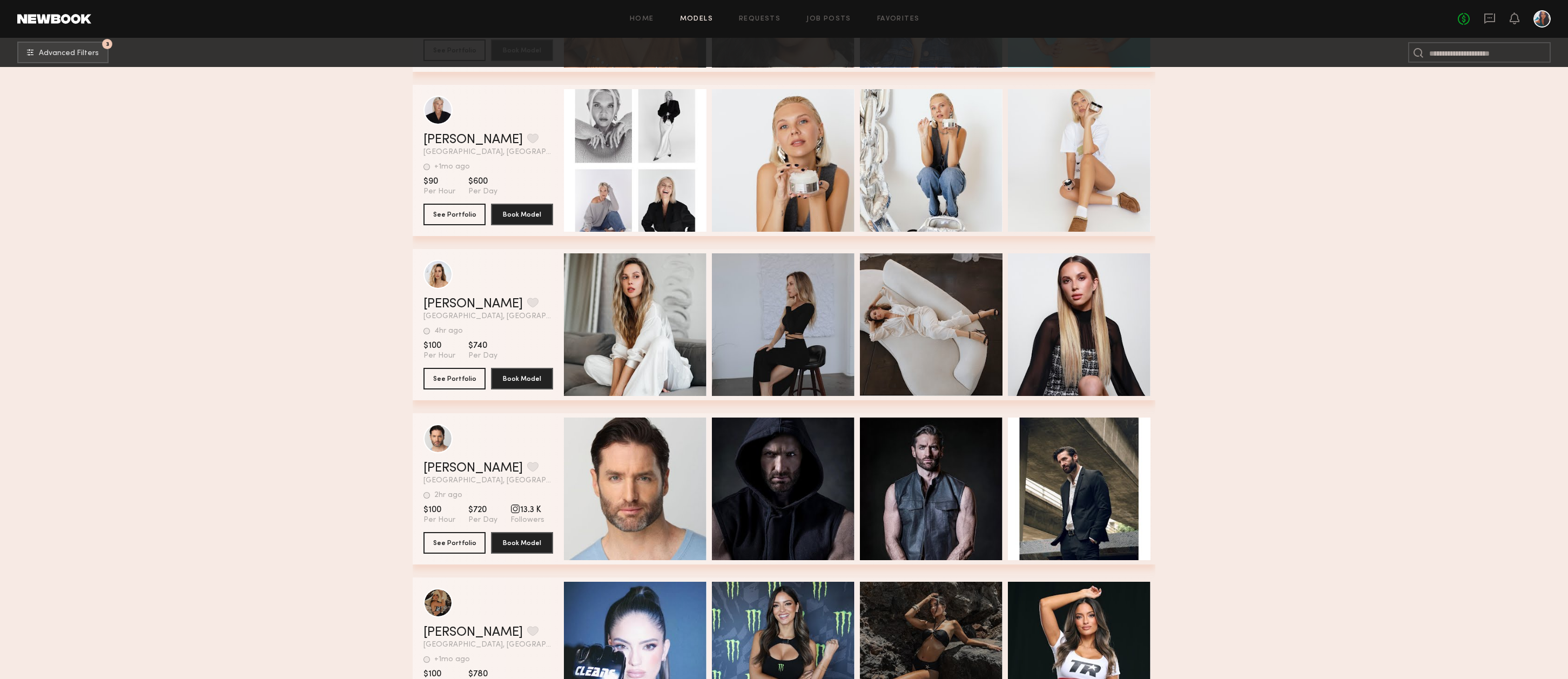
scroll to position [32163, 0]
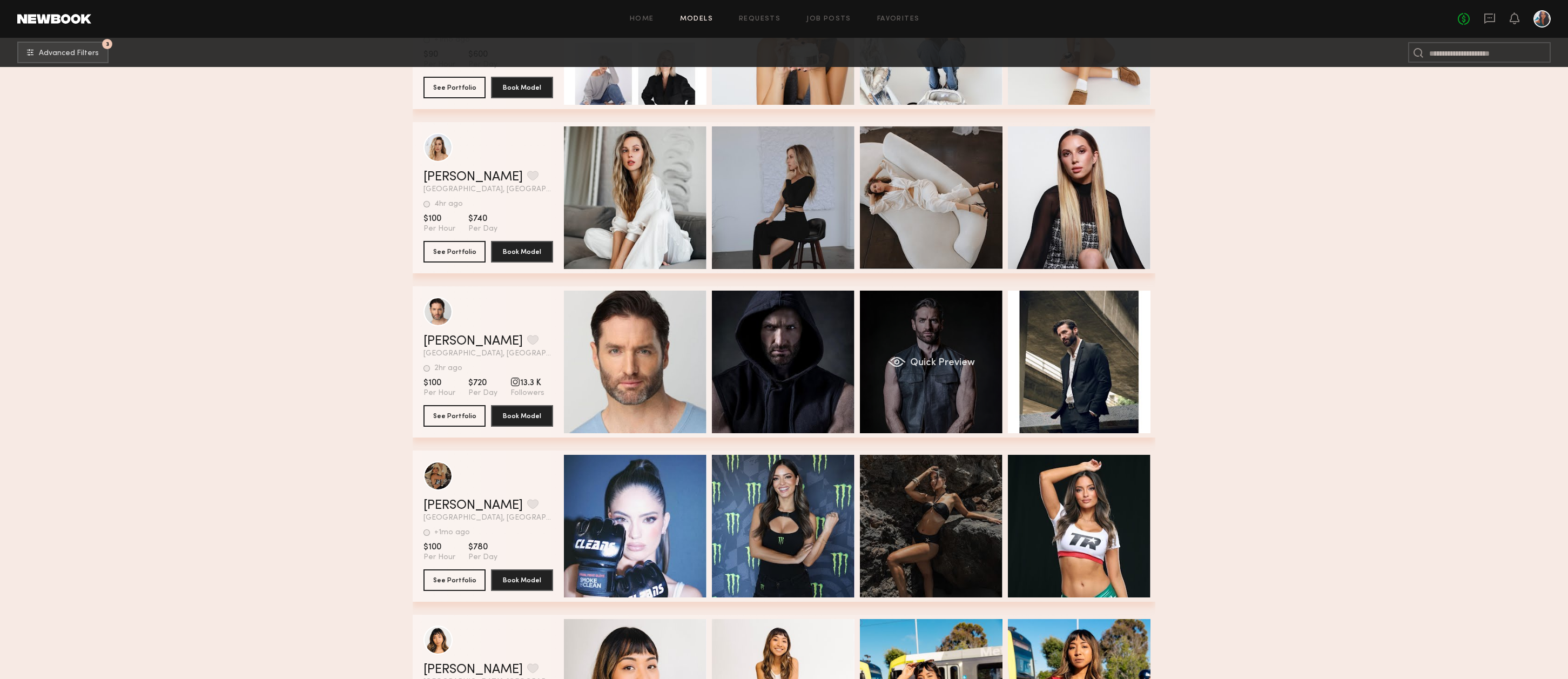
click at [937, 337] on div "Quick Preview" at bounding box center [931, 362] width 142 height 142
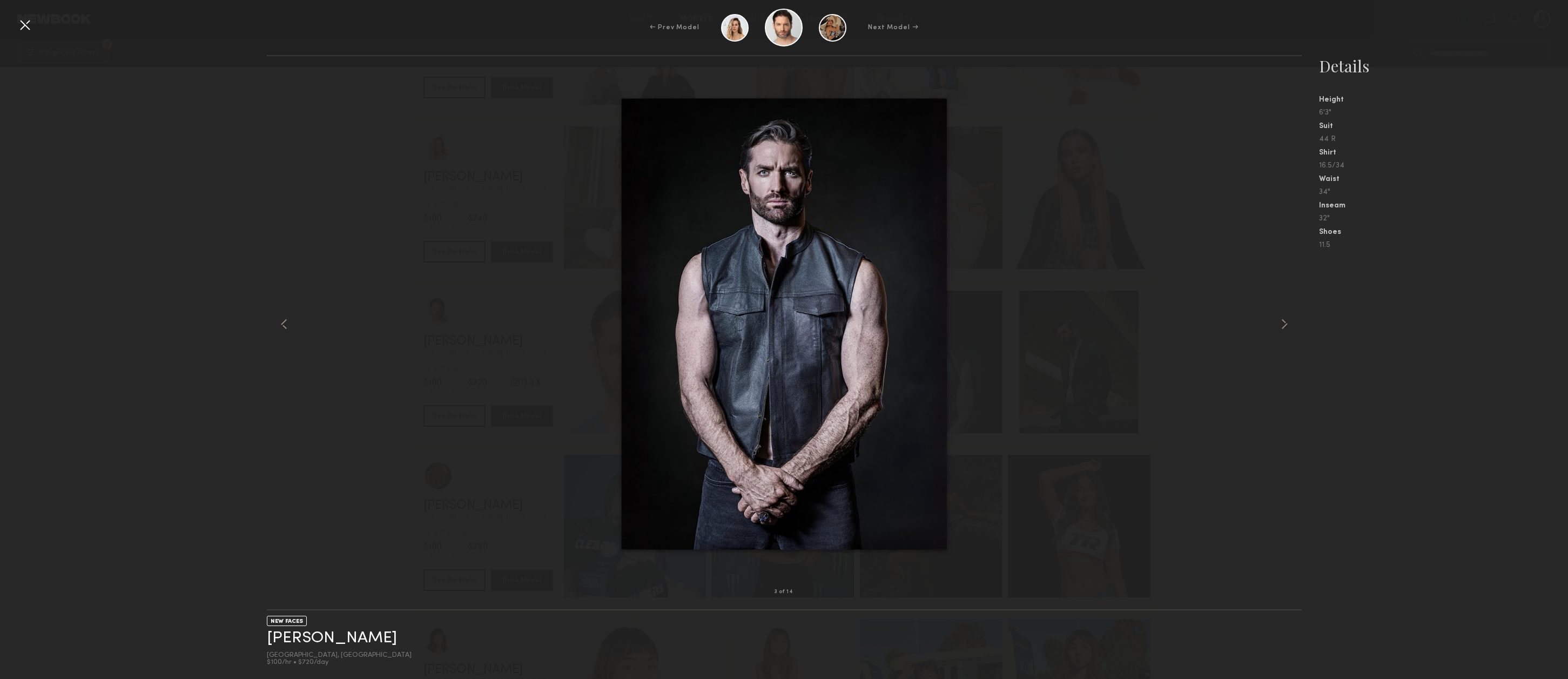
click at [206, 302] on div "3 of 14 NEW FACES [PERSON_NAME] [GEOGRAPHIC_DATA], [GEOGRAPHIC_DATA] $100/hr • …" at bounding box center [784, 367] width 1568 height 624
click at [24, 23] on div at bounding box center [25, 25] width 17 height 17
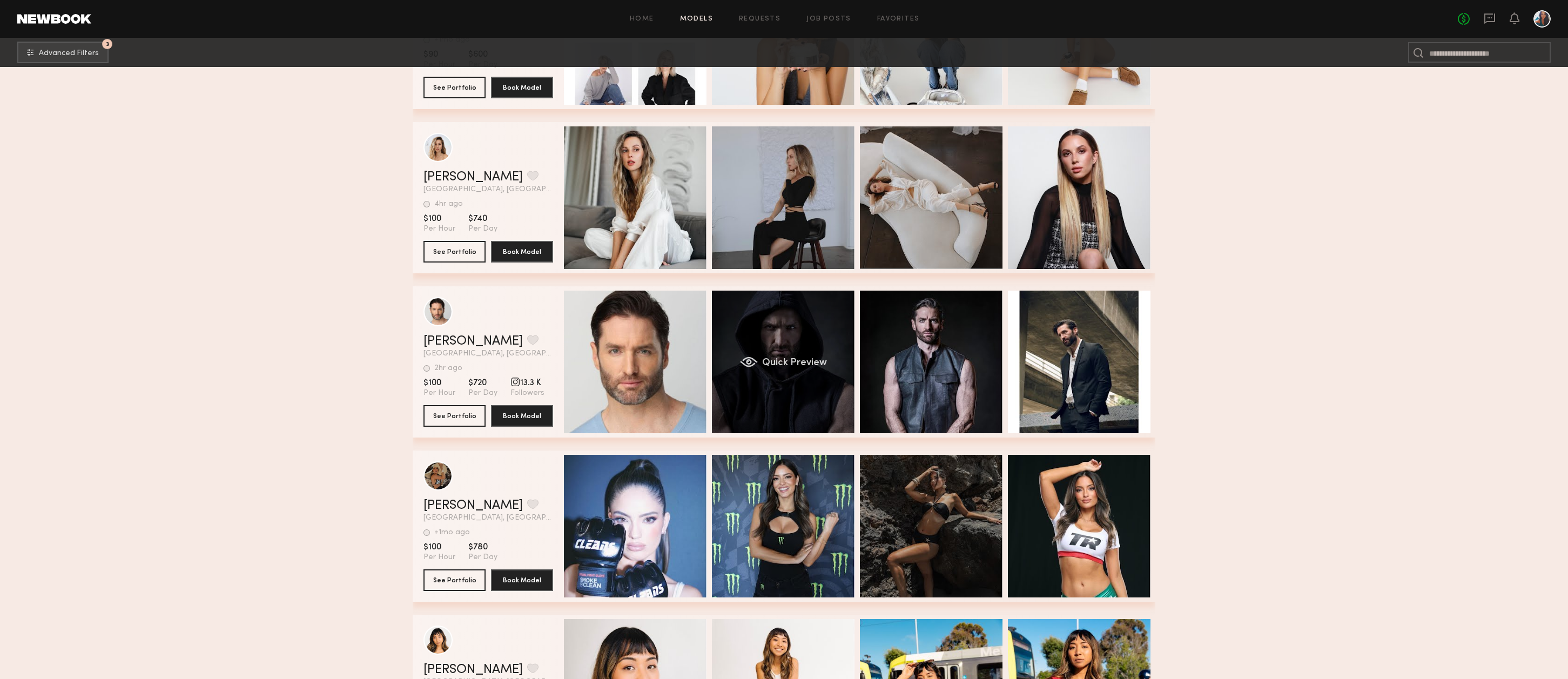
click at [827, 351] on div "Quick Preview" at bounding box center [783, 362] width 142 height 142
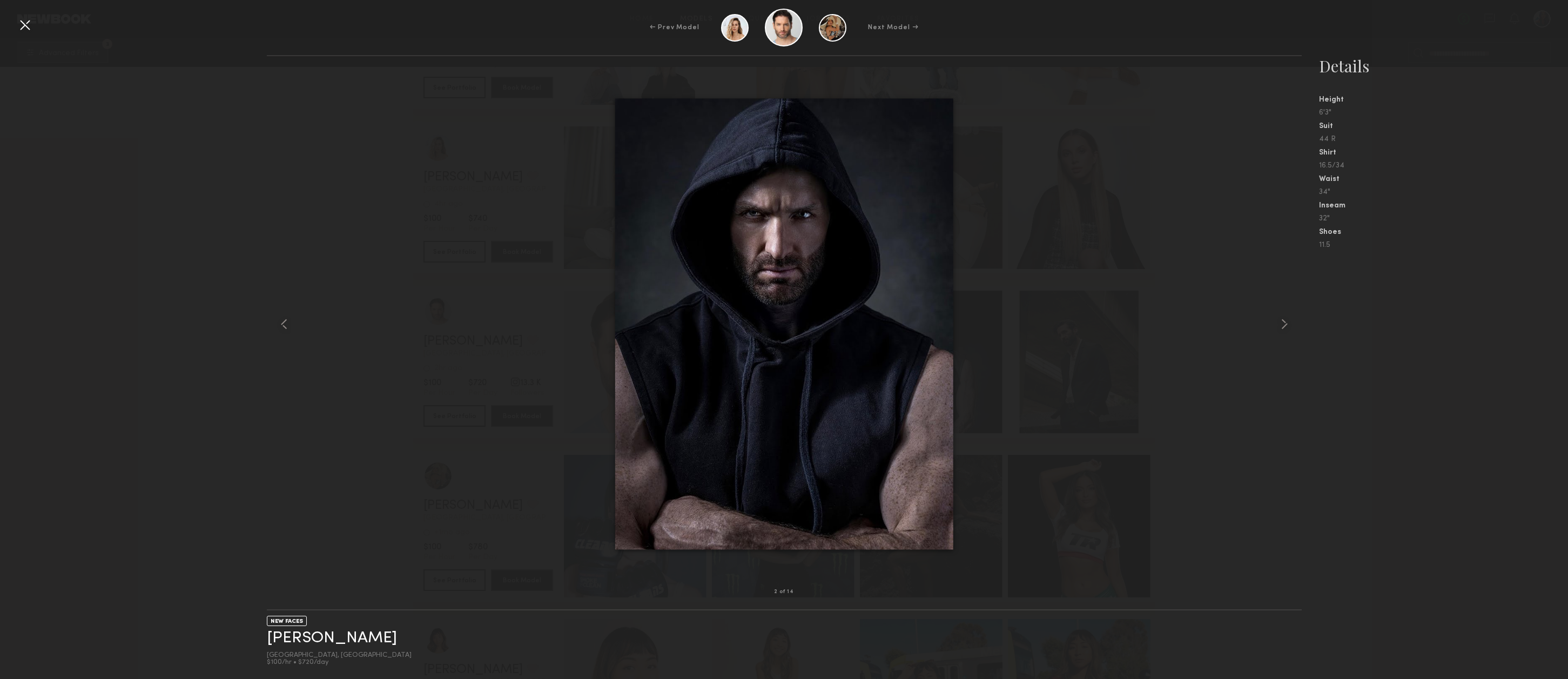
click at [28, 24] on div at bounding box center [25, 25] width 17 height 17
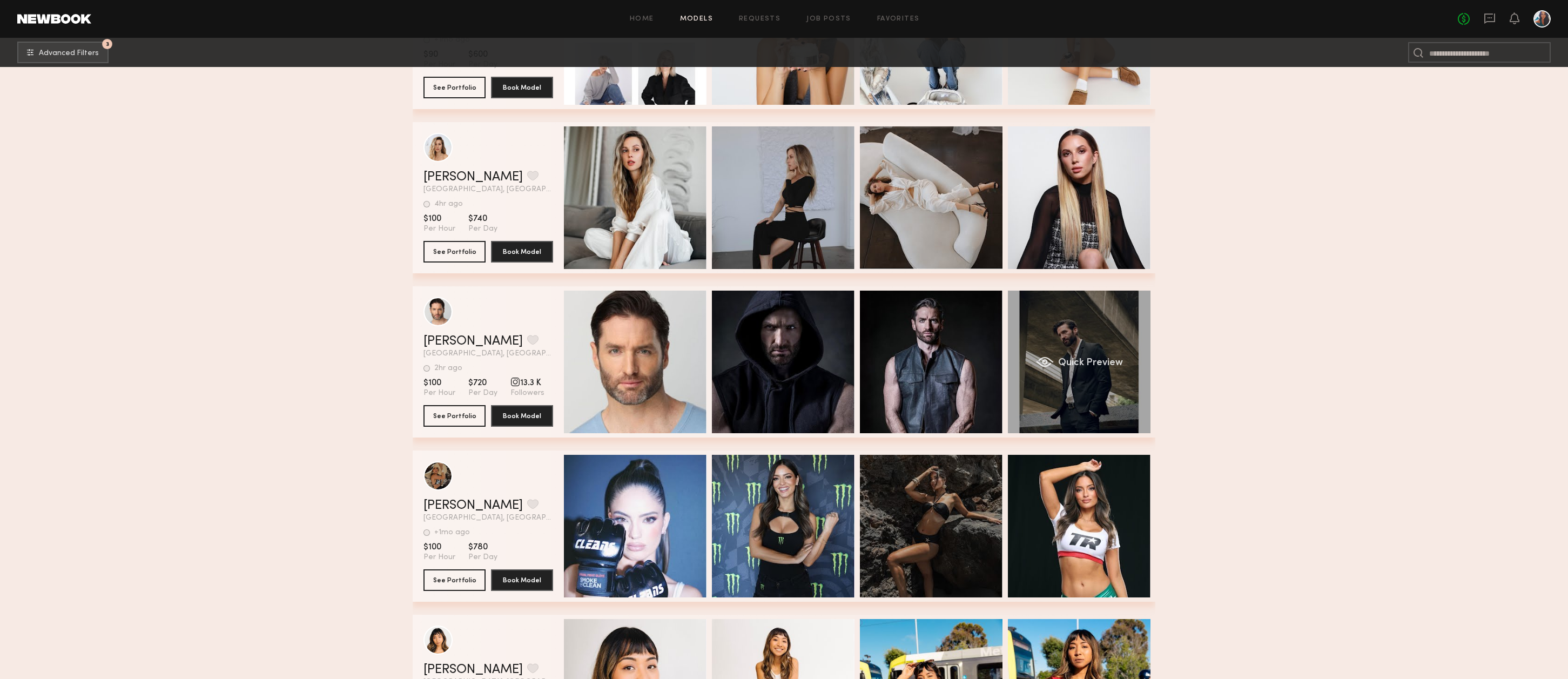
click at [1088, 333] on div "Quick Preview" at bounding box center [1079, 362] width 142 height 142
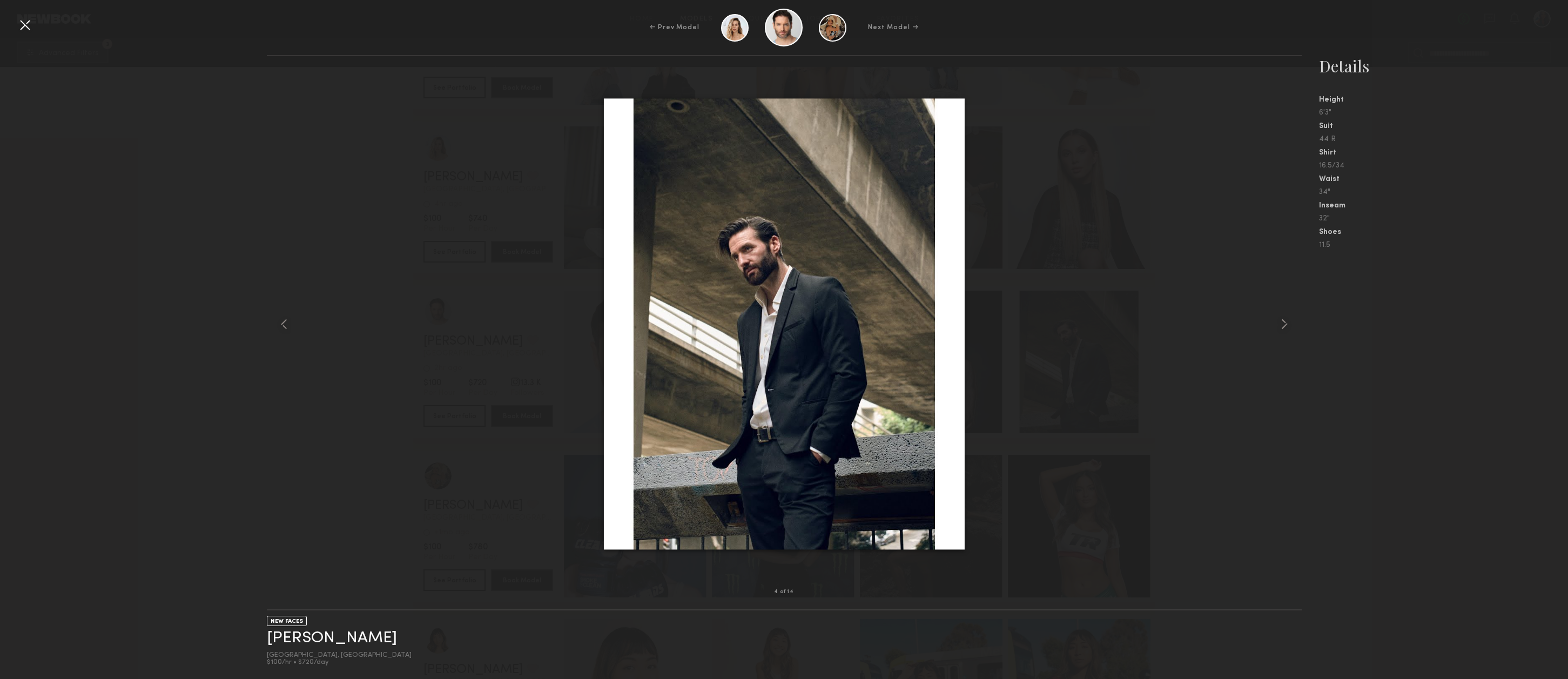
click at [25, 24] on div at bounding box center [25, 25] width 17 height 17
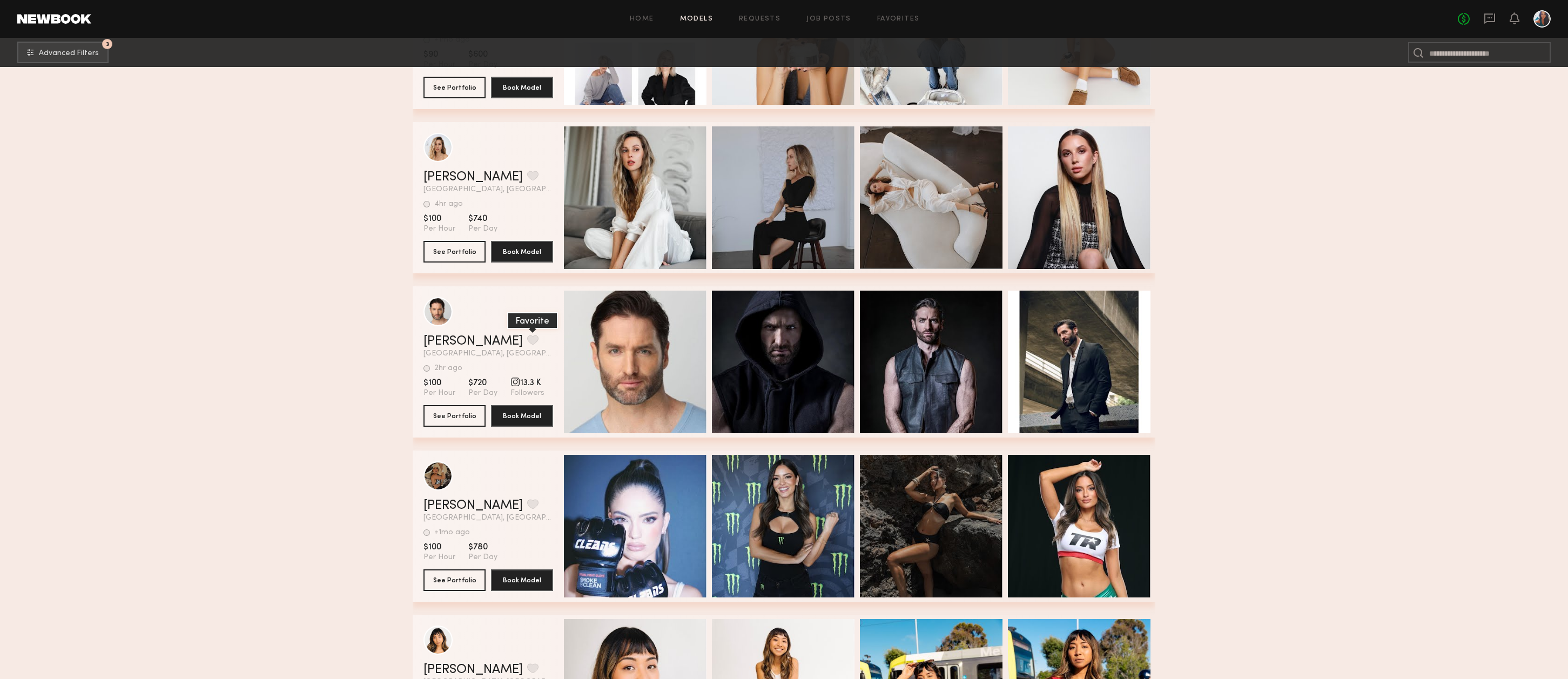
click at [527, 344] on button "grid" at bounding box center [533, 340] width 12 height 10
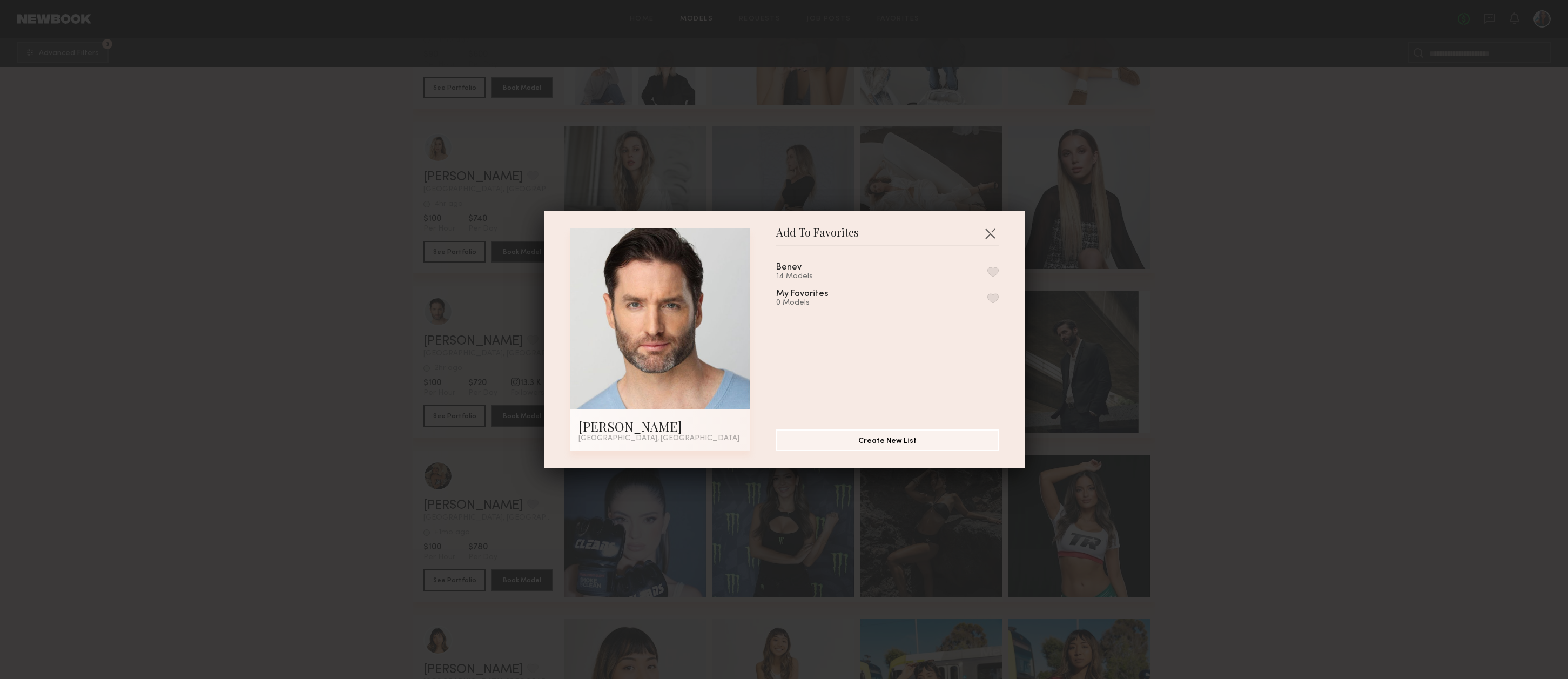
click at [995, 272] on button "button" at bounding box center [993, 272] width 12 height 10
click at [989, 231] on button "button" at bounding box center [990, 233] width 17 height 17
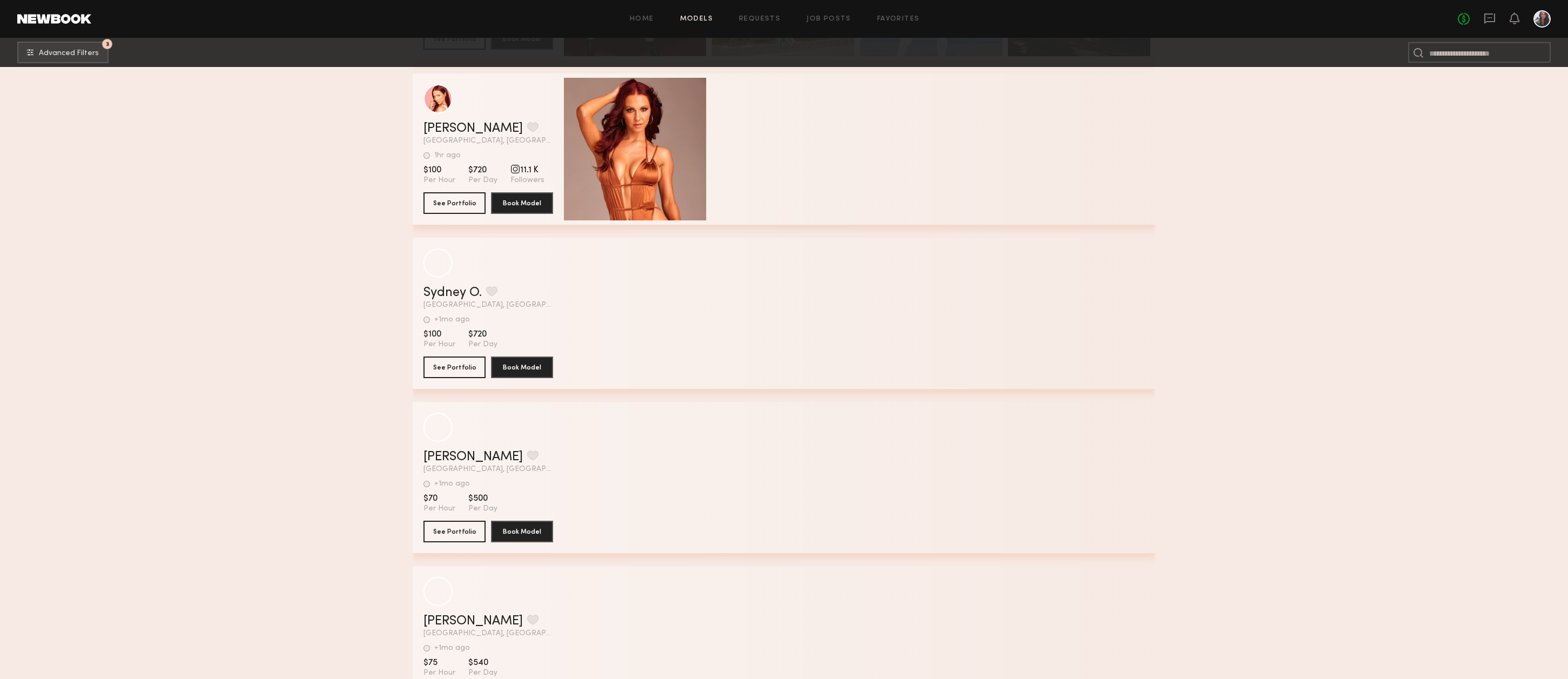
scroll to position [34109, 0]
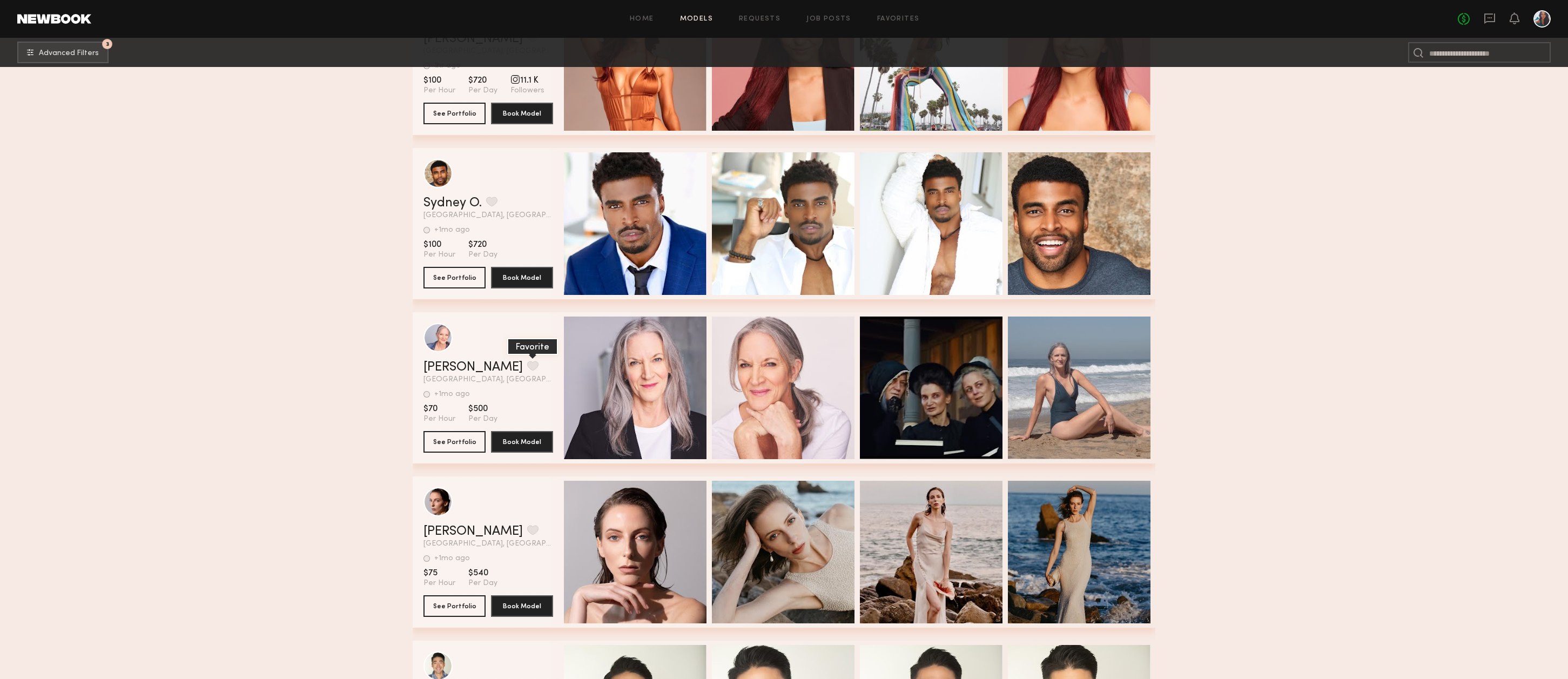
click at [527, 370] on button "grid" at bounding box center [533, 366] width 12 height 10
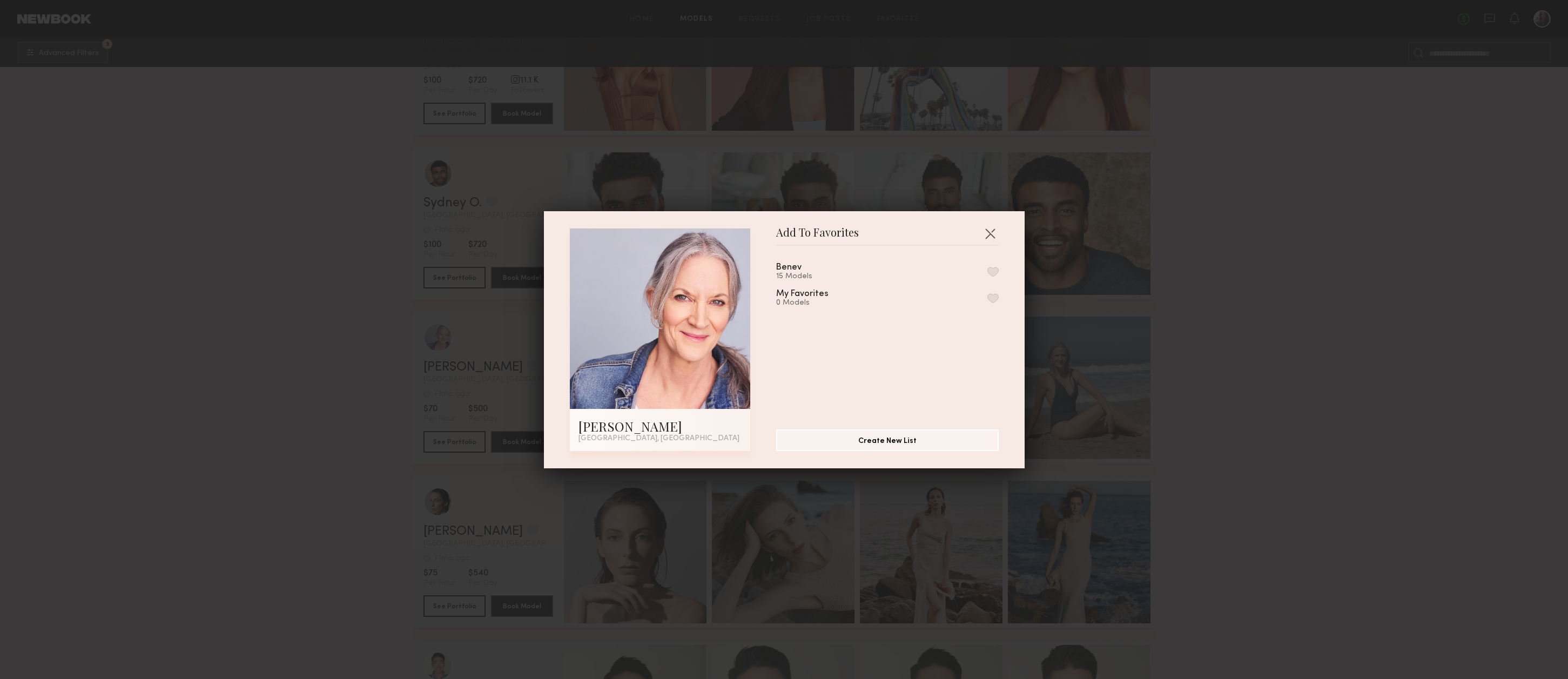
click at [991, 271] on button "button" at bounding box center [993, 272] width 12 height 10
click at [992, 230] on button "button" at bounding box center [990, 233] width 17 height 17
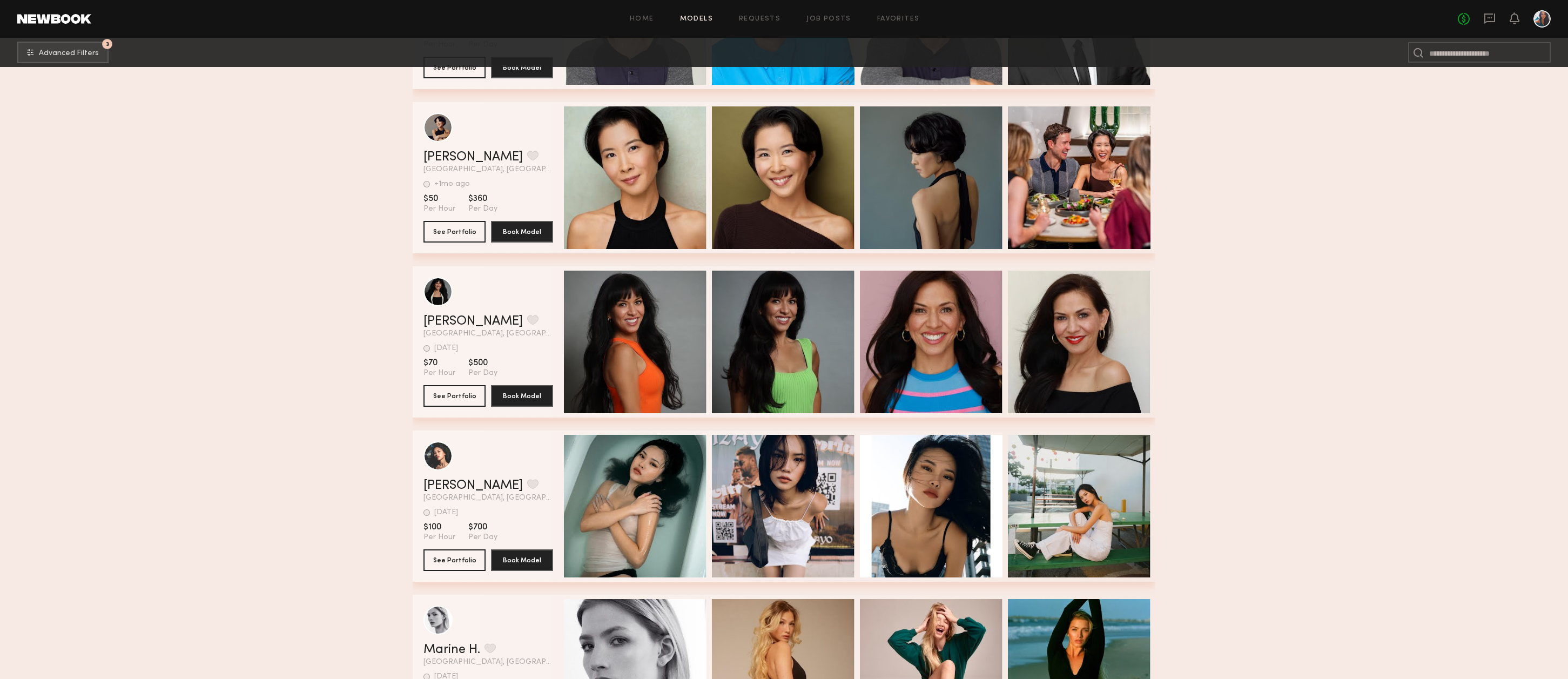
scroll to position [34881, 0]
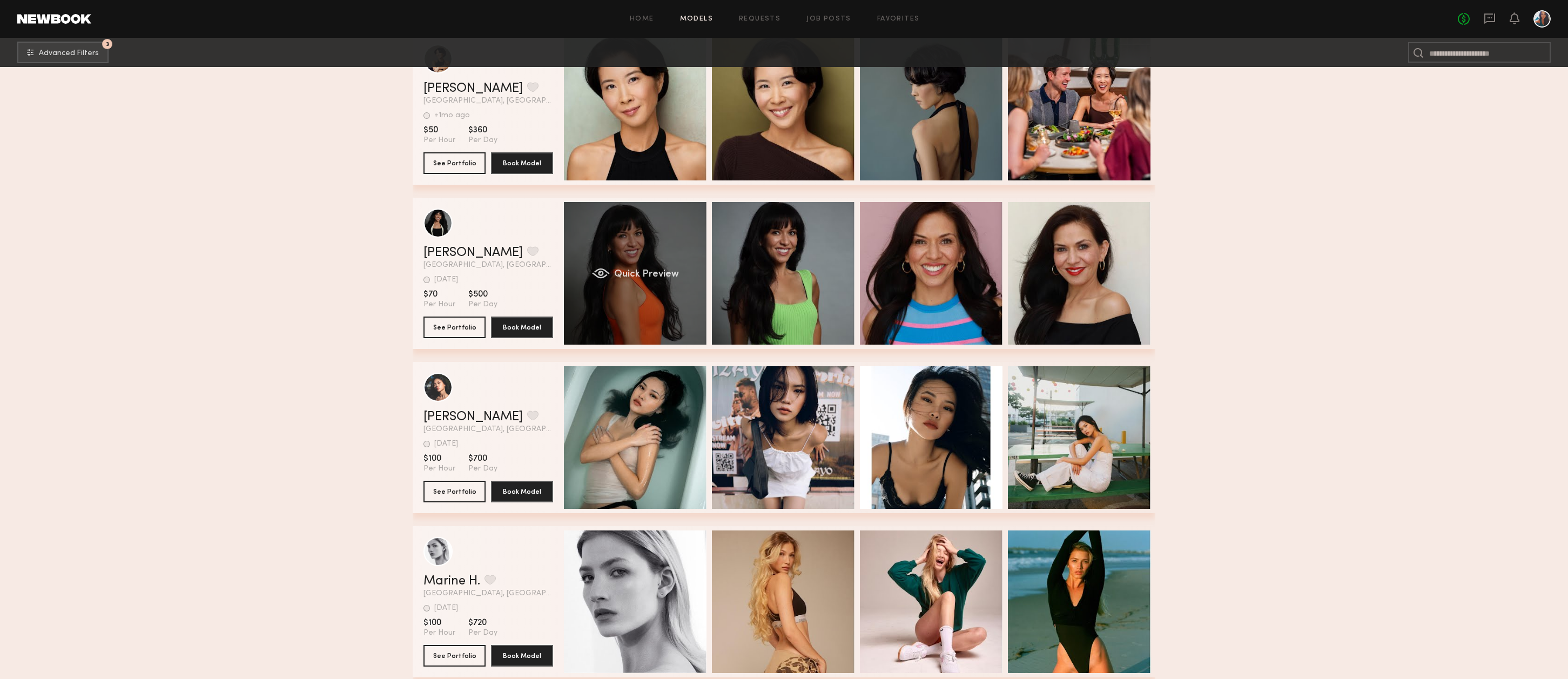
click at [659, 256] on div "Quick Preview" at bounding box center [635, 273] width 142 height 142
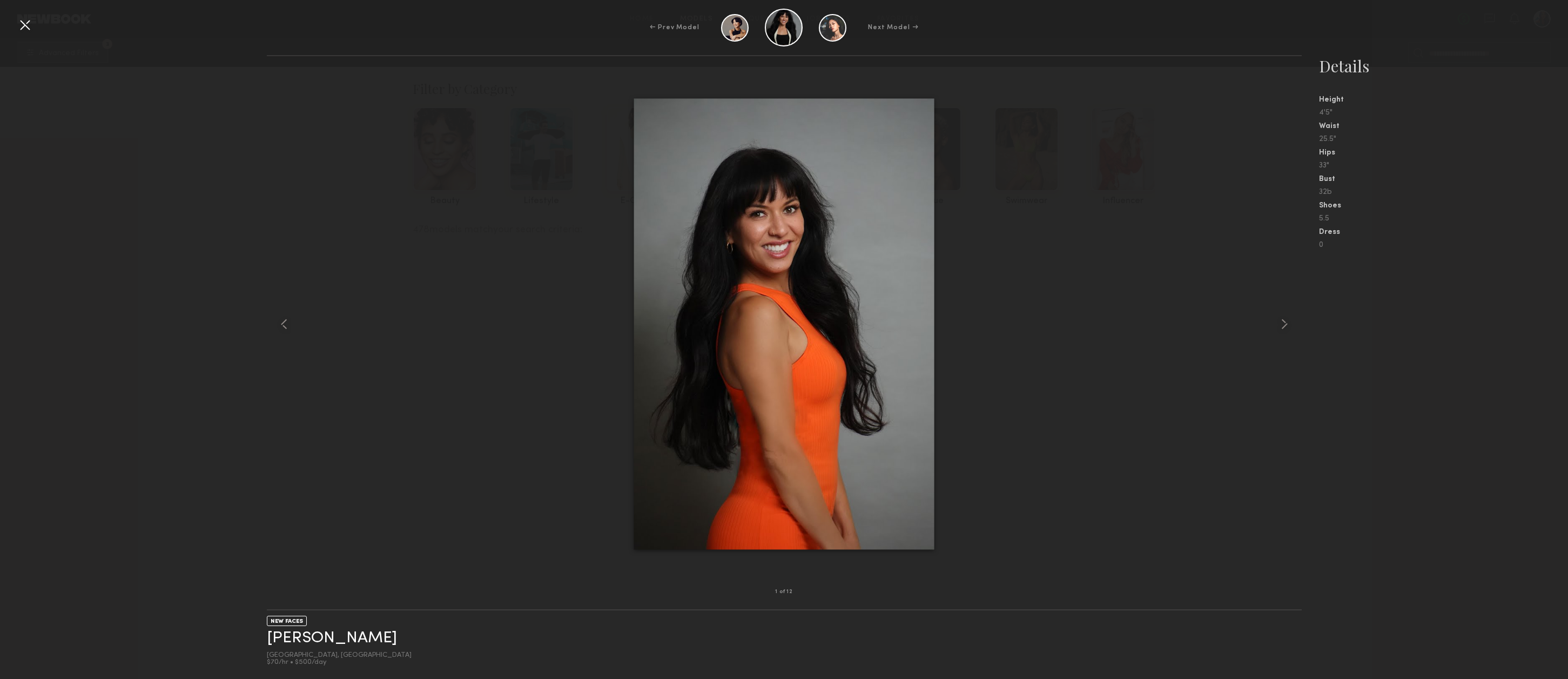
scroll to position [34881, 0]
click at [1285, 326] on common-icon at bounding box center [1284, 324] width 17 height 17
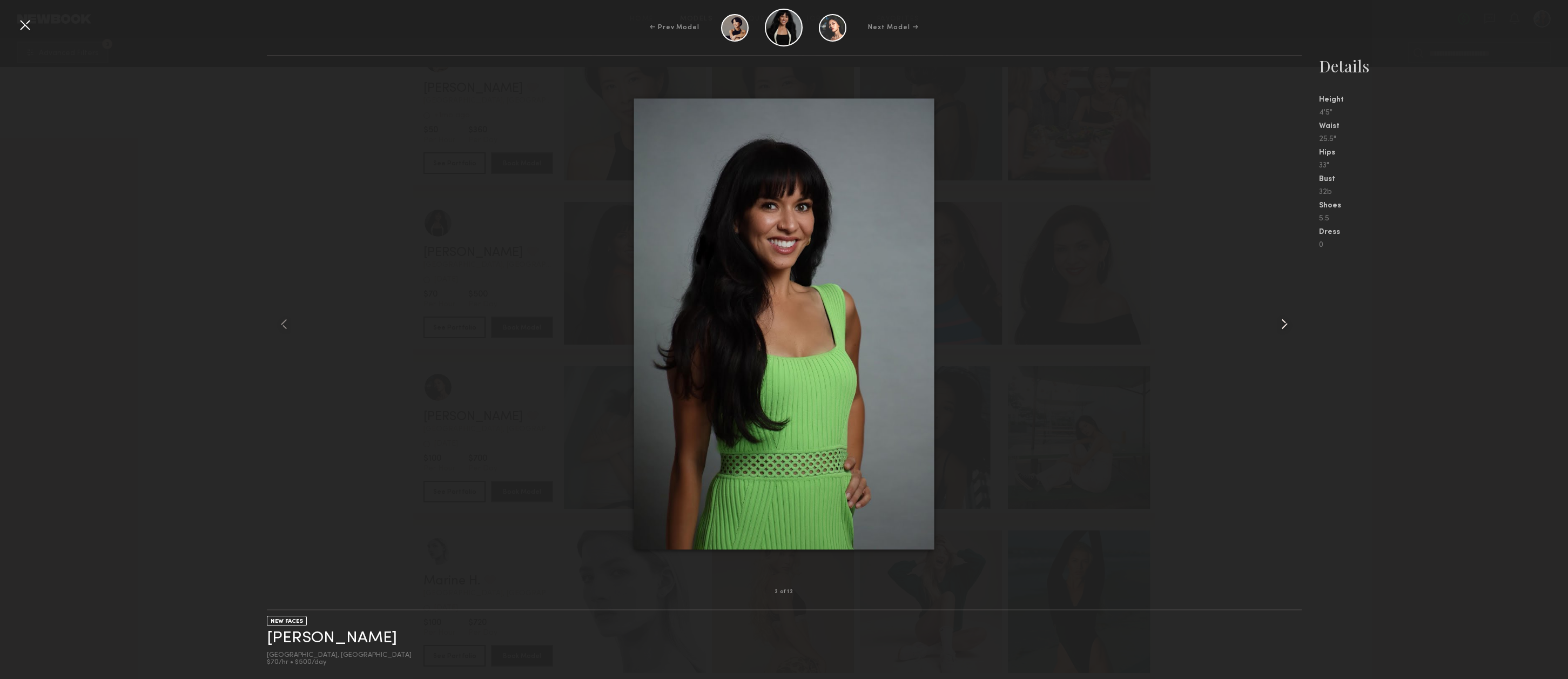
click at [1285, 326] on common-icon at bounding box center [1284, 324] width 17 height 17
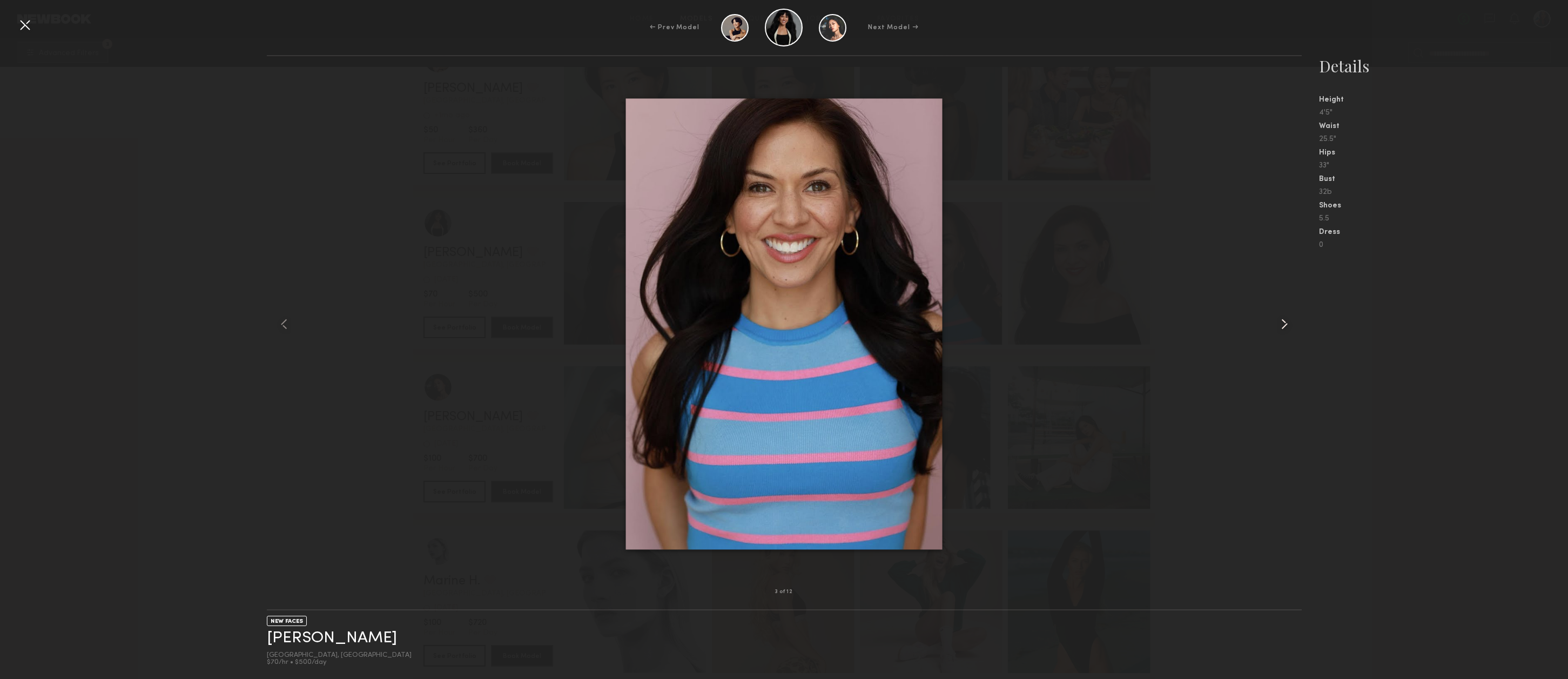
click at [1285, 326] on common-icon at bounding box center [1284, 324] width 17 height 17
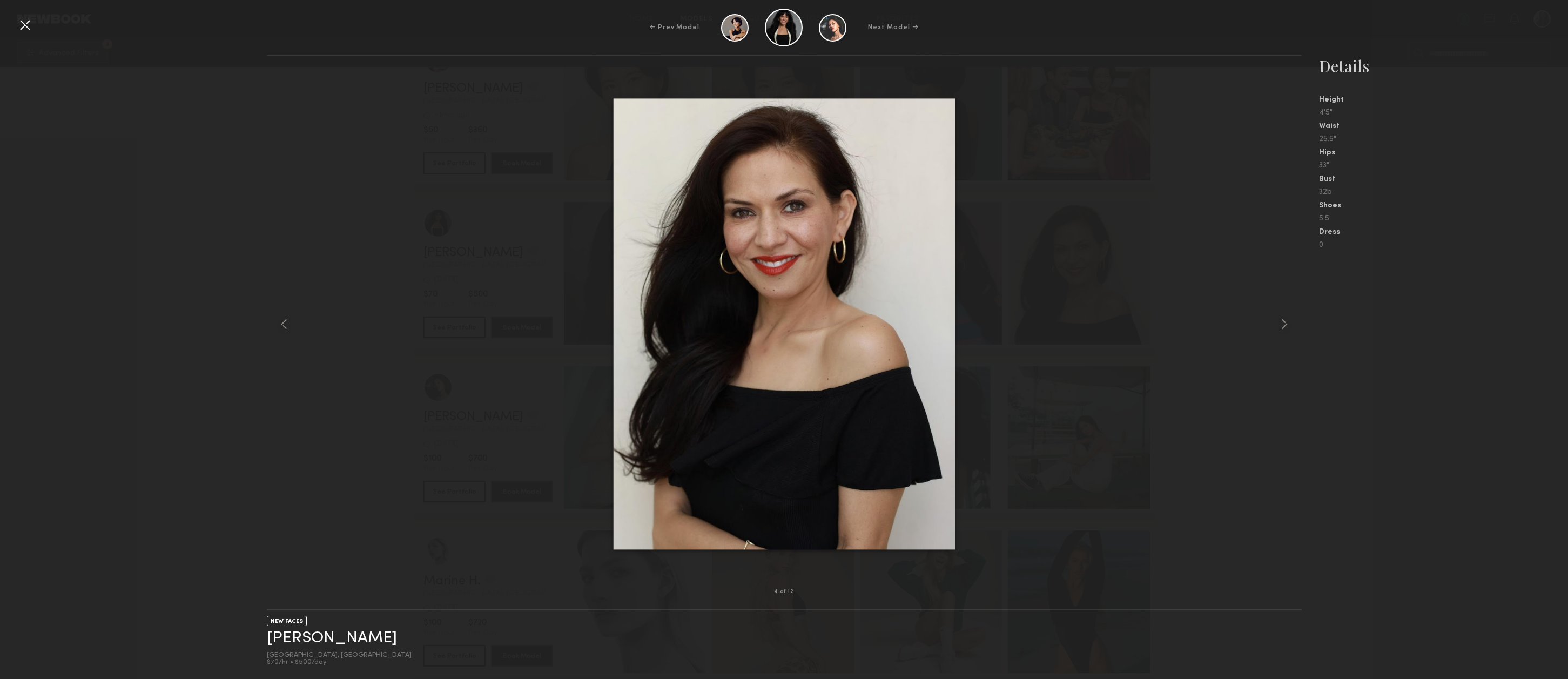
click at [21, 23] on div at bounding box center [25, 25] width 17 height 17
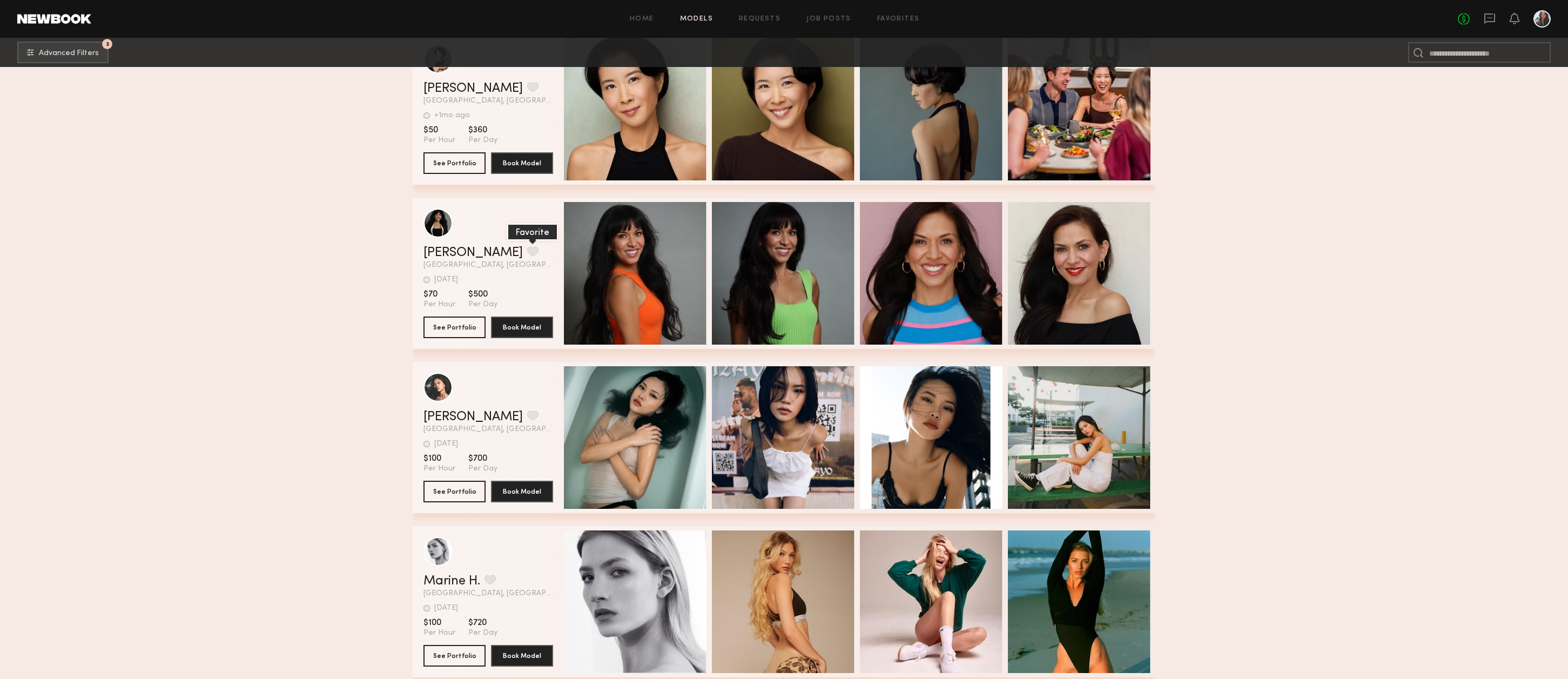
click at [527, 256] on button "grid" at bounding box center [533, 252] width 12 height 10
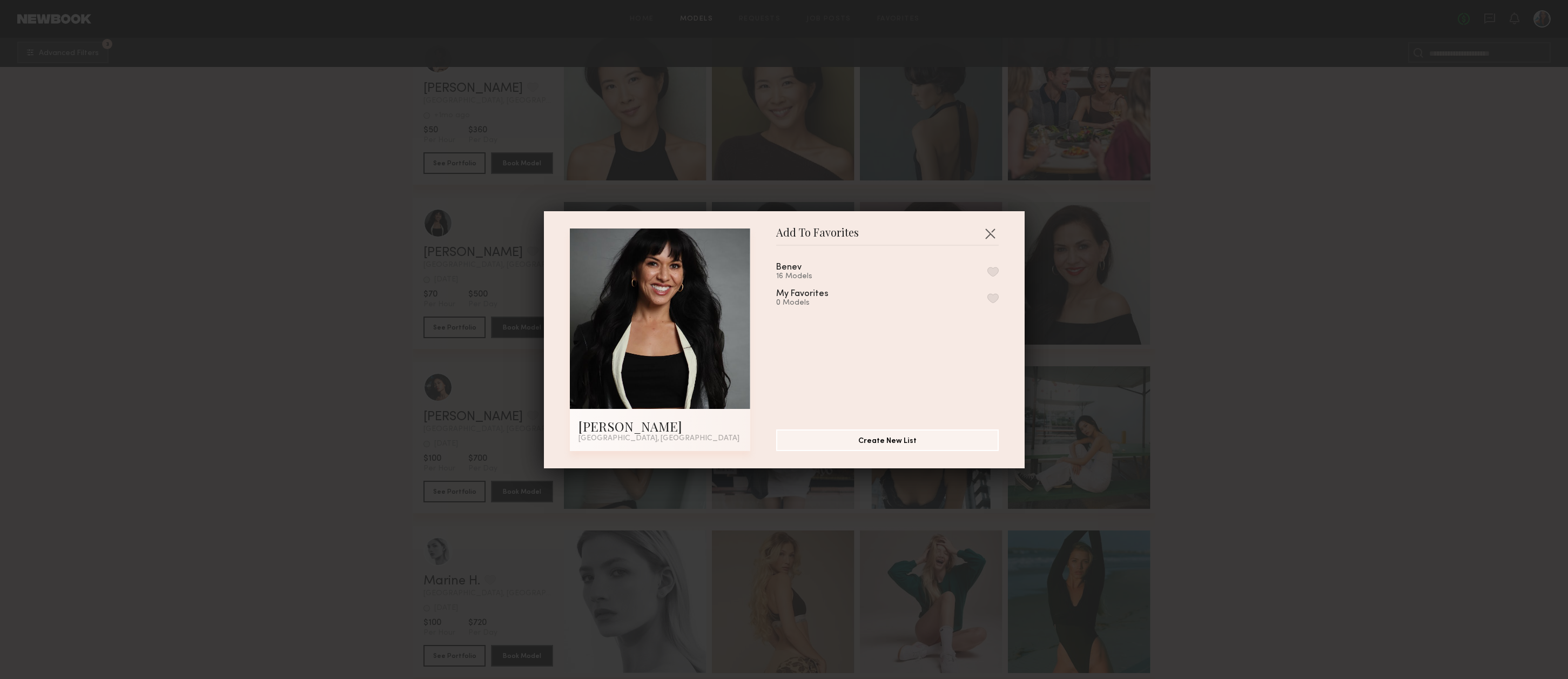
click at [993, 272] on button "button" at bounding box center [993, 272] width 12 height 10
click at [990, 230] on button "button" at bounding box center [990, 233] width 17 height 17
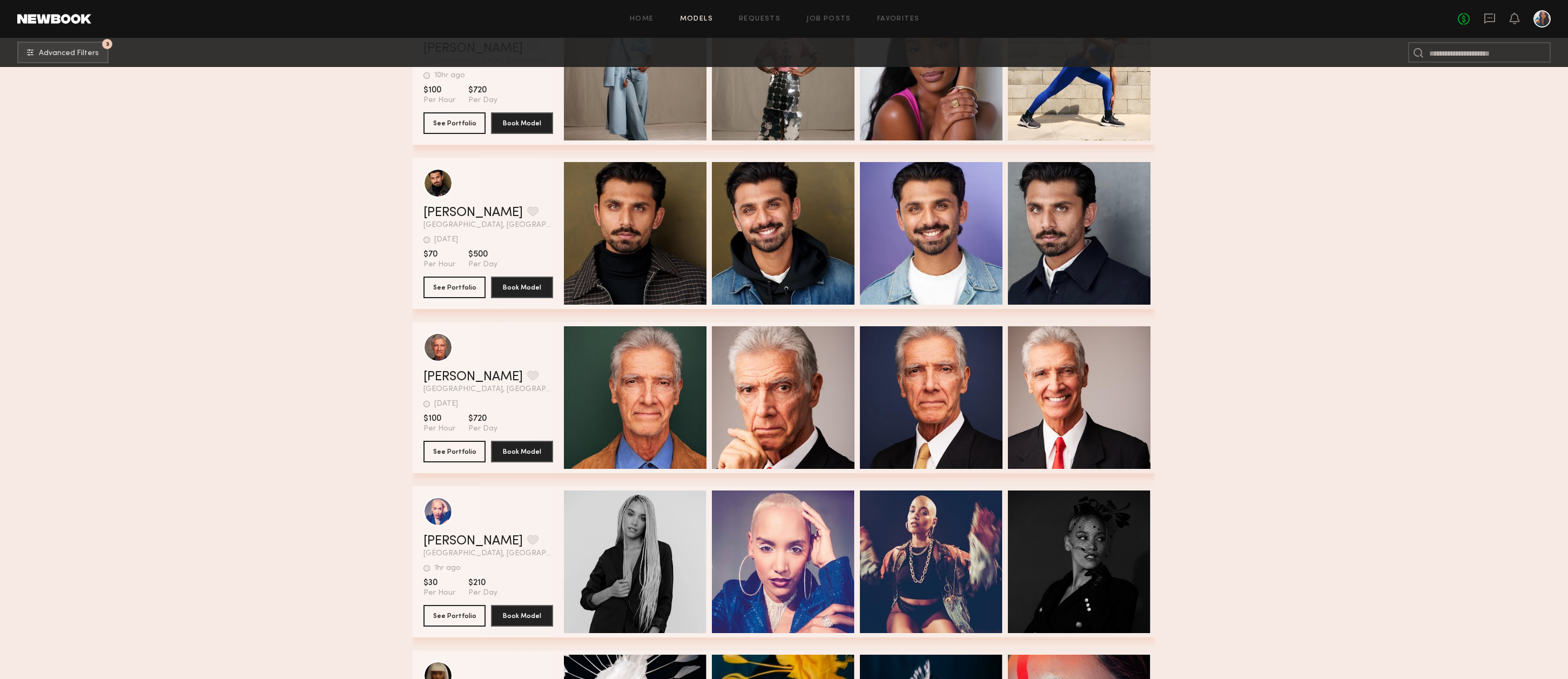
scroll to position [35762, 0]
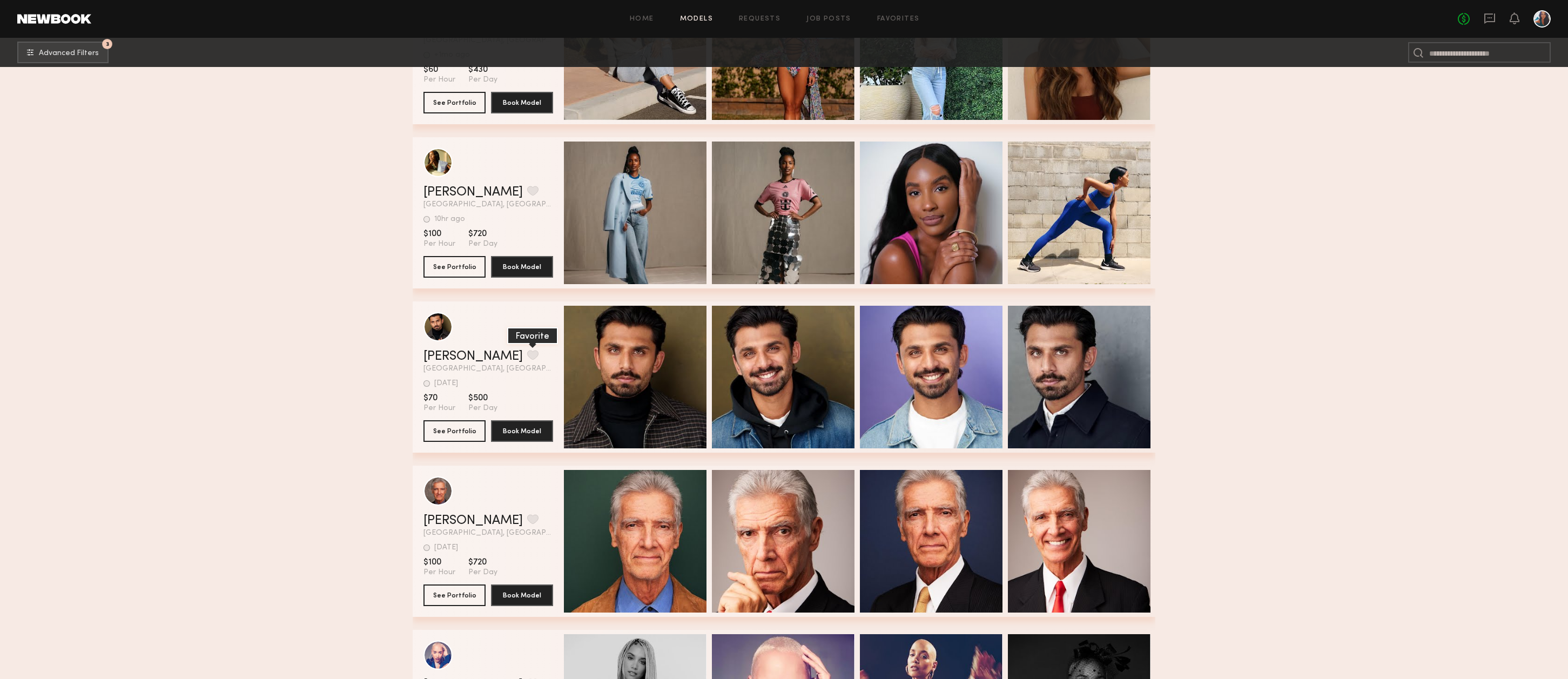
click at [527, 360] on button "grid" at bounding box center [533, 355] width 12 height 10
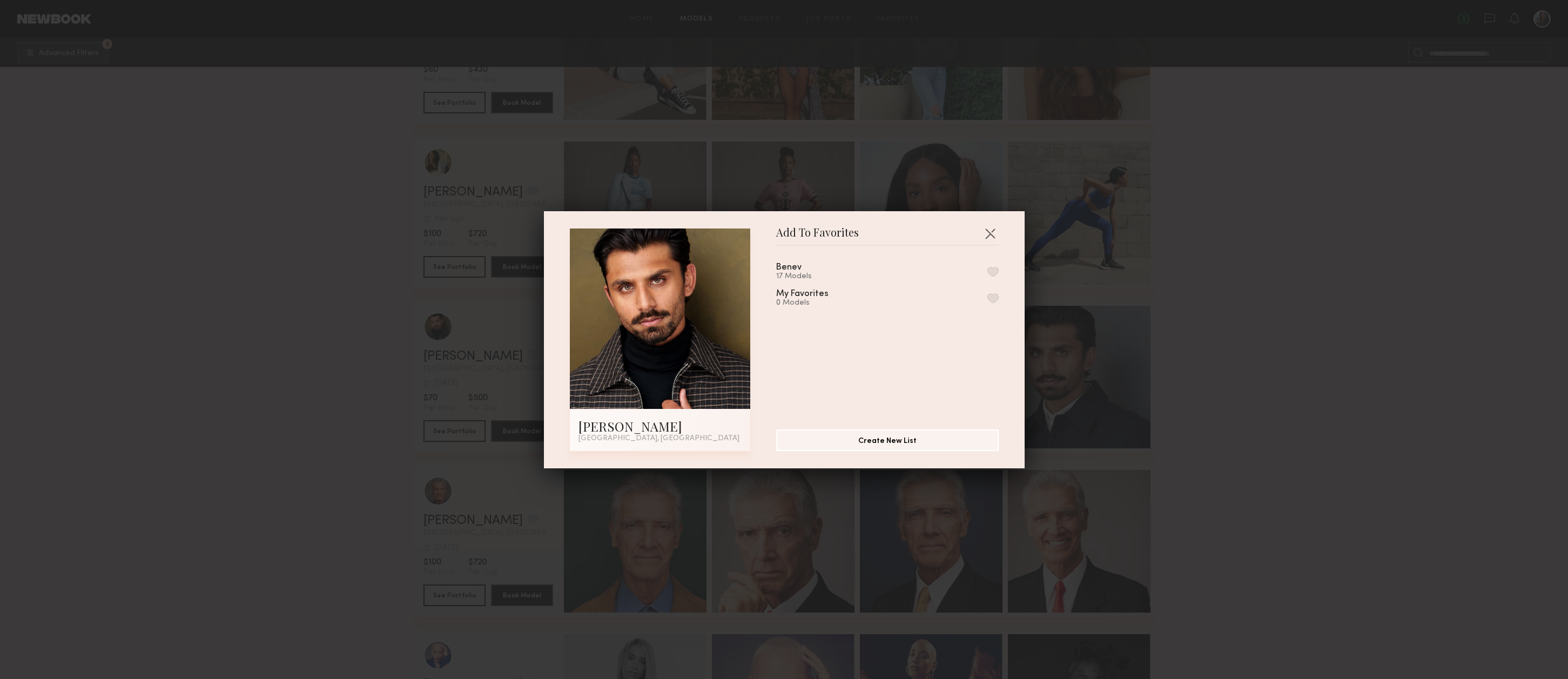
click at [993, 269] on button "button" at bounding box center [993, 272] width 12 height 10
click at [991, 229] on button "button" at bounding box center [990, 233] width 17 height 17
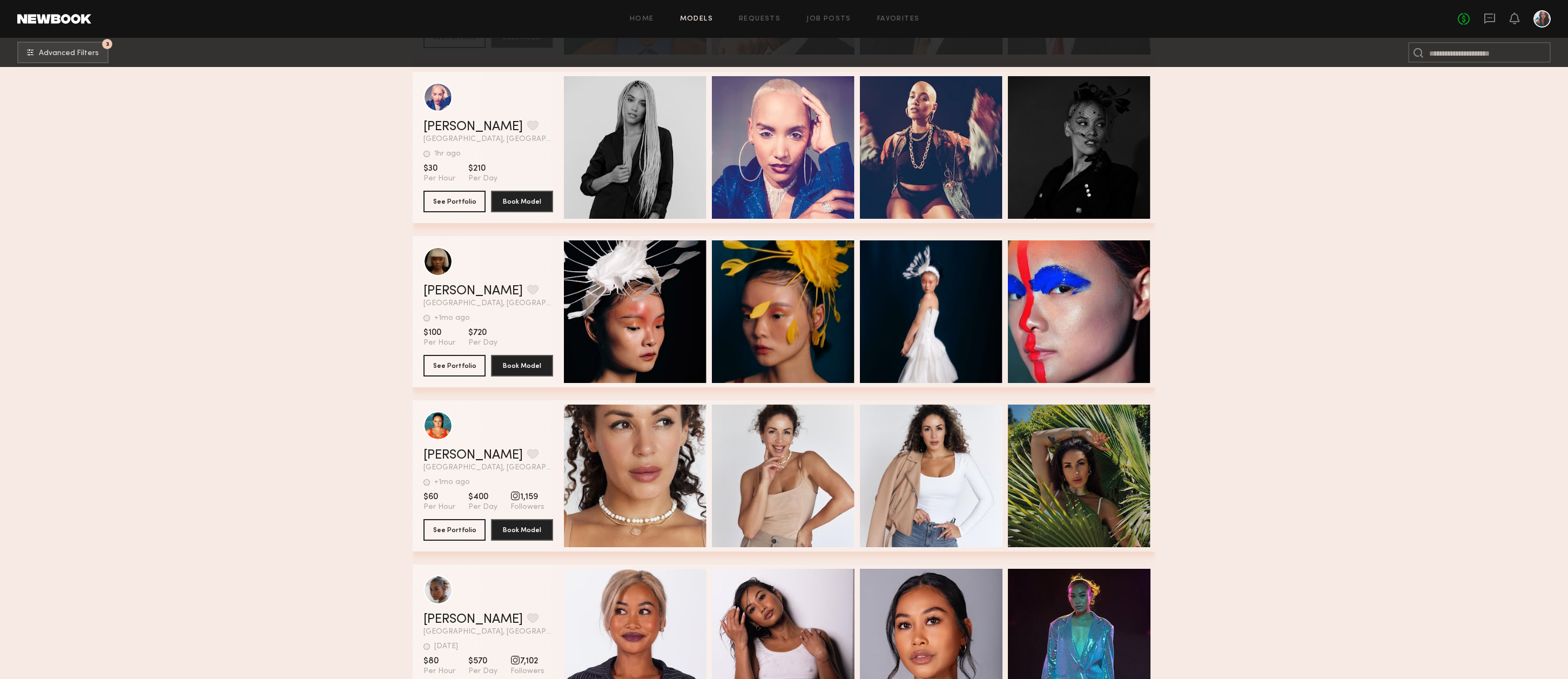
scroll to position [36424, 0]
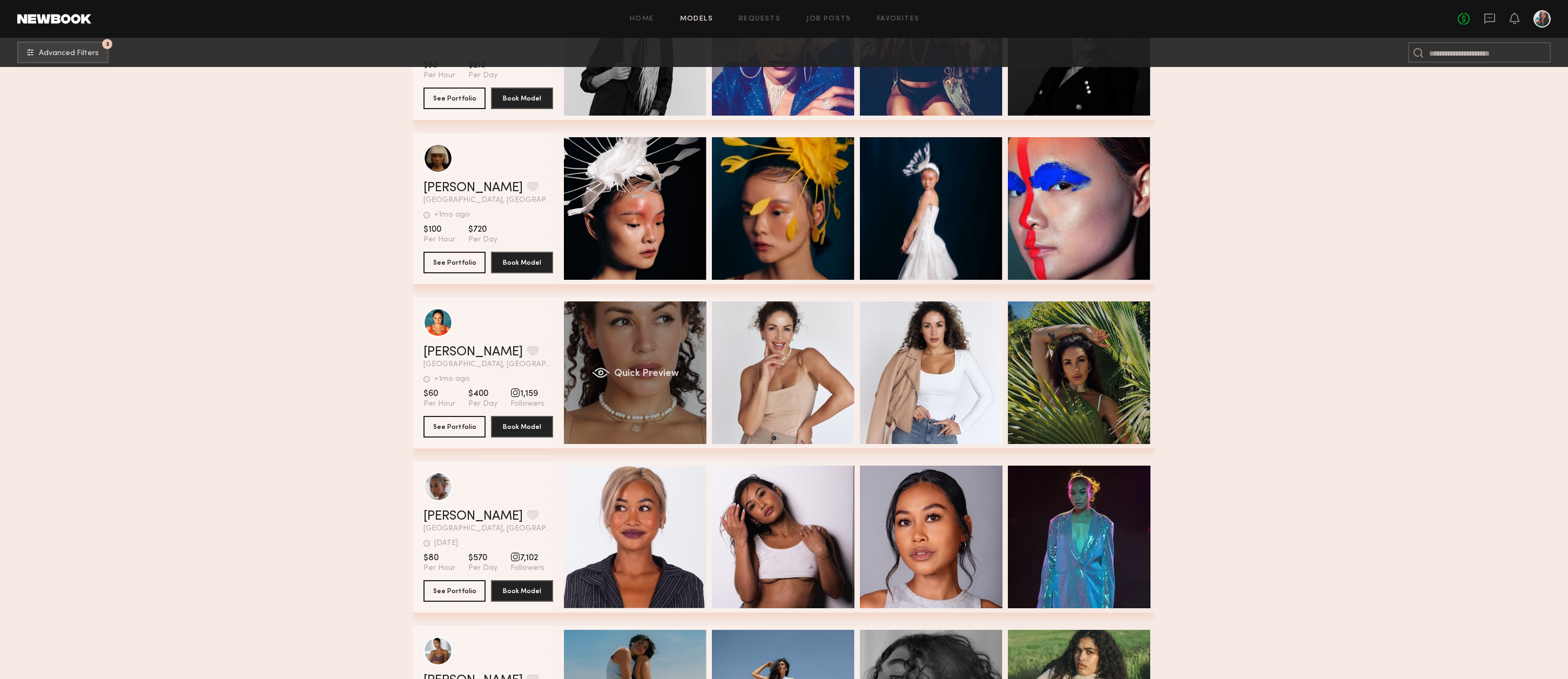
click at [665, 336] on div "Quick Preview" at bounding box center [635, 373] width 142 height 142
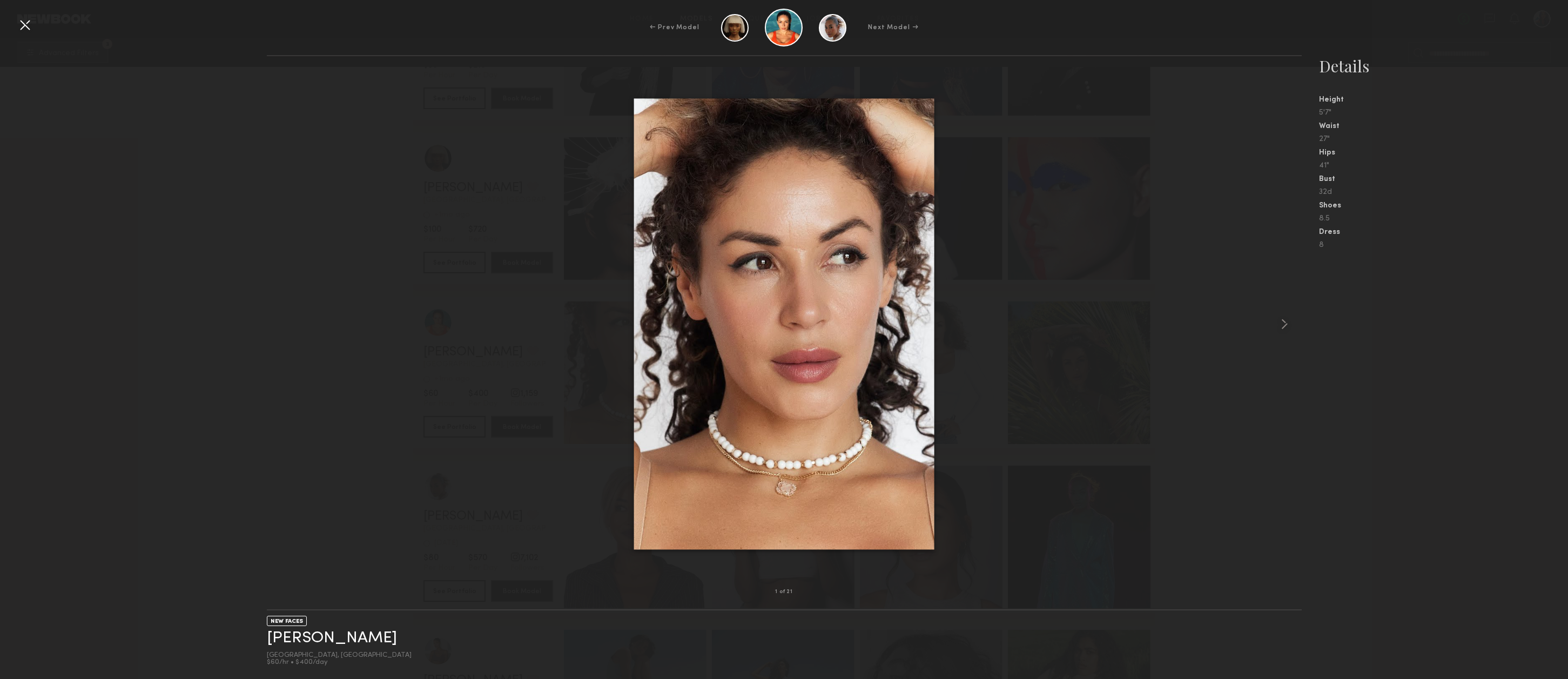
click at [23, 23] on div at bounding box center [25, 25] width 17 height 17
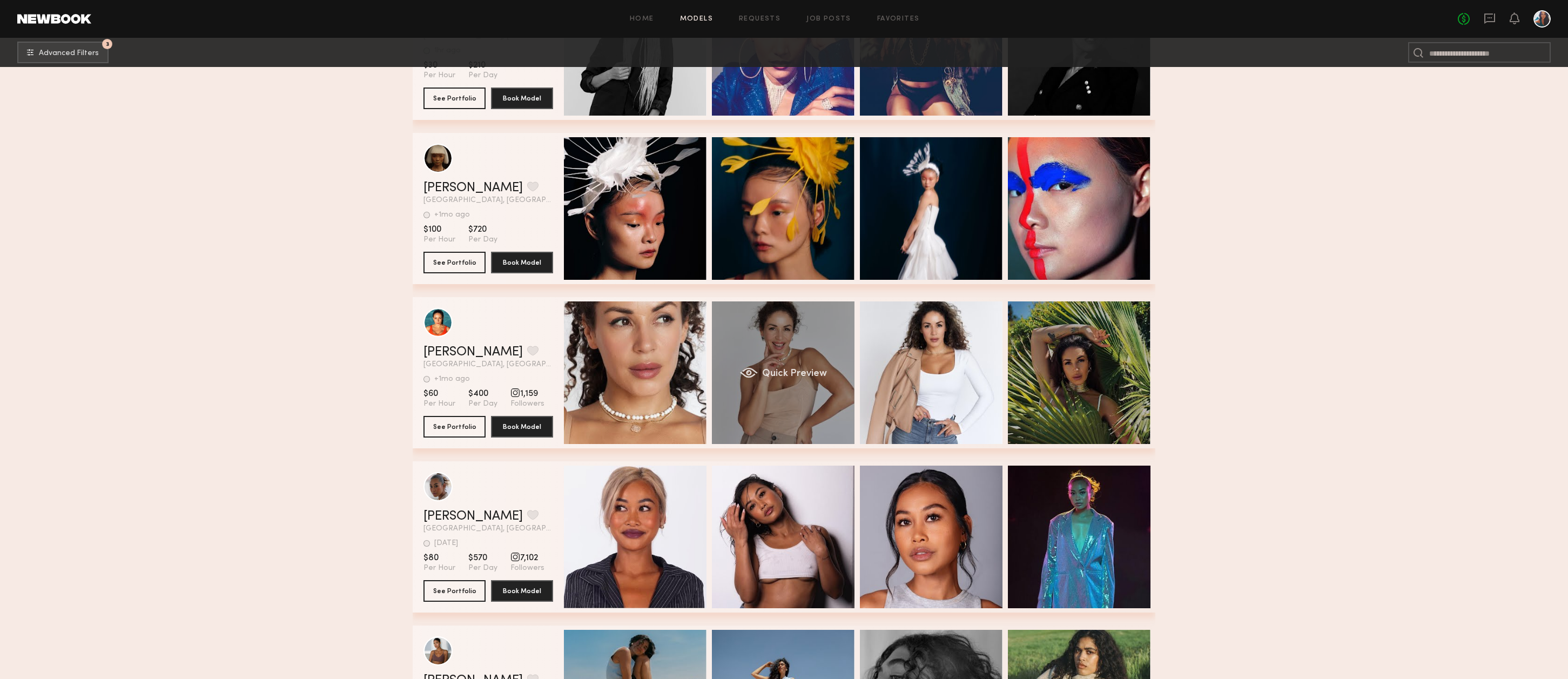
click at [813, 344] on div "Quick Preview" at bounding box center [783, 373] width 142 height 142
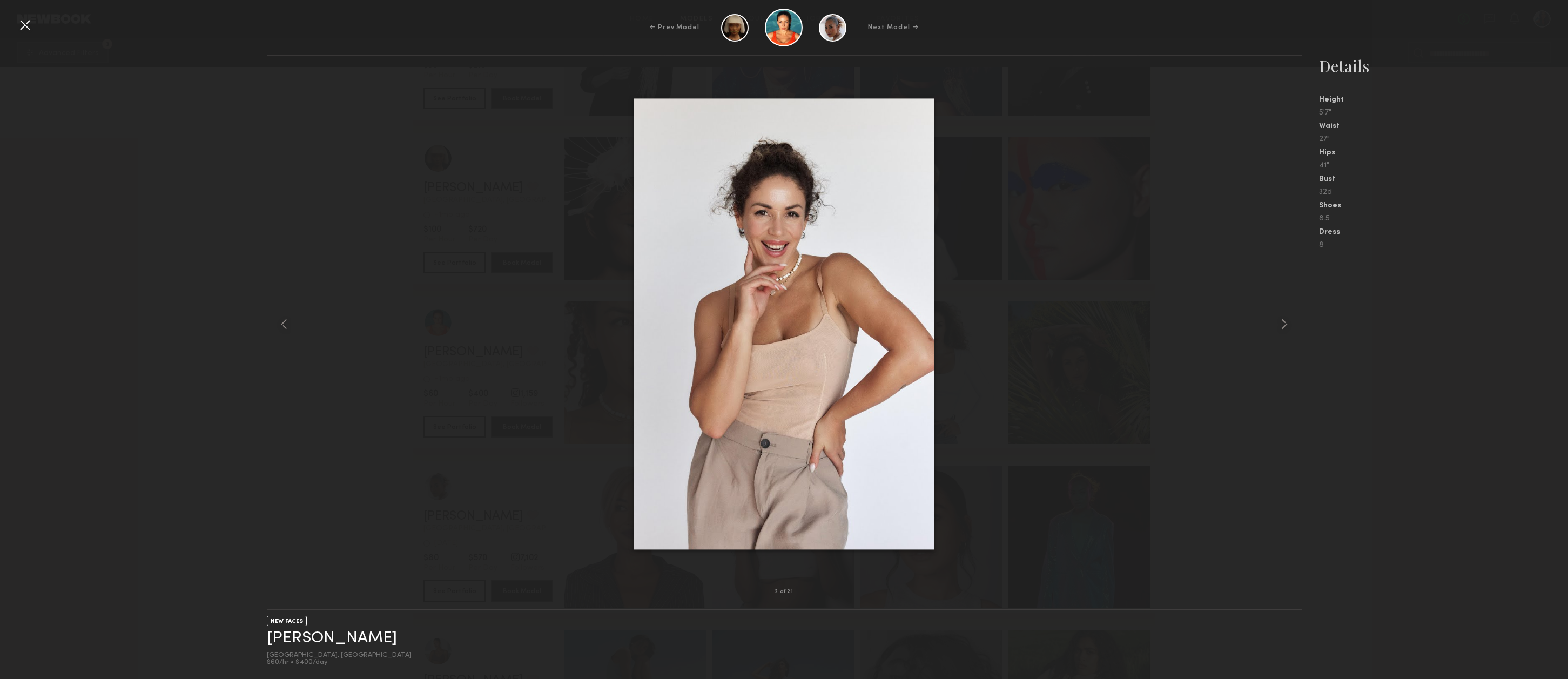
click at [30, 26] on div at bounding box center [25, 25] width 17 height 17
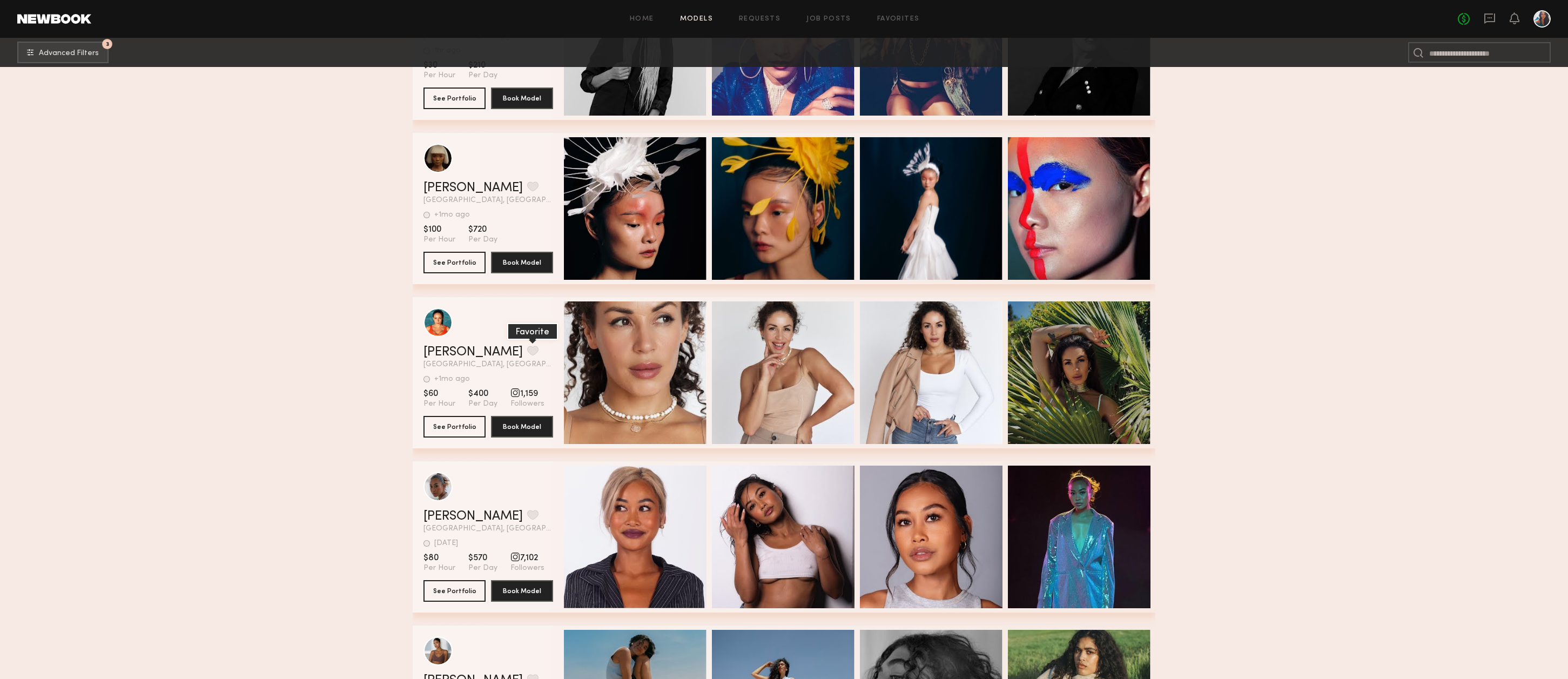
click at [527, 356] on button "grid" at bounding box center [533, 351] width 12 height 10
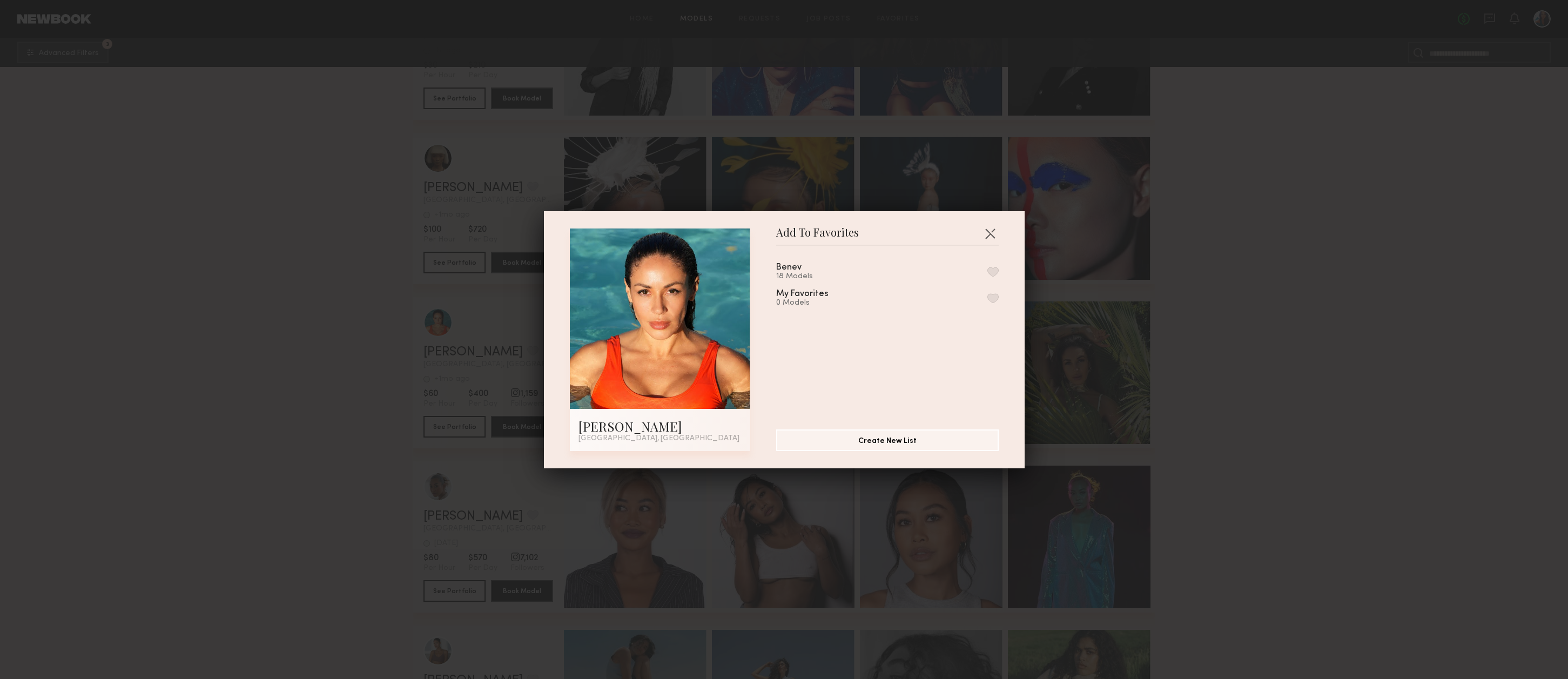
click at [996, 276] on button "button" at bounding box center [993, 272] width 12 height 10
click at [991, 234] on button "button" at bounding box center [990, 233] width 17 height 17
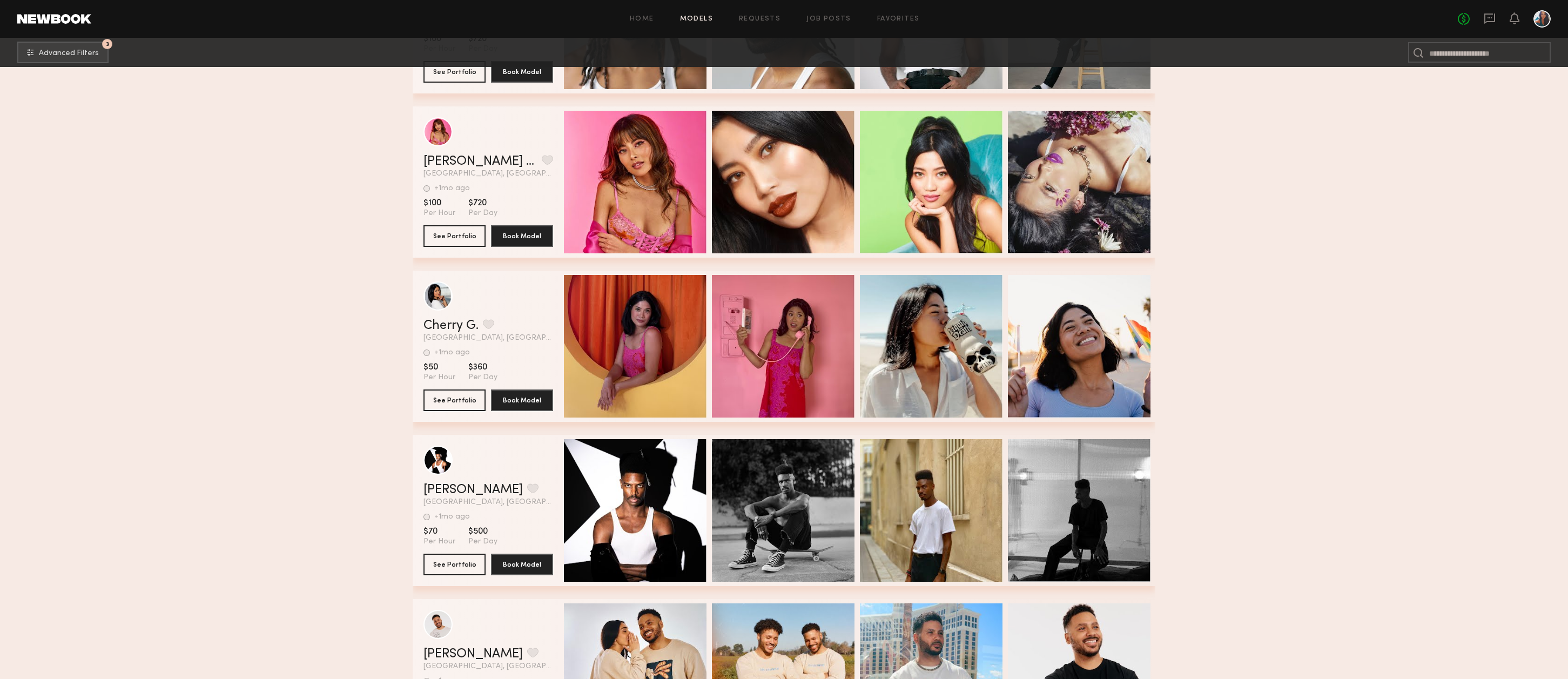
scroll to position [37912, 0]
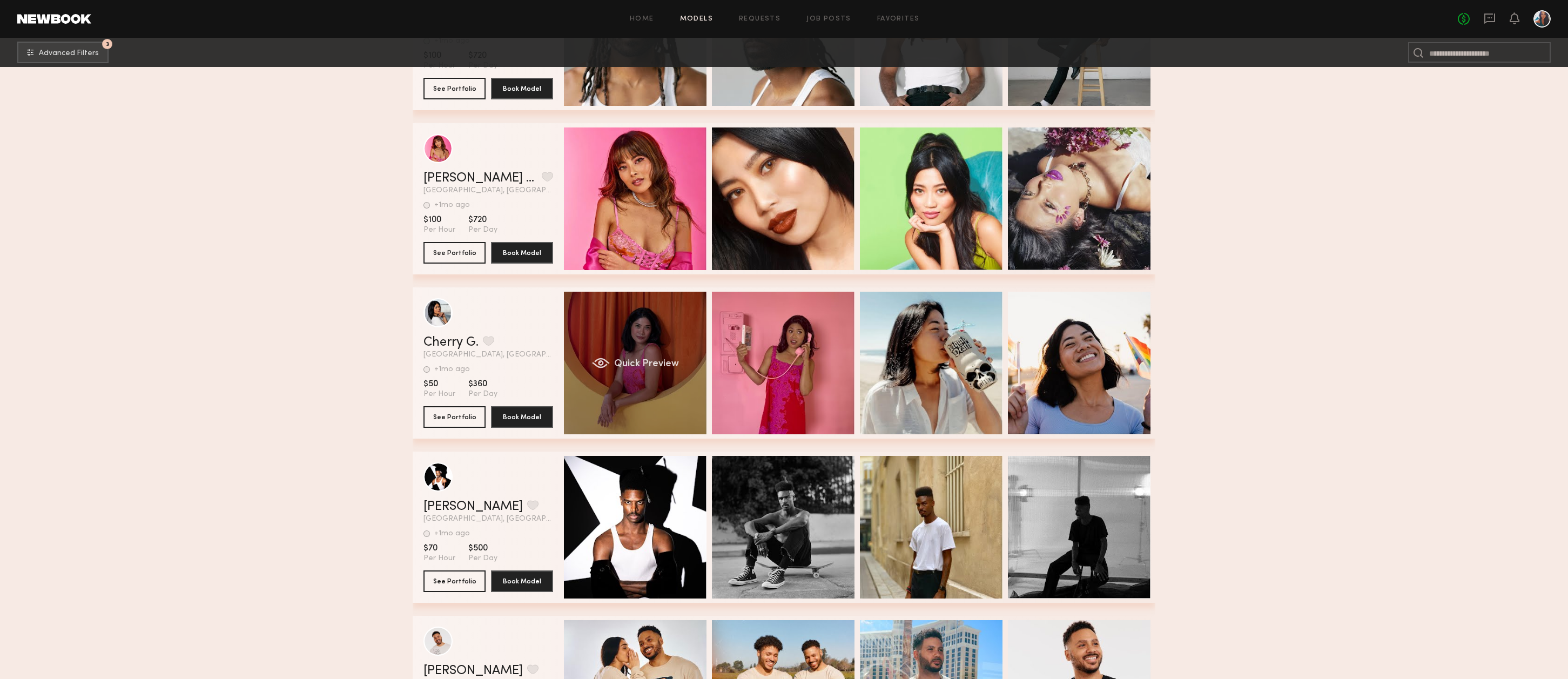
click at [618, 334] on div "Quick Preview" at bounding box center [635, 363] width 142 height 142
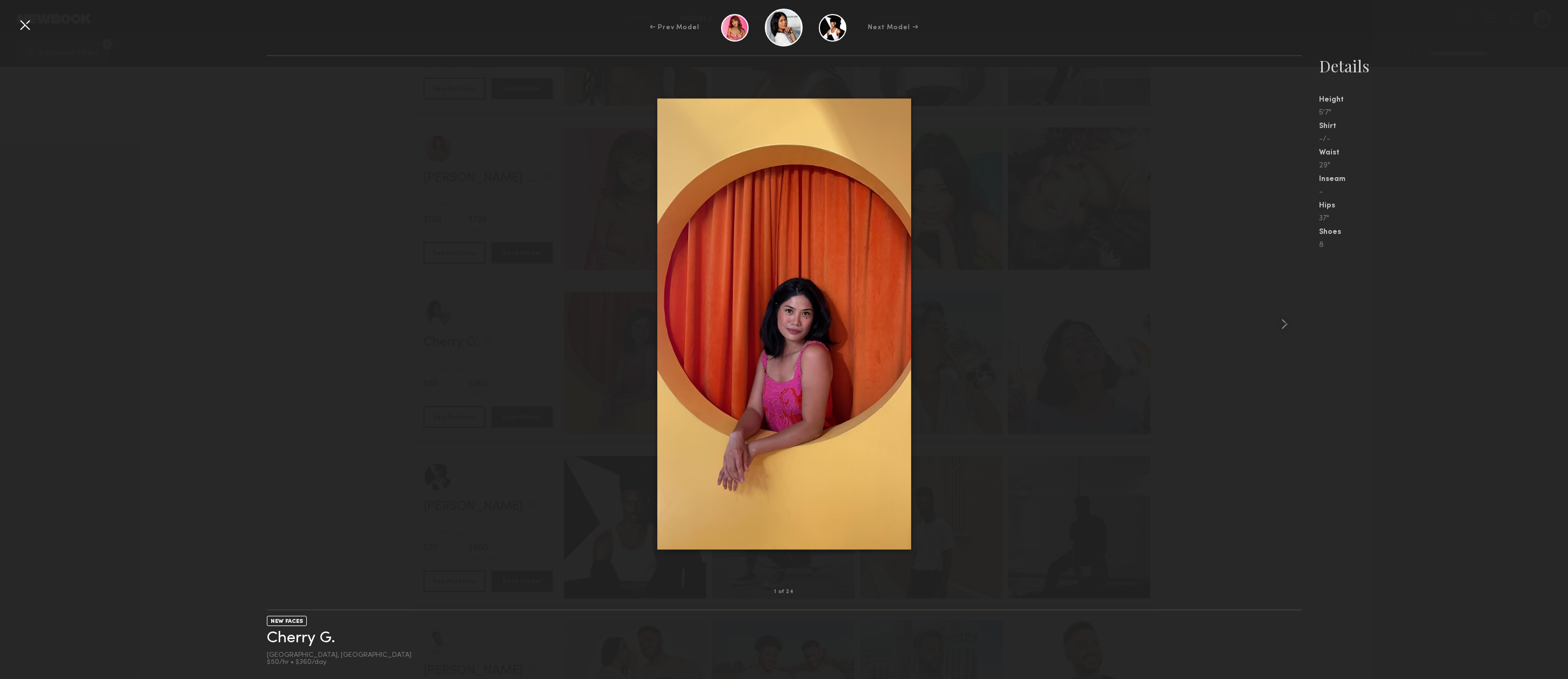
click at [23, 25] on div at bounding box center [25, 25] width 17 height 17
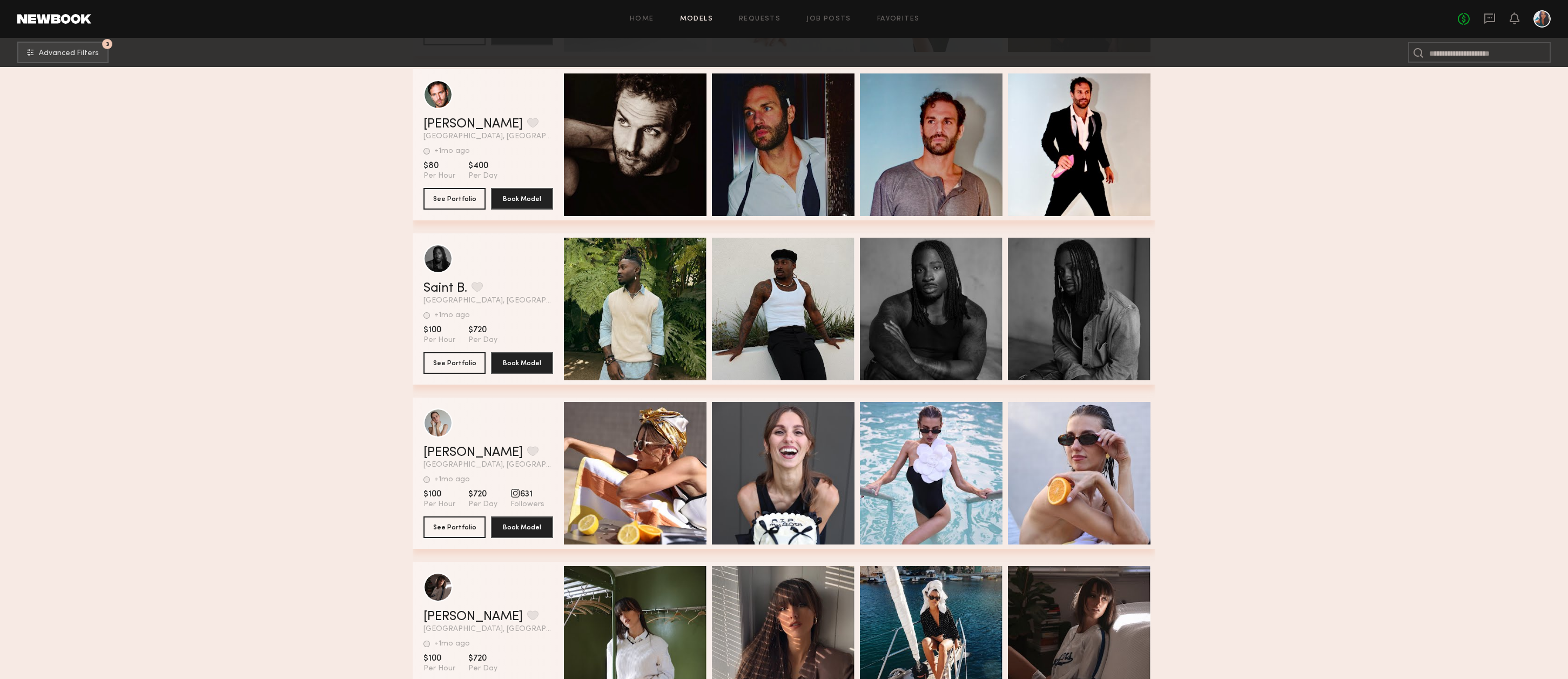
scroll to position [41935, 0]
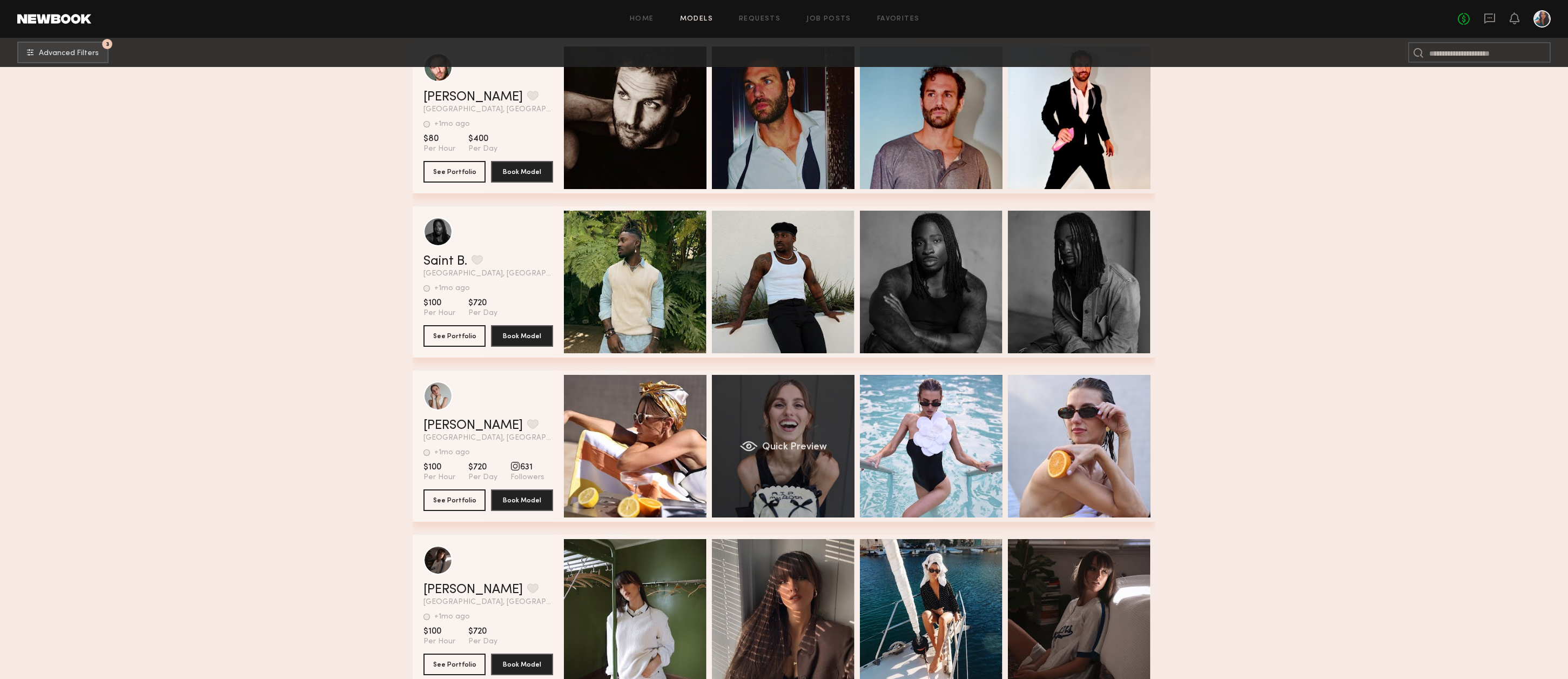
click at [765, 430] on div "Quick Preview" at bounding box center [783, 446] width 142 height 142
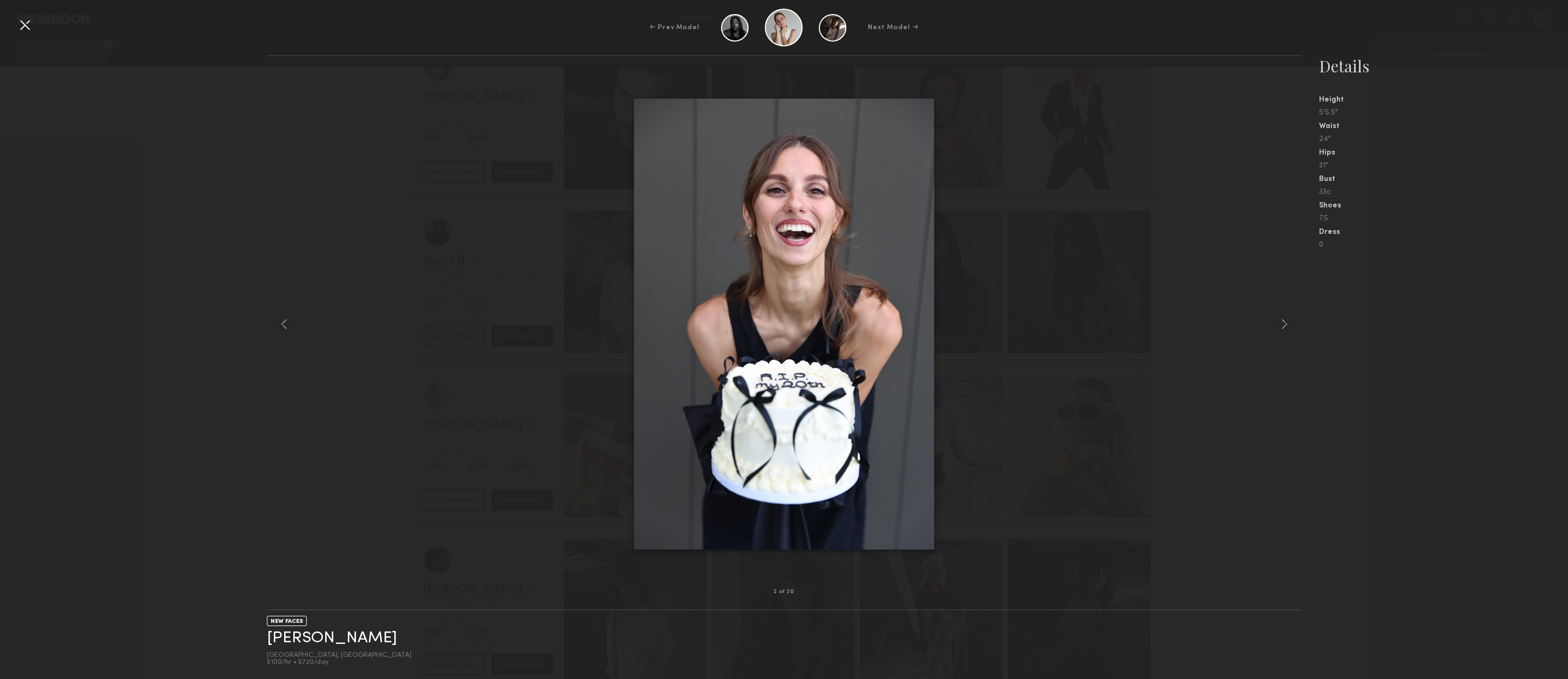
click at [26, 25] on div at bounding box center [25, 25] width 17 height 17
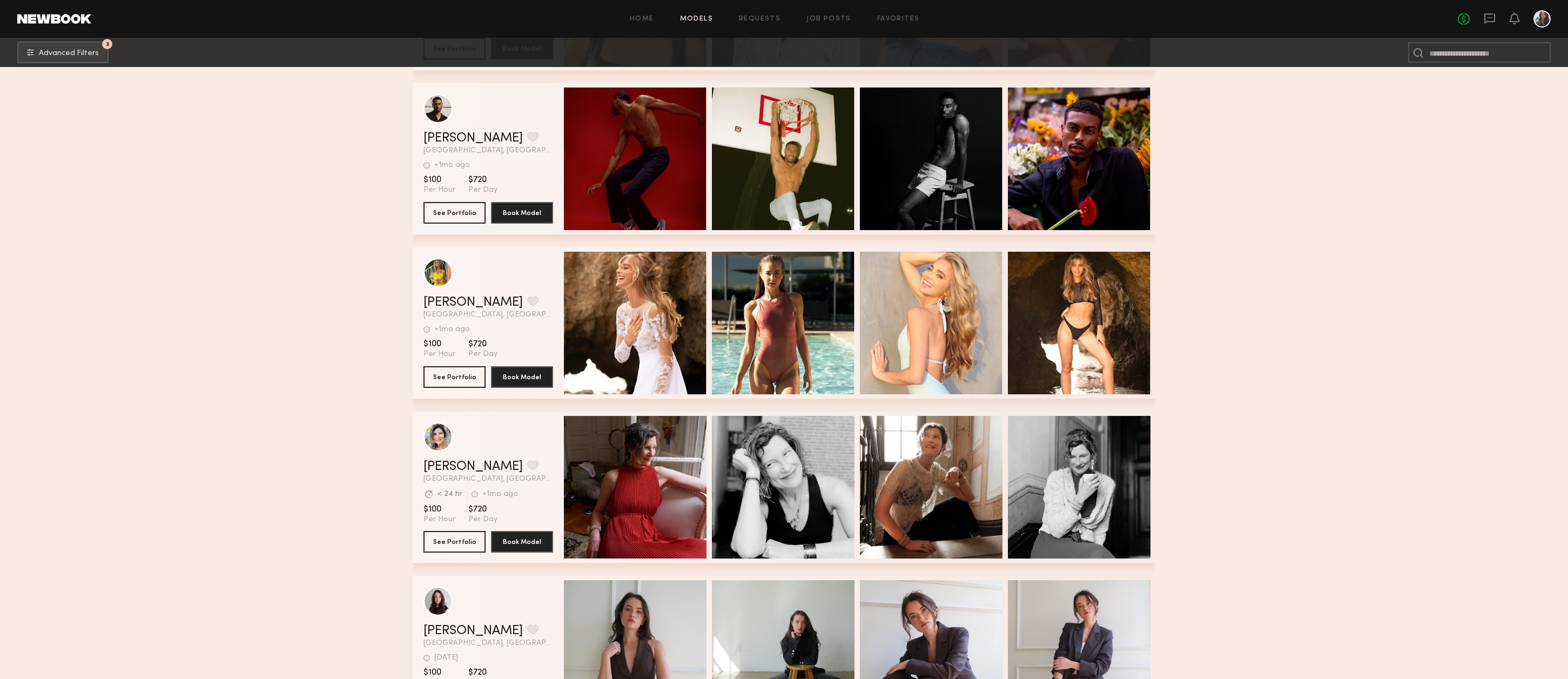
scroll to position [44195, 0]
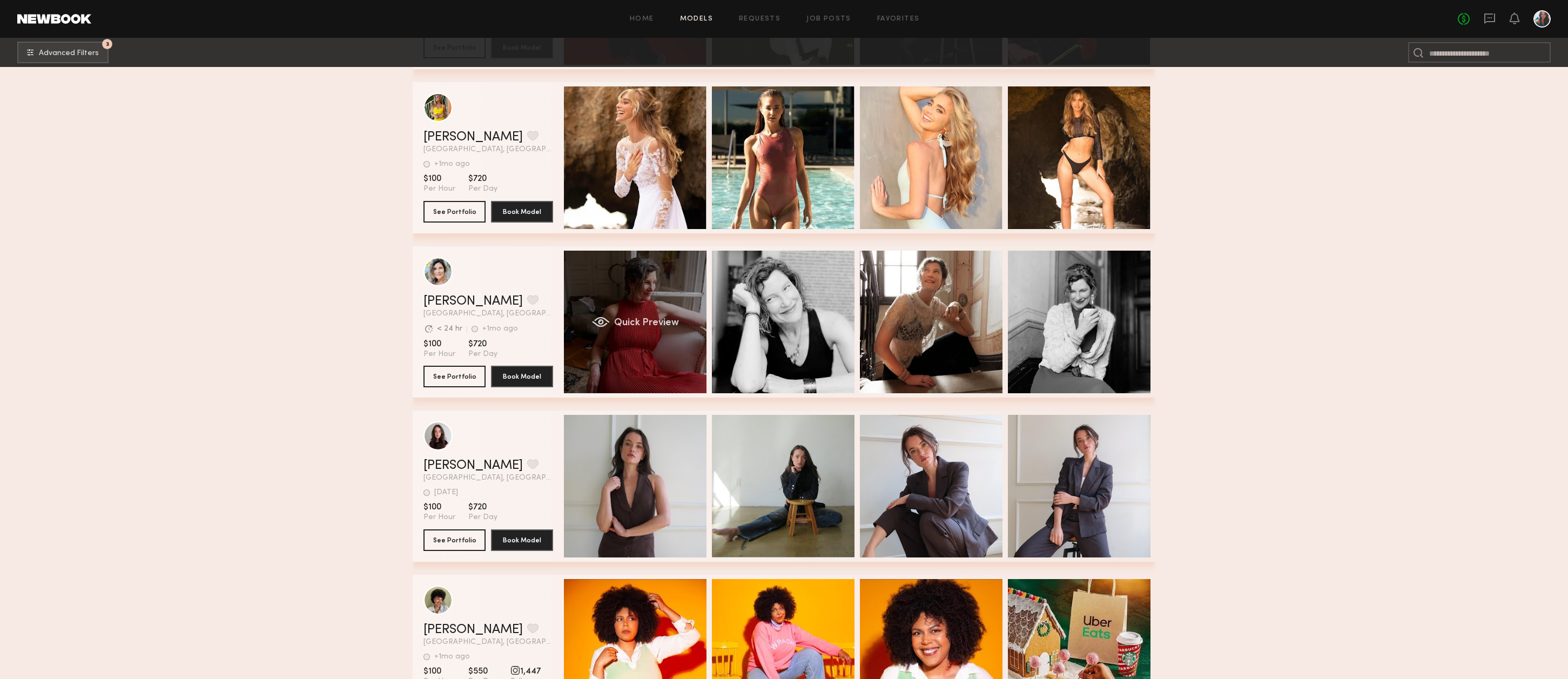
click at [654, 291] on div "Quick Preview" at bounding box center [635, 322] width 142 height 142
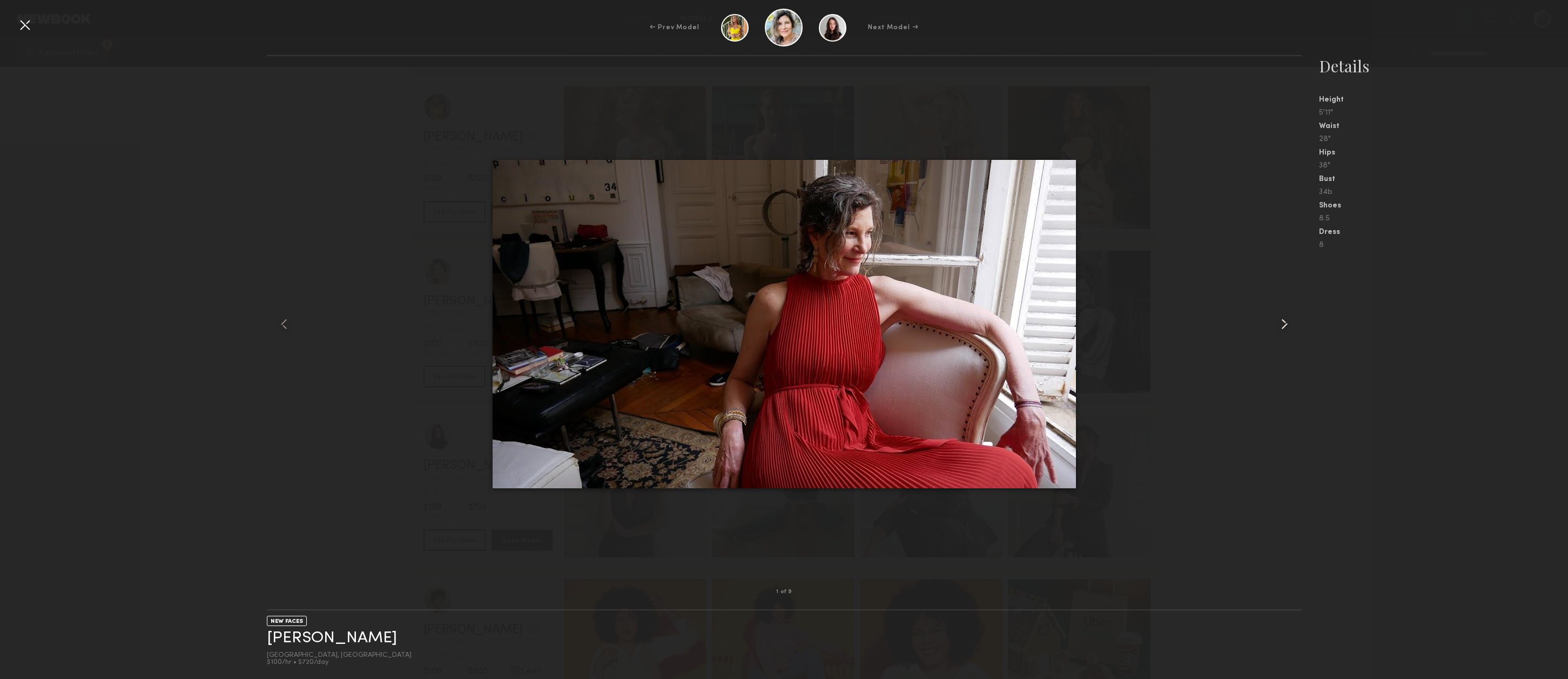
click at [1284, 321] on common-icon at bounding box center [1284, 324] width 17 height 17
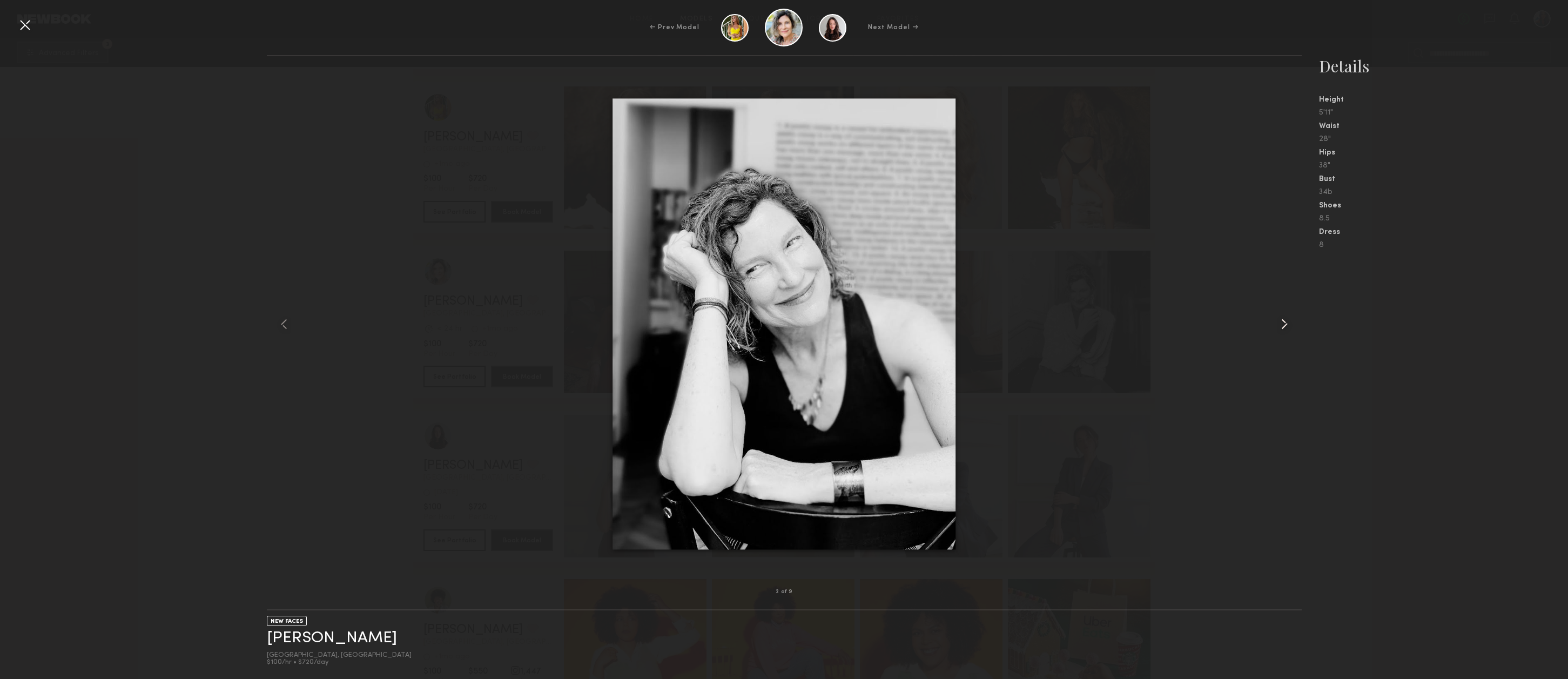
click at [1284, 321] on common-icon at bounding box center [1284, 324] width 17 height 17
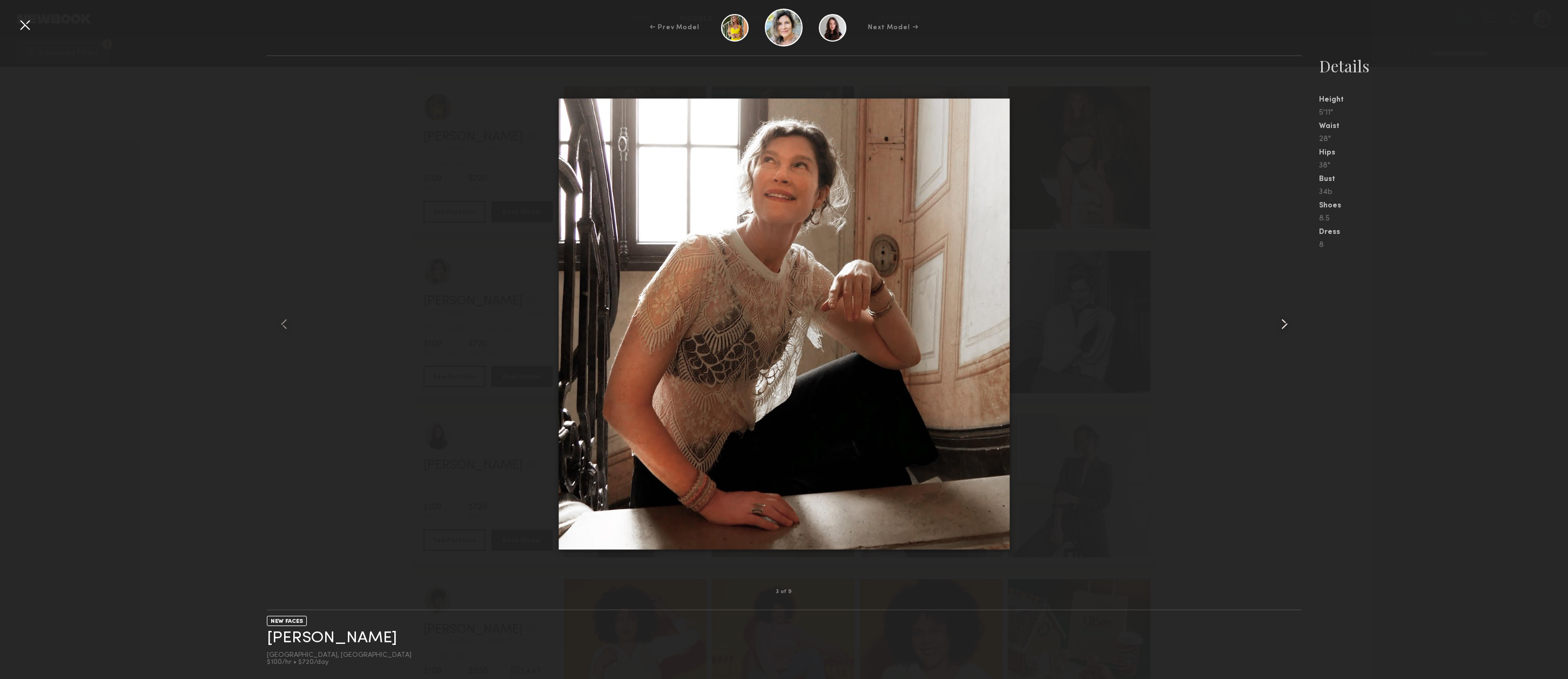
click at [1284, 321] on common-icon at bounding box center [1284, 324] width 17 height 17
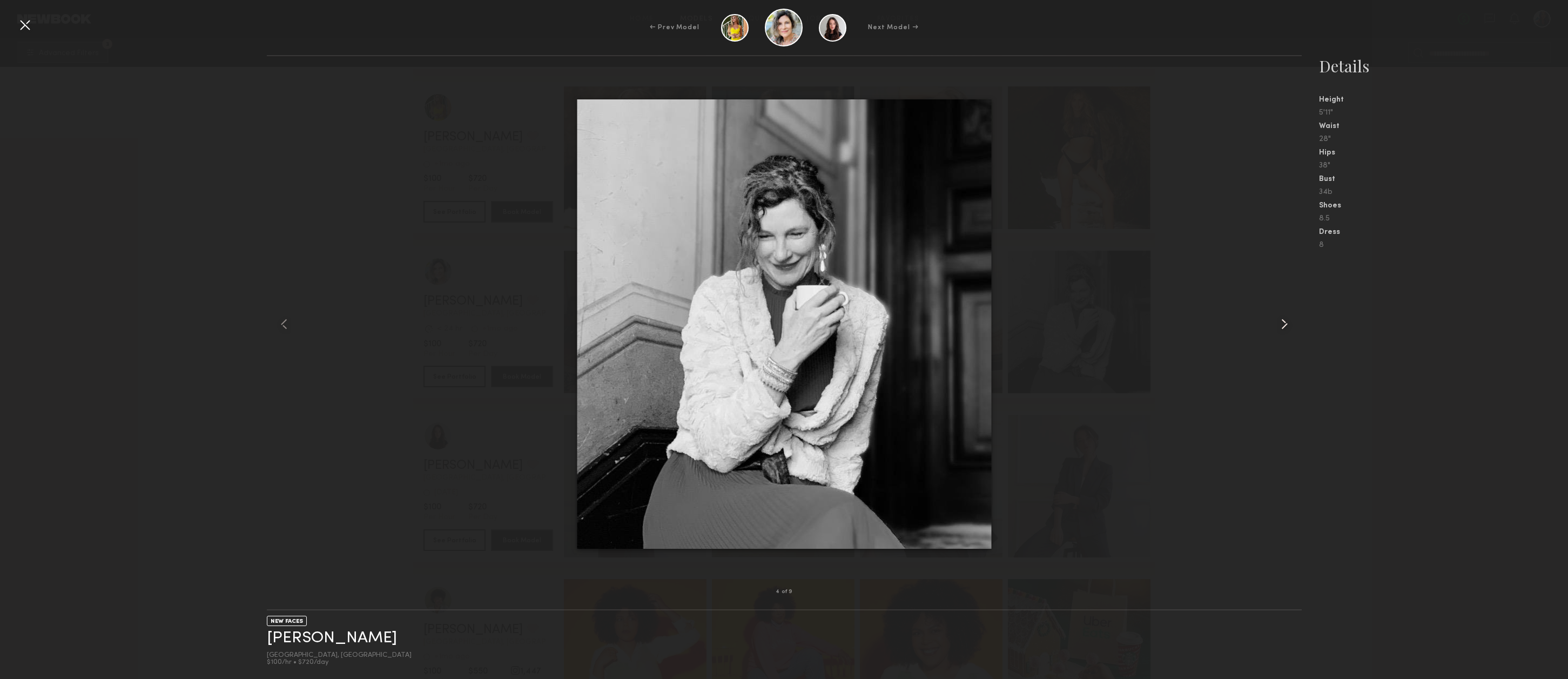
click at [1284, 321] on common-icon at bounding box center [1284, 324] width 17 height 17
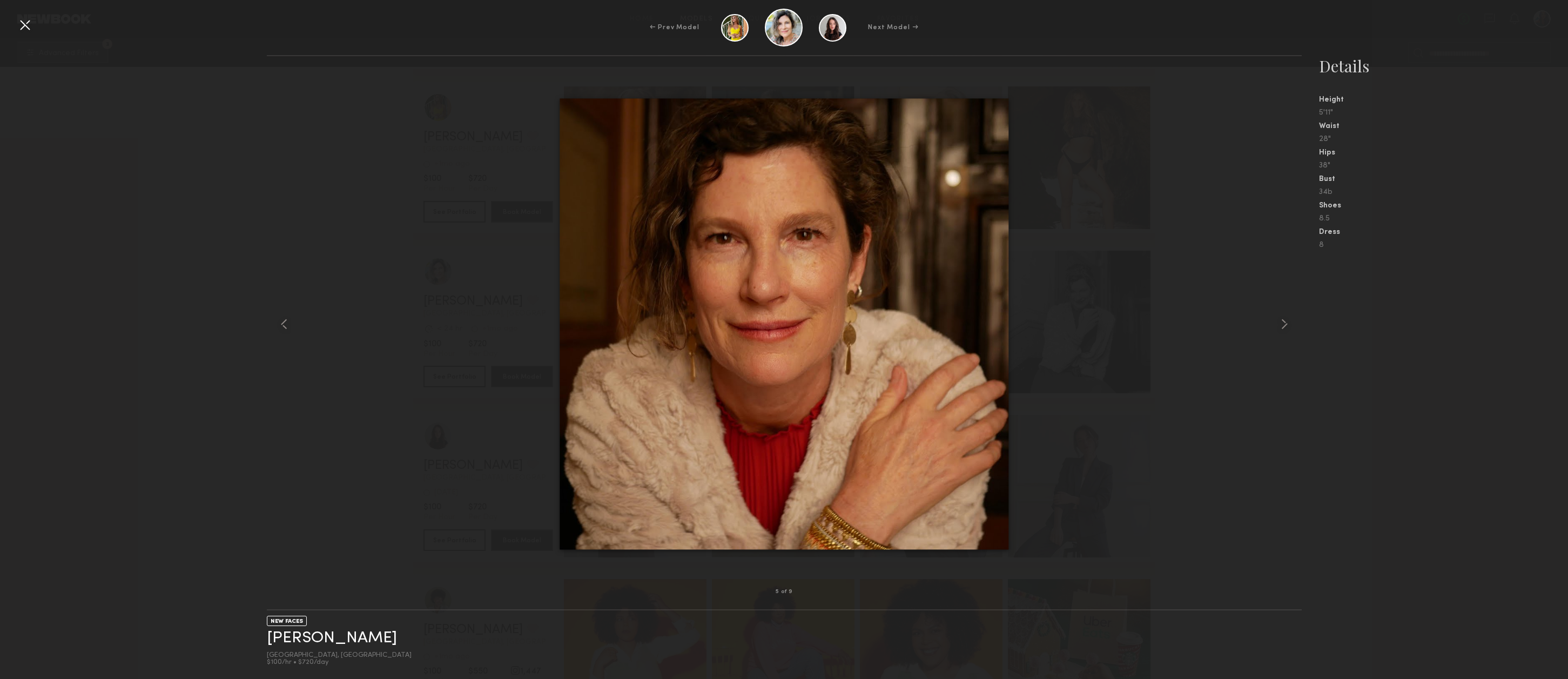
click at [26, 23] on div at bounding box center [25, 25] width 17 height 17
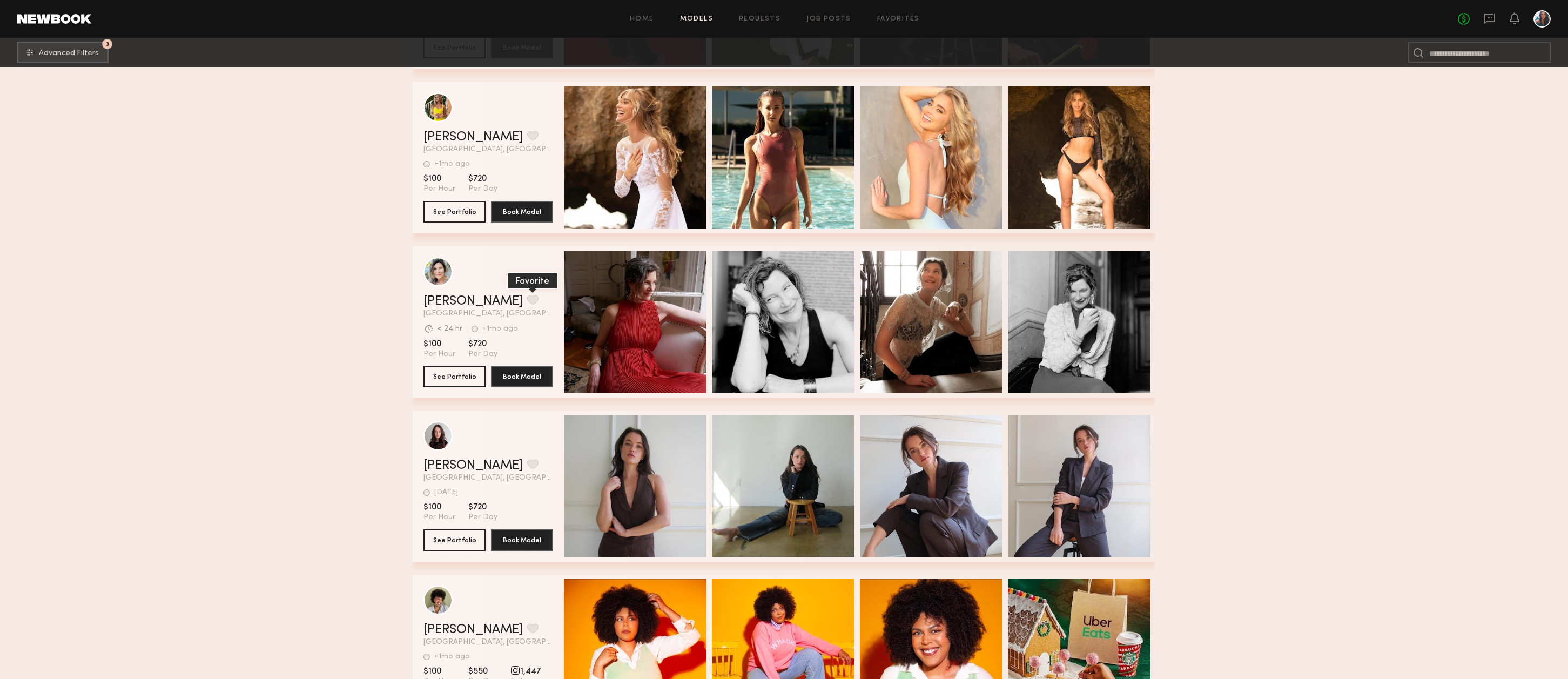
click at [527, 304] on button "grid" at bounding box center [533, 300] width 12 height 10
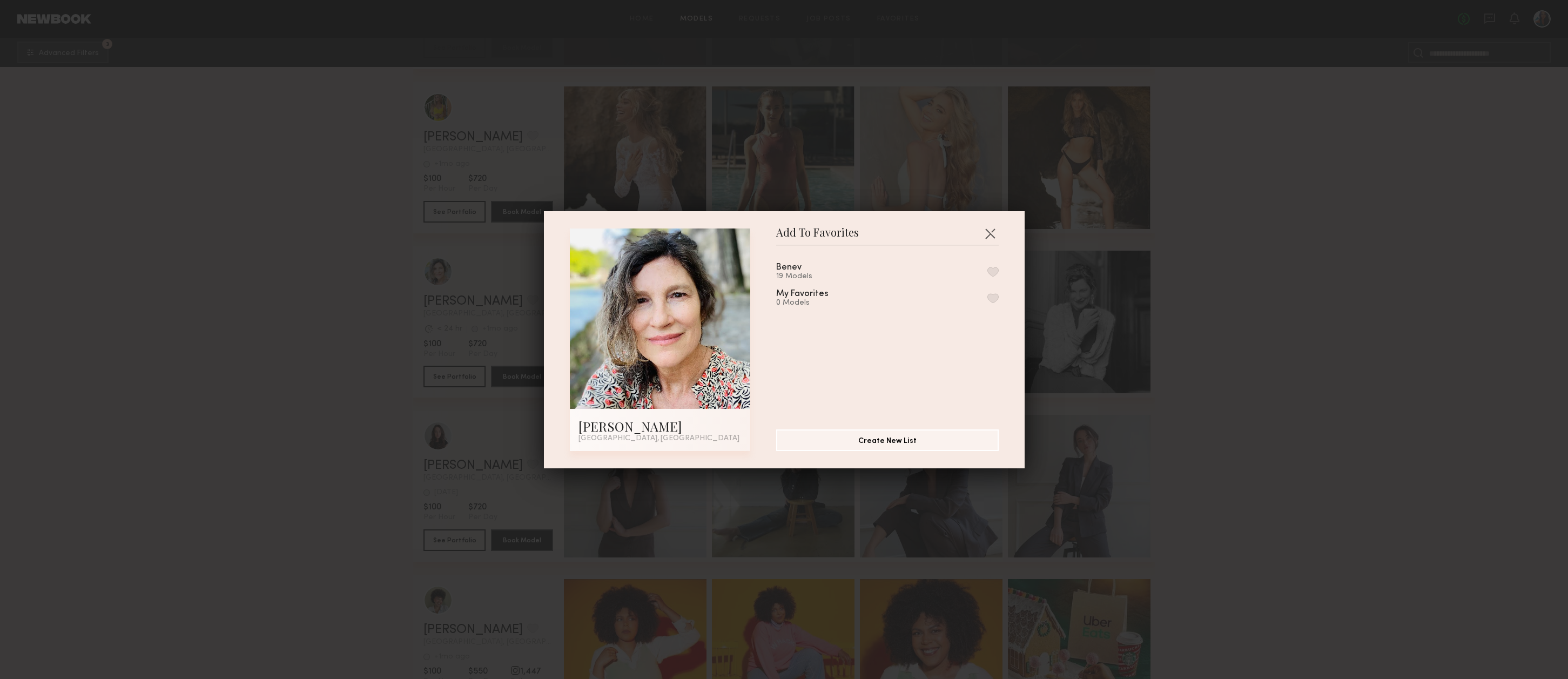
click at [990, 271] on button "button" at bounding box center [993, 272] width 12 height 10
click at [990, 230] on button "button" at bounding box center [990, 233] width 17 height 17
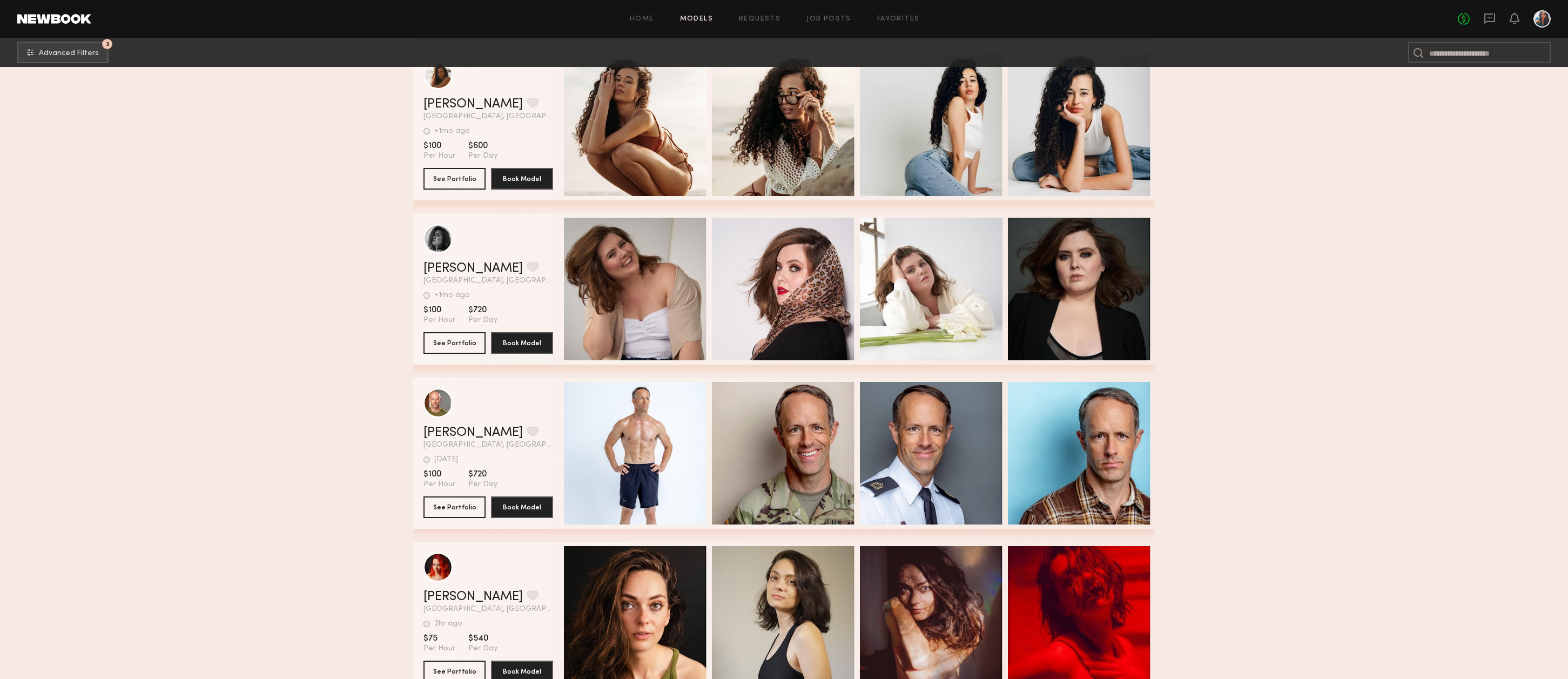
scroll to position [45220, 0]
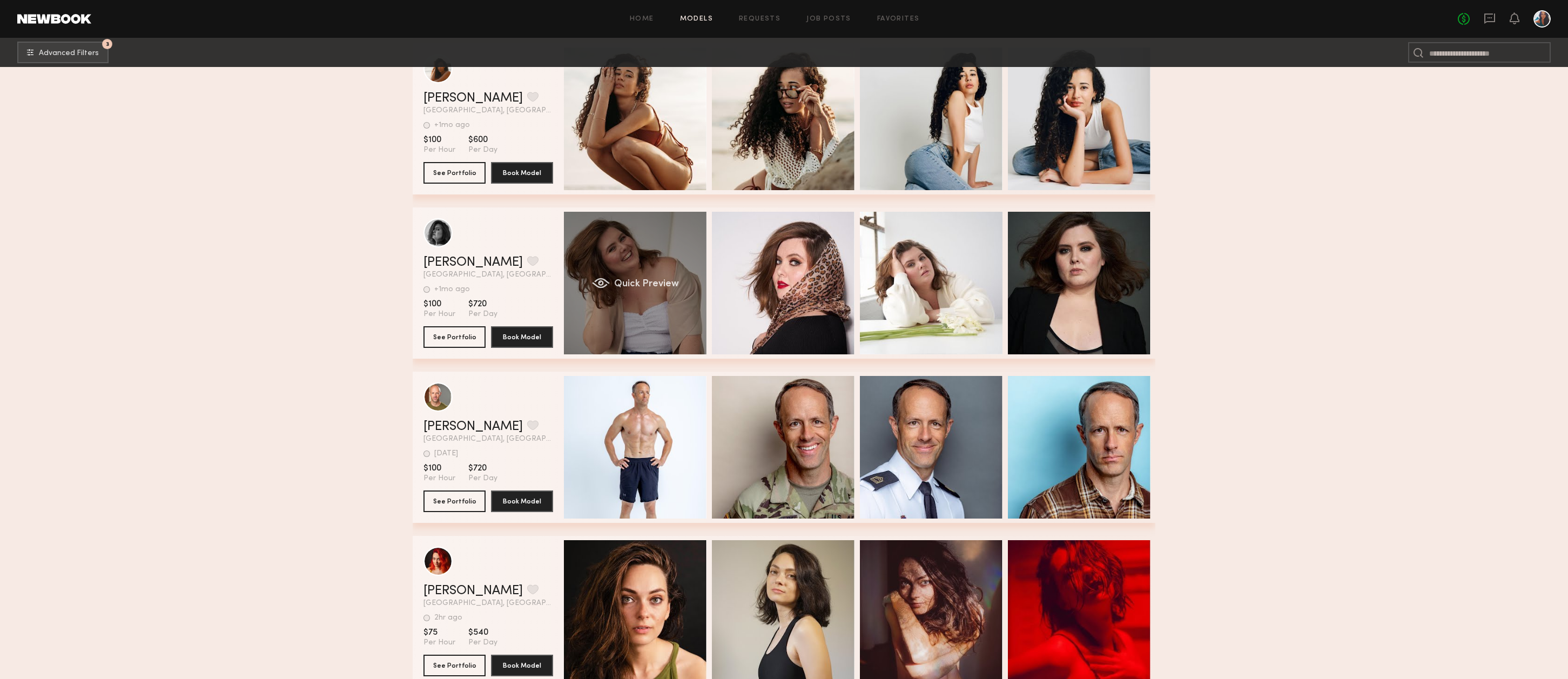
click at [621, 255] on div "Quick Preview" at bounding box center [635, 283] width 142 height 142
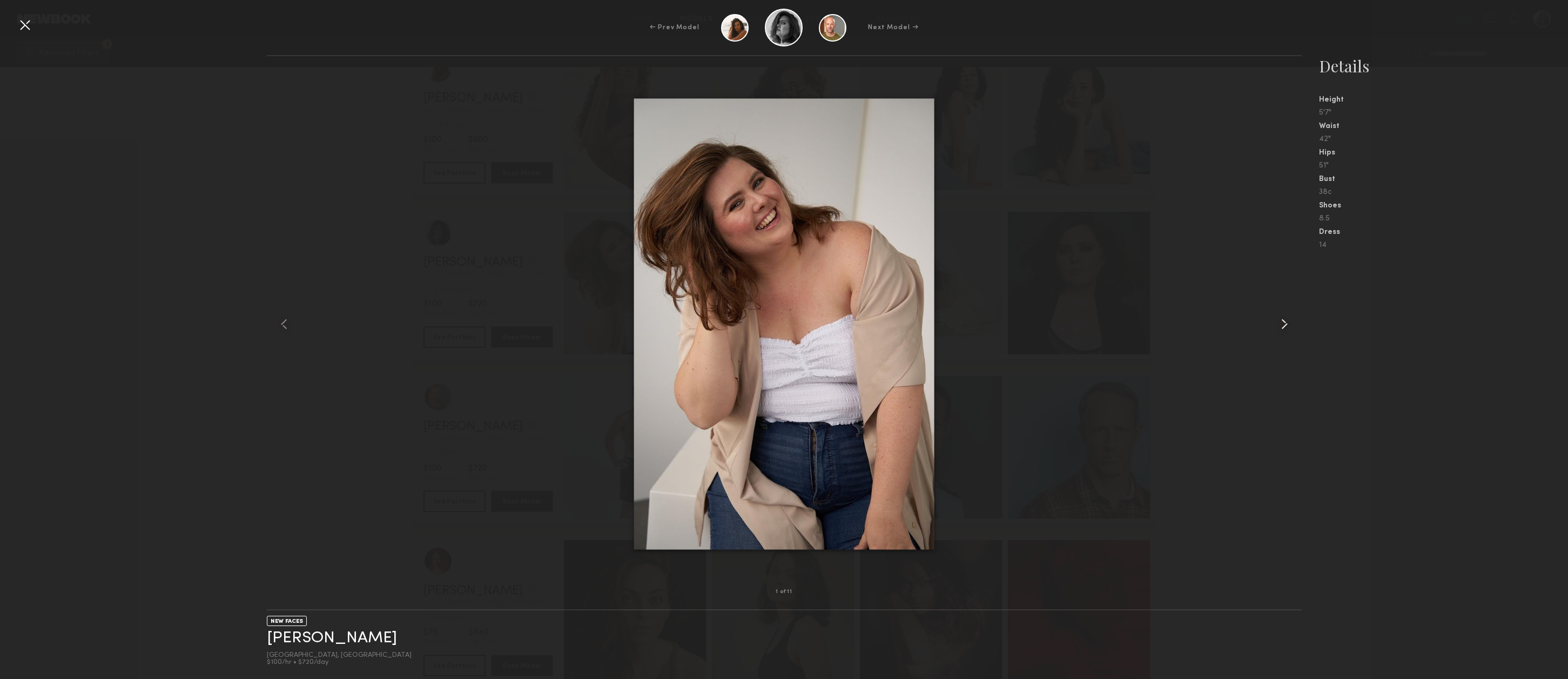
click at [1283, 325] on common-icon at bounding box center [1284, 324] width 17 height 17
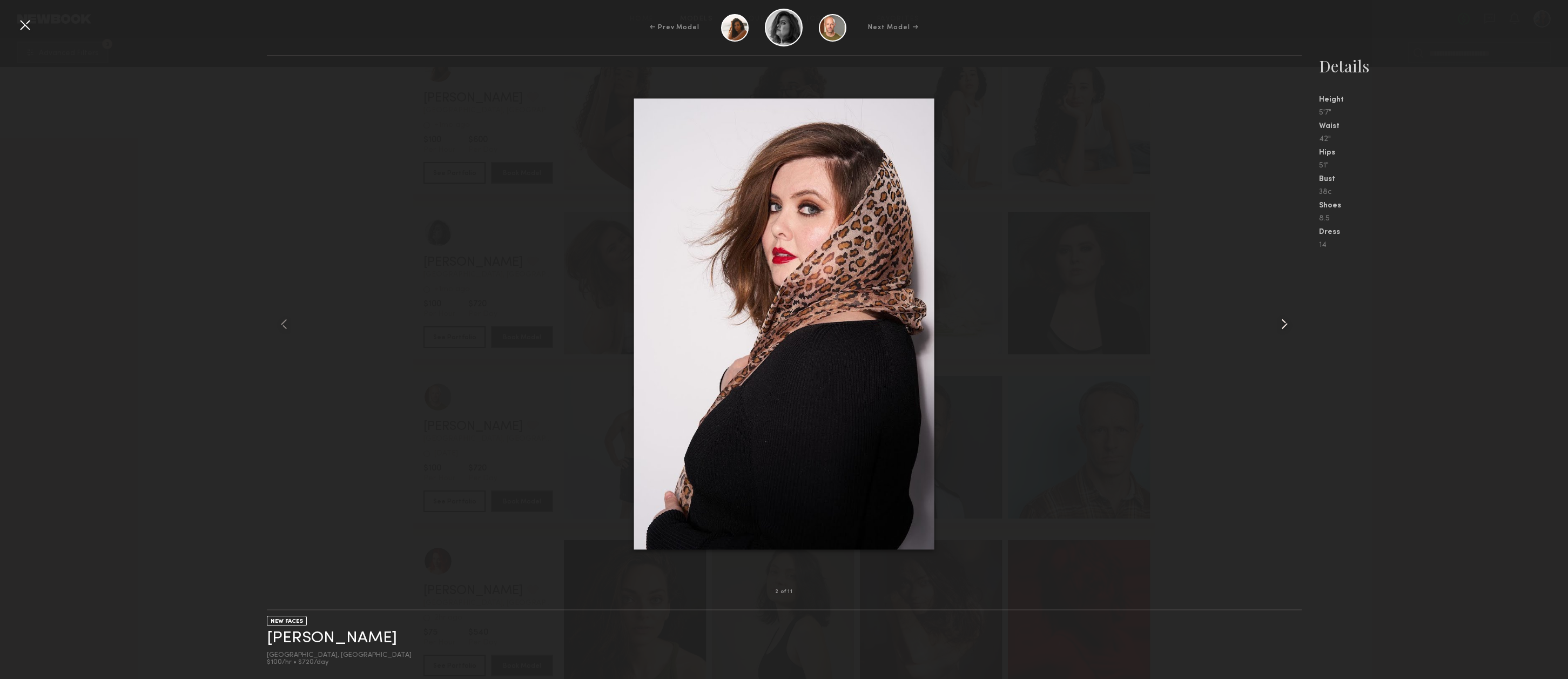
click at [1283, 325] on common-icon at bounding box center [1284, 324] width 17 height 17
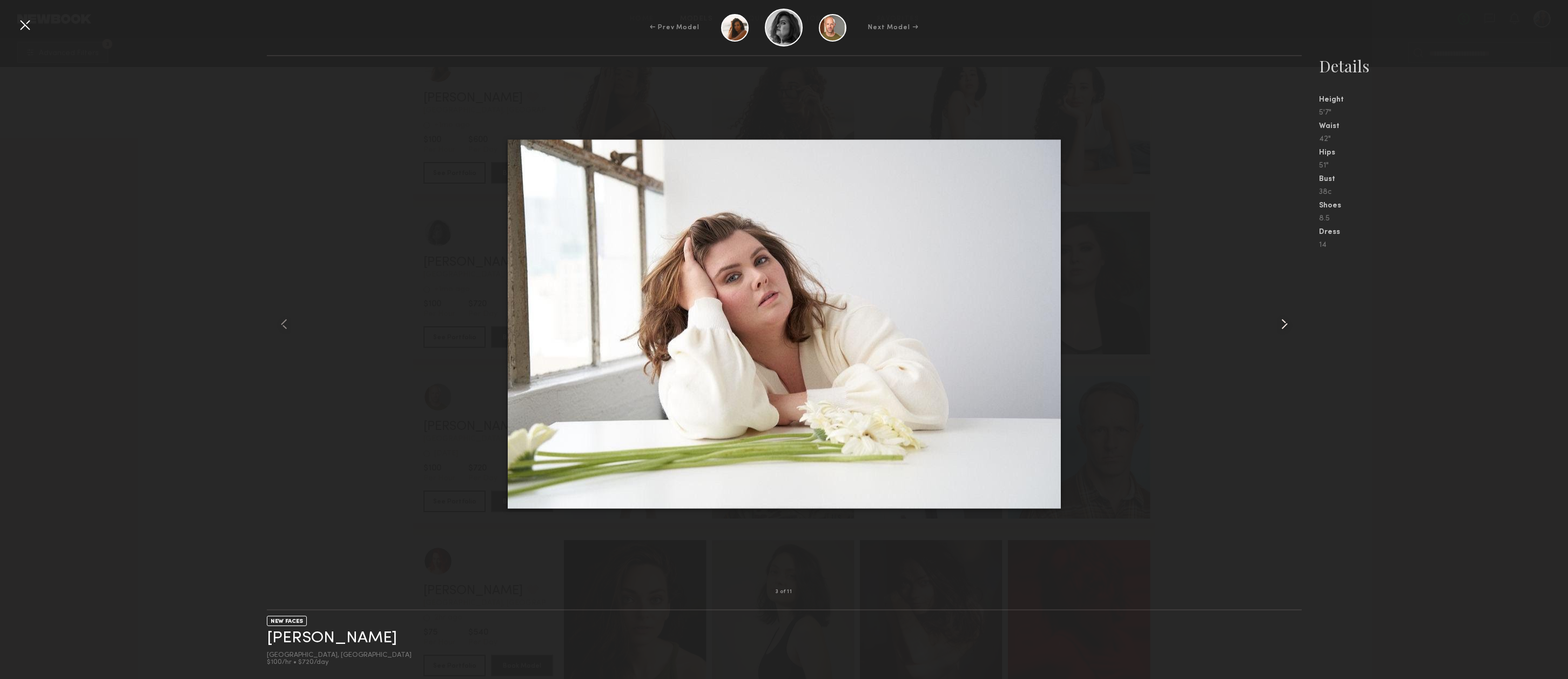
click at [1283, 325] on common-icon at bounding box center [1284, 324] width 17 height 17
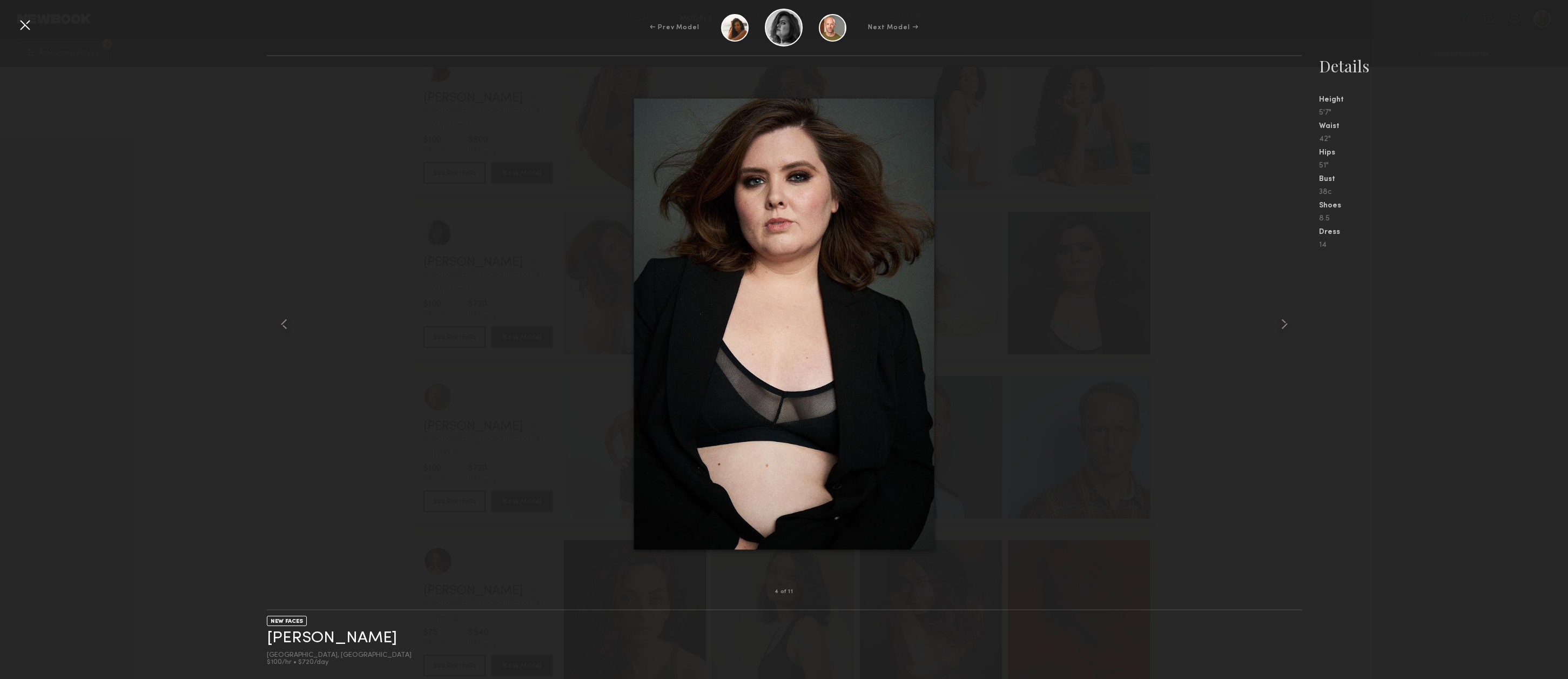
click at [26, 24] on div at bounding box center [25, 25] width 17 height 17
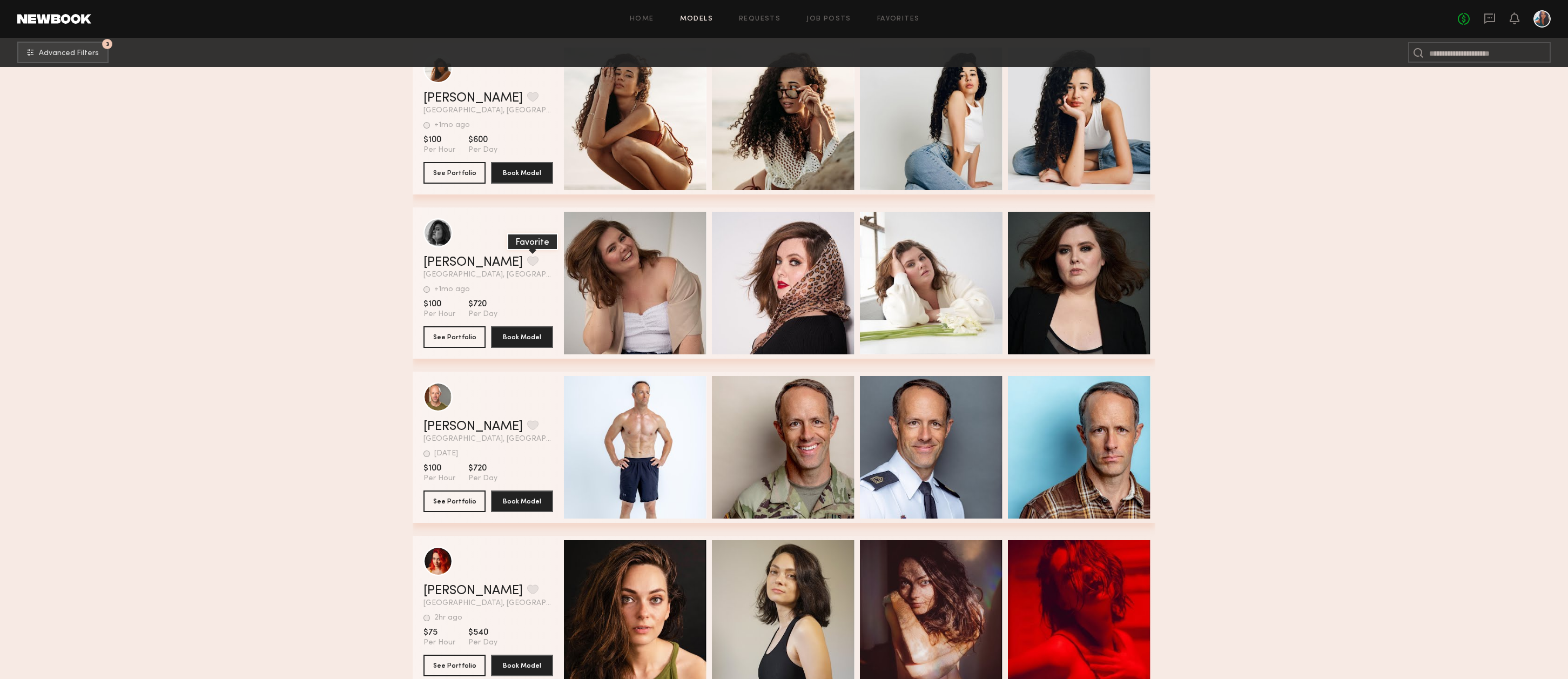
click at [527, 264] on button "grid" at bounding box center [533, 261] width 12 height 10
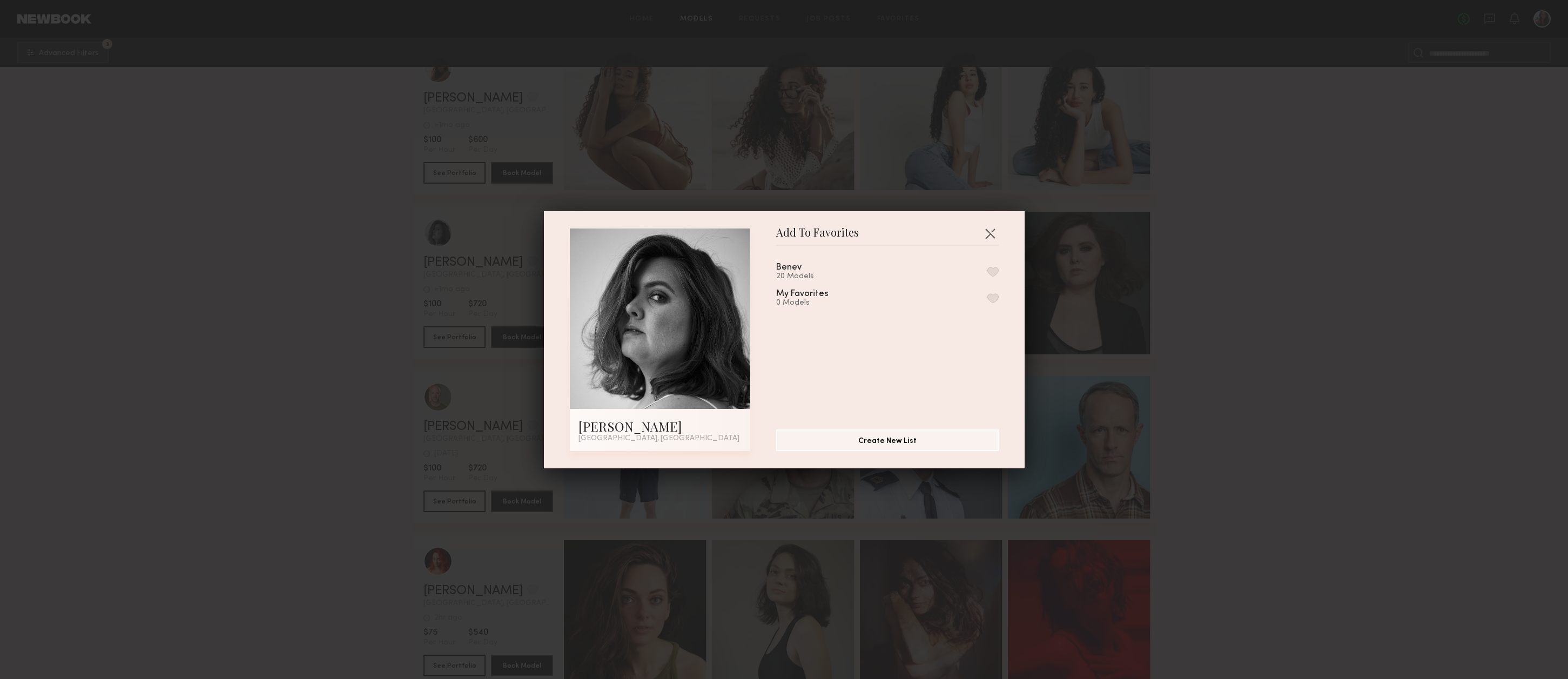
click at [993, 270] on button "button" at bounding box center [993, 272] width 12 height 10
click at [990, 230] on button "button" at bounding box center [990, 233] width 17 height 17
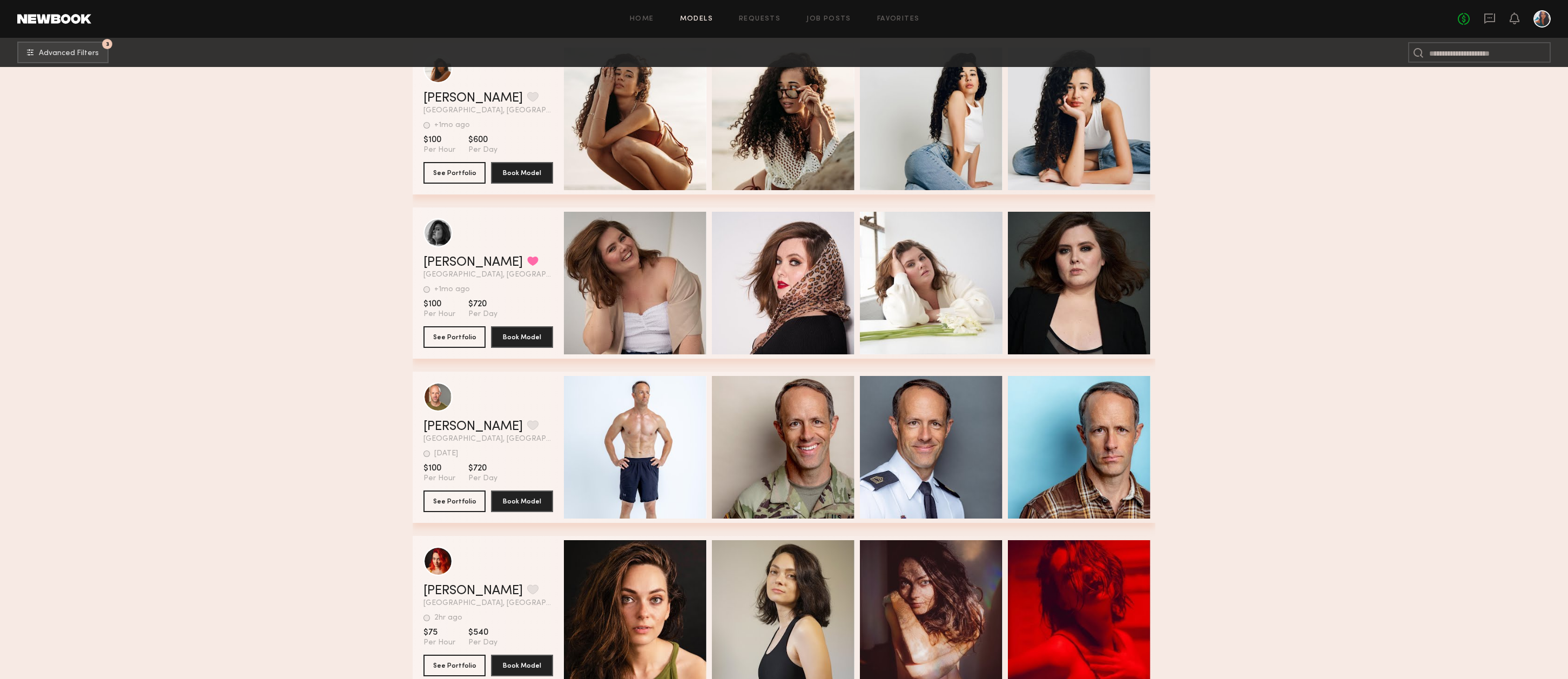
scroll to position [45330, 0]
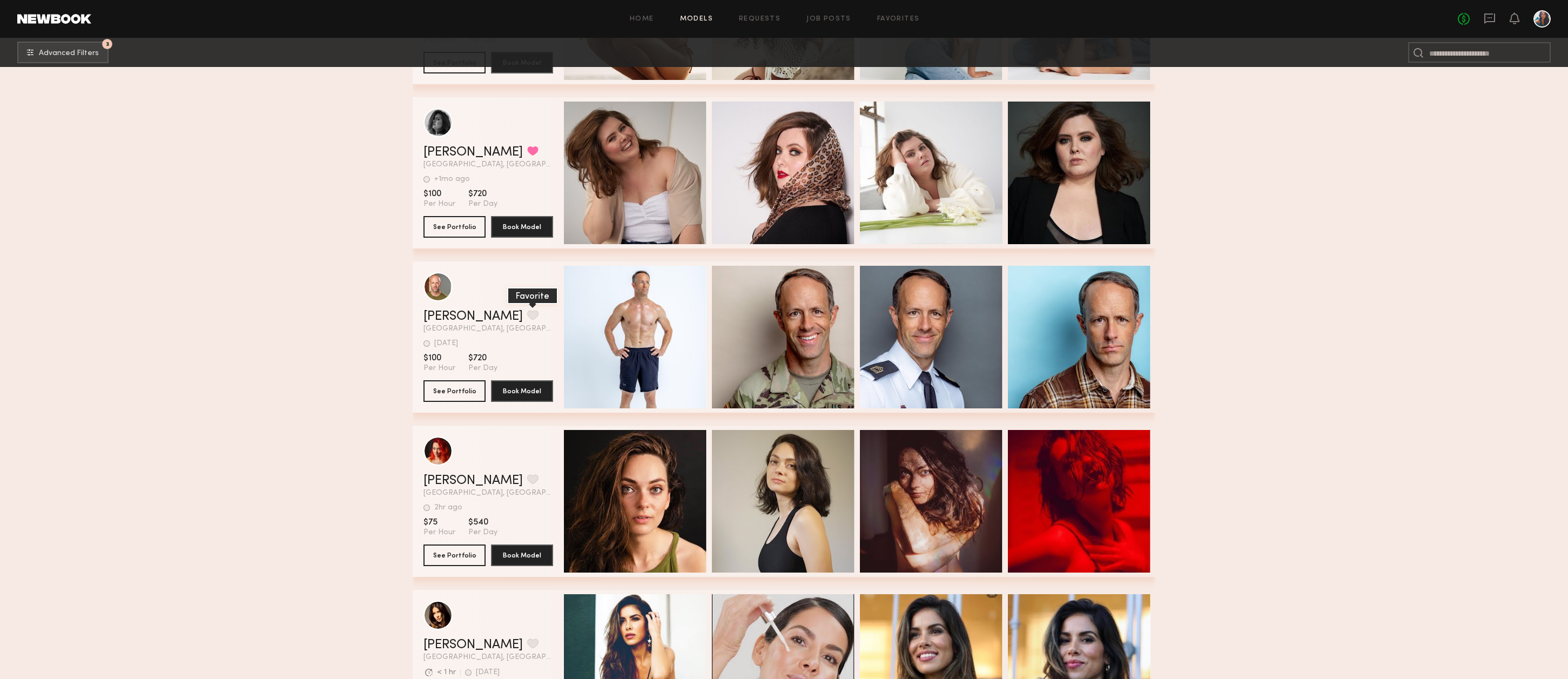
click at [527, 320] on button "grid" at bounding box center [533, 315] width 12 height 10
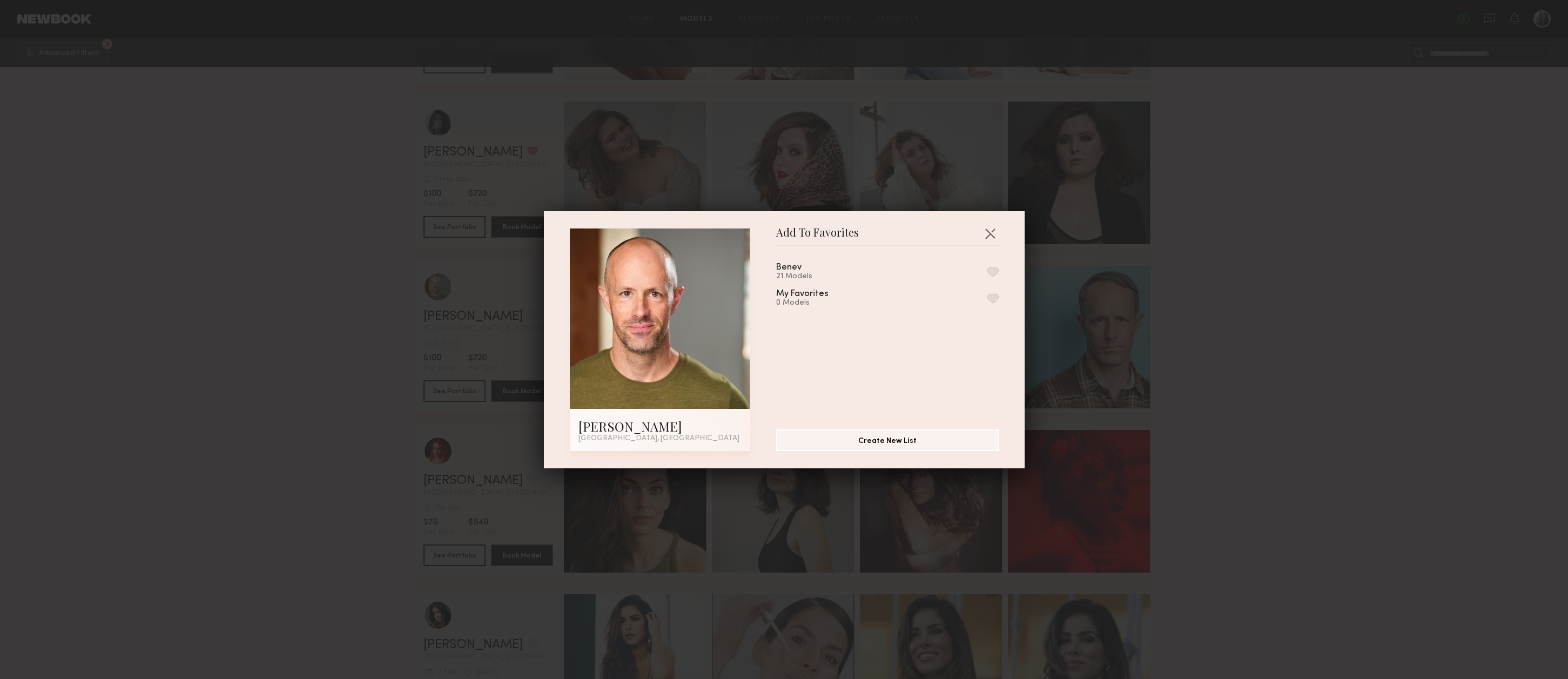
click at [993, 272] on button "button" at bounding box center [993, 272] width 12 height 10
click at [989, 230] on button "button" at bounding box center [990, 233] width 17 height 17
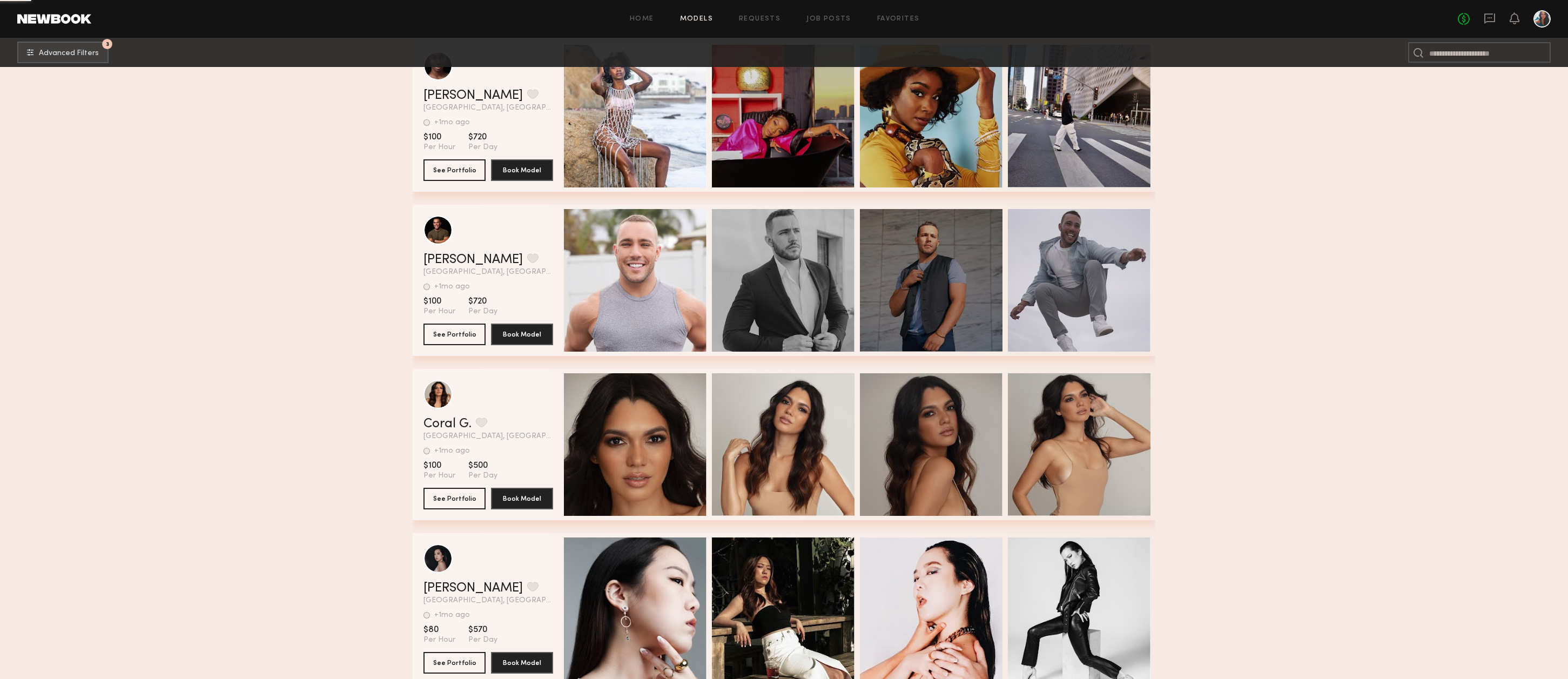
scroll to position [46377, 0]
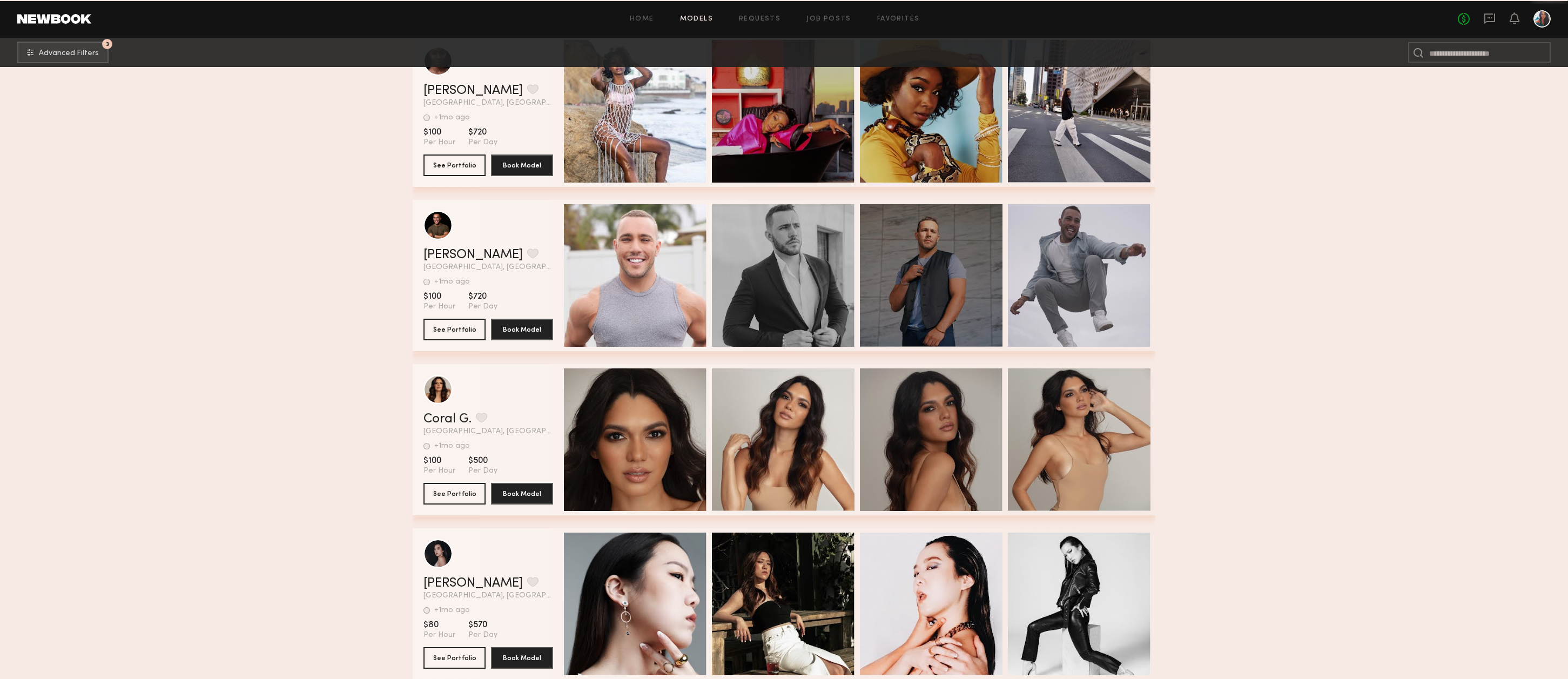
click at [651, 263] on div "Quick Preview" at bounding box center [635, 275] width 142 height 142
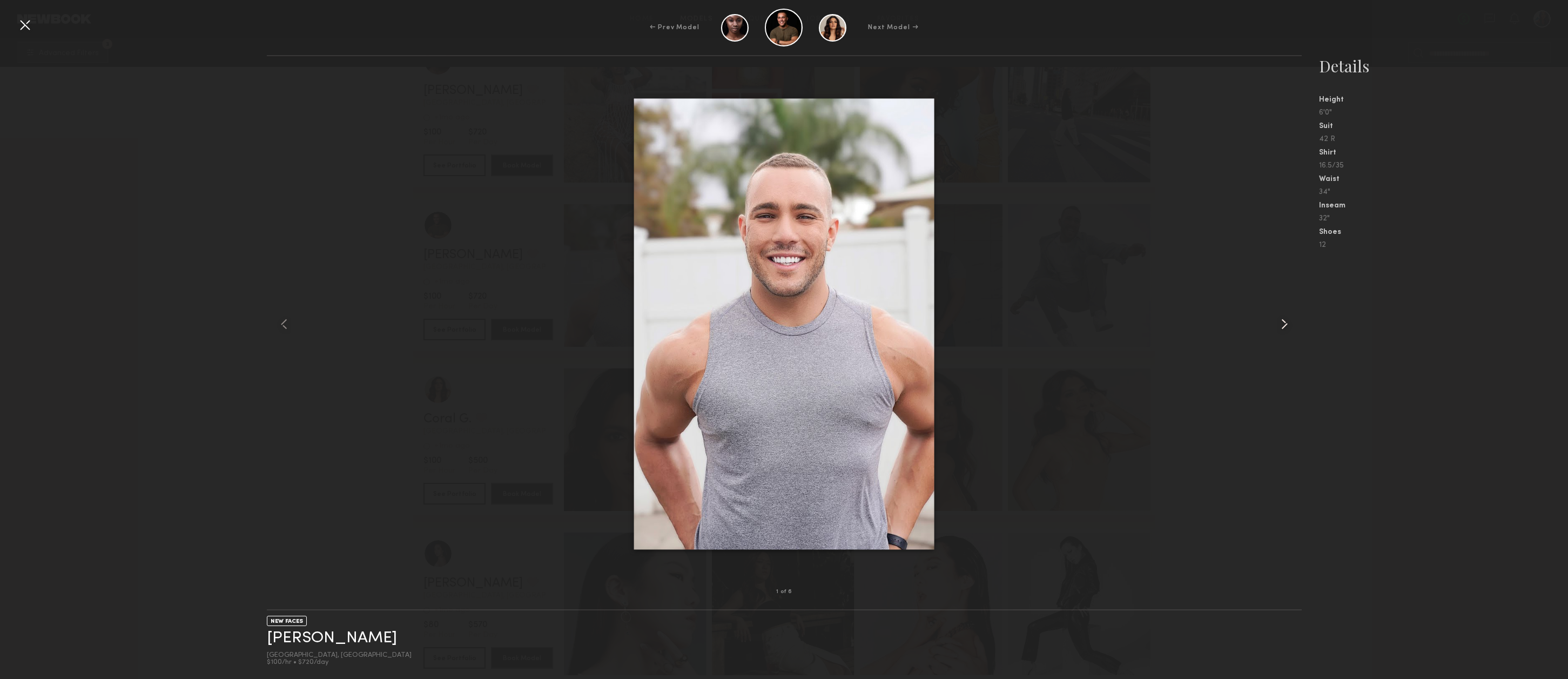
click at [1285, 325] on common-icon at bounding box center [1284, 324] width 17 height 17
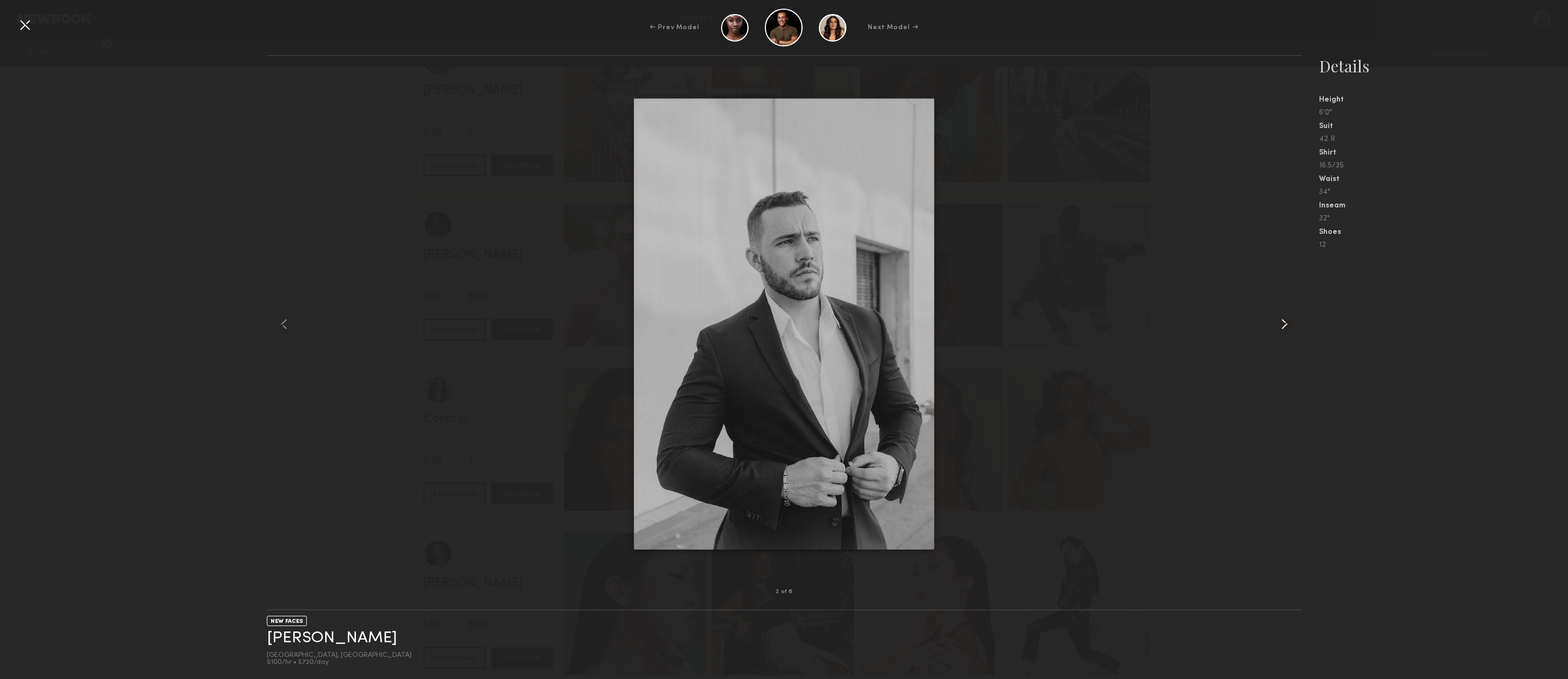
click at [1285, 325] on common-icon at bounding box center [1284, 324] width 17 height 17
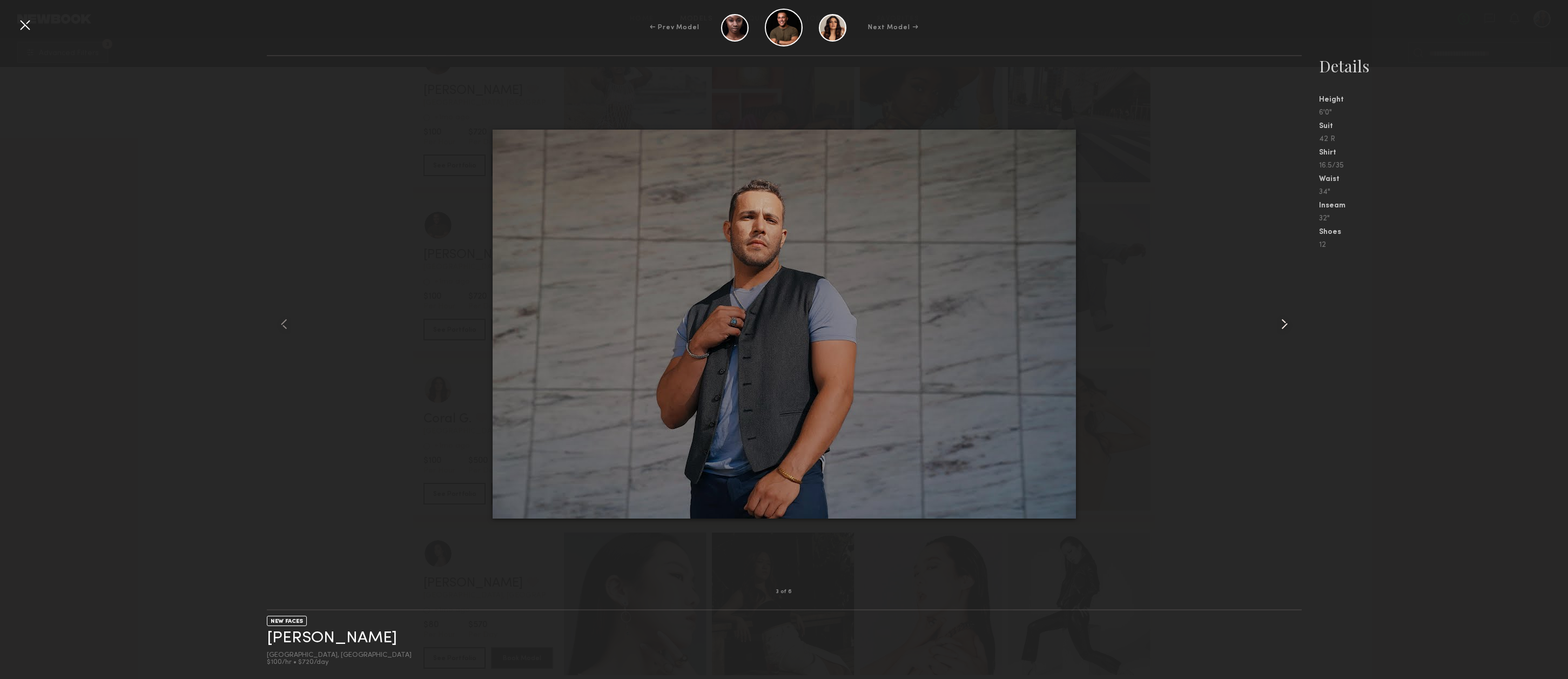
click at [1285, 325] on common-icon at bounding box center [1284, 324] width 17 height 17
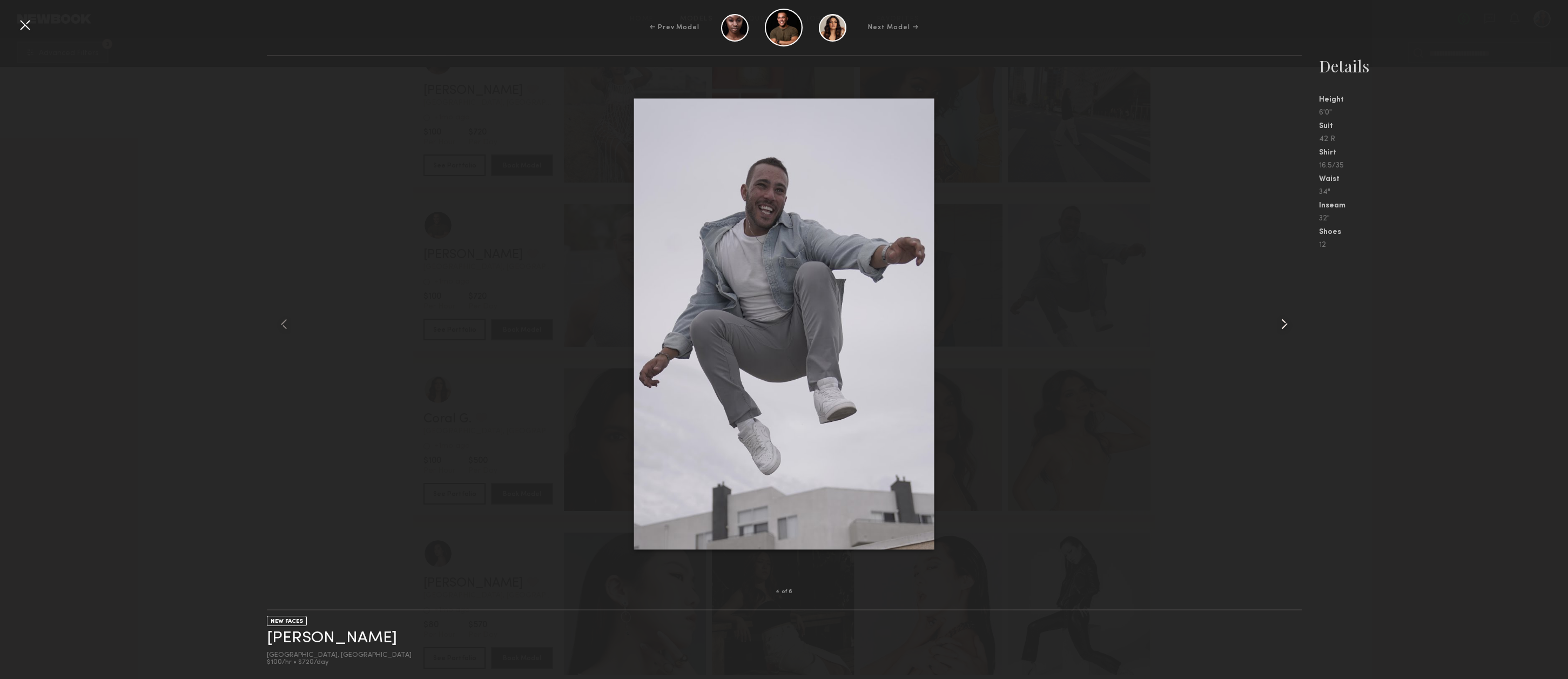
click at [1285, 325] on common-icon at bounding box center [1284, 324] width 17 height 17
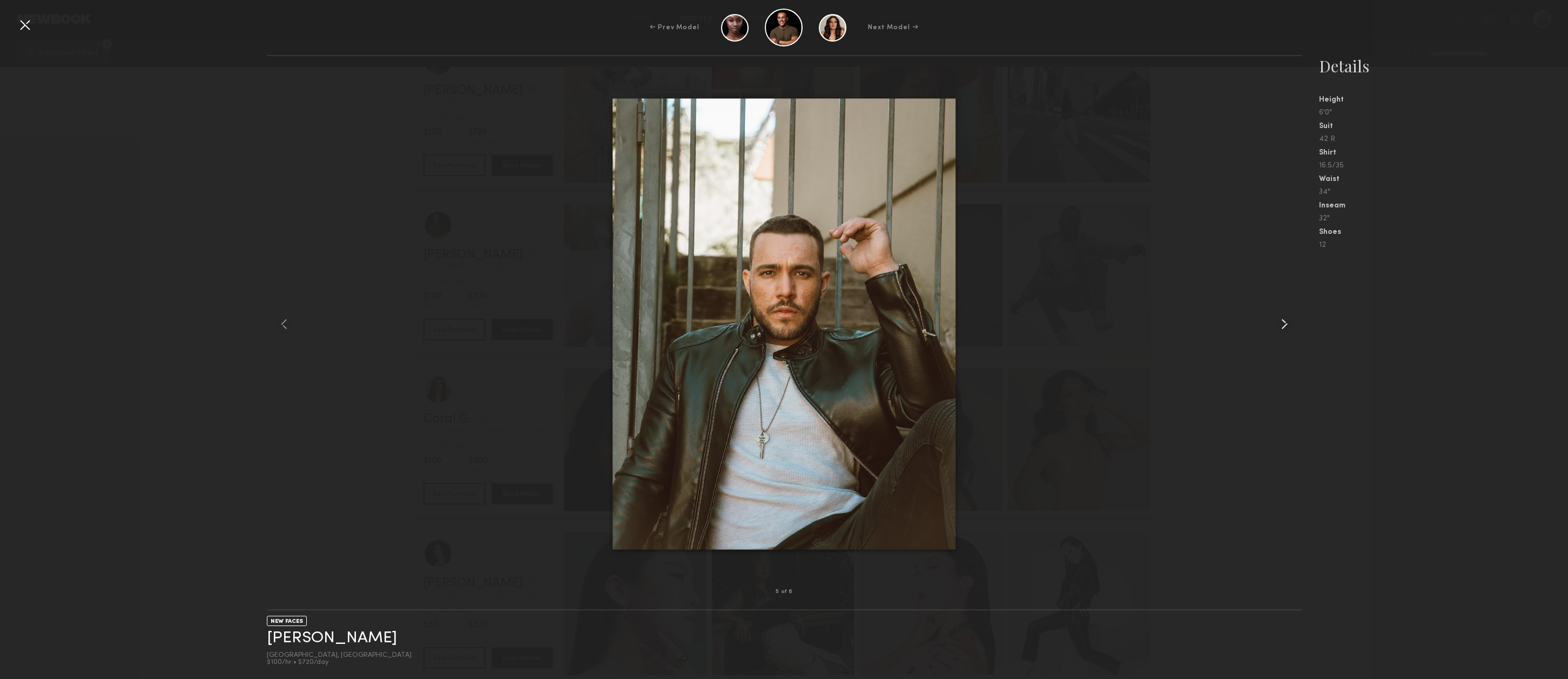
click at [1285, 325] on common-icon at bounding box center [1284, 324] width 17 height 17
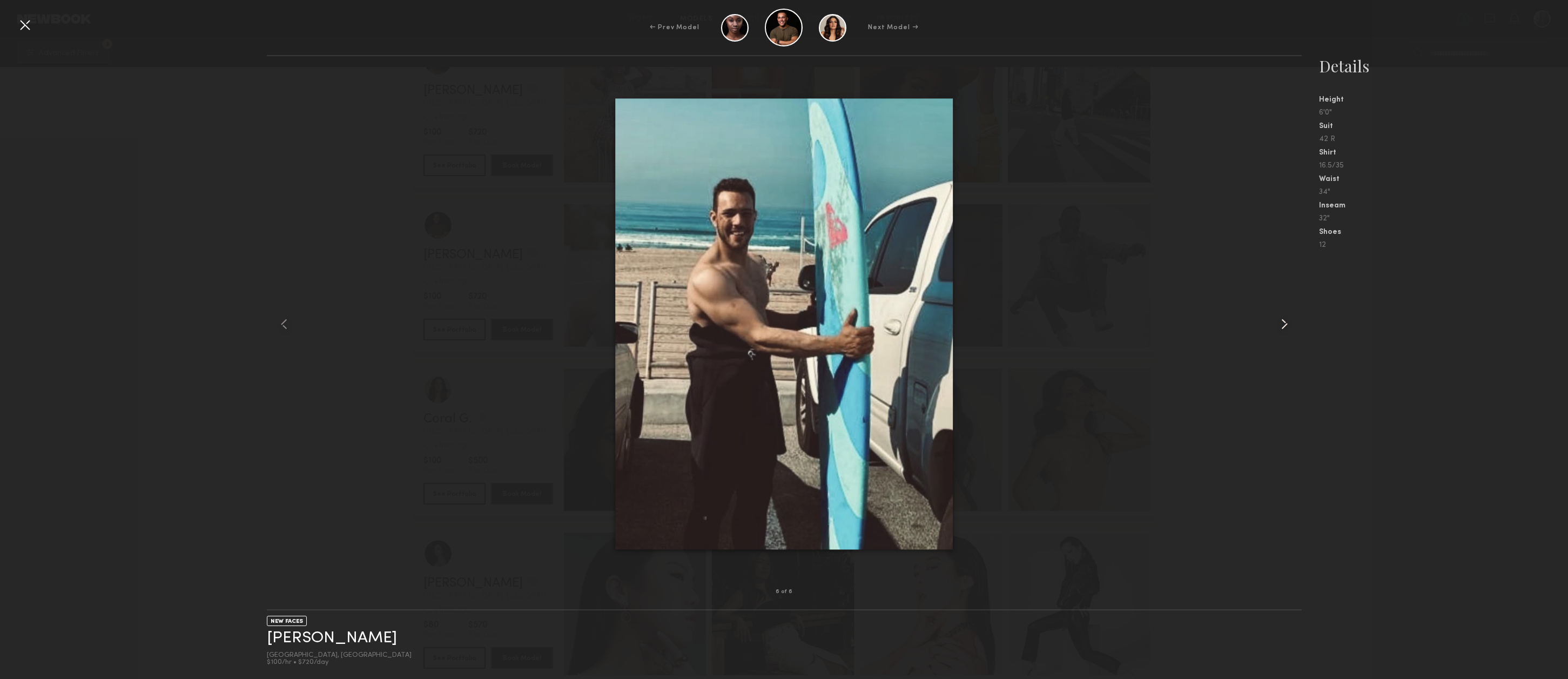
click at [1285, 325] on common-icon at bounding box center [1284, 324] width 17 height 17
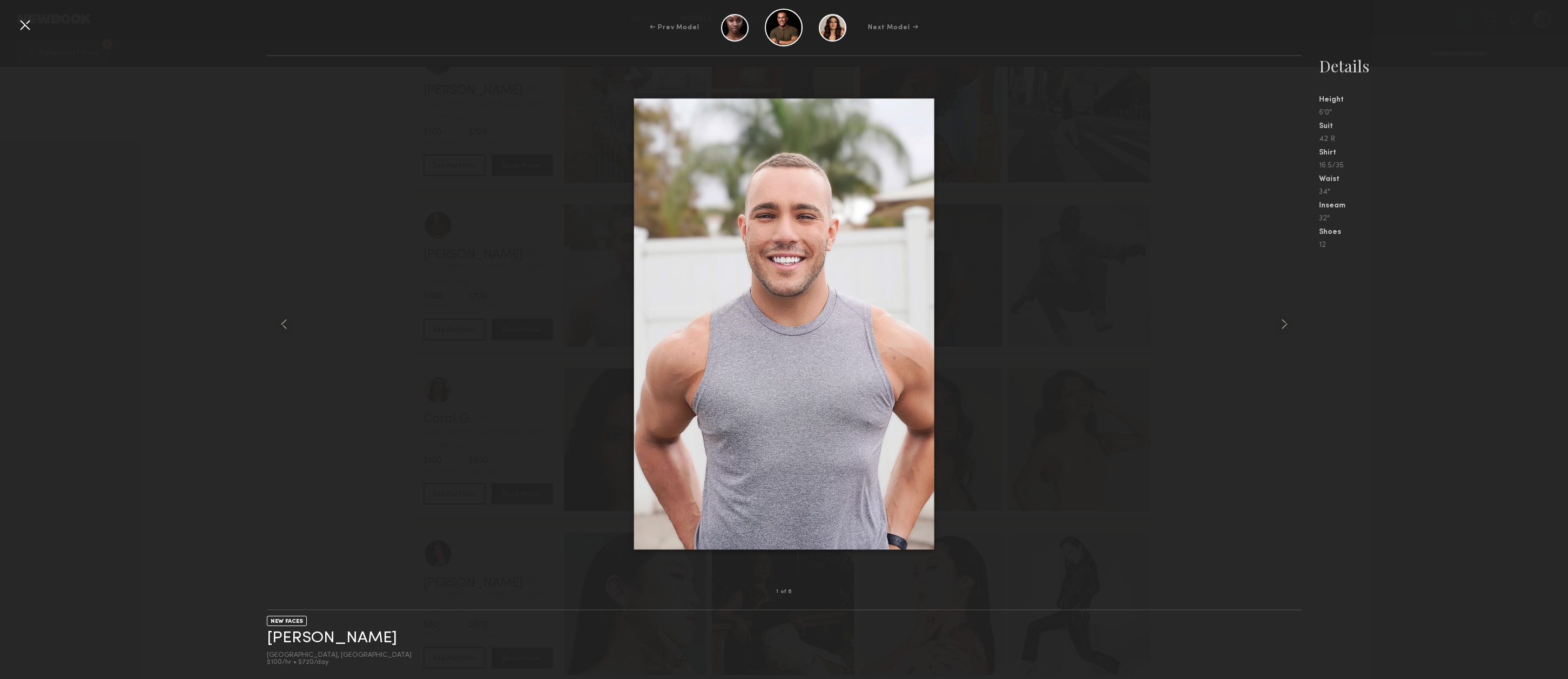
click at [26, 26] on div at bounding box center [25, 25] width 17 height 17
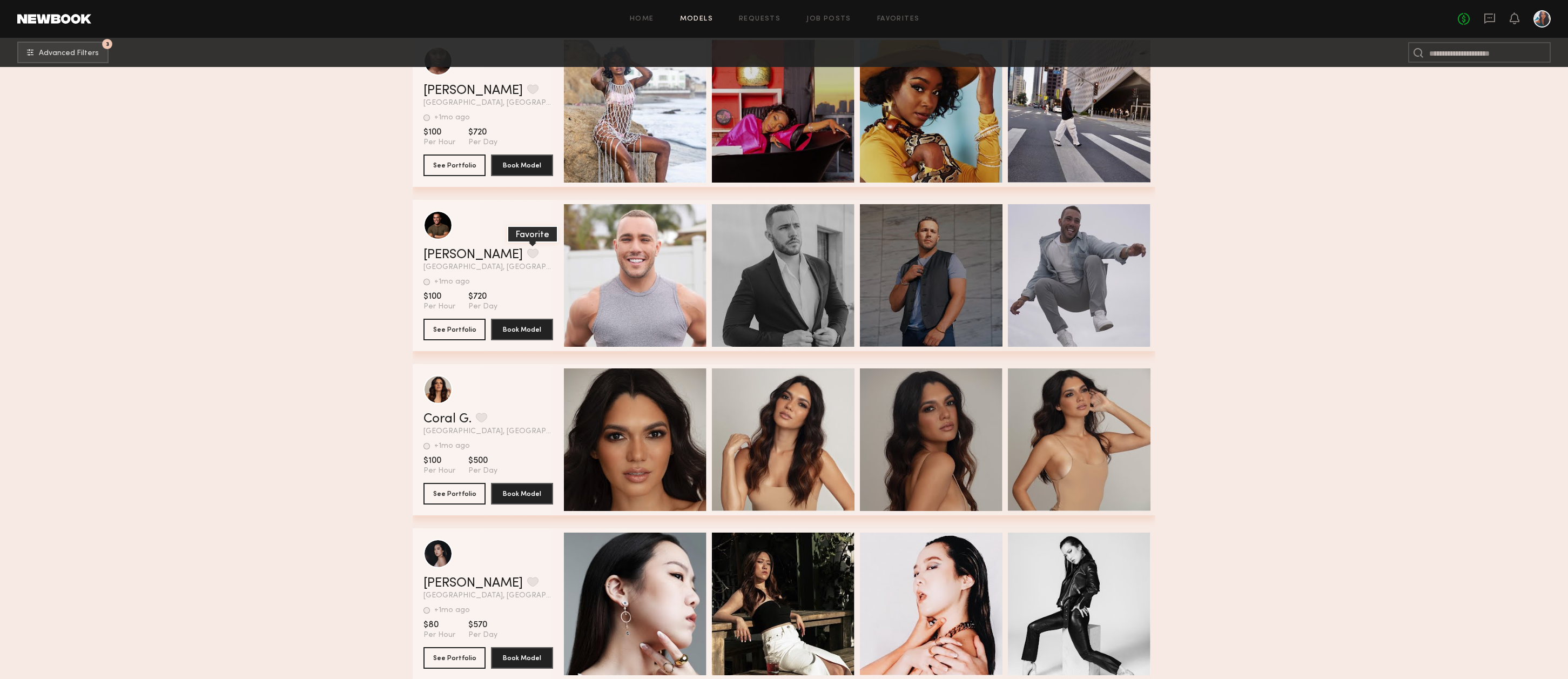
click at [527, 256] on button "grid" at bounding box center [533, 253] width 12 height 10
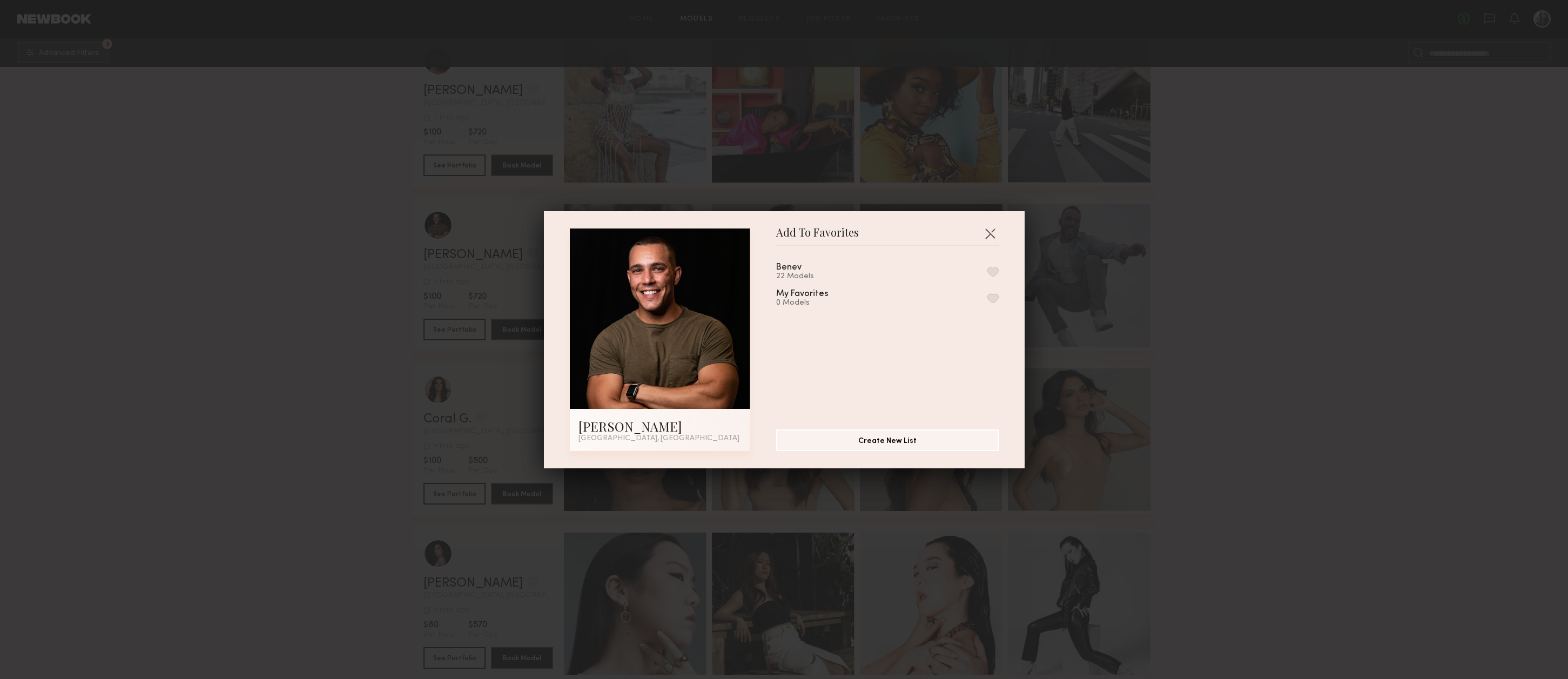
click at [995, 272] on button "button" at bounding box center [993, 272] width 12 height 10
click at [990, 235] on button "button" at bounding box center [990, 233] width 17 height 17
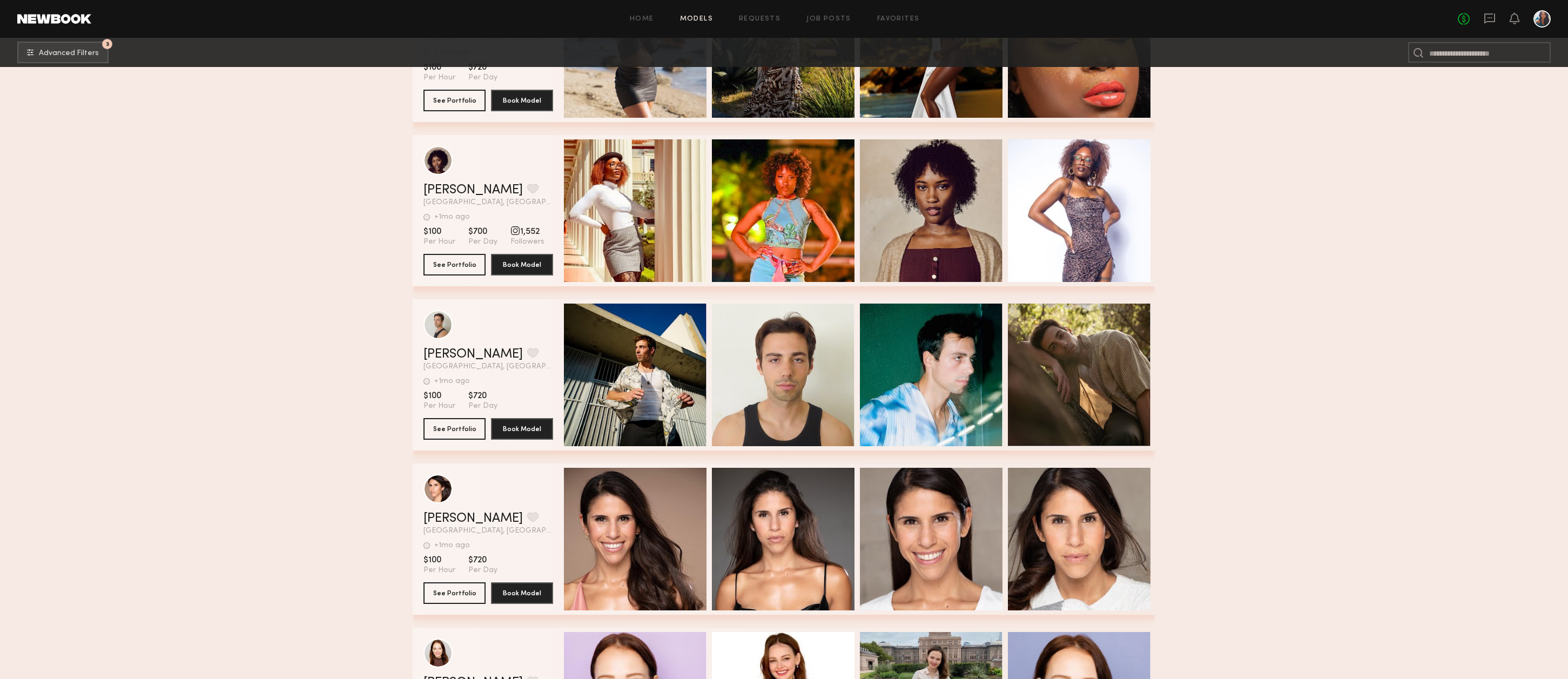
scroll to position [48086, 0]
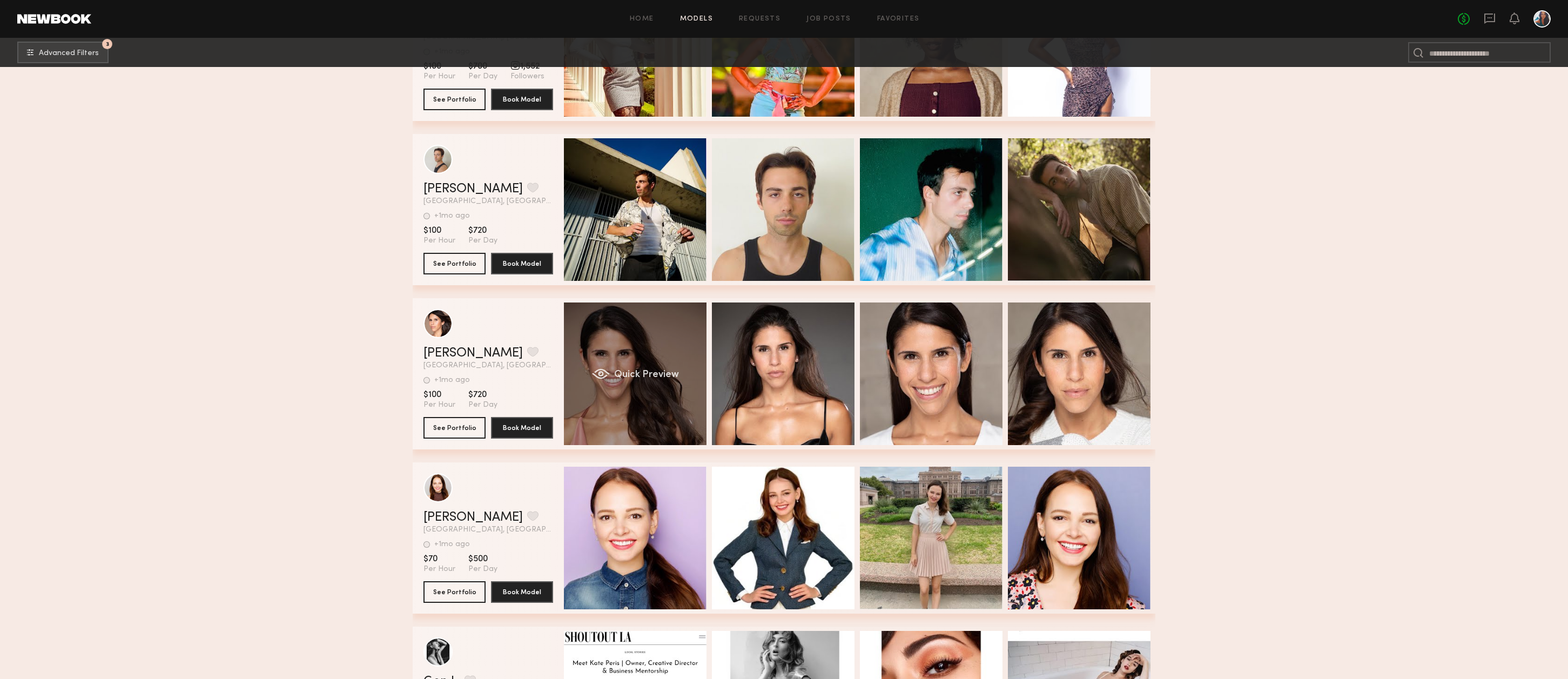
click at [656, 337] on div "Quick Preview" at bounding box center [635, 374] width 142 height 142
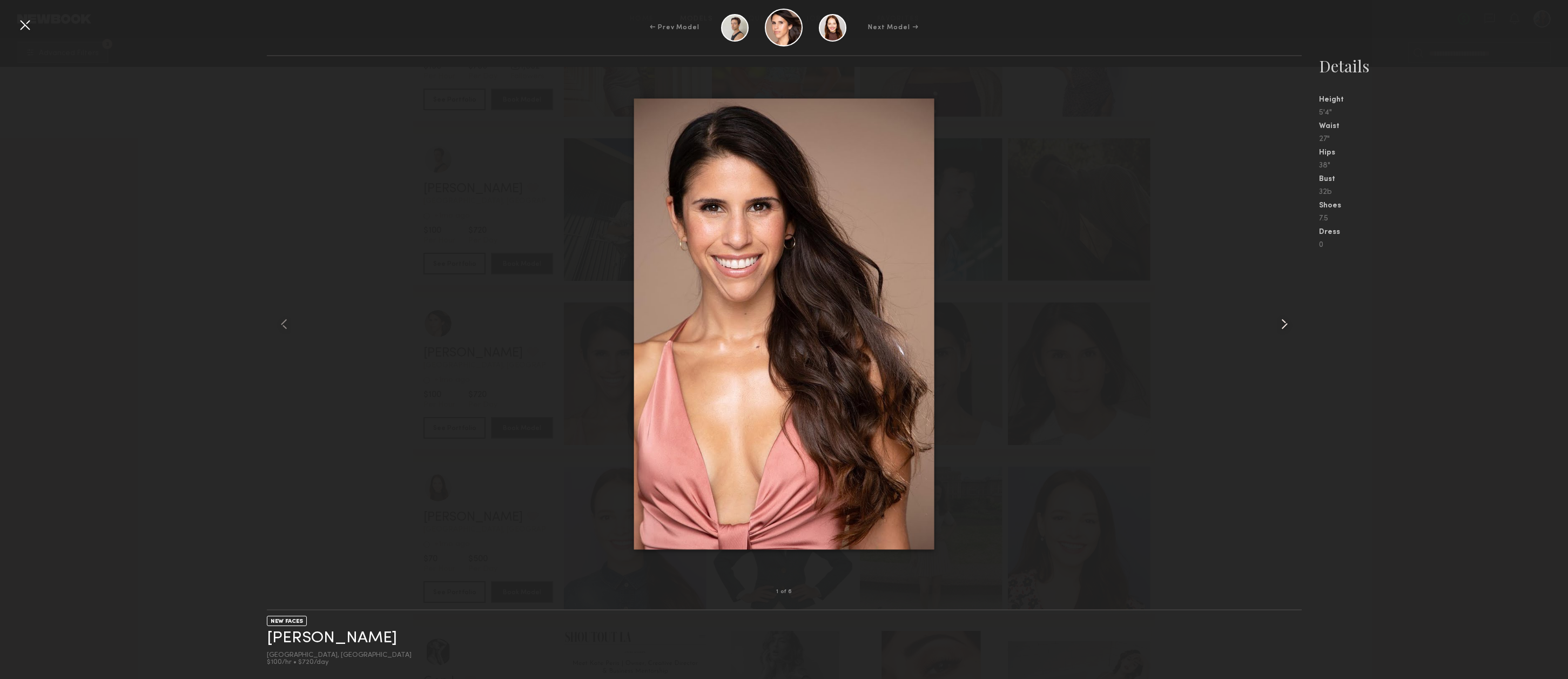
click at [1287, 327] on common-icon at bounding box center [1284, 324] width 17 height 17
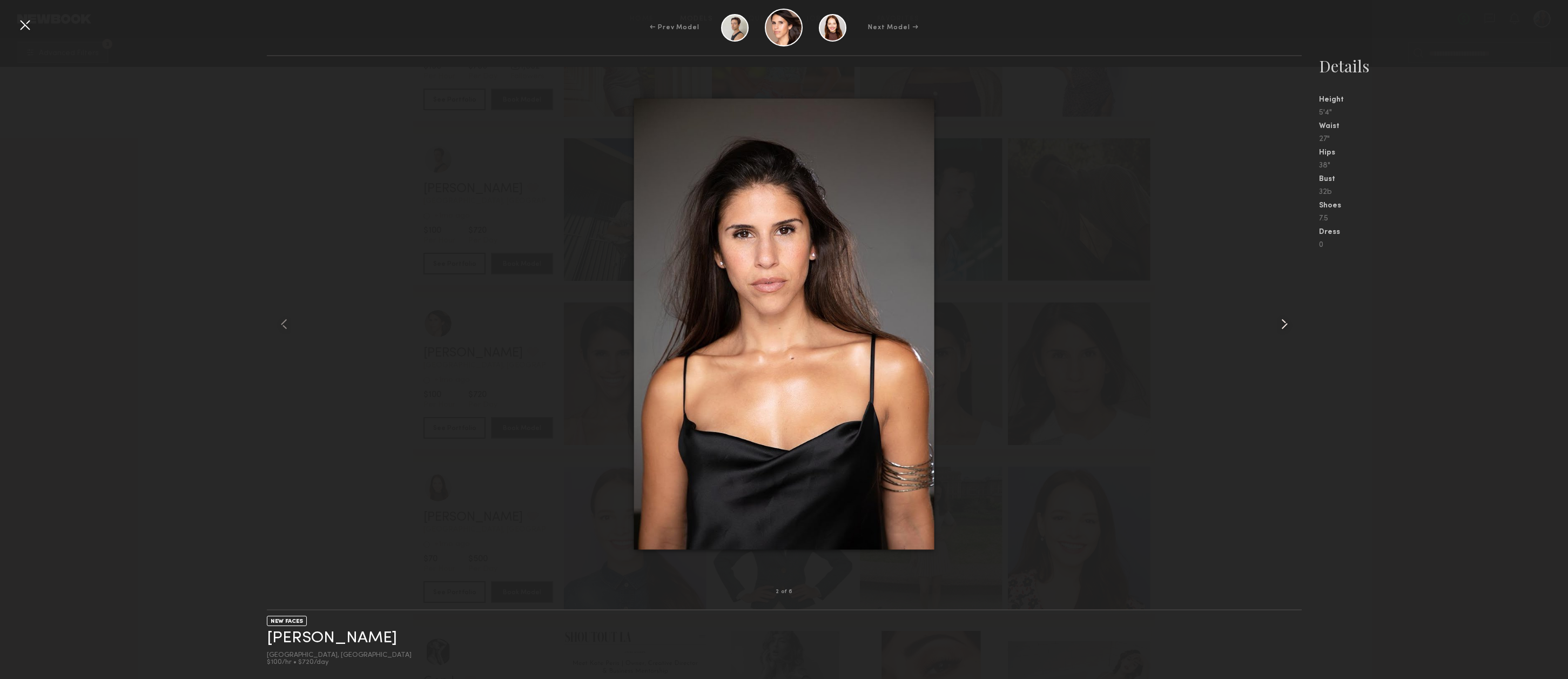
click at [1287, 327] on common-icon at bounding box center [1284, 324] width 17 height 17
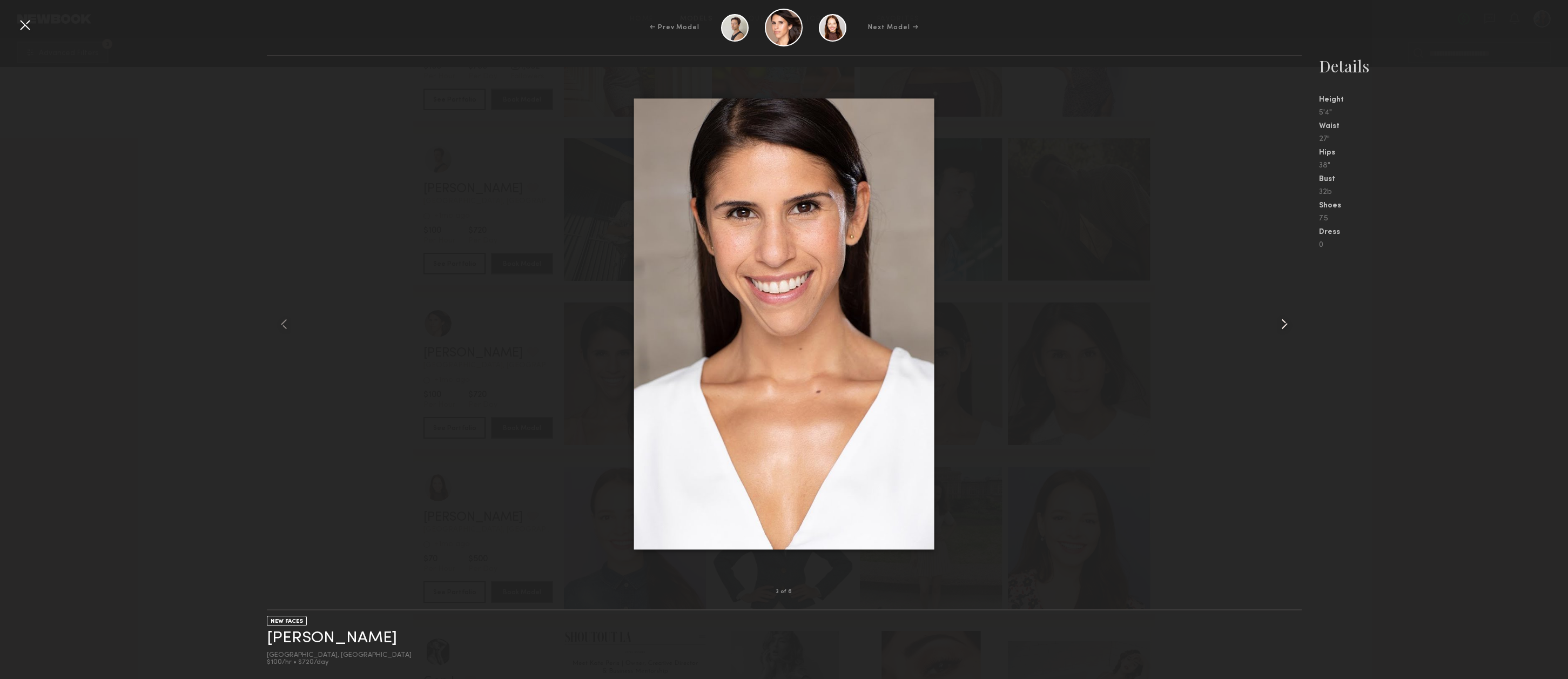
click at [1287, 327] on common-icon at bounding box center [1284, 324] width 17 height 17
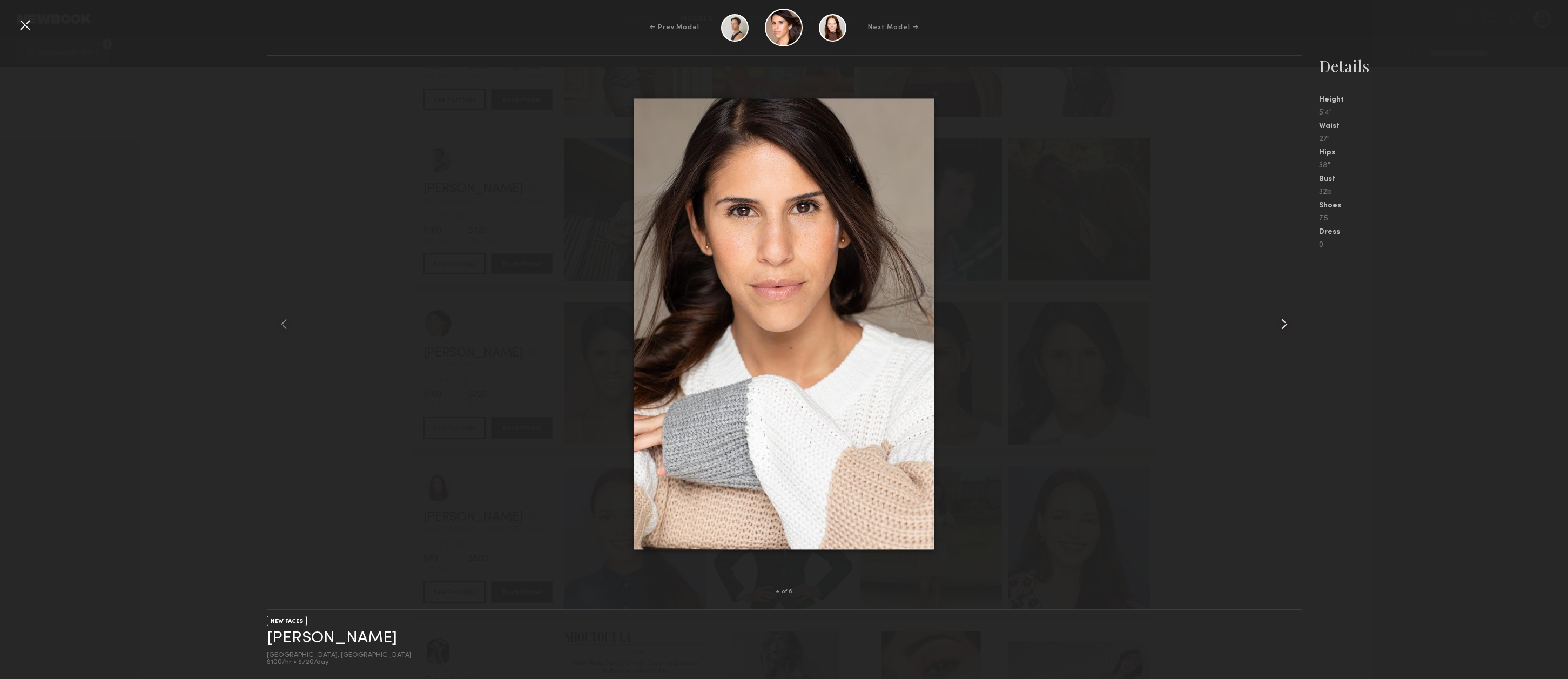
click at [1287, 327] on common-icon at bounding box center [1284, 324] width 17 height 17
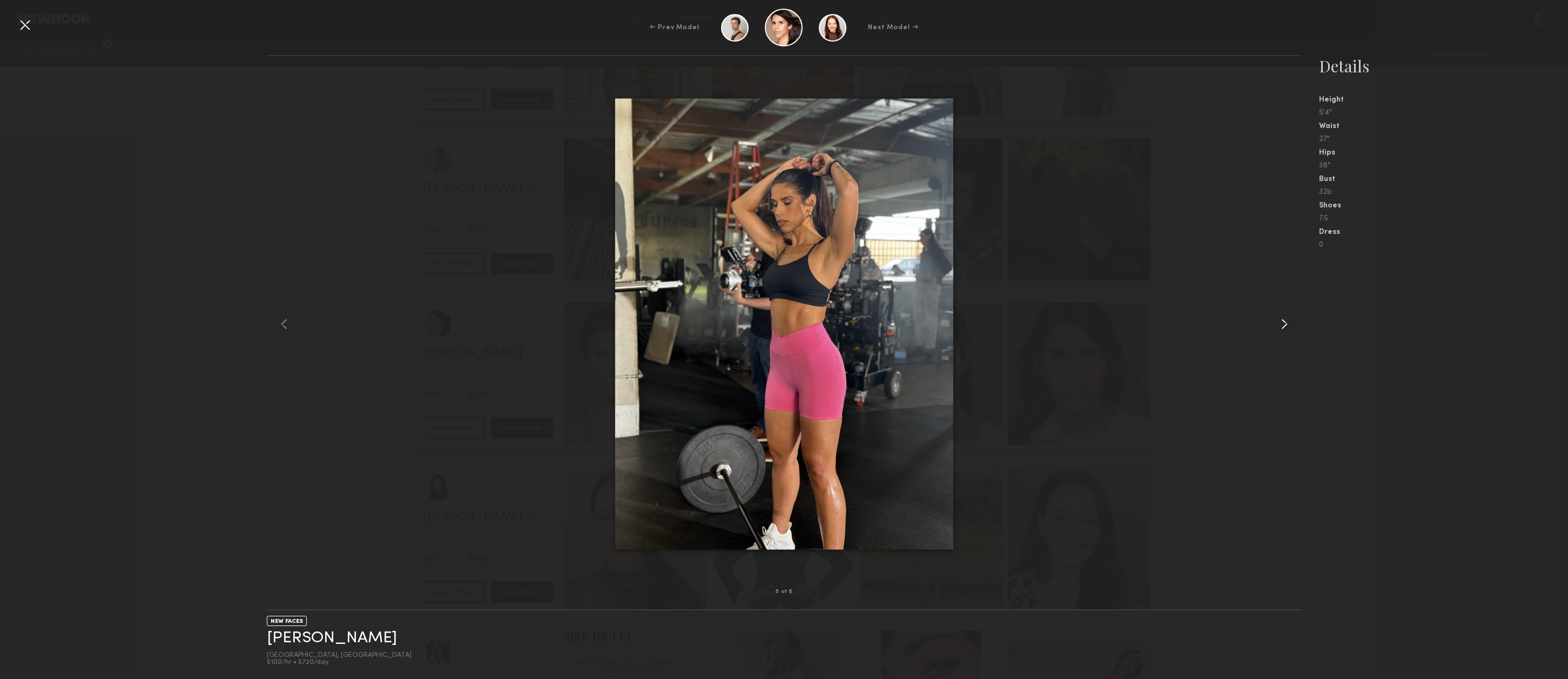
click at [1287, 327] on common-icon at bounding box center [1284, 324] width 17 height 17
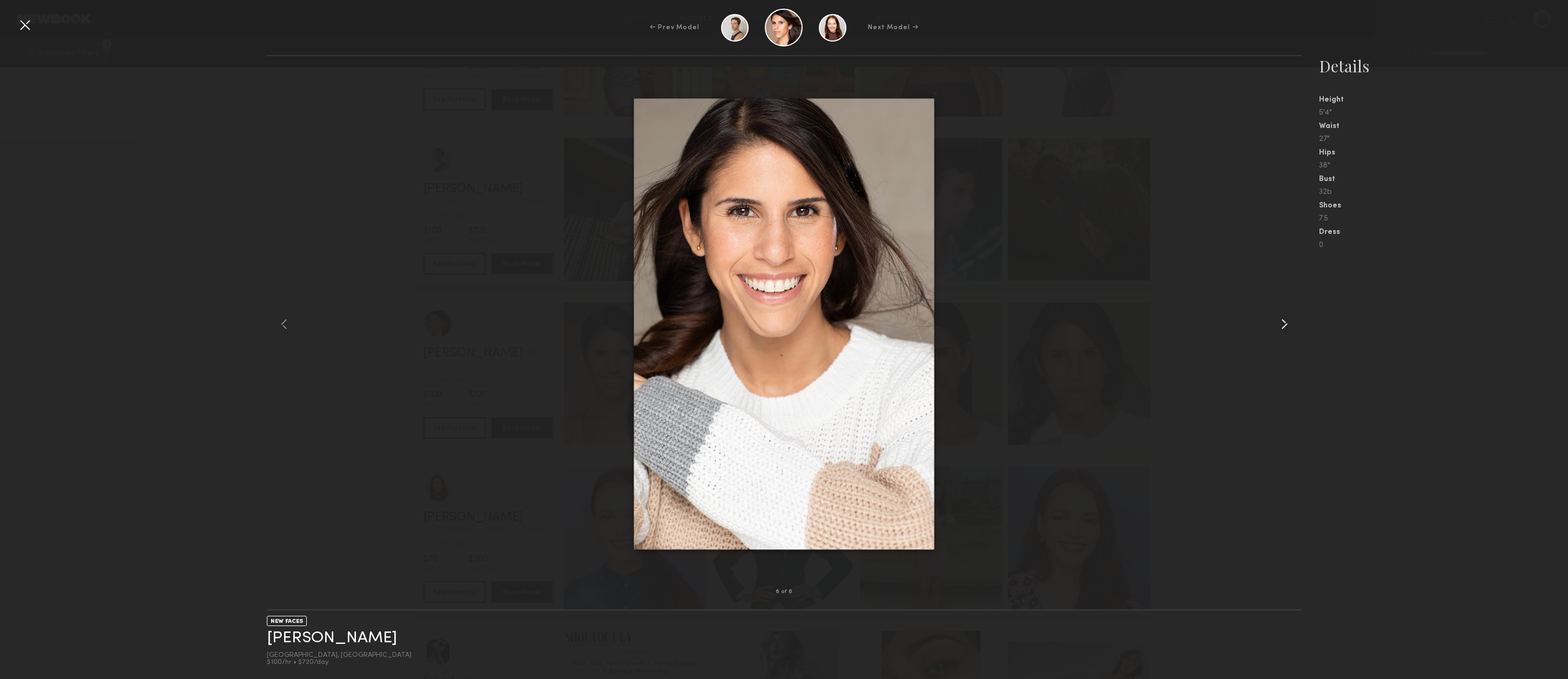
click at [1286, 327] on common-icon at bounding box center [1284, 324] width 17 height 17
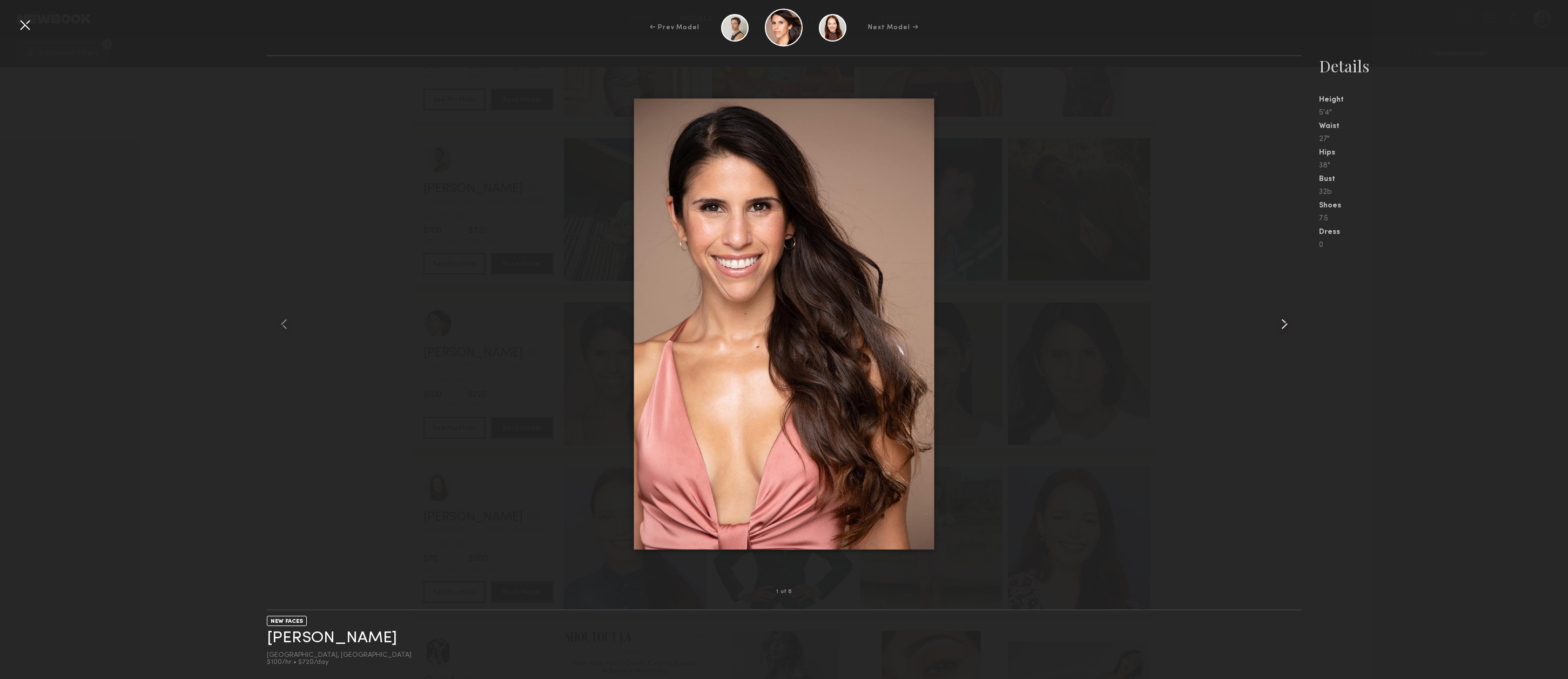
click at [1285, 326] on common-icon at bounding box center [1284, 324] width 17 height 17
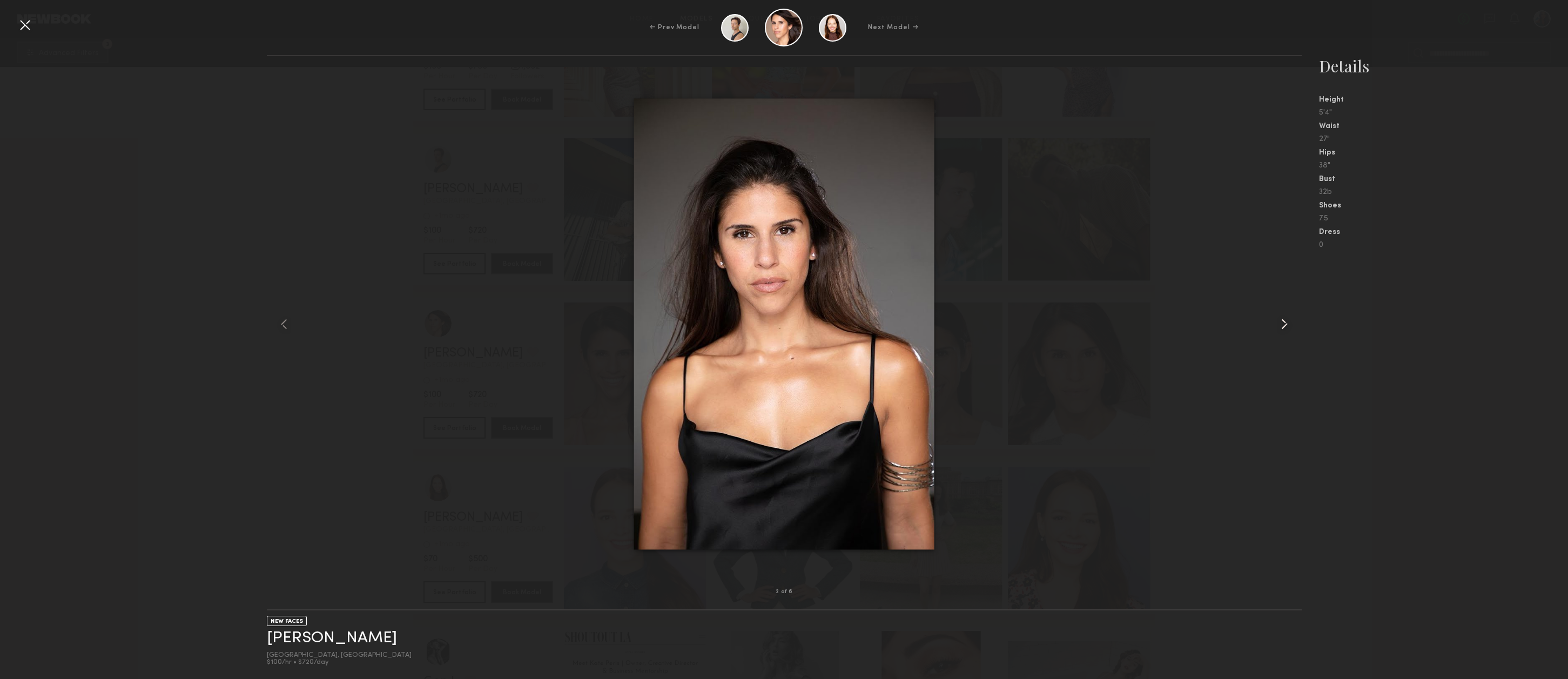
click at [1284, 326] on common-icon at bounding box center [1284, 324] width 17 height 17
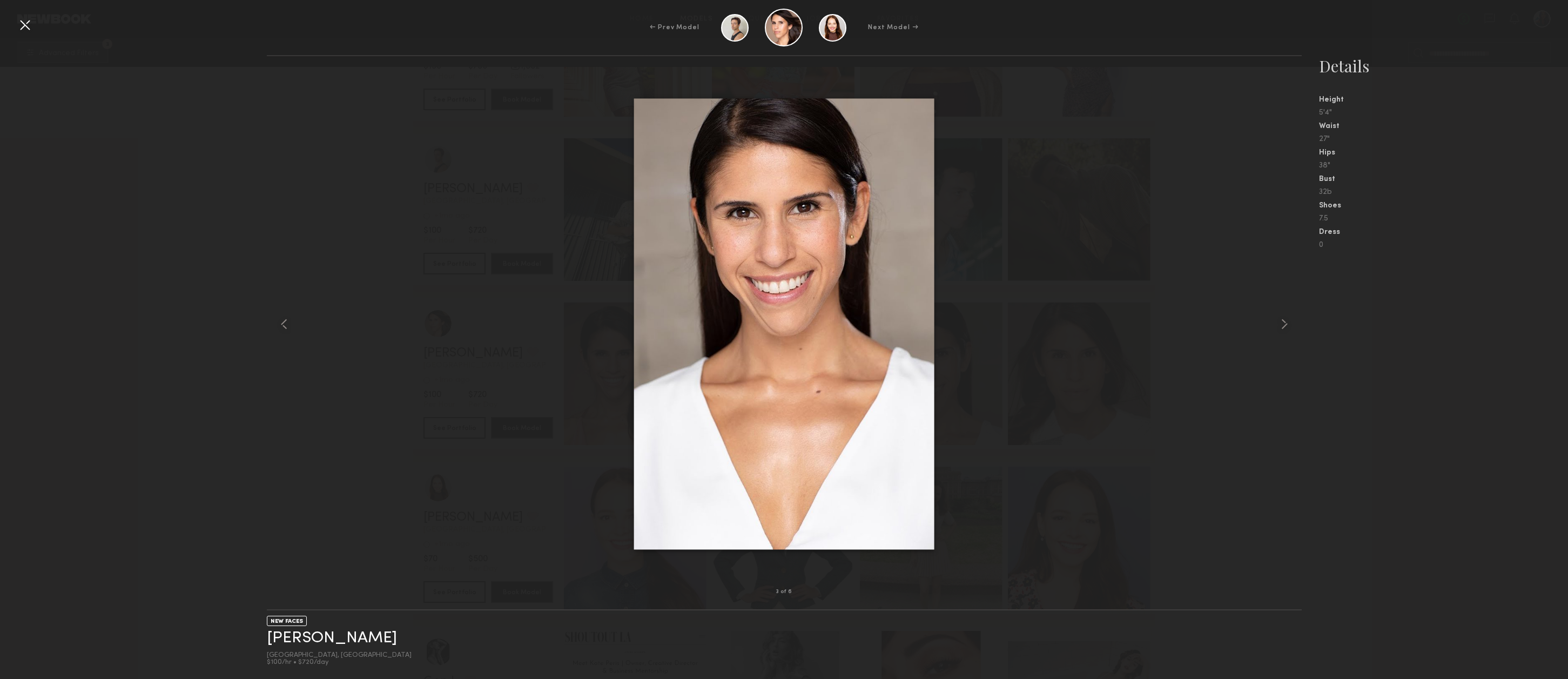
click at [29, 24] on div at bounding box center [25, 25] width 17 height 17
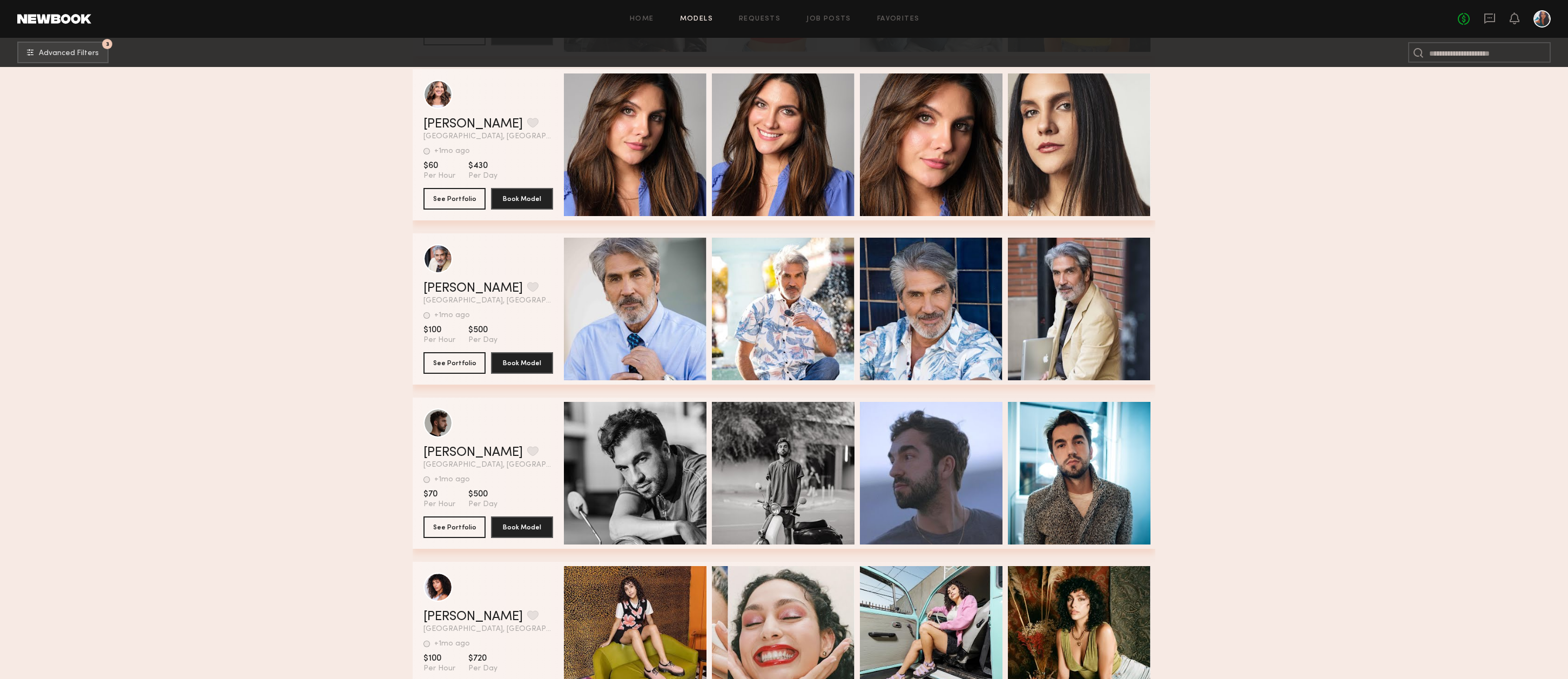
scroll to position [49574, 0]
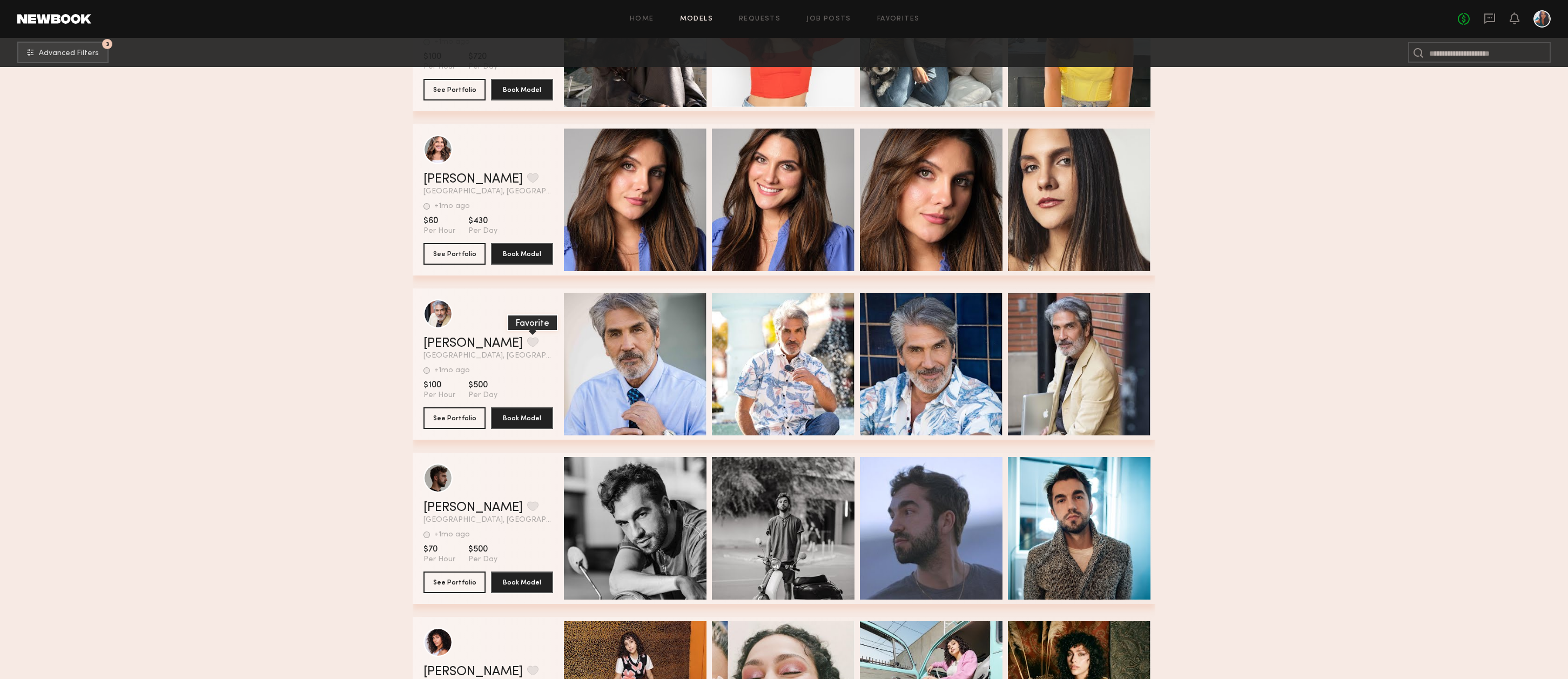
click at [527, 347] on button "grid" at bounding box center [533, 342] width 12 height 10
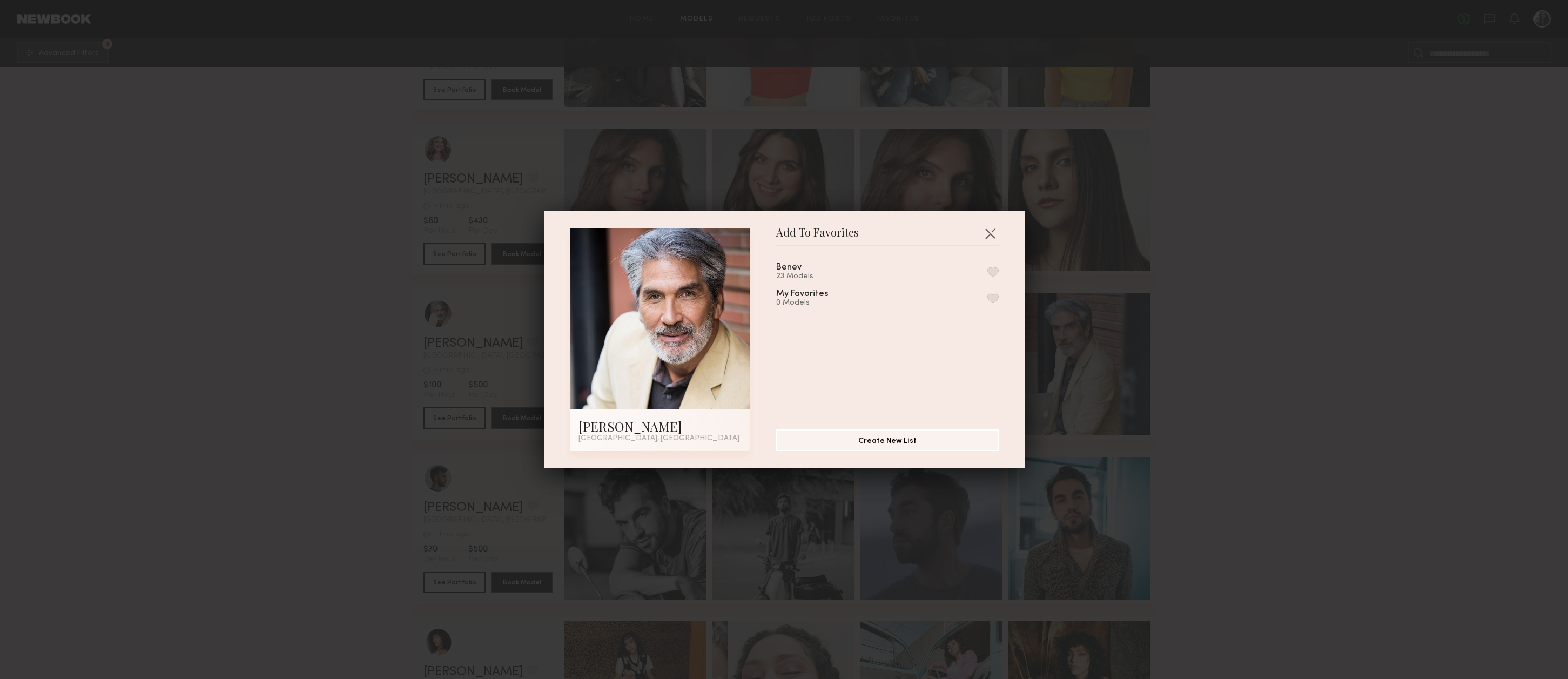
click at [991, 270] on button "button" at bounding box center [993, 272] width 12 height 10
click at [990, 230] on button "button" at bounding box center [990, 233] width 17 height 17
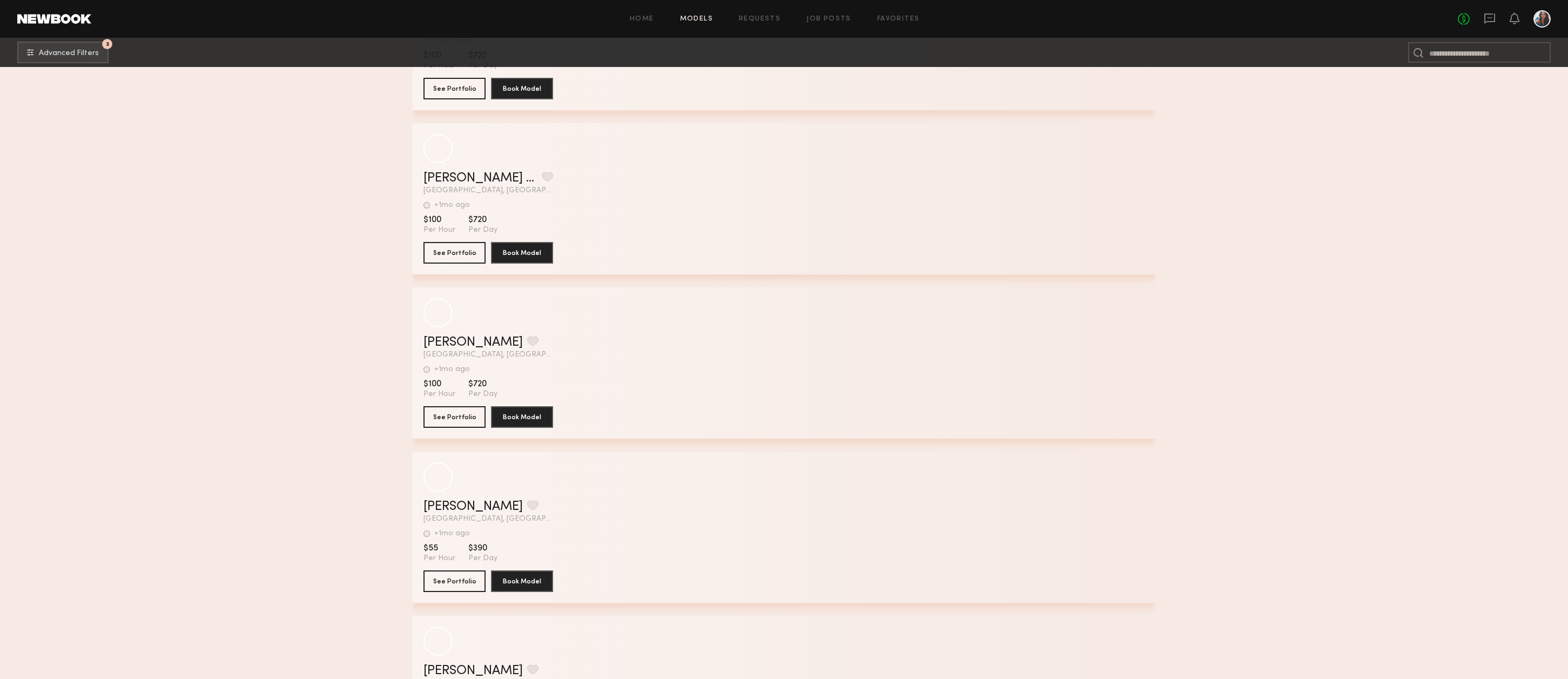
scroll to position [50952, 0]
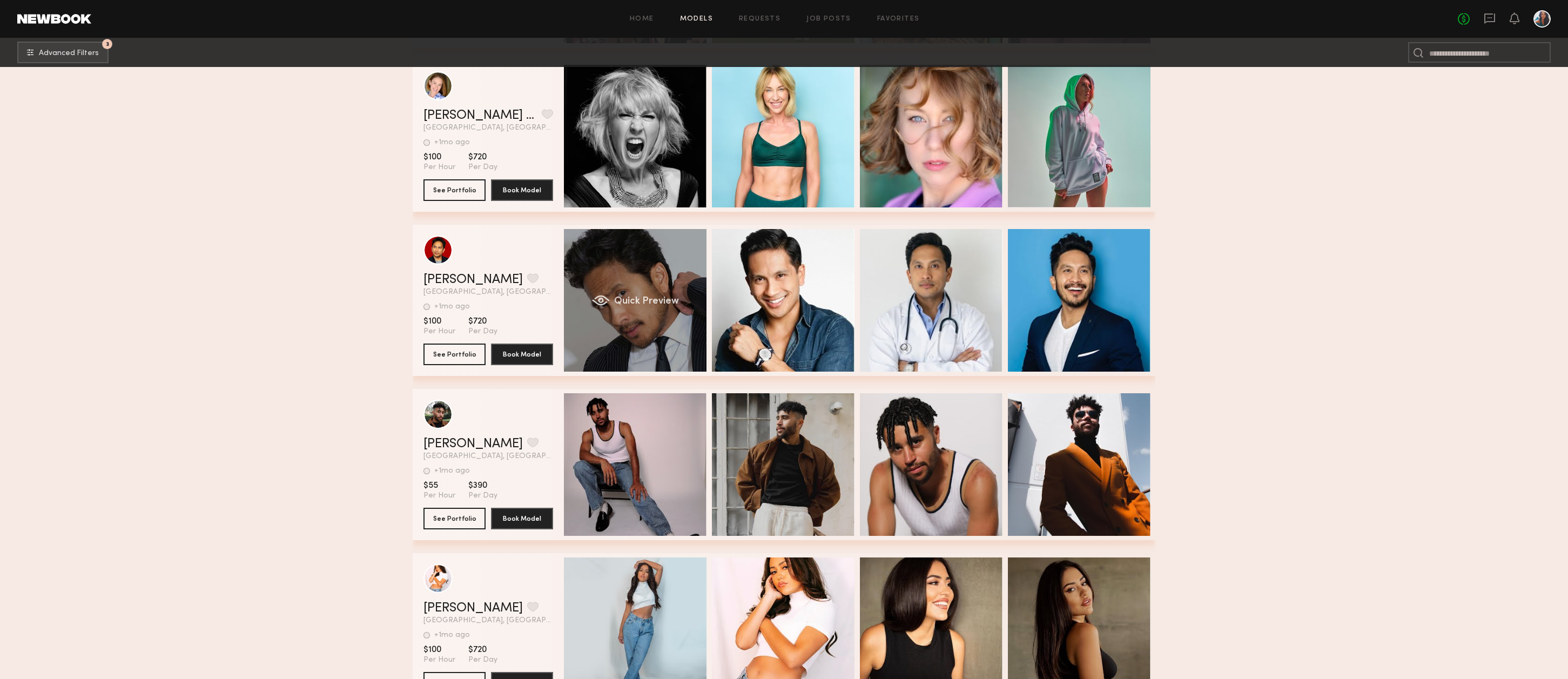
click at [670, 300] on span "Quick Preview" at bounding box center [646, 301] width 65 height 10
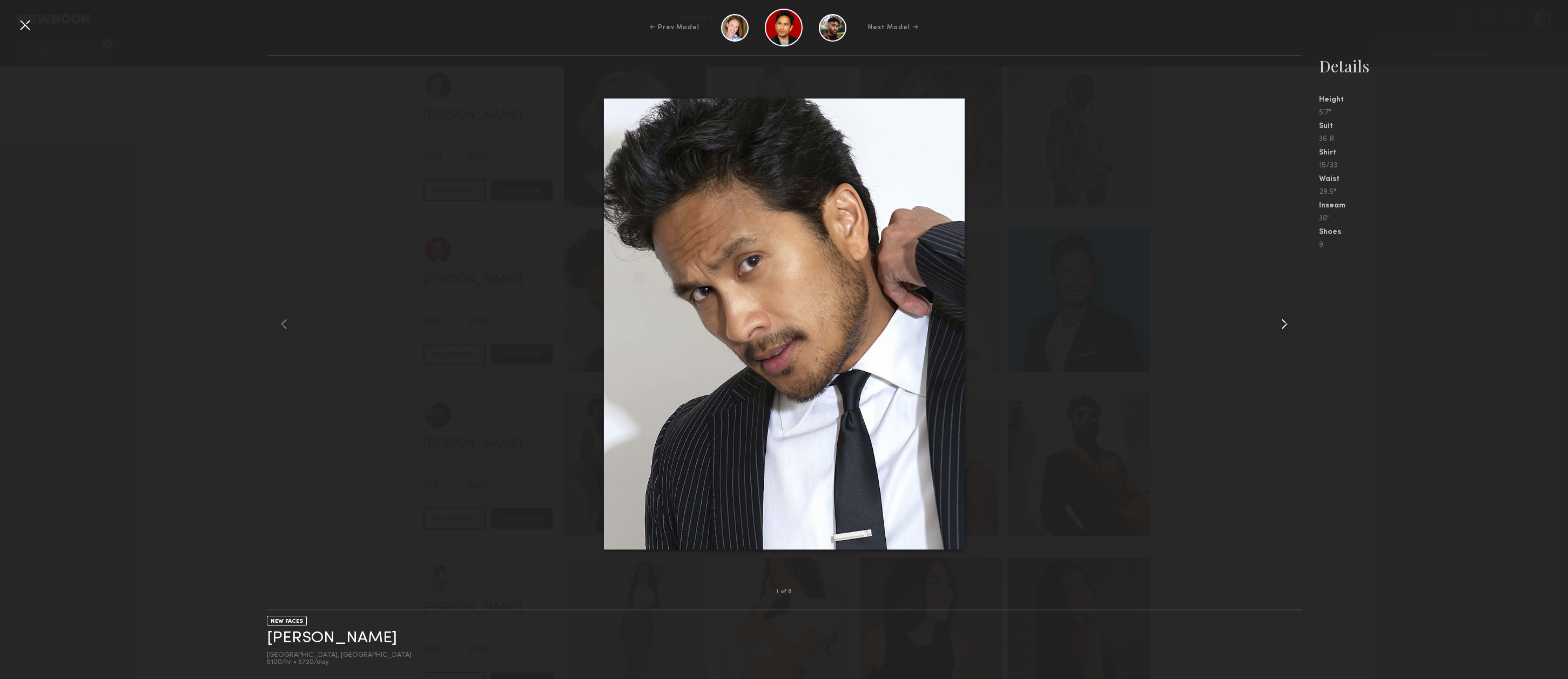
click at [1283, 324] on common-icon at bounding box center [1284, 324] width 17 height 17
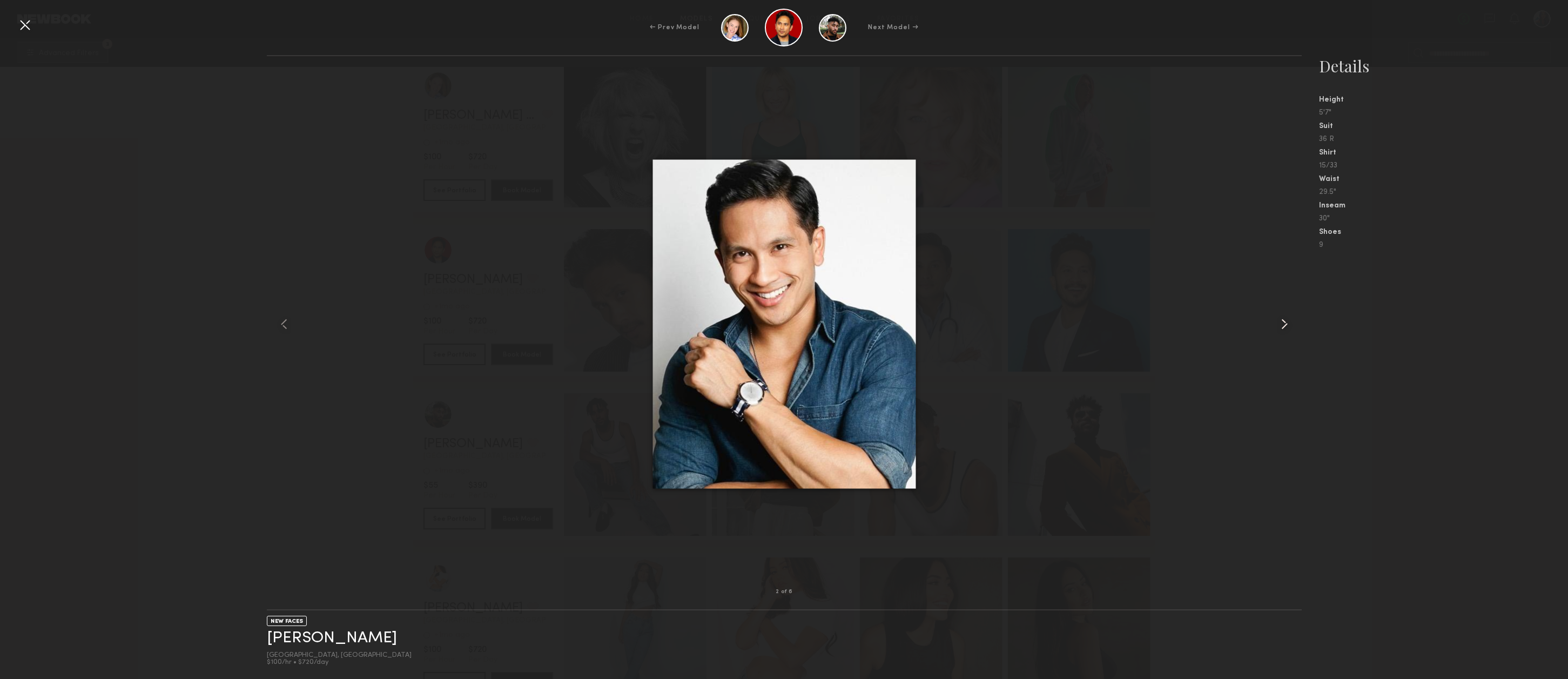
click at [1283, 324] on common-icon at bounding box center [1284, 324] width 17 height 17
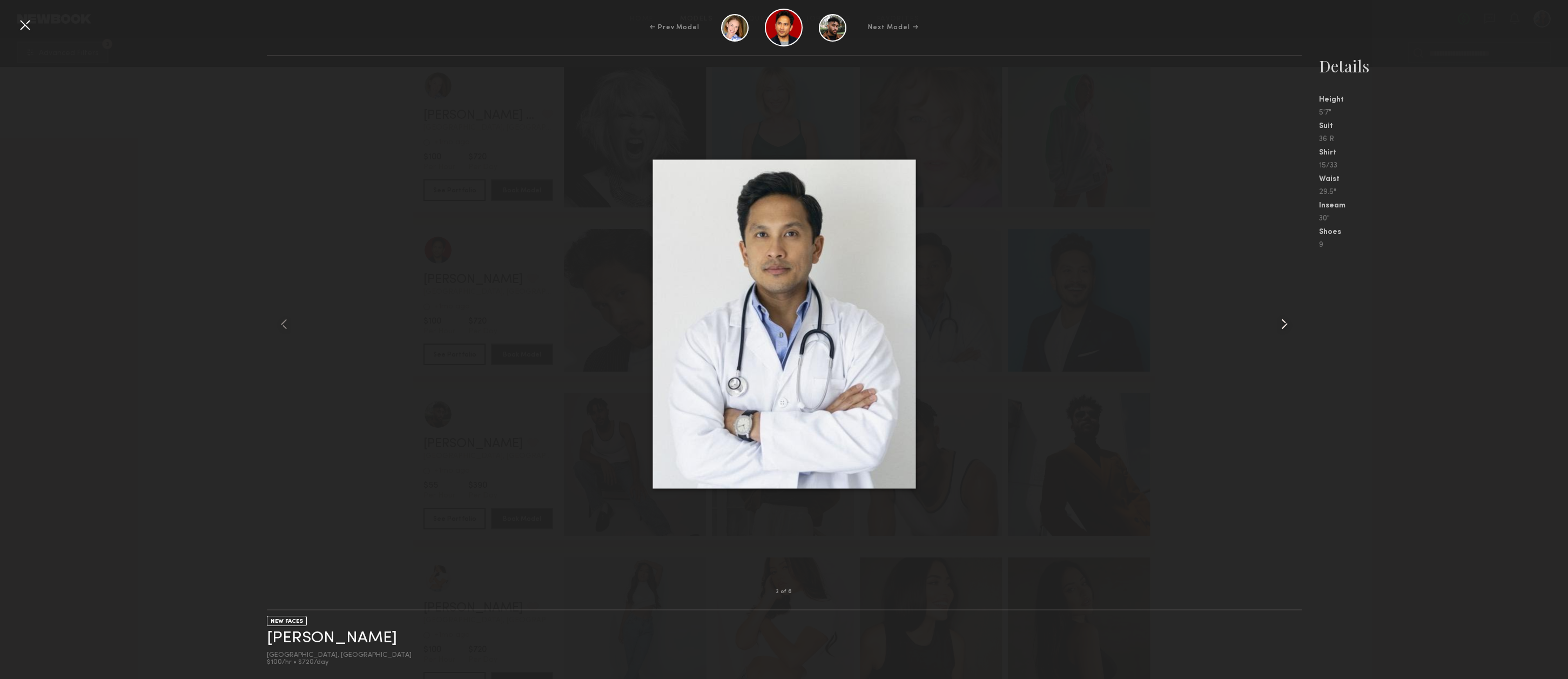
click at [1283, 324] on common-icon at bounding box center [1284, 324] width 17 height 17
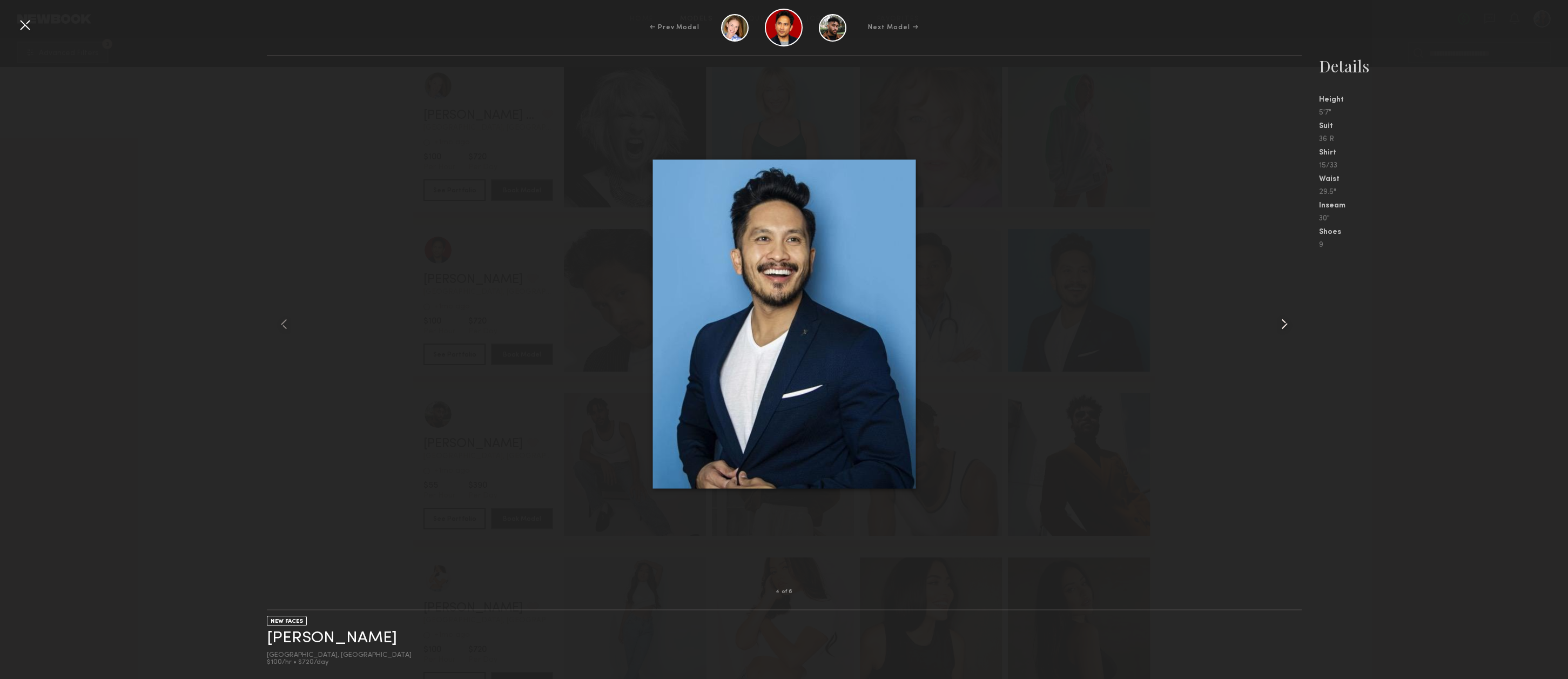
click at [1283, 324] on common-icon at bounding box center [1284, 324] width 17 height 17
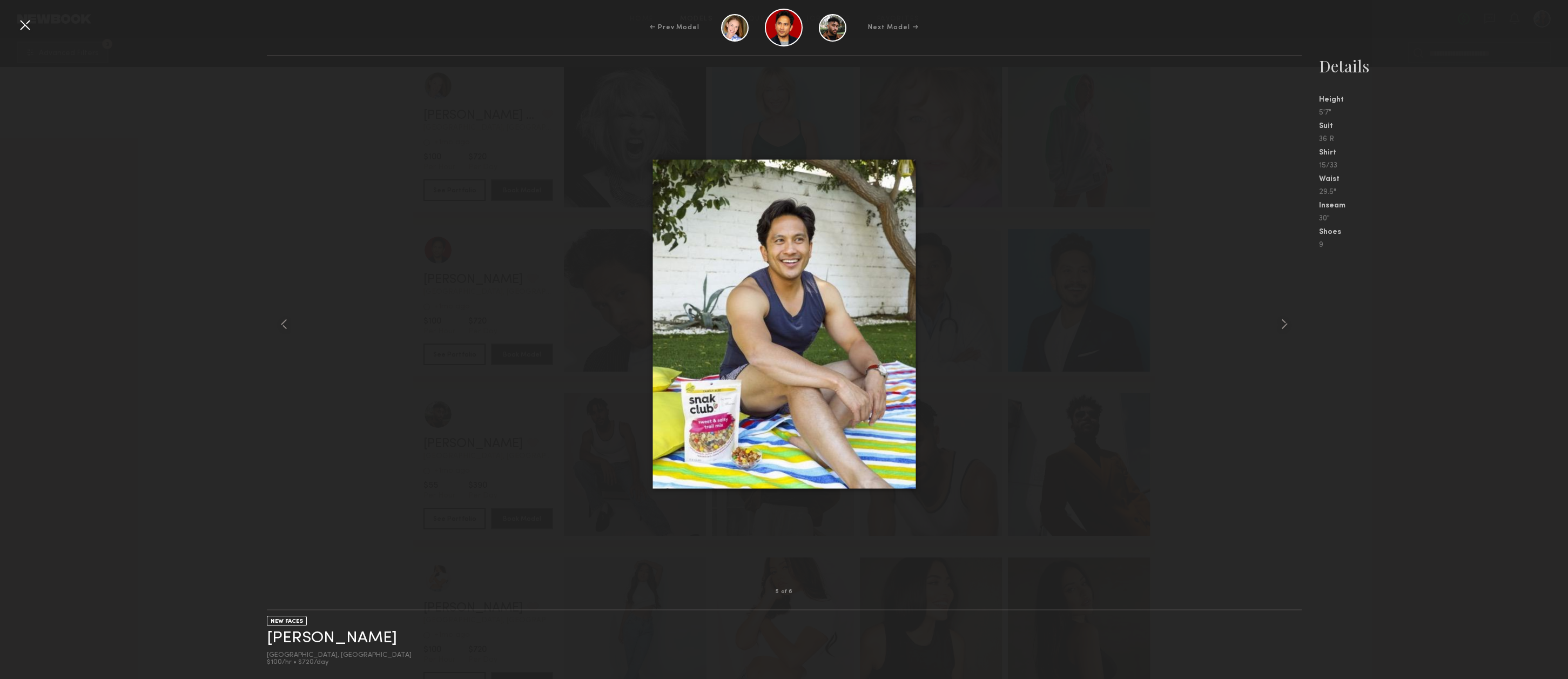
click at [27, 24] on div at bounding box center [25, 25] width 17 height 17
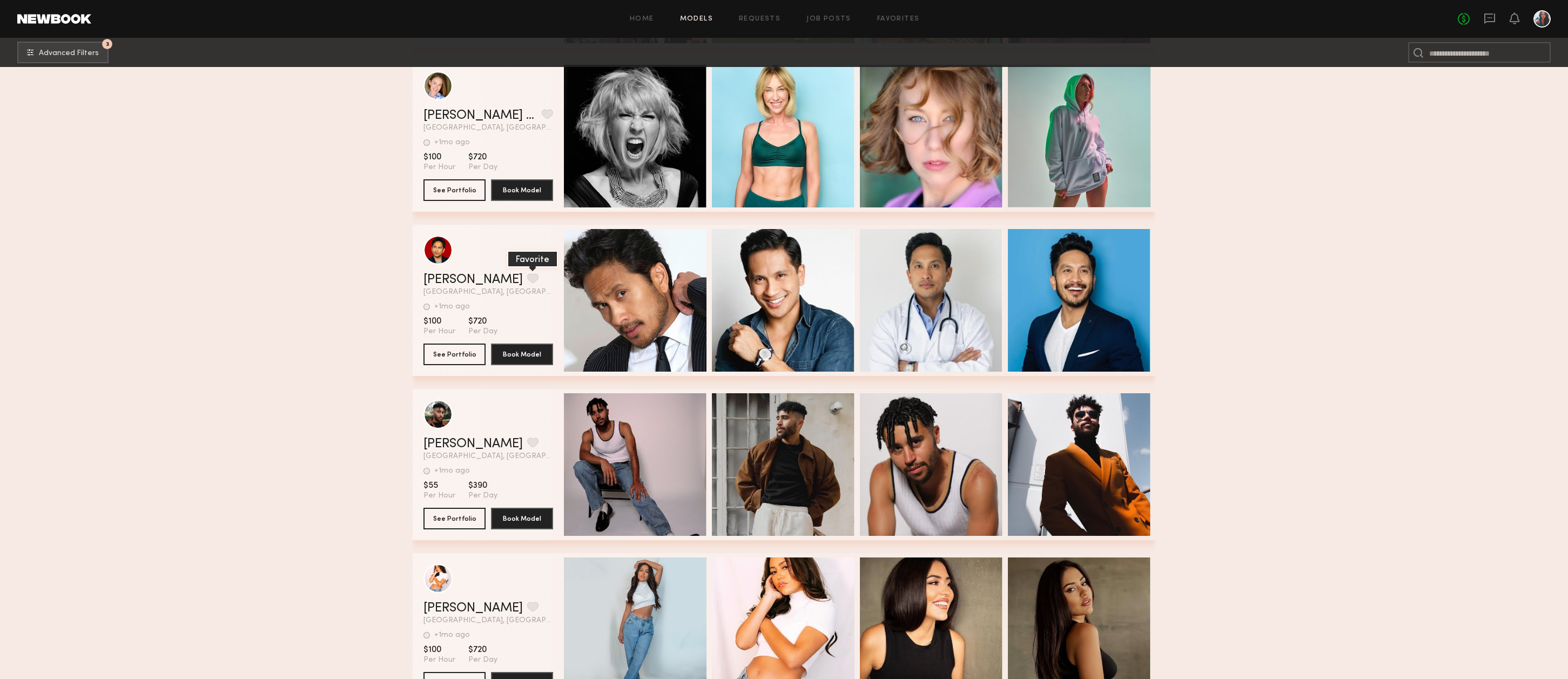
click at [527, 283] on button "grid" at bounding box center [533, 278] width 12 height 10
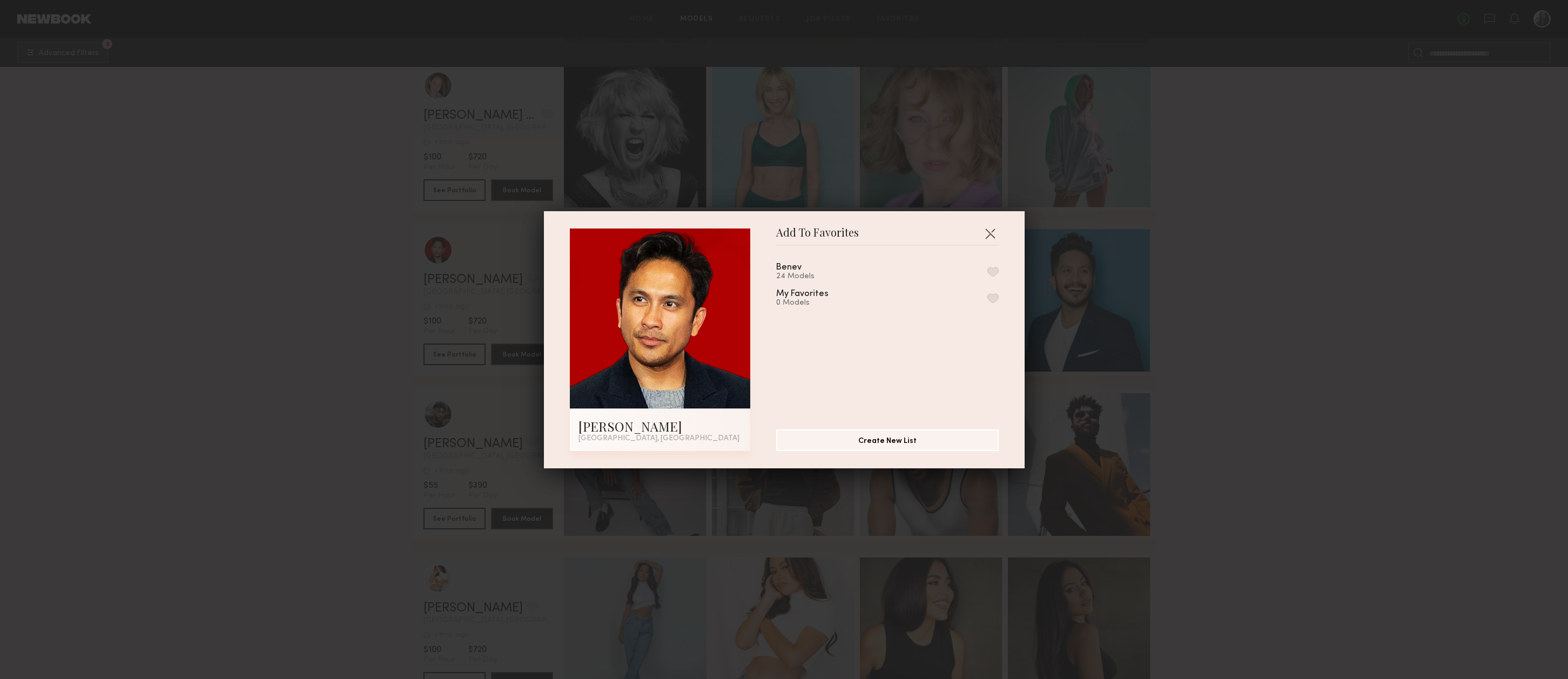
click at [993, 274] on button "button" at bounding box center [993, 272] width 12 height 10
click at [991, 230] on button "button" at bounding box center [990, 233] width 17 height 17
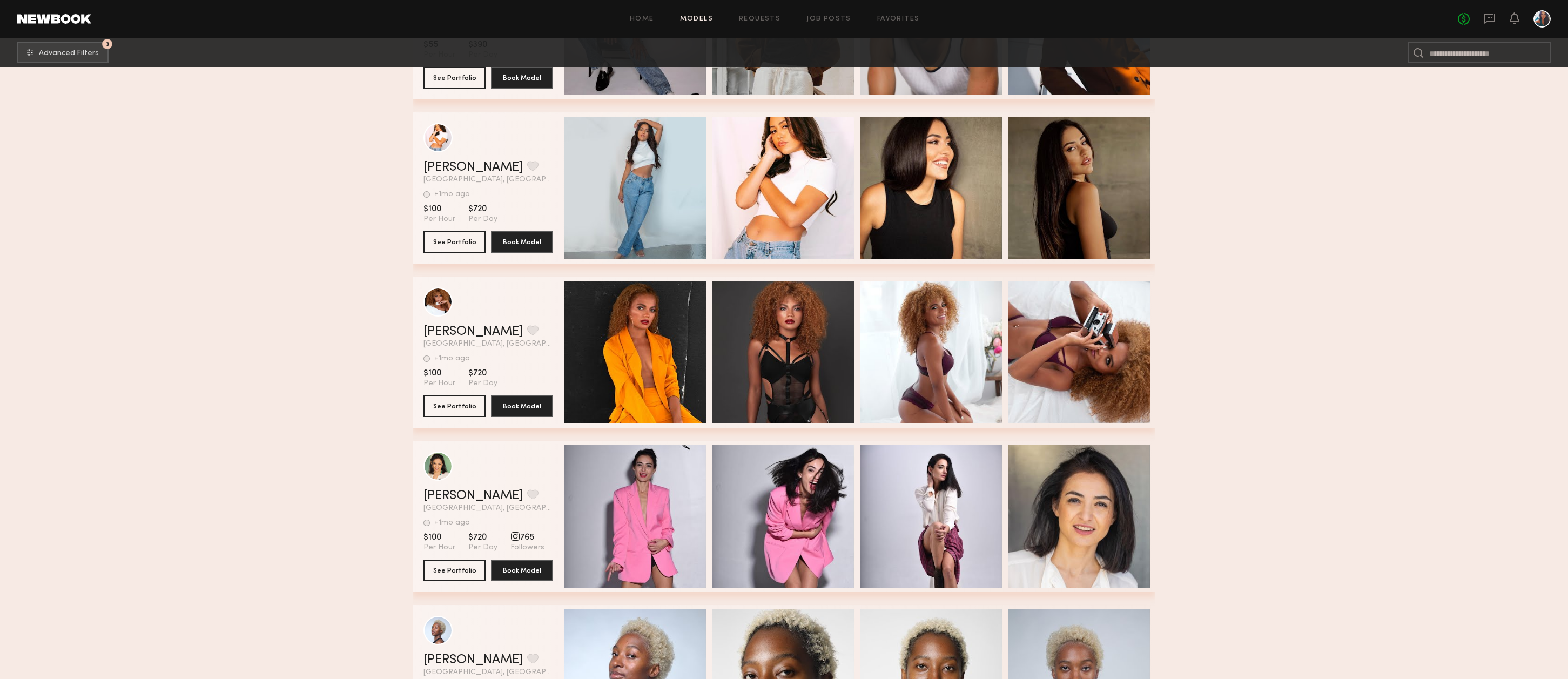
scroll to position [51558, 0]
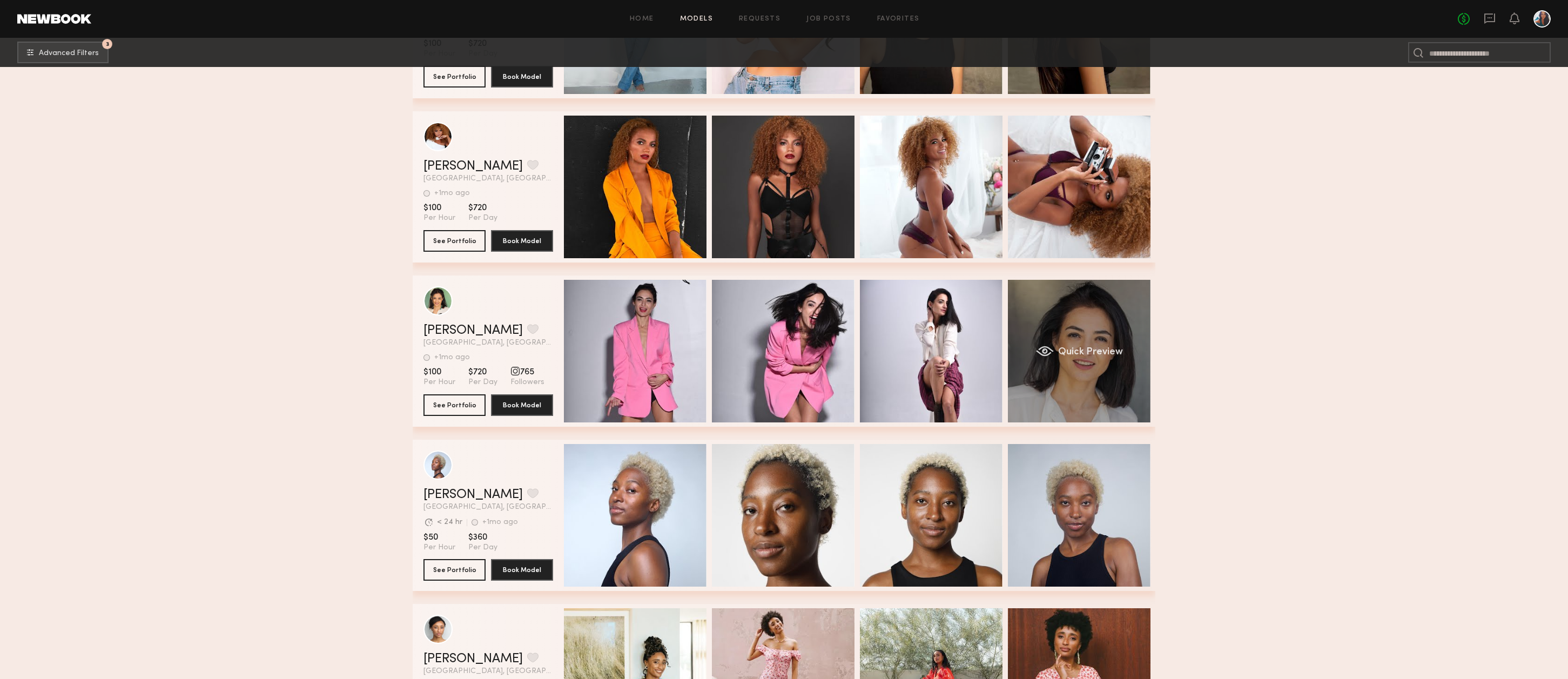
click at [1068, 332] on div "Quick Preview" at bounding box center [1079, 351] width 142 height 142
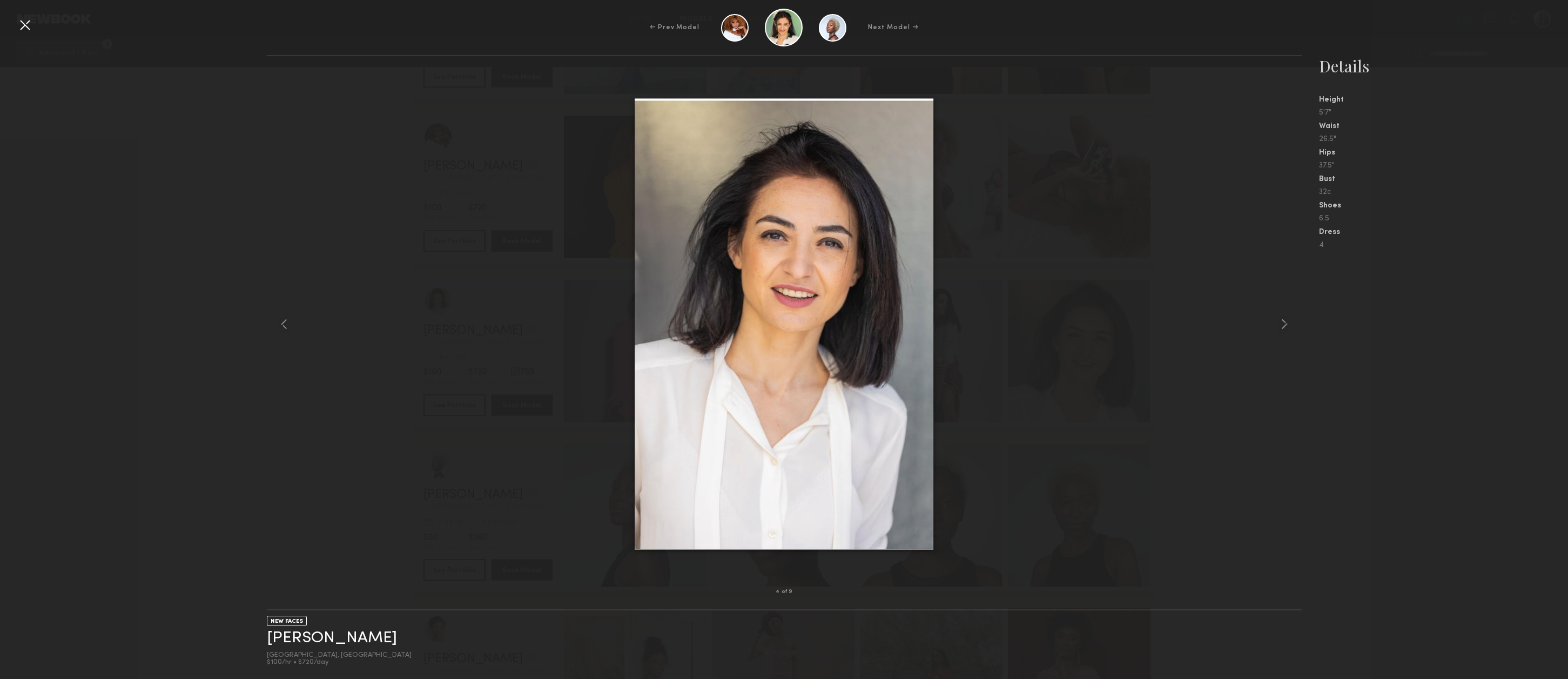
click at [25, 27] on div at bounding box center [25, 25] width 17 height 17
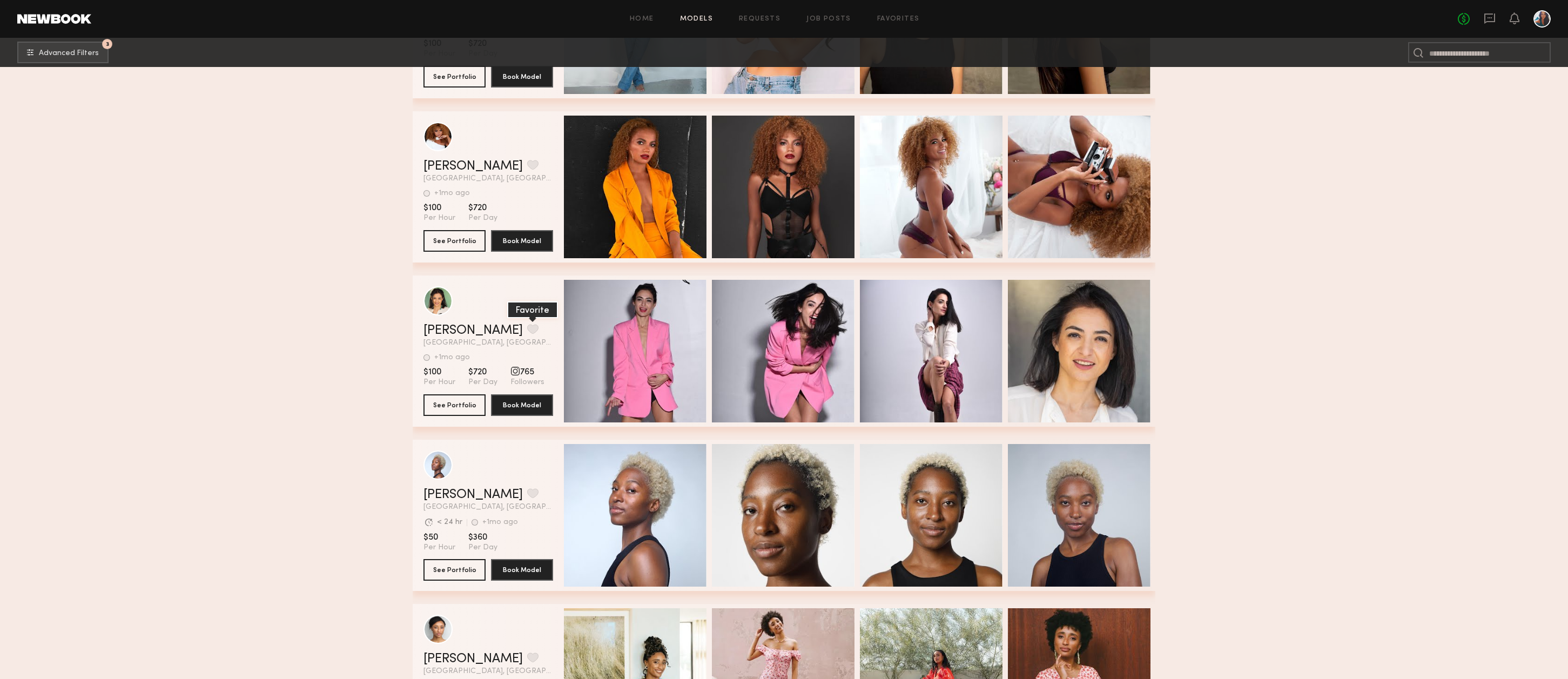
click at [527, 334] on button "grid" at bounding box center [533, 329] width 12 height 10
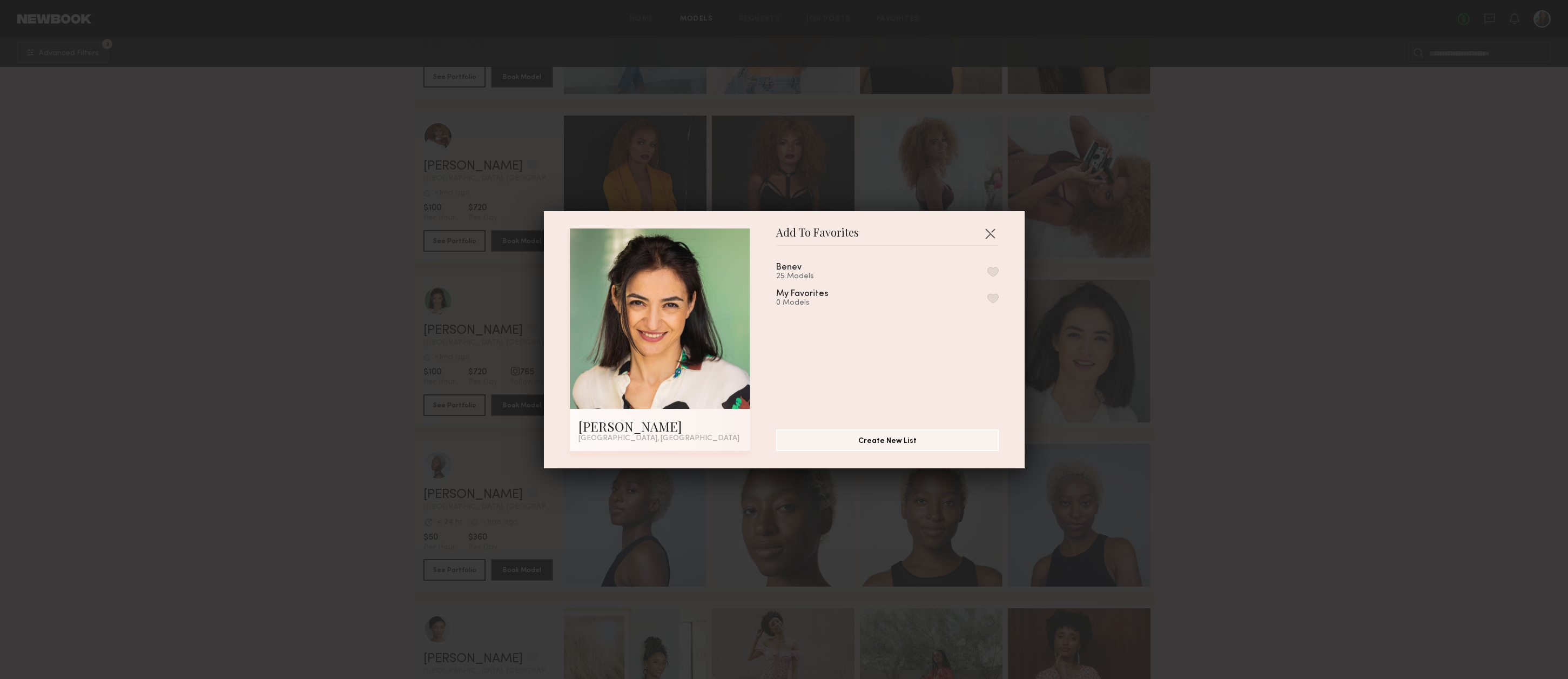
click at [993, 271] on button "button" at bounding box center [993, 272] width 12 height 10
click at [990, 230] on button "button" at bounding box center [990, 233] width 17 height 17
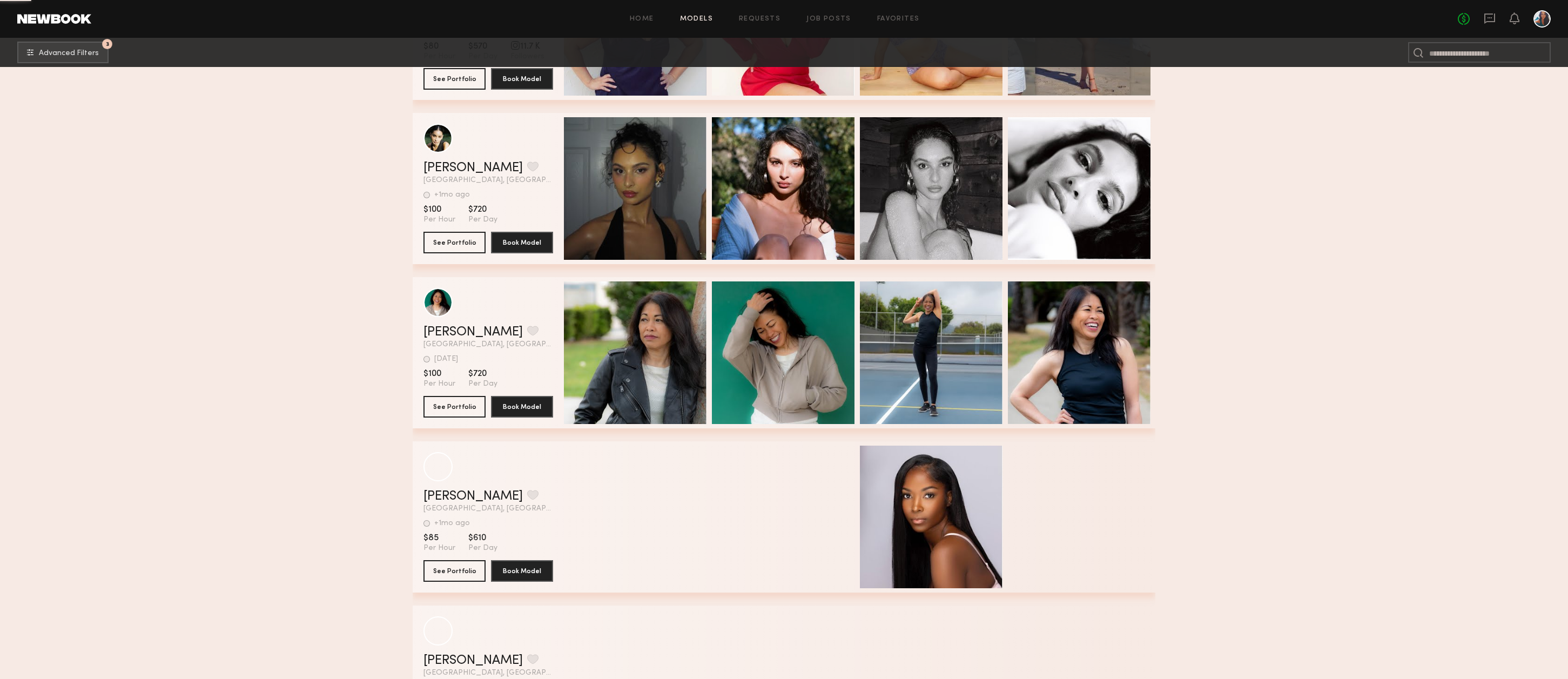
scroll to position [60287, 0]
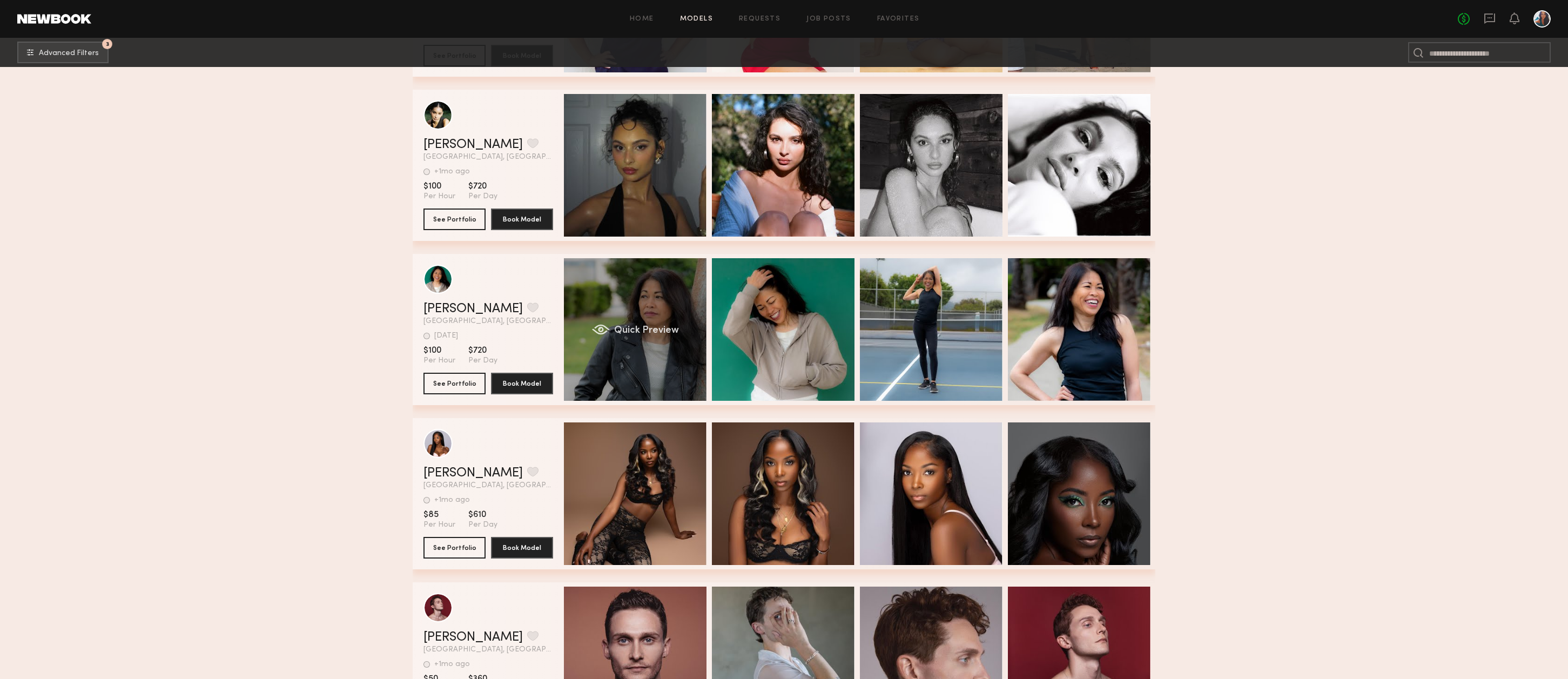
click at [657, 304] on div "Quick Preview" at bounding box center [635, 329] width 142 height 142
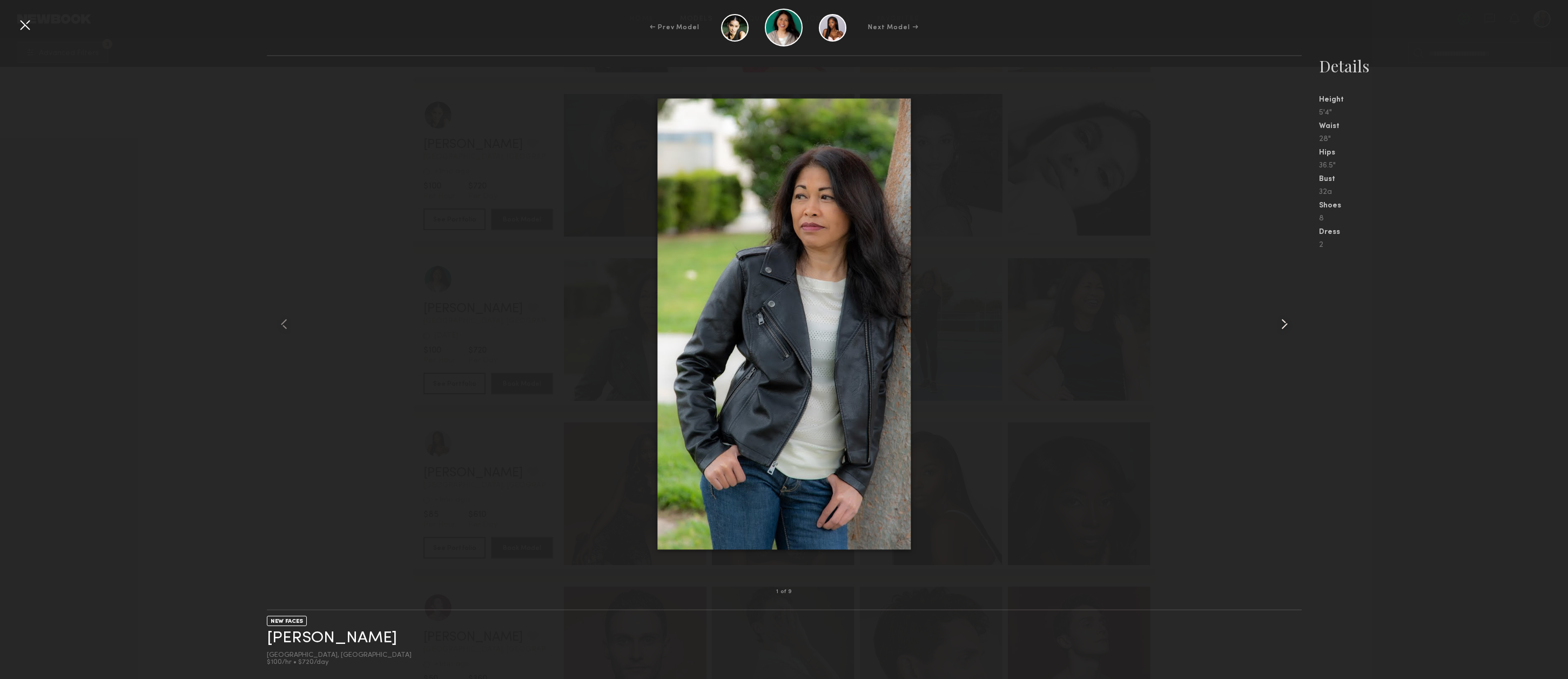
click at [1282, 324] on common-icon at bounding box center [1284, 324] width 17 height 17
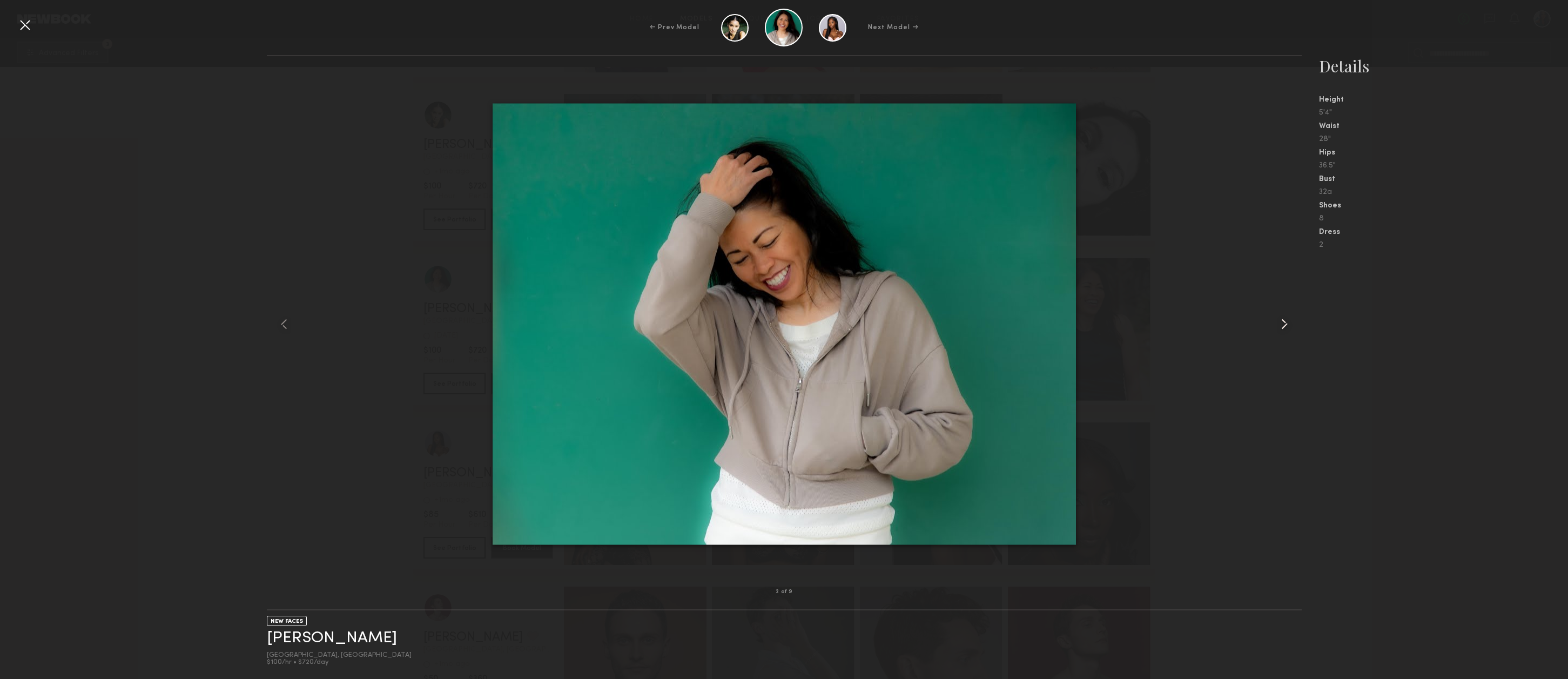
click at [1282, 324] on common-icon at bounding box center [1284, 324] width 17 height 17
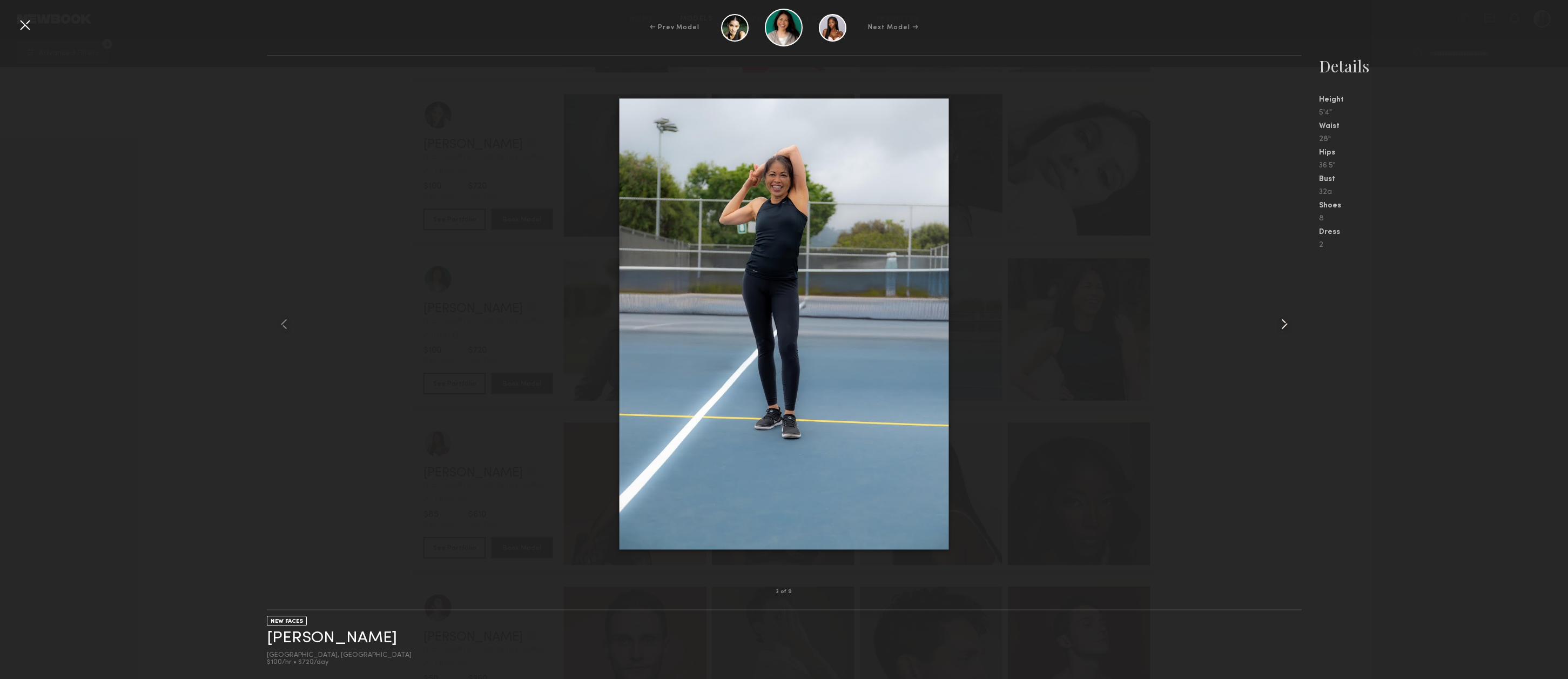
click at [1282, 324] on common-icon at bounding box center [1284, 324] width 17 height 17
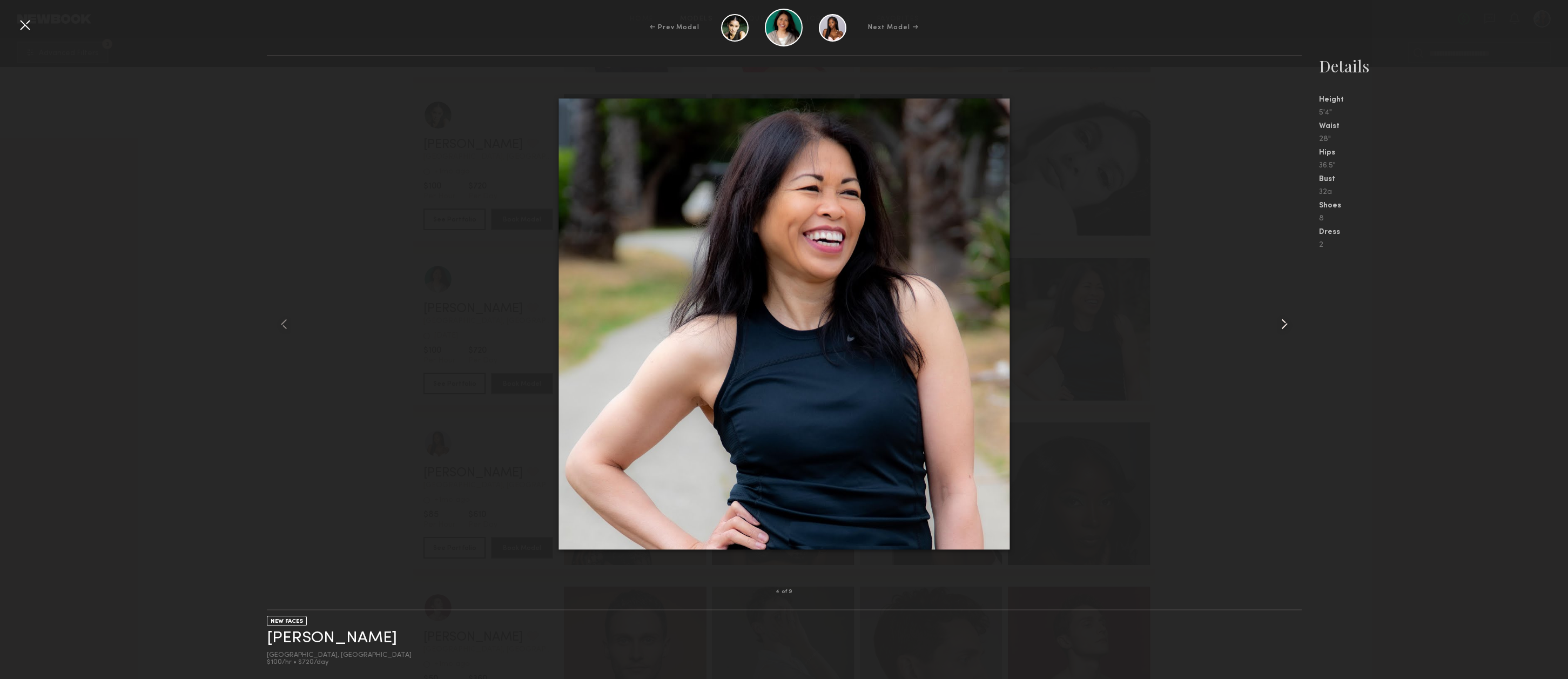
click at [1282, 324] on common-icon at bounding box center [1284, 324] width 17 height 17
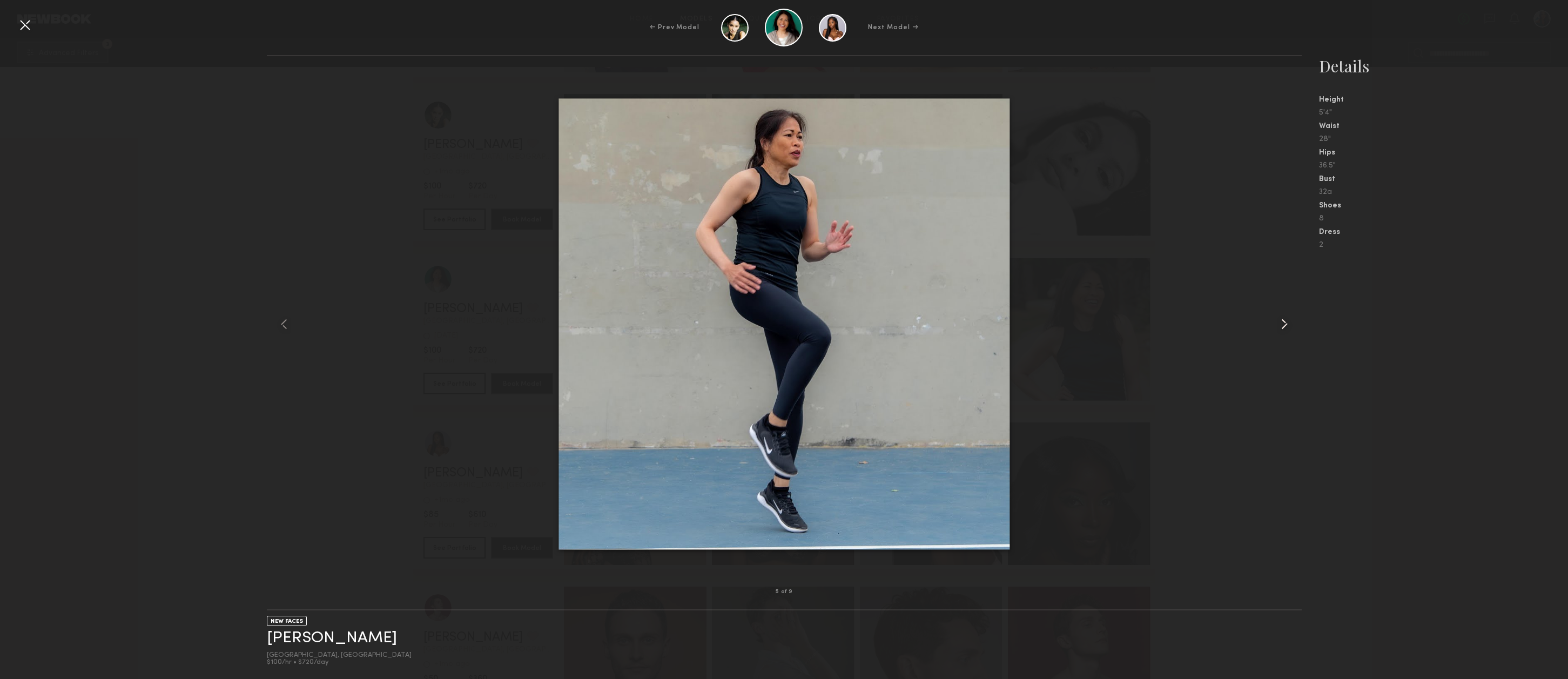
click at [1282, 324] on common-icon at bounding box center [1284, 324] width 17 height 17
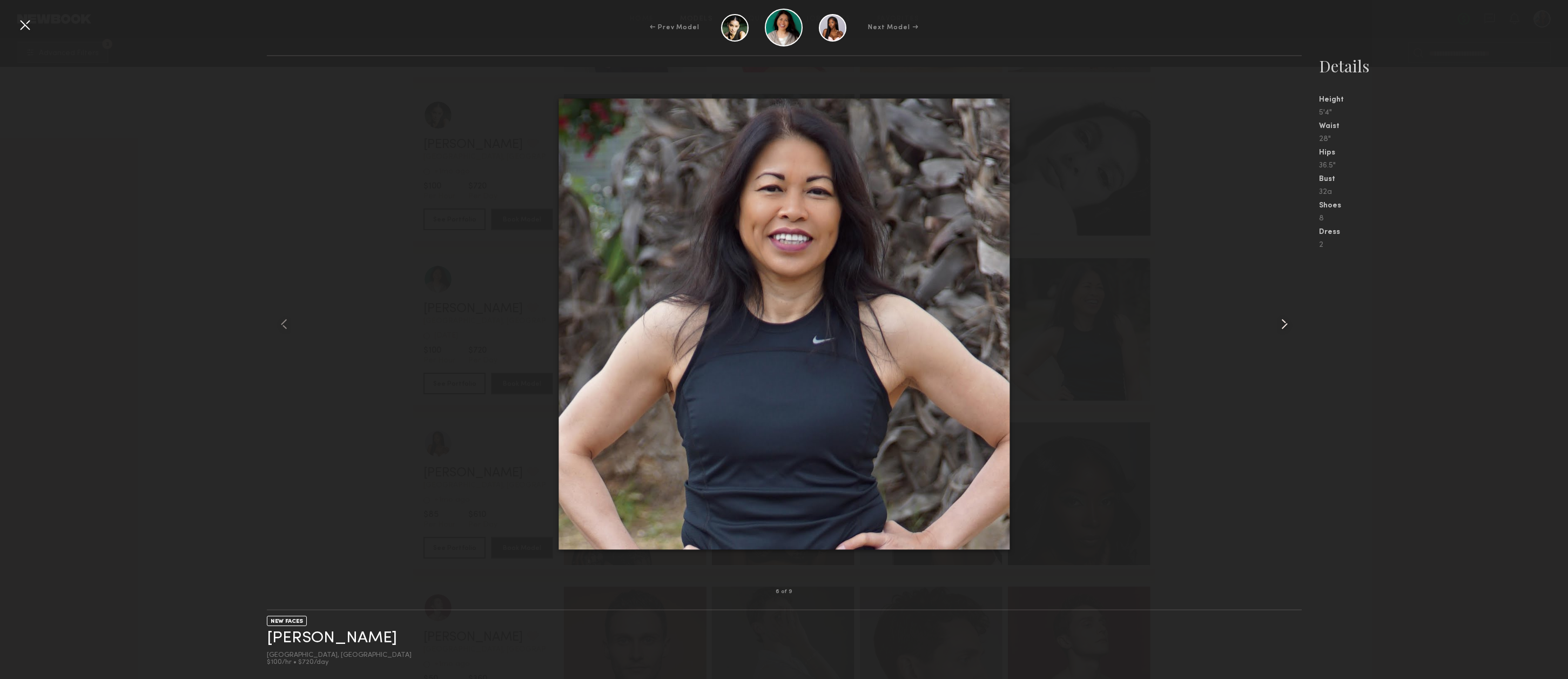
click at [1282, 324] on common-icon at bounding box center [1284, 324] width 17 height 17
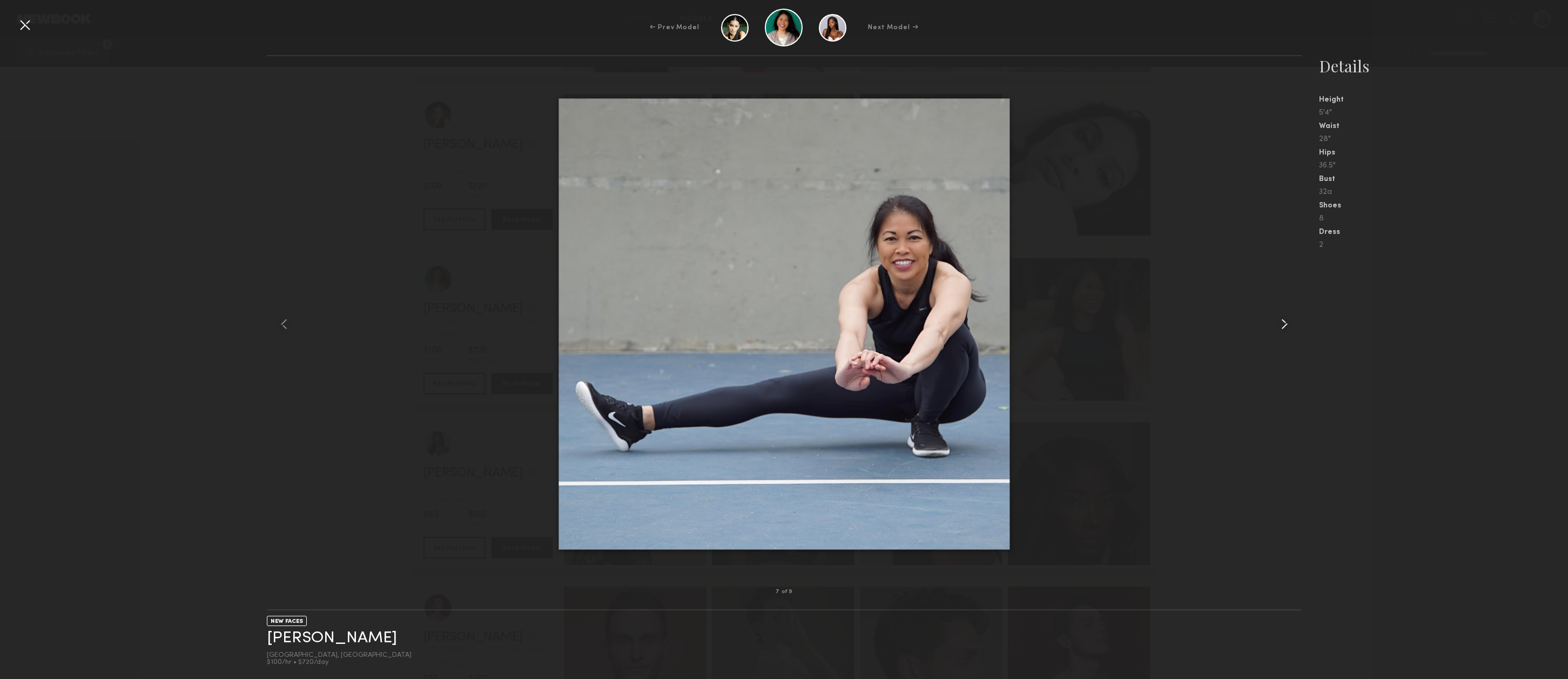
click at [1282, 324] on common-icon at bounding box center [1284, 324] width 17 height 17
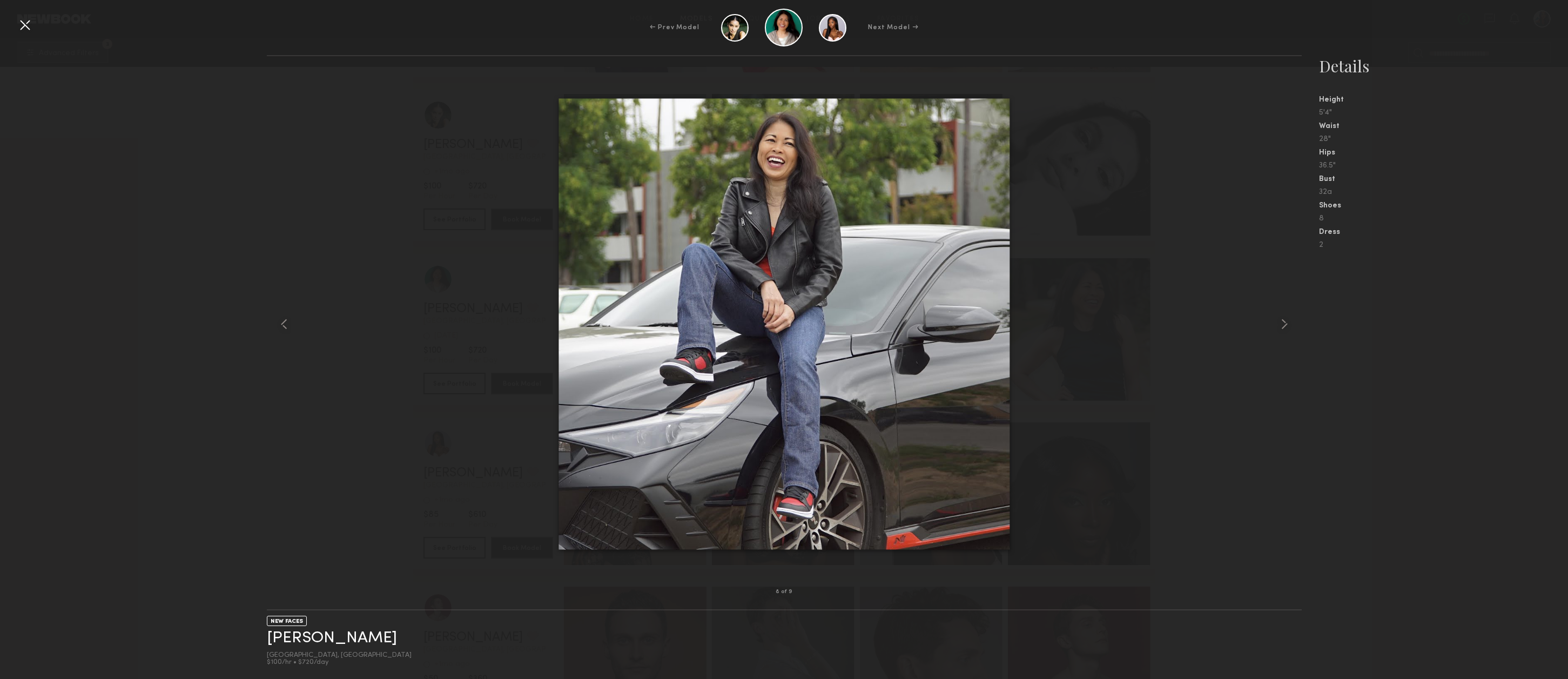
click at [26, 26] on div at bounding box center [25, 25] width 17 height 17
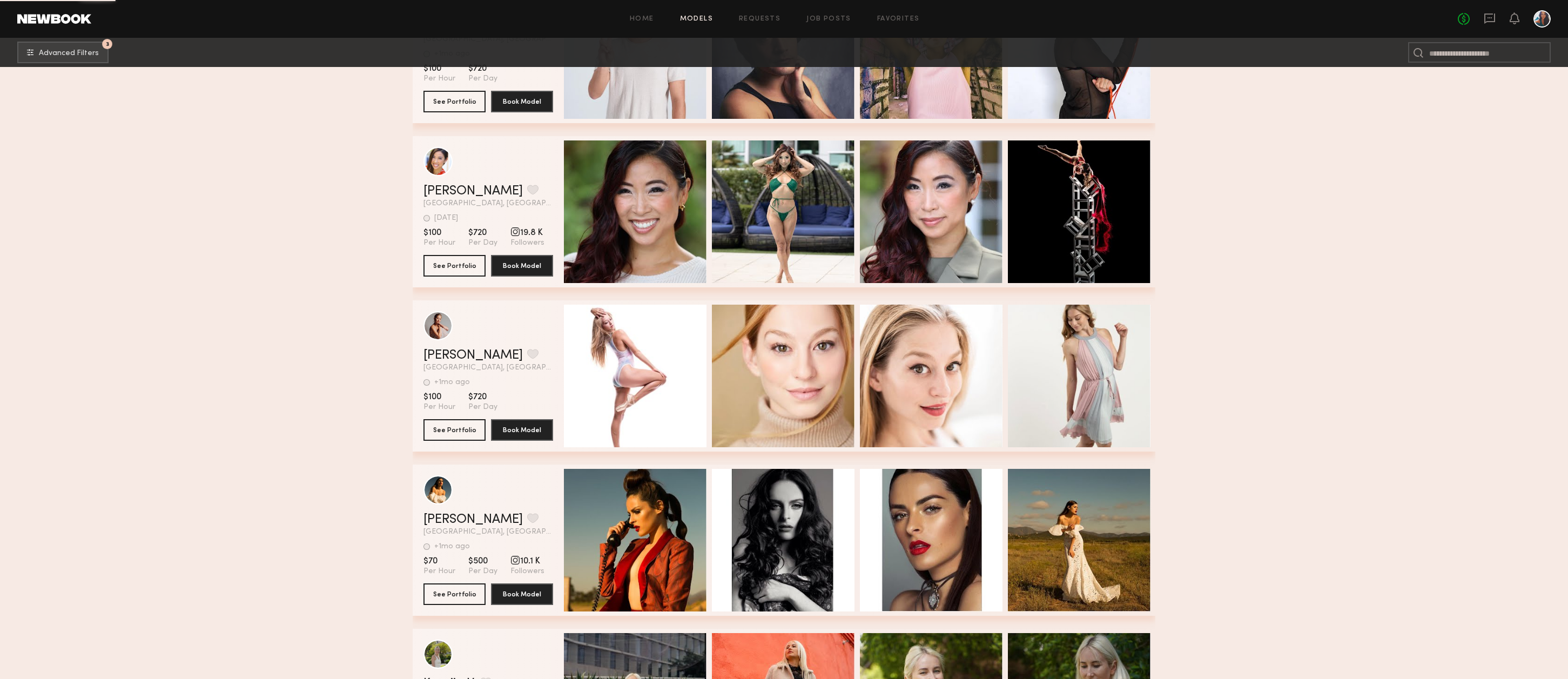
scroll to position [62381, 0]
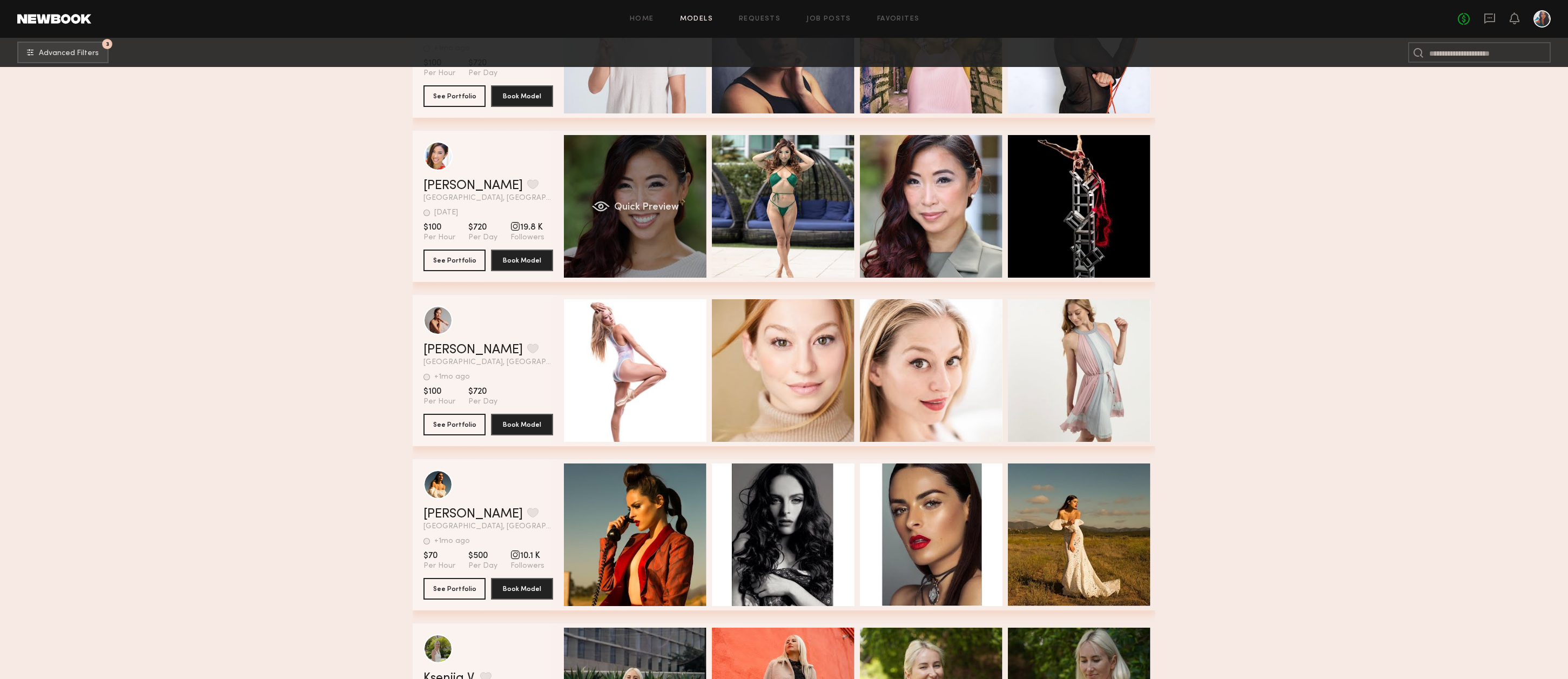
click at [643, 181] on div "Quick Preview" at bounding box center [635, 206] width 142 height 142
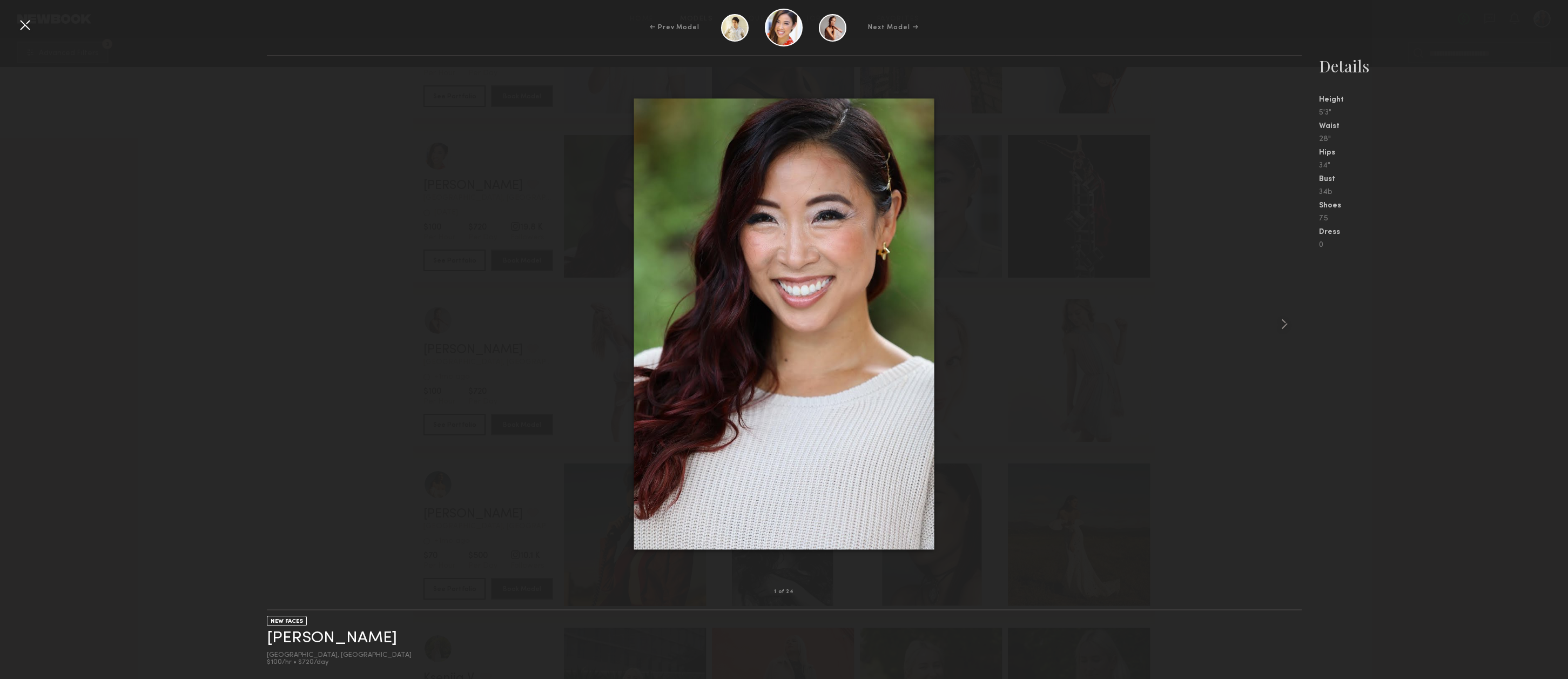
click at [29, 25] on div at bounding box center [25, 25] width 17 height 17
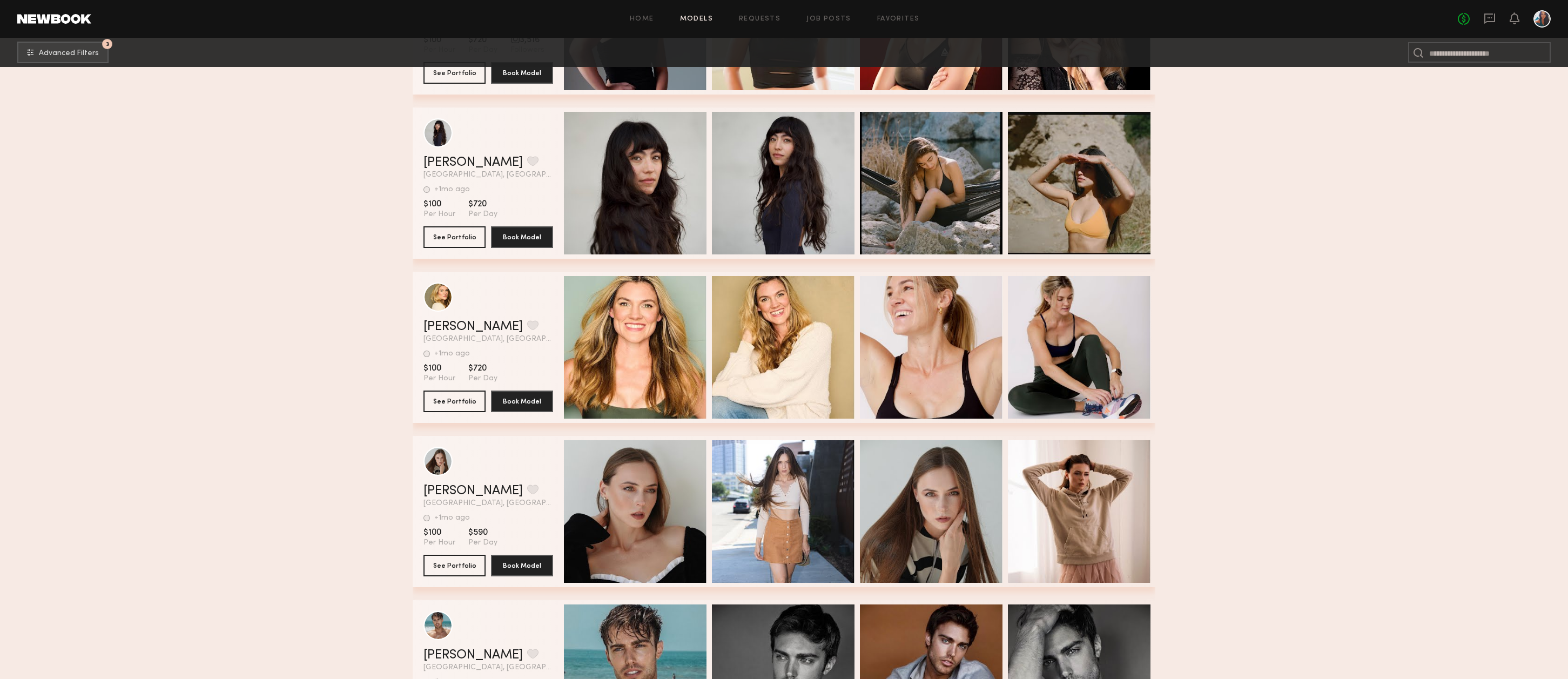
scroll to position [67180, 0]
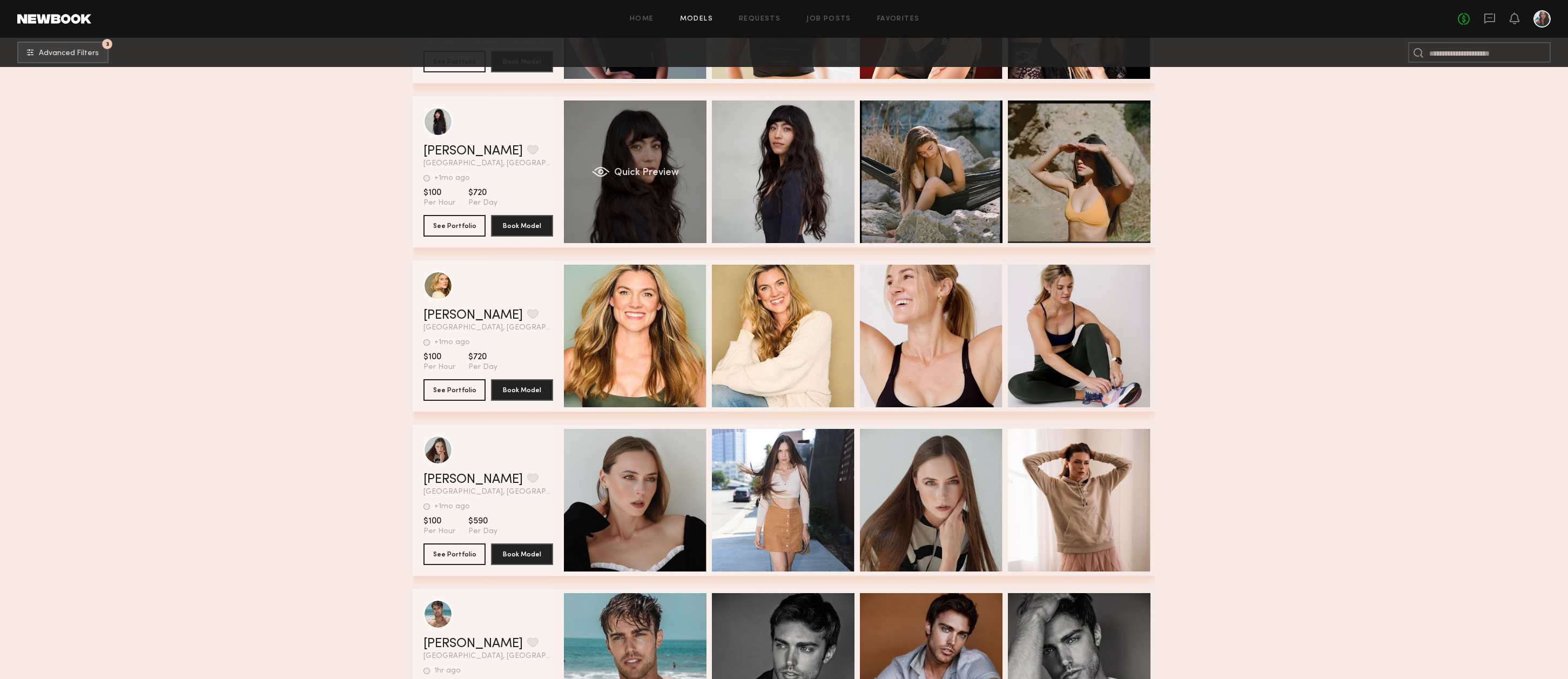
click at [642, 158] on div "Quick Preview" at bounding box center [635, 172] width 142 height 142
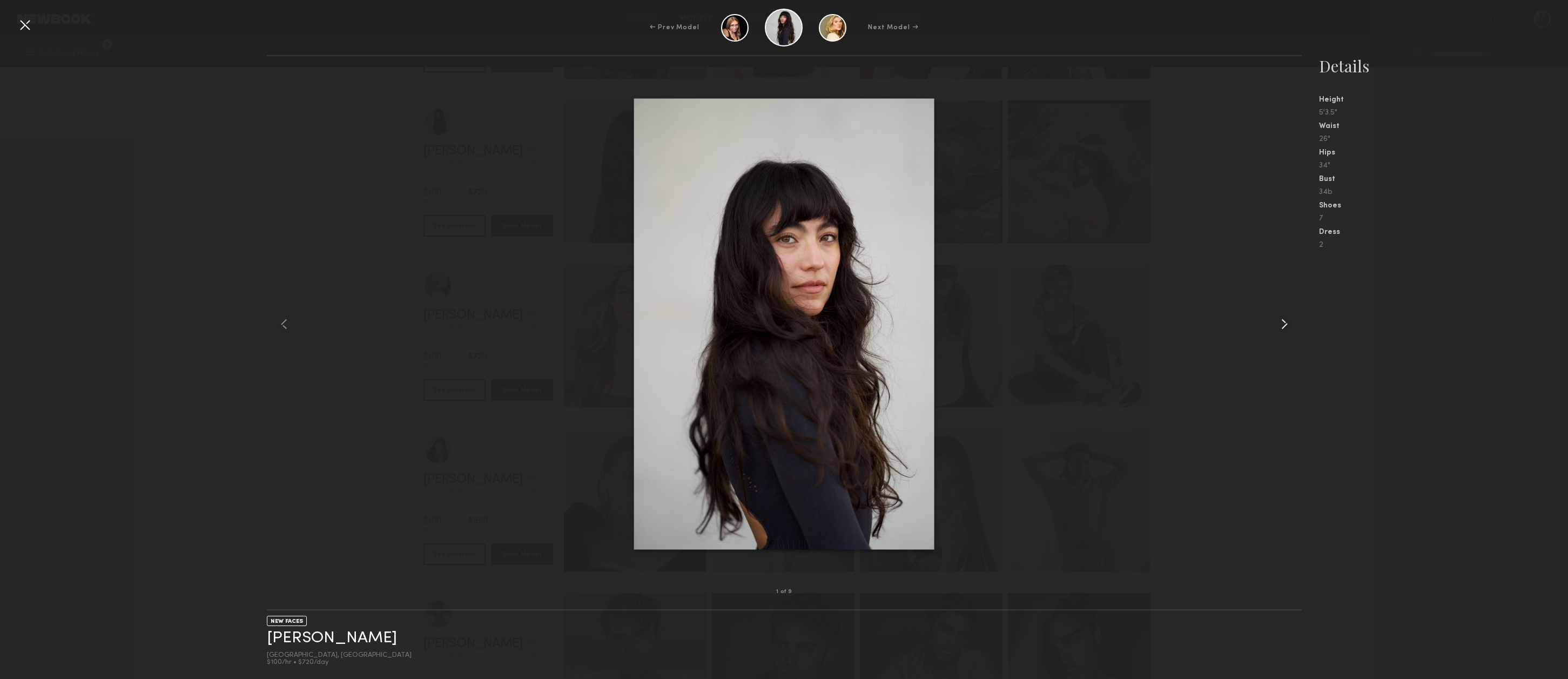
click at [1287, 325] on common-icon at bounding box center [1284, 324] width 17 height 17
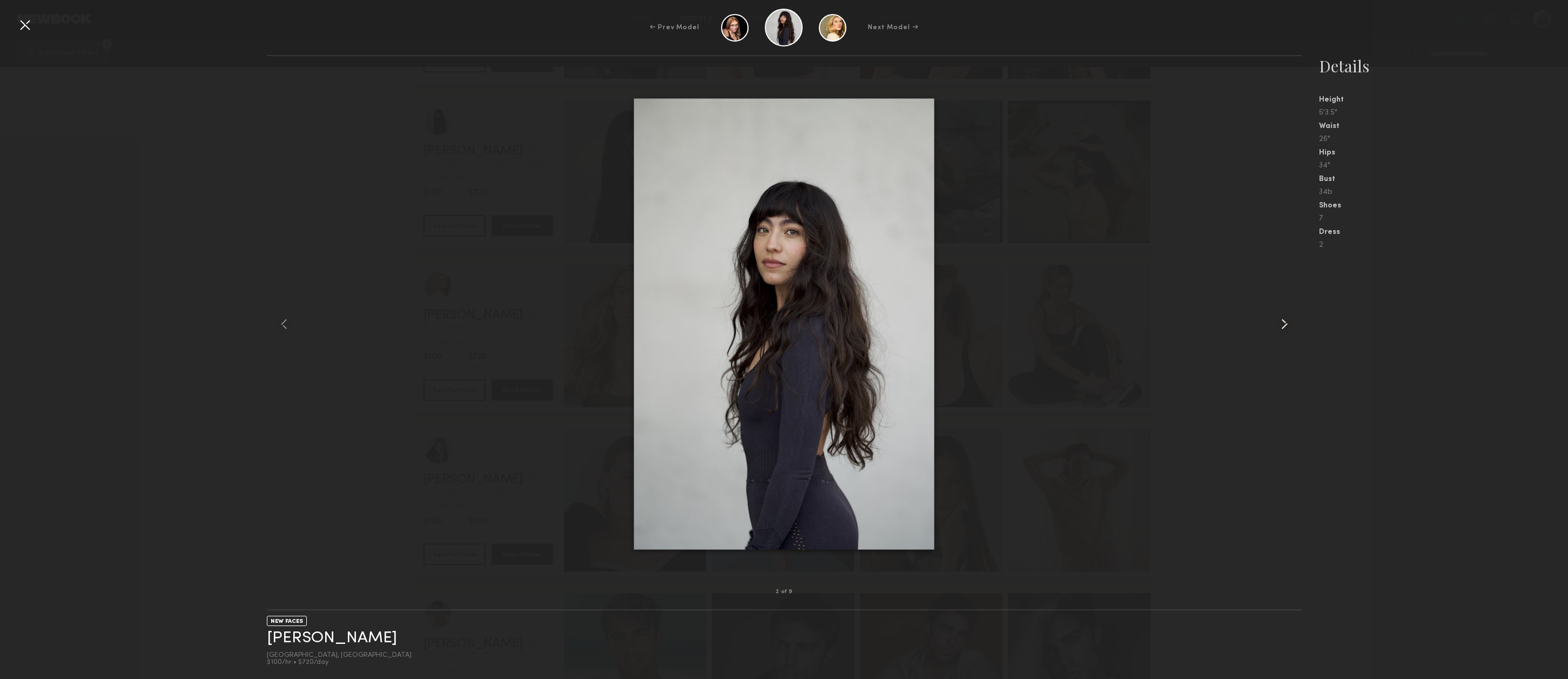
click at [1287, 325] on common-icon at bounding box center [1284, 324] width 17 height 17
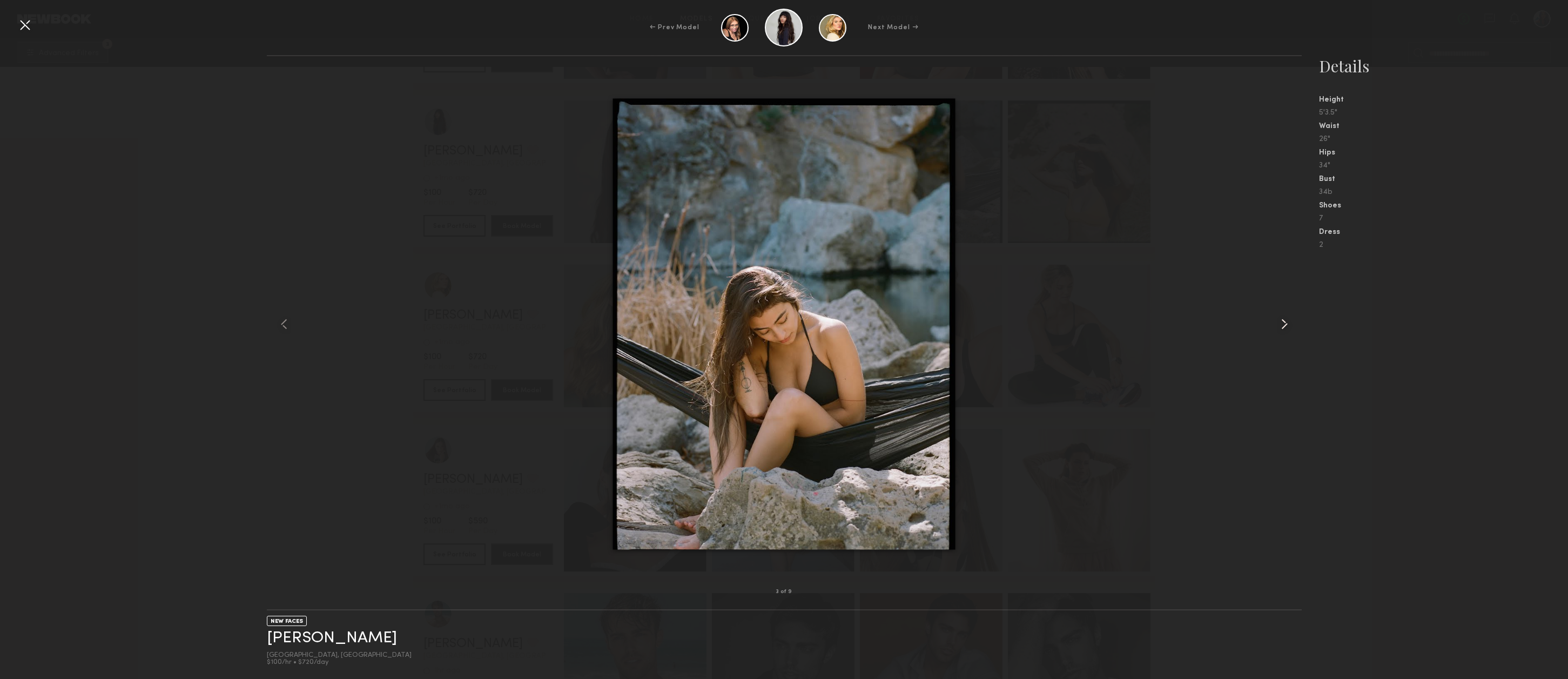
click at [1287, 325] on common-icon at bounding box center [1284, 324] width 17 height 17
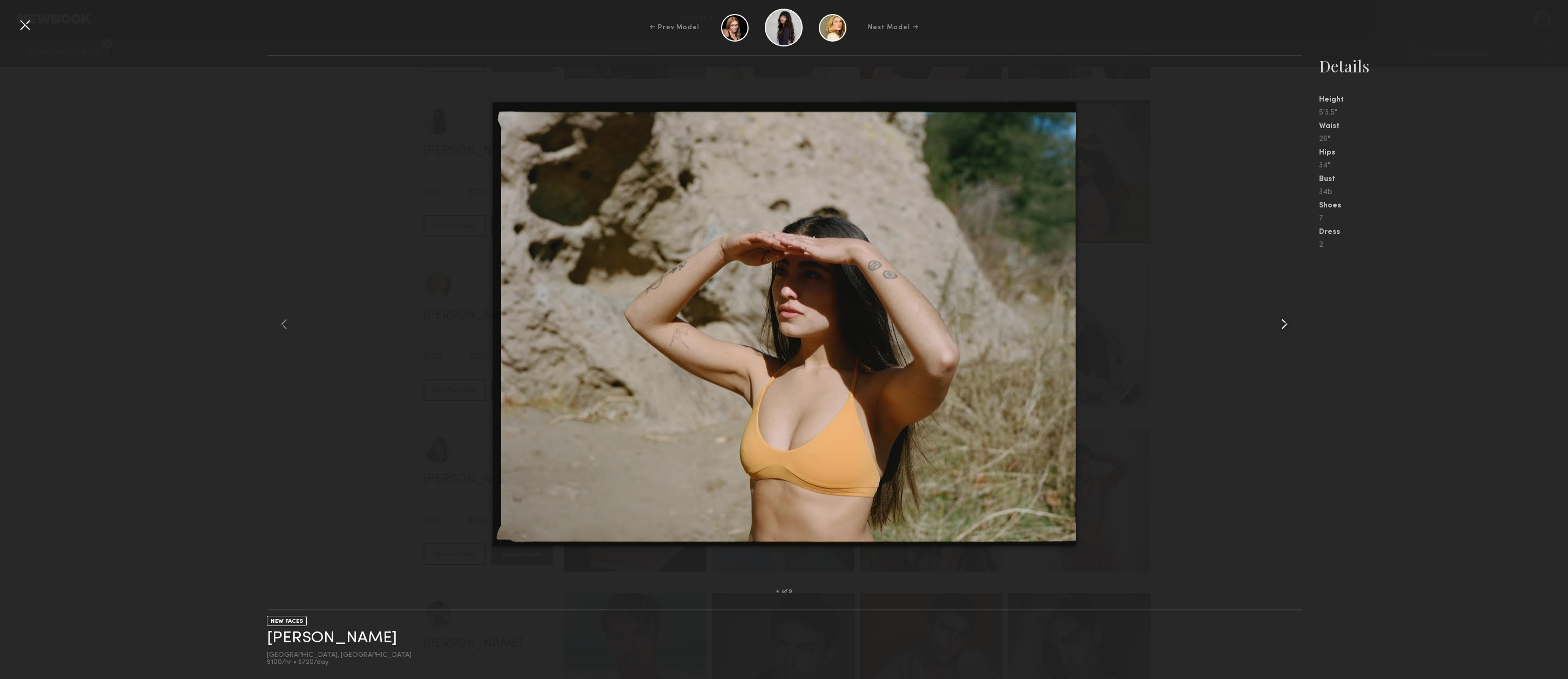
click at [1287, 325] on common-icon at bounding box center [1284, 324] width 17 height 17
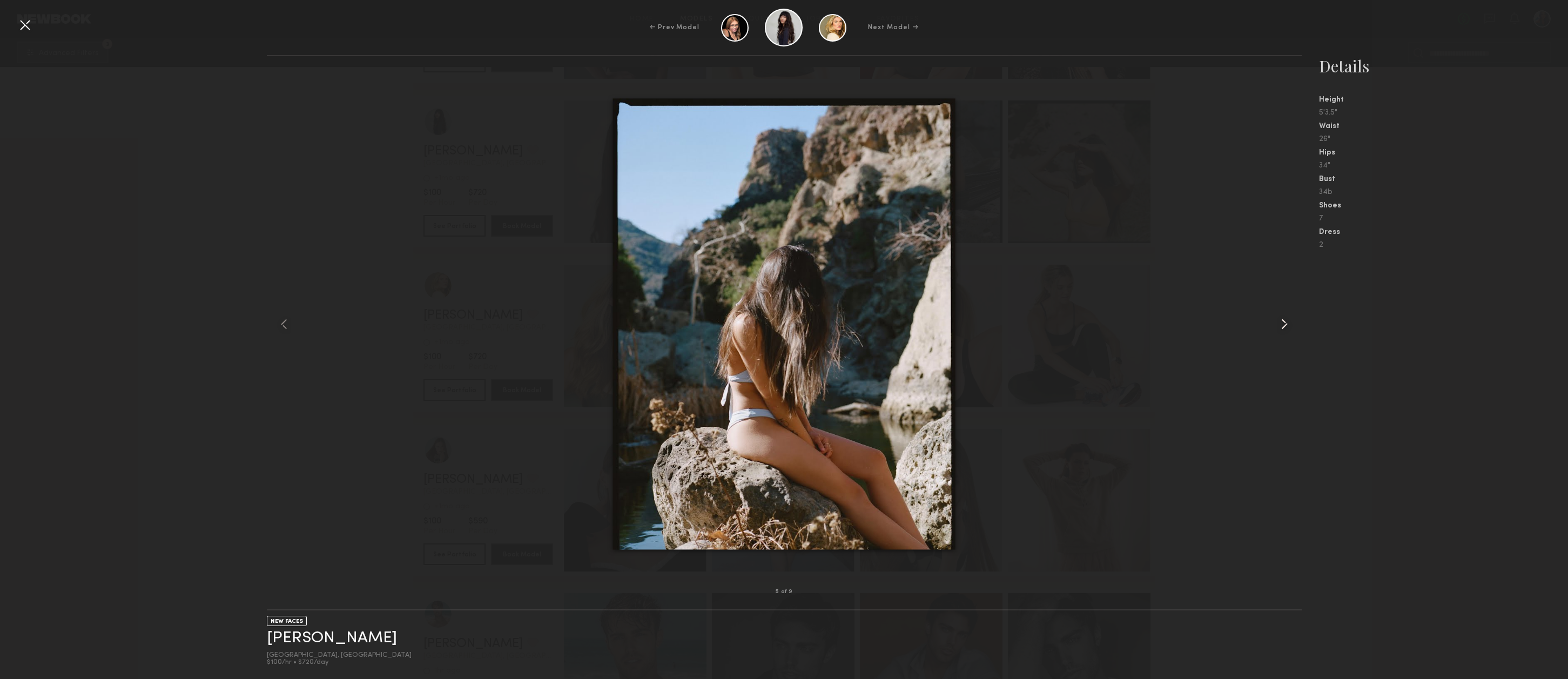
click at [1287, 325] on common-icon at bounding box center [1284, 324] width 17 height 17
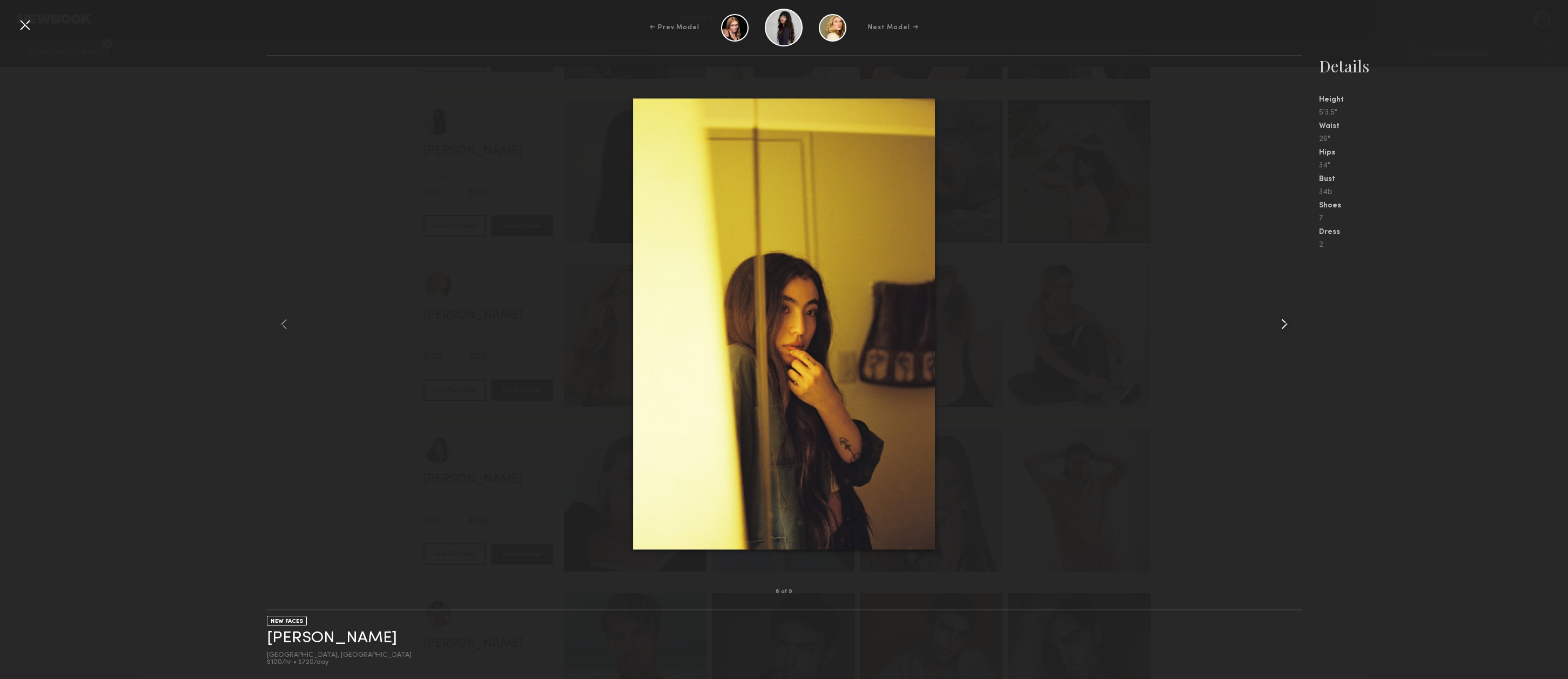
click at [1287, 325] on common-icon at bounding box center [1284, 324] width 17 height 17
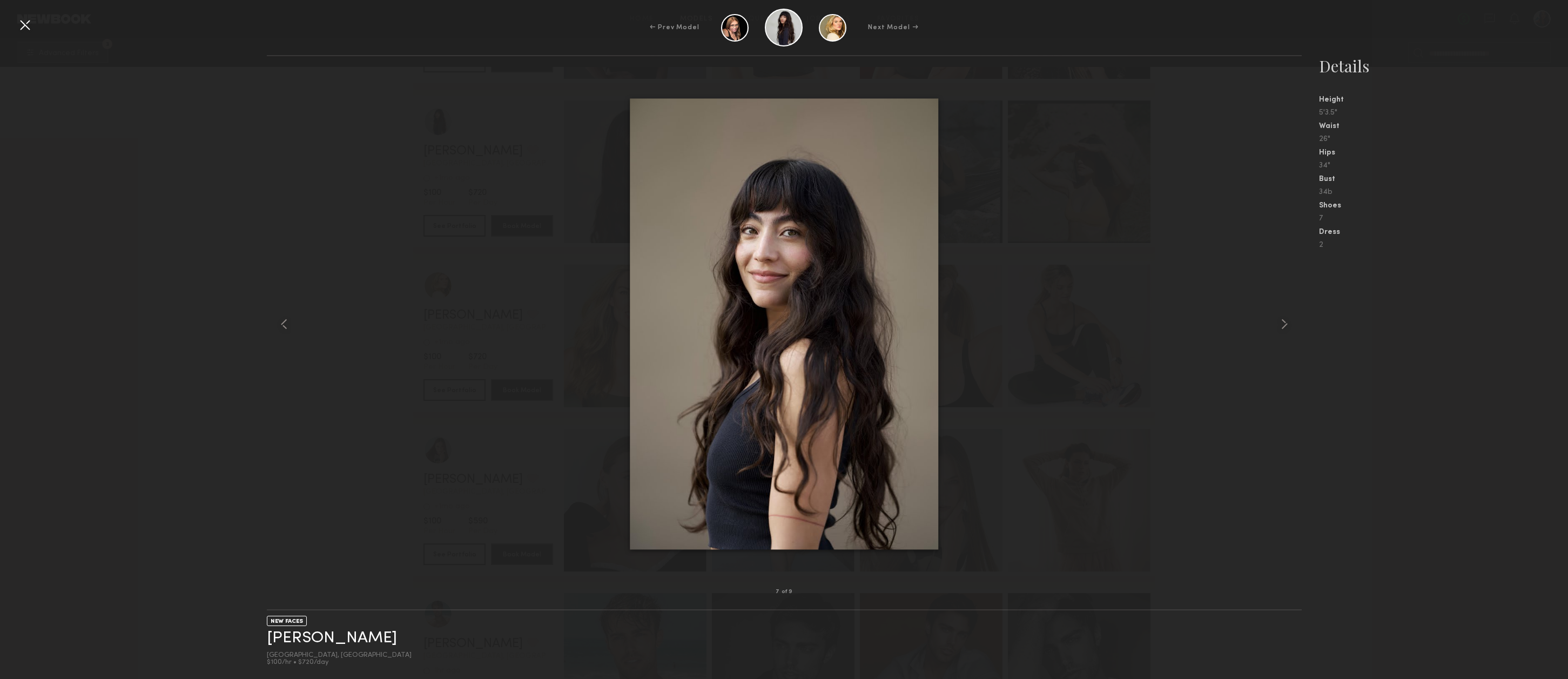
click at [27, 26] on div at bounding box center [25, 25] width 17 height 17
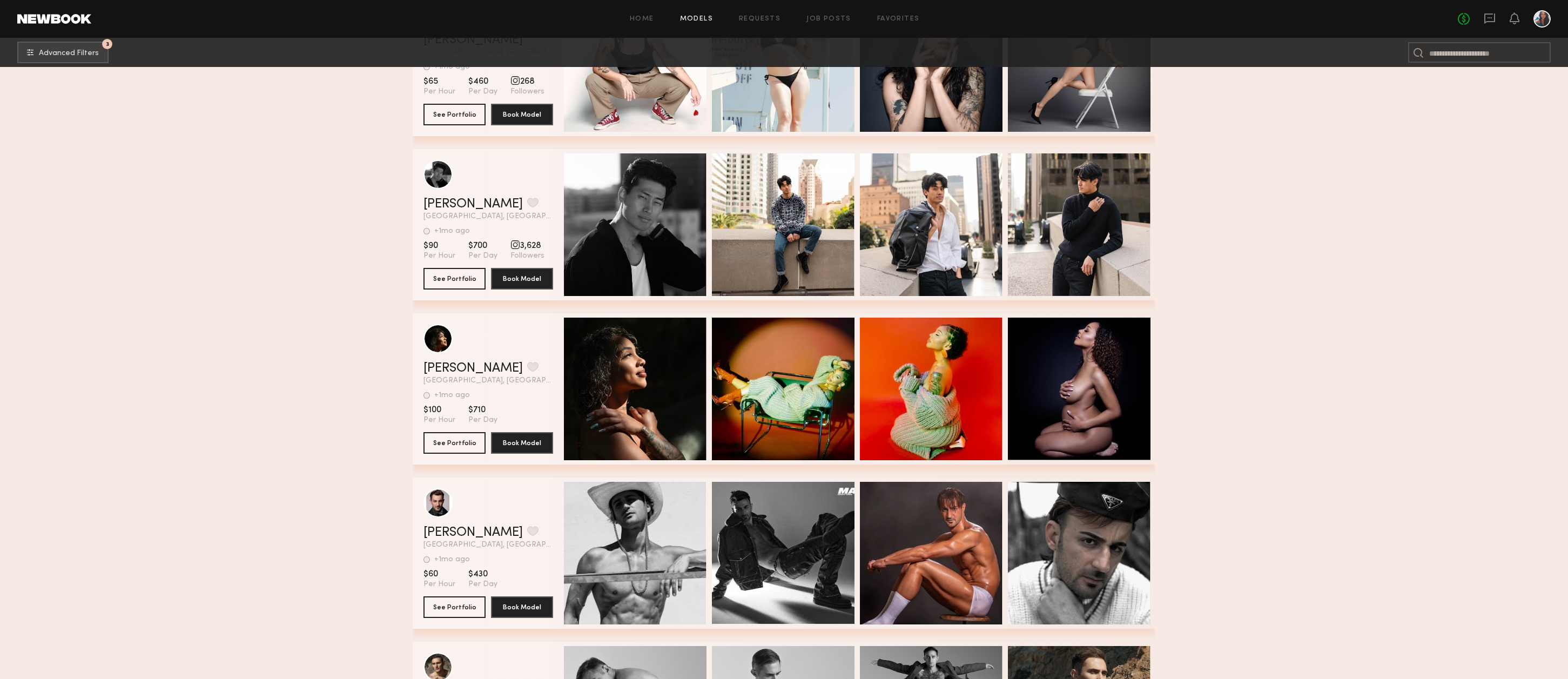
scroll to position [73590, 0]
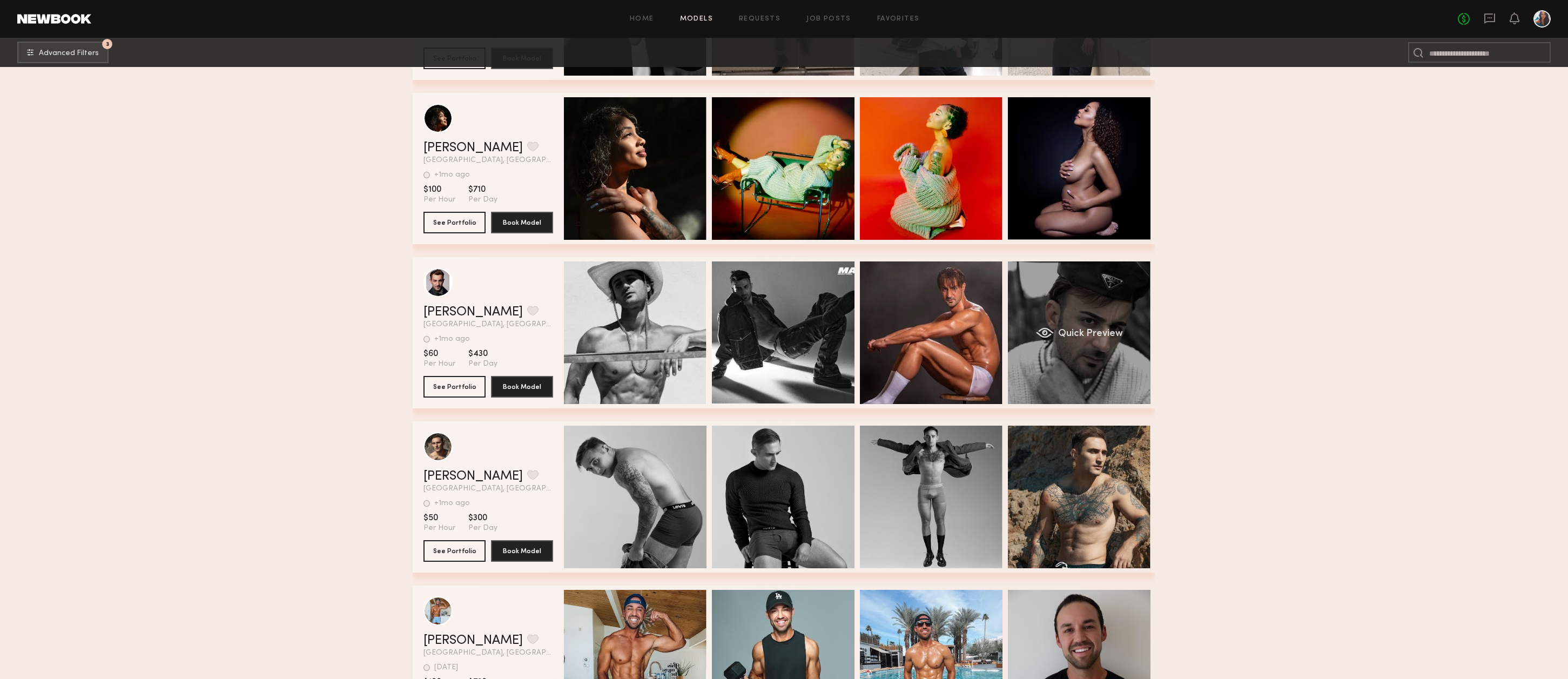
click at [1054, 325] on div "Quick Preview" at bounding box center [1079, 332] width 142 height 142
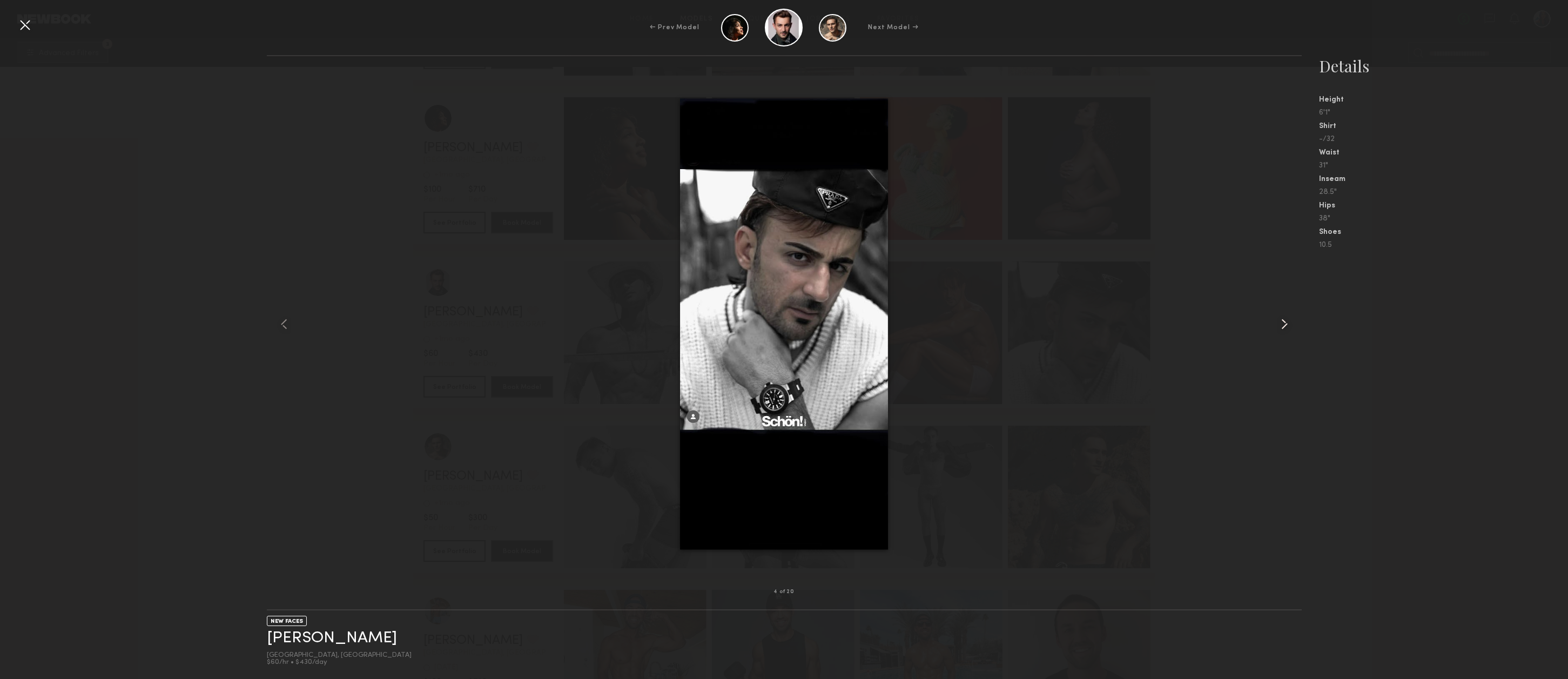
click at [1288, 322] on common-icon at bounding box center [1284, 324] width 17 height 17
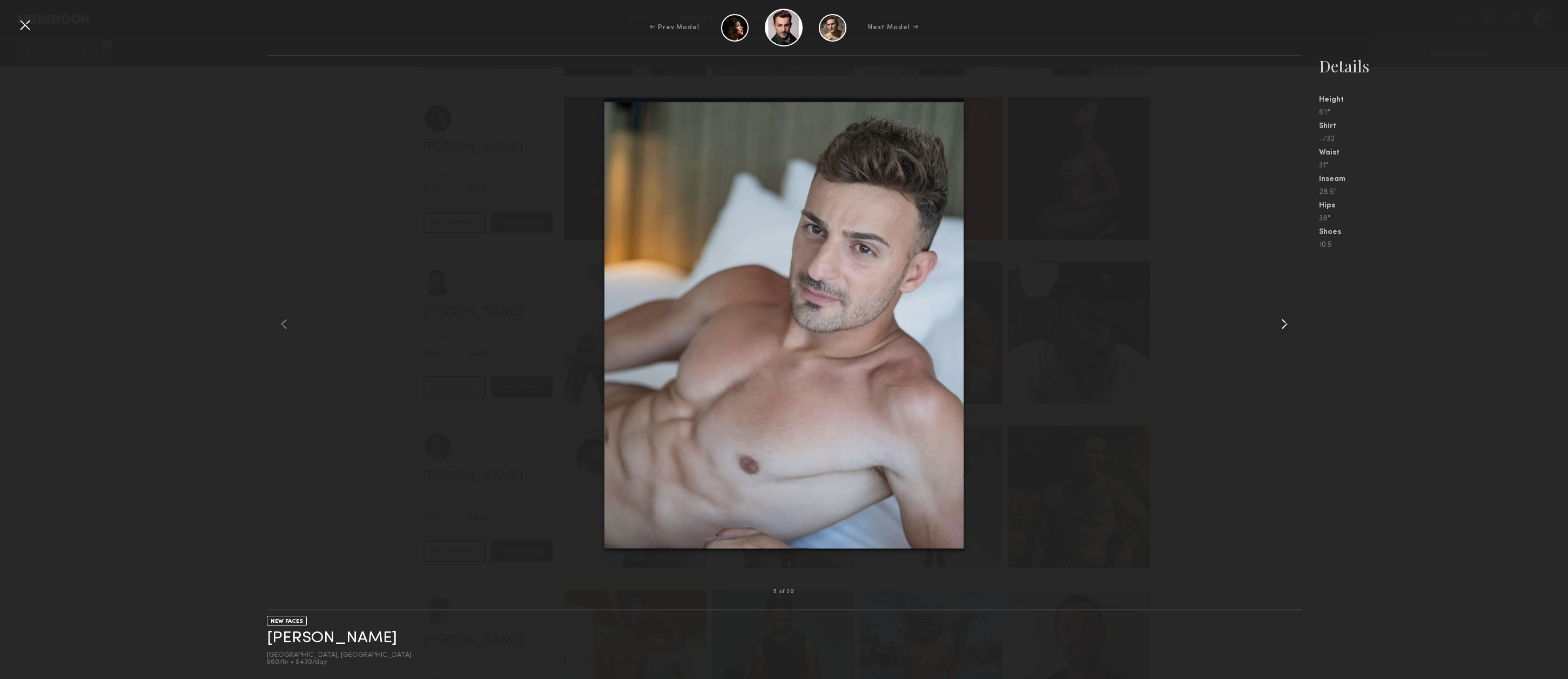
click at [1286, 324] on common-icon at bounding box center [1284, 324] width 17 height 17
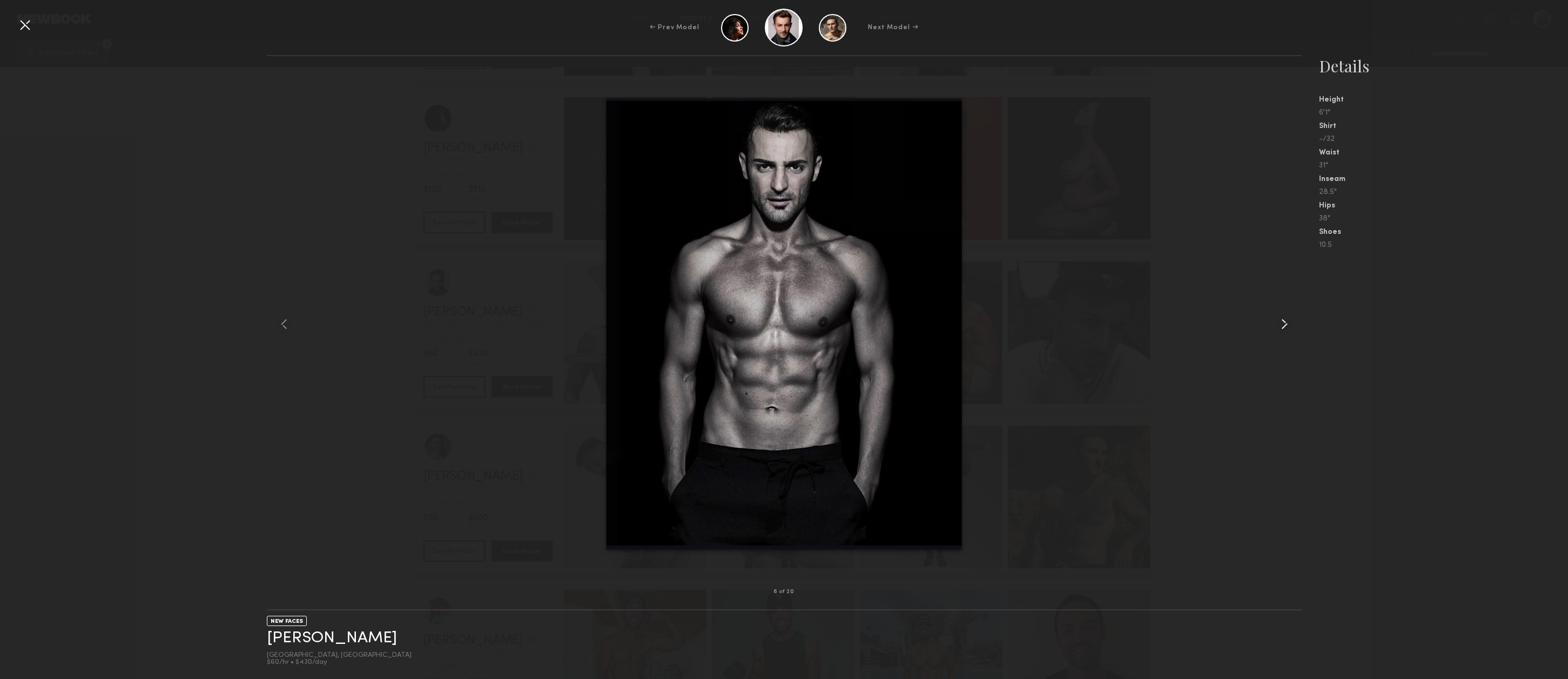
click at [1286, 324] on common-icon at bounding box center [1284, 324] width 17 height 17
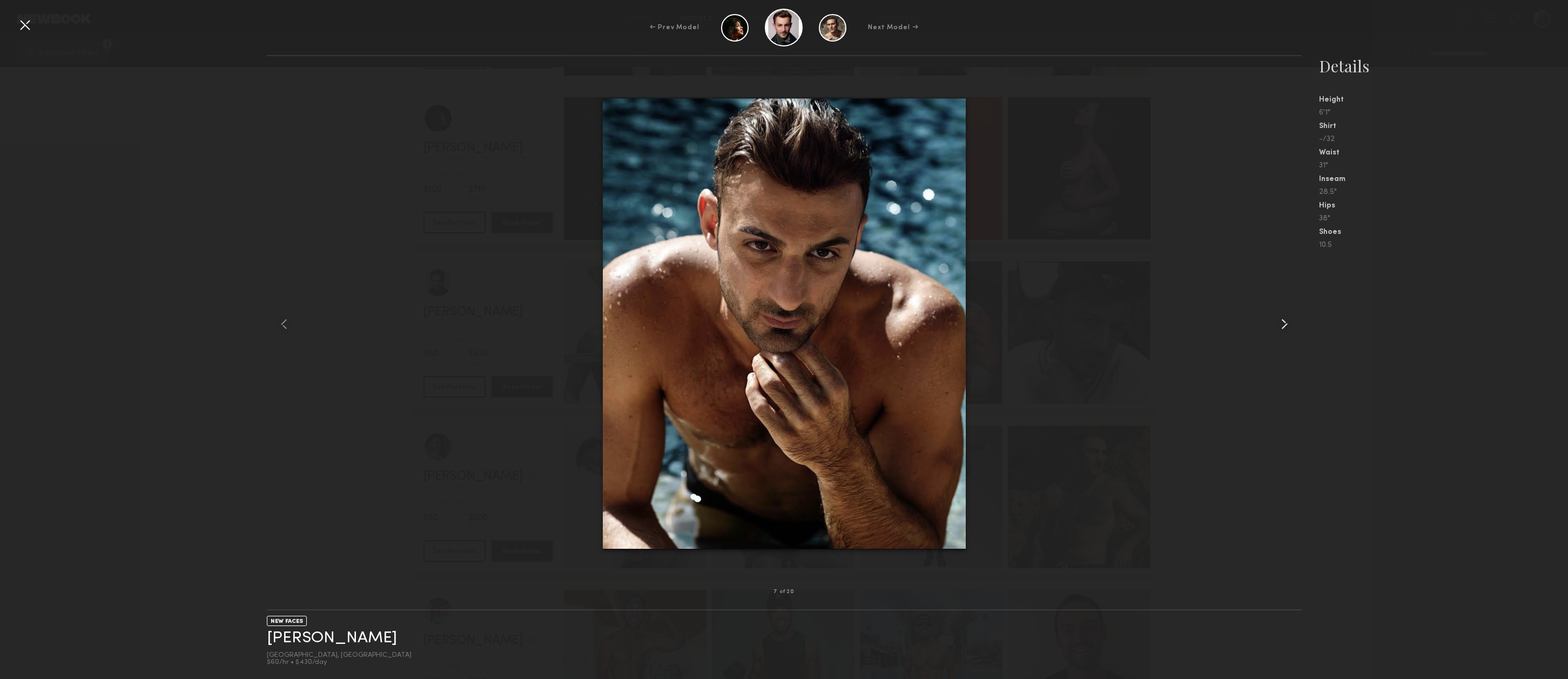
click at [1286, 324] on common-icon at bounding box center [1284, 324] width 17 height 17
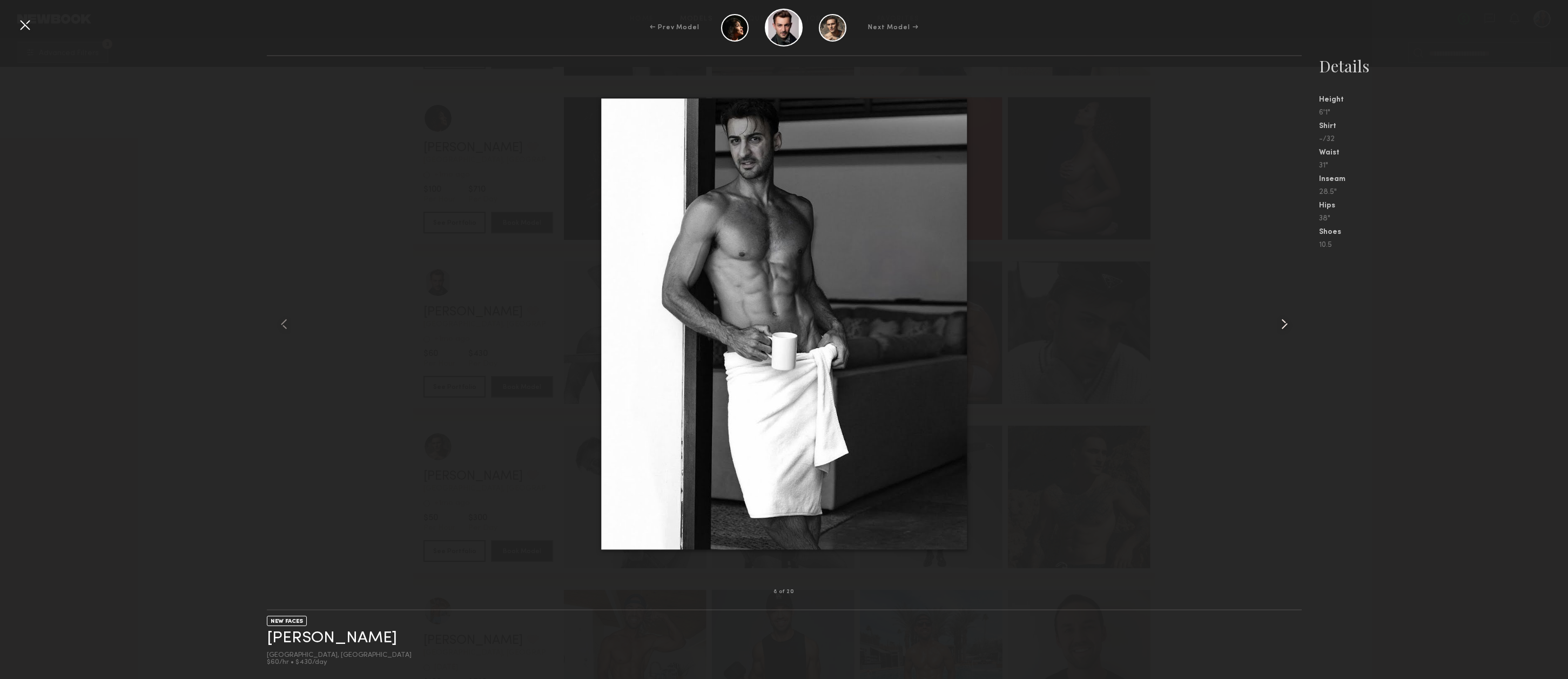
click at [1286, 324] on common-icon at bounding box center [1284, 324] width 17 height 17
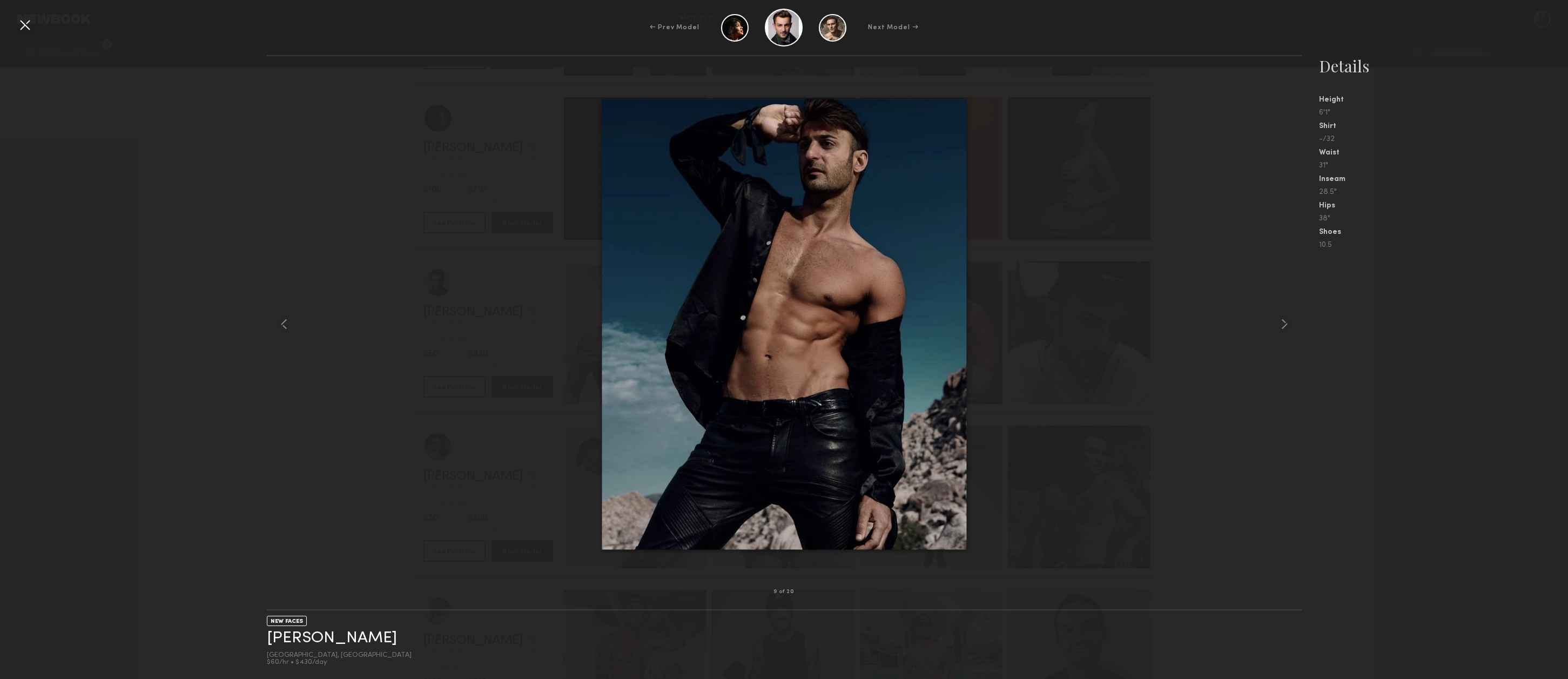
click at [27, 26] on div at bounding box center [25, 25] width 17 height 17
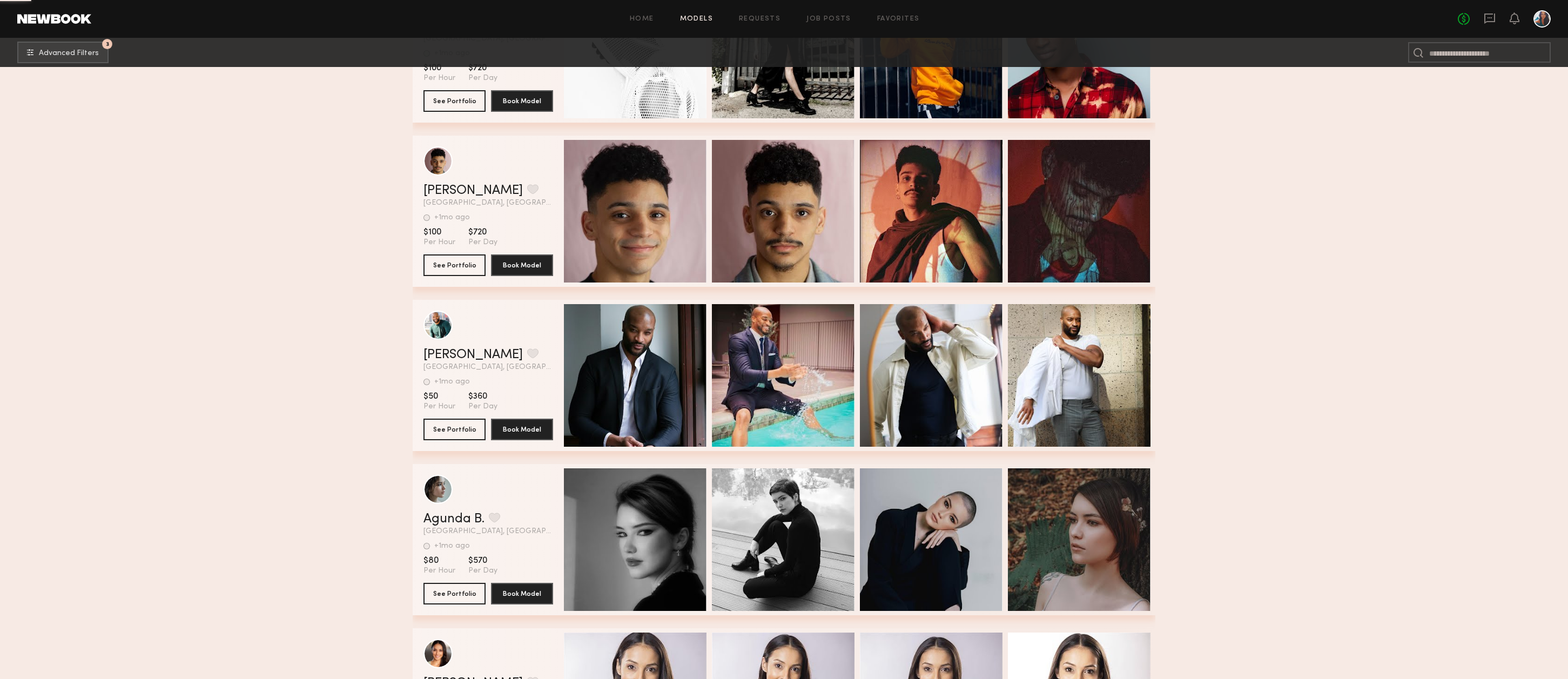
scroll to position [76485, 0]
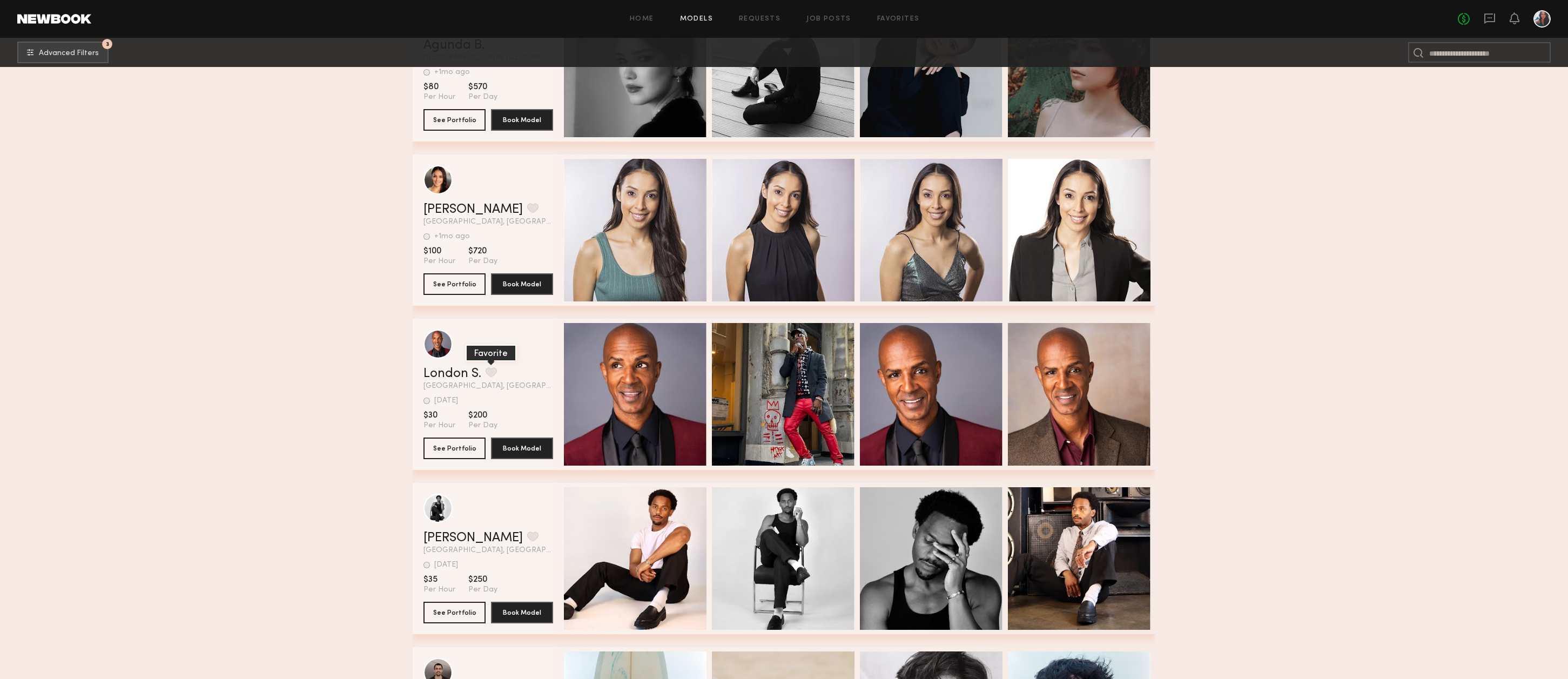
click at [492, 376] on button "grid" at bounding box center [491, 372] width 12 height 10
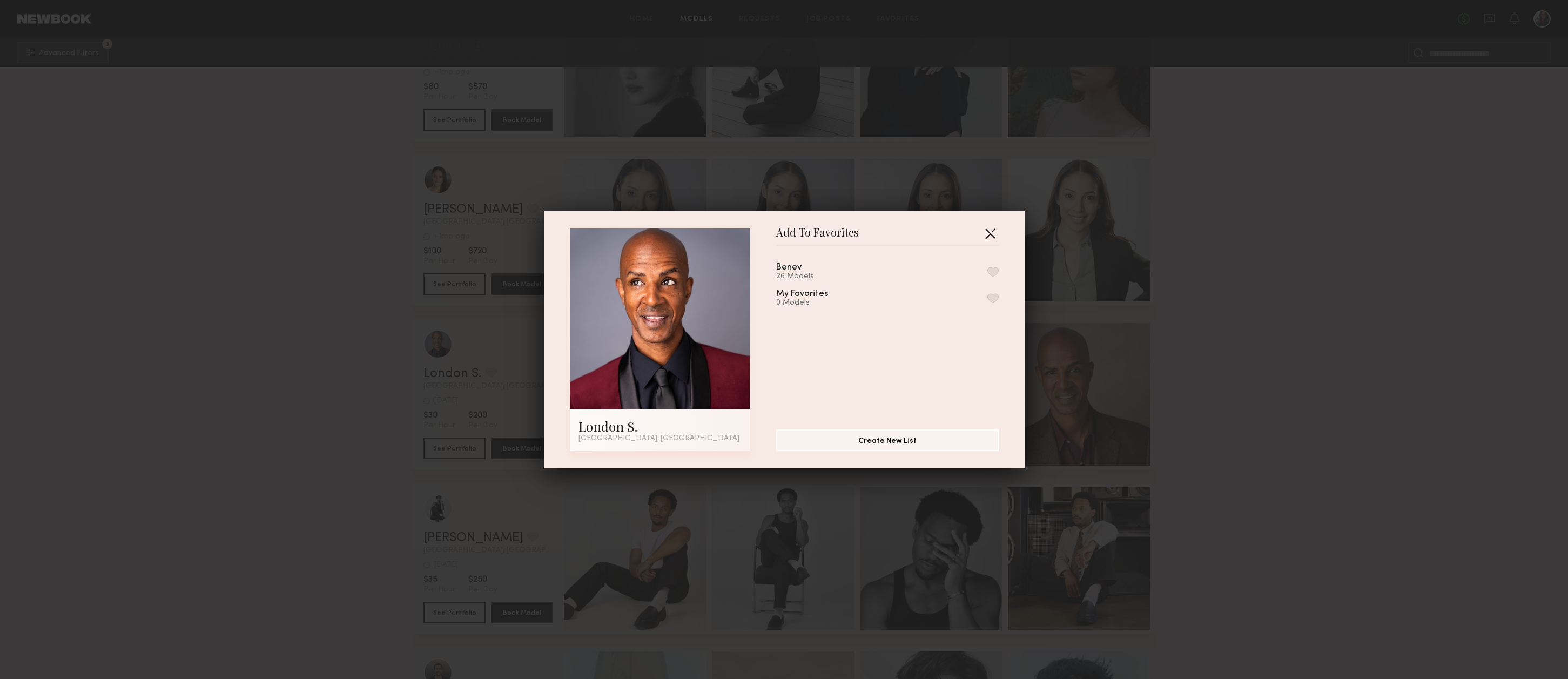
click at [991, 228] on button "button" at bounding box center [990, 233] width 17 height 17
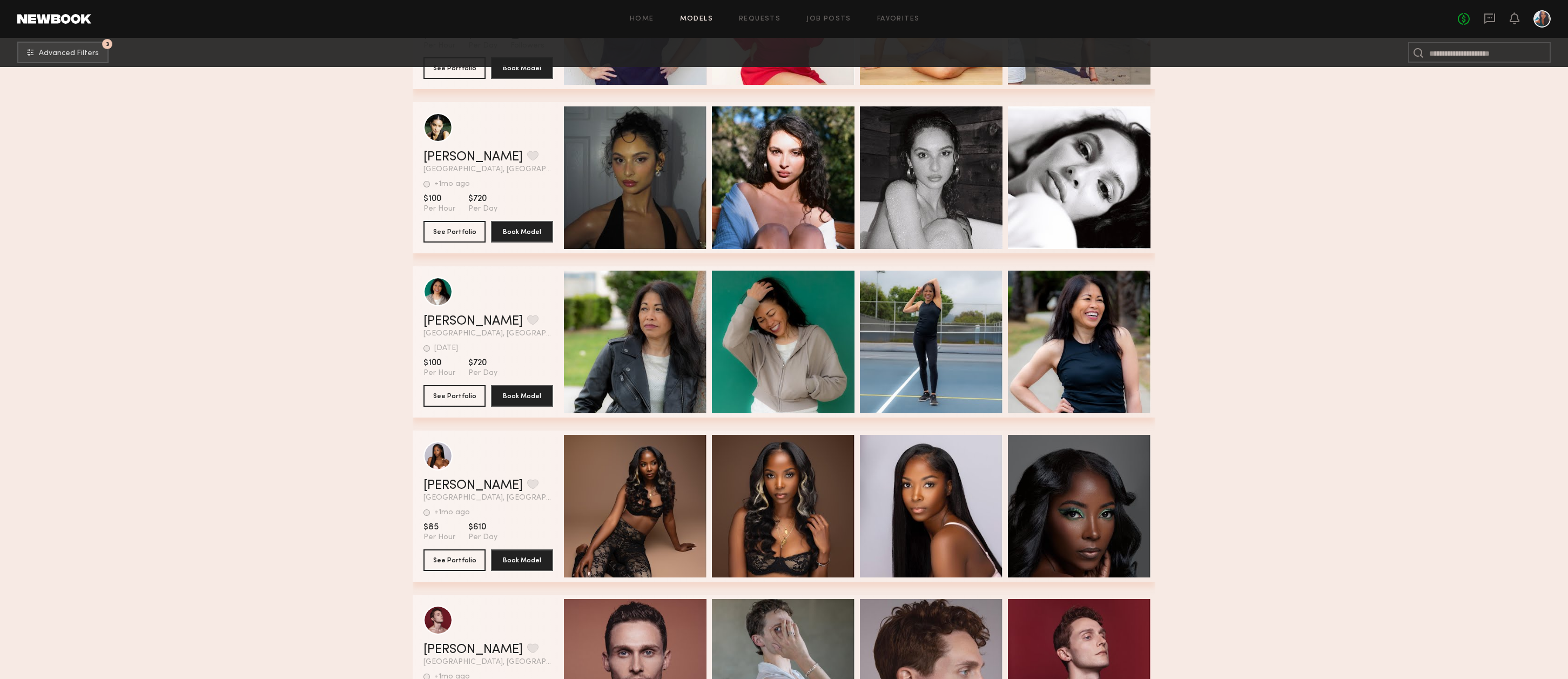
scroll to position [60246, 0]
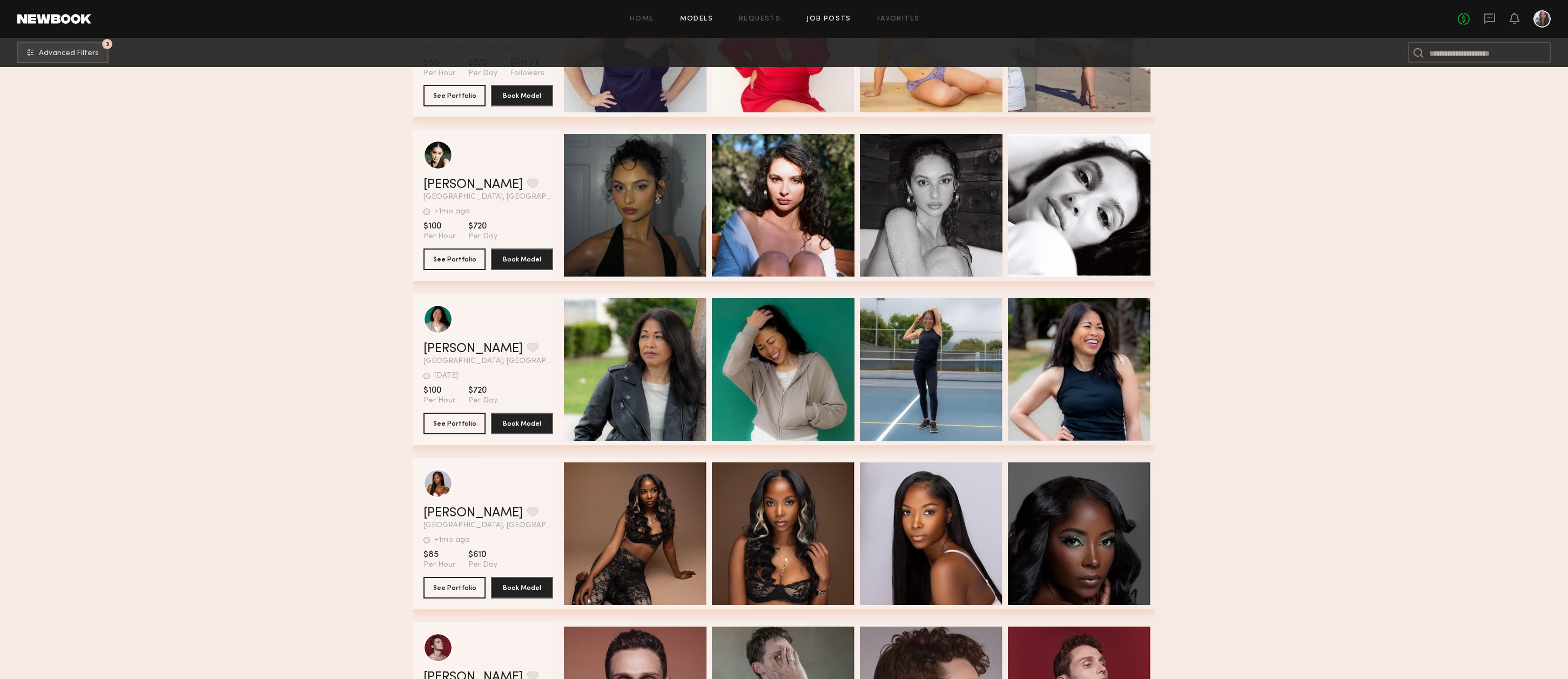
click at [817, 20] on link "Job Posts" at bounding box center [829, 19] width 45 height 7
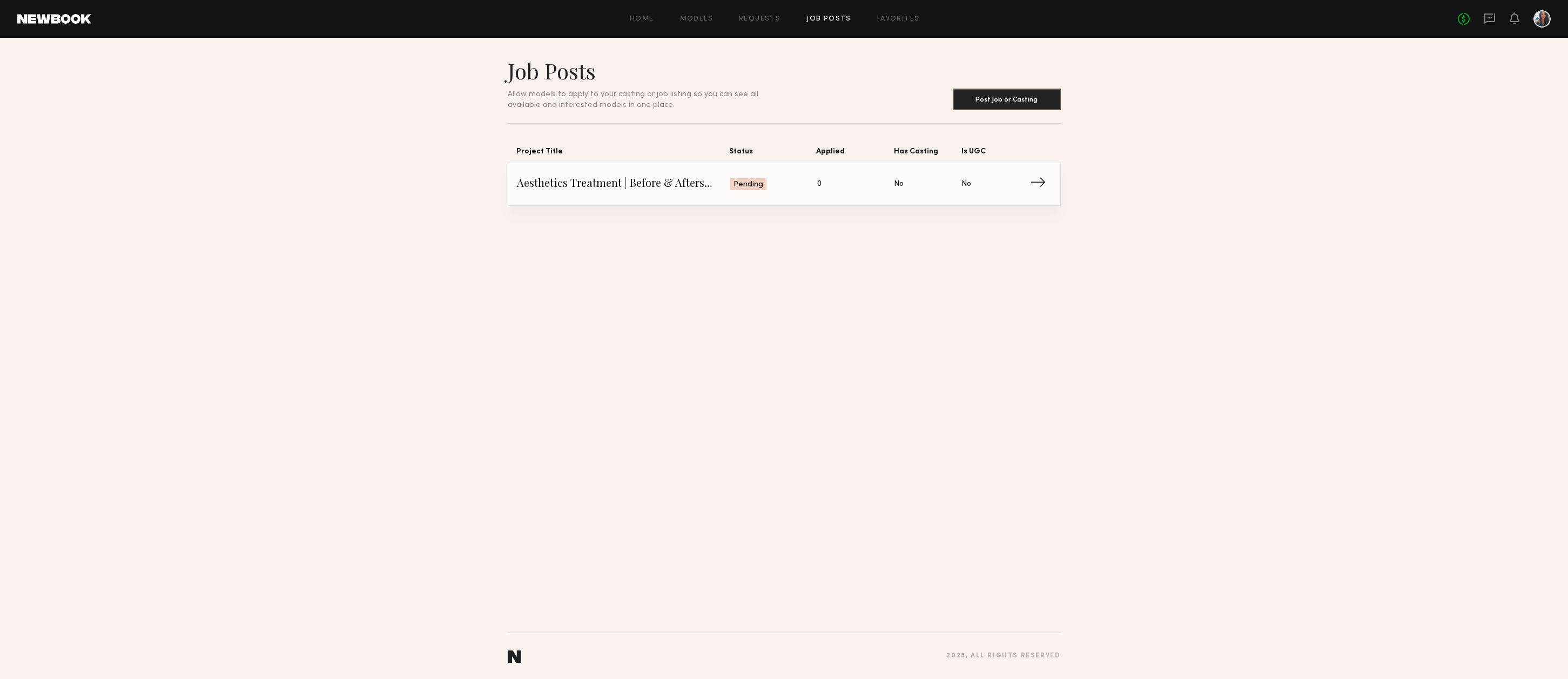
click at [1041, 185] on span "→" at bounding box center [1041, 184] width 22 height 16
